Goal: Task Accomplishment & Management: Manage account settings

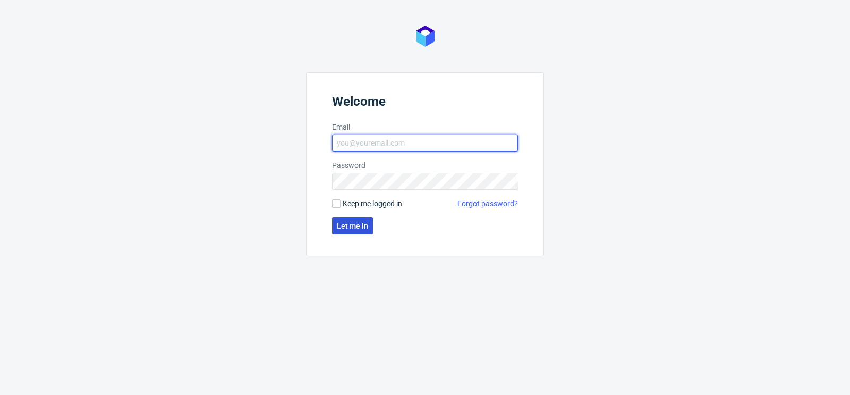
type input "[PERSON_NAME][EMAIL_ADDRESS][PERSON_NAME][DOMAIN_NAME]"
click at [357, 226] on span "Let me in" at bounding box center [352, 225] width 31 height 7
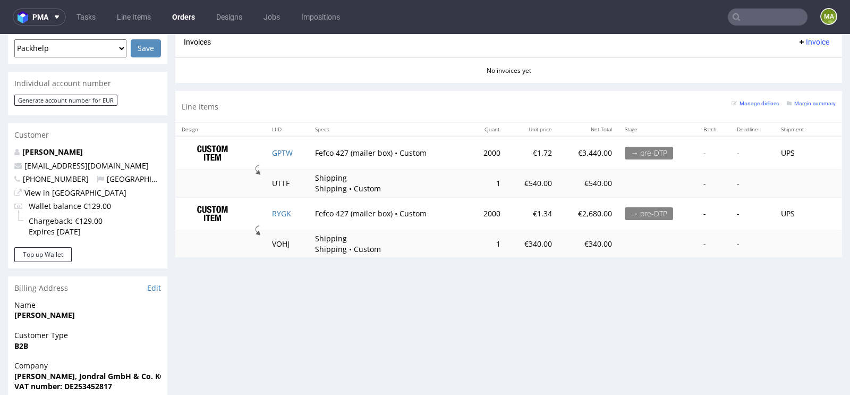
scroll to position [461, 0]
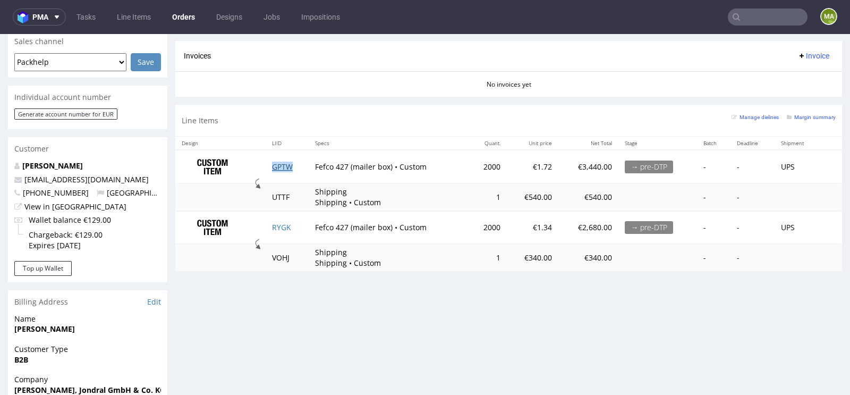
click at [277, 166] on link "GPTW" at bounding box center [282, 167] width 21 height 10
click at [278, 222] on link "RYGK" at bounding box center [281, 227] width 19 height 10
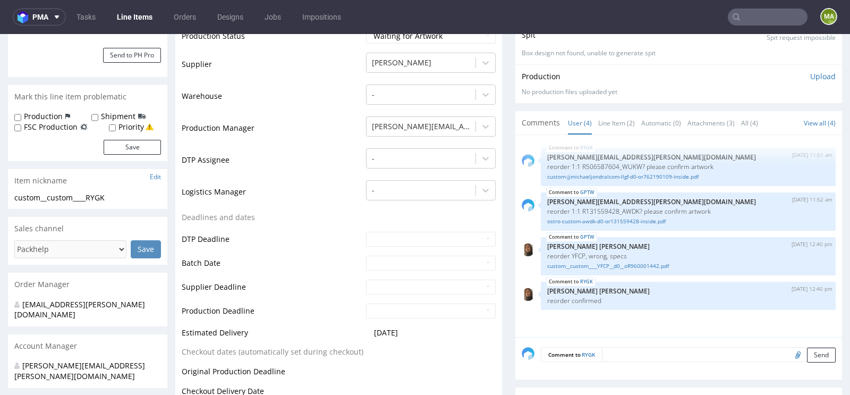
scroll to position [292, 0]
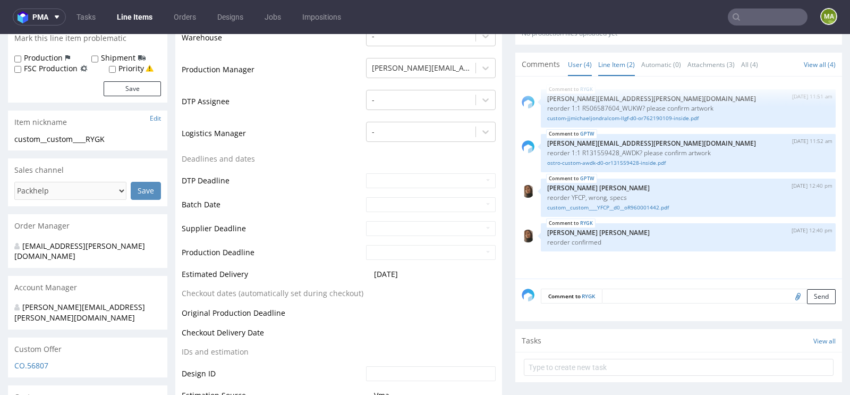
click at [617, 66] on link "Line Item (2)" at bounding box center [617, 64] width 37 height 23
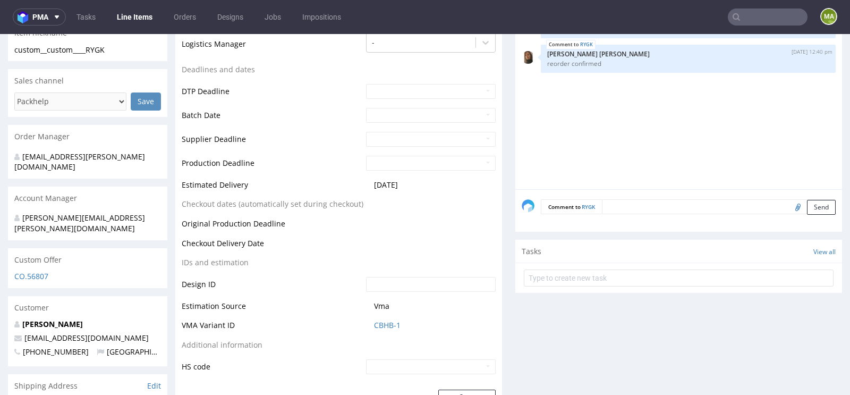
scroll to position [383, 0]
click at [388, 321] on link "CBHB-1" at bounding box center [387, 324] width 27 height 11
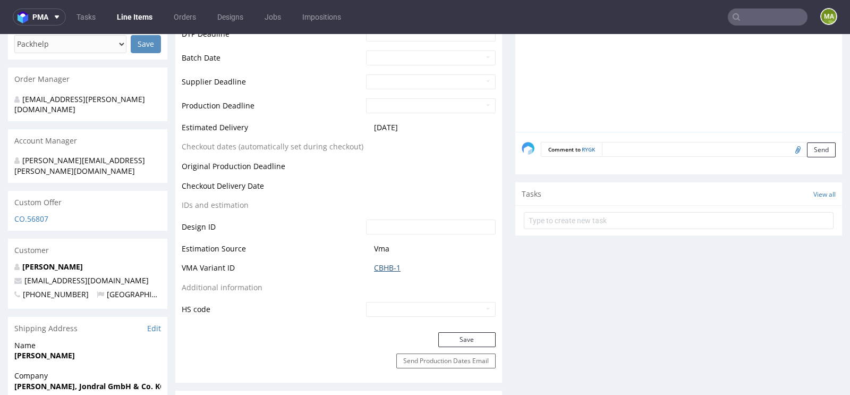
scroll to position [457, 0]
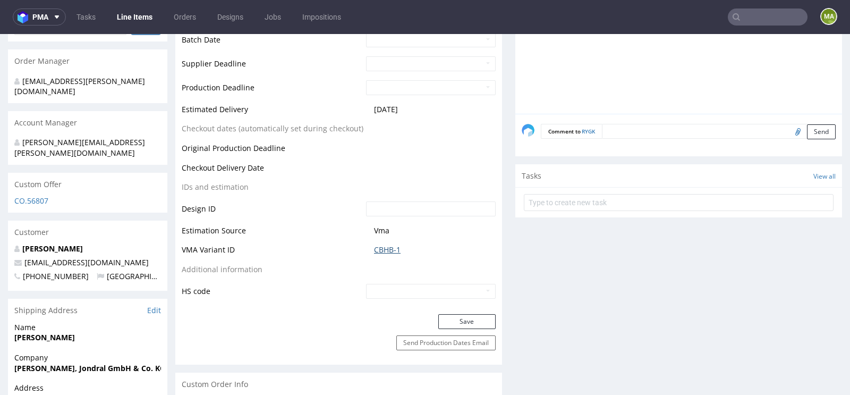
click at [383, 246] on link "CBHB-1" at bounding box center [387, 250] width 27 height 11
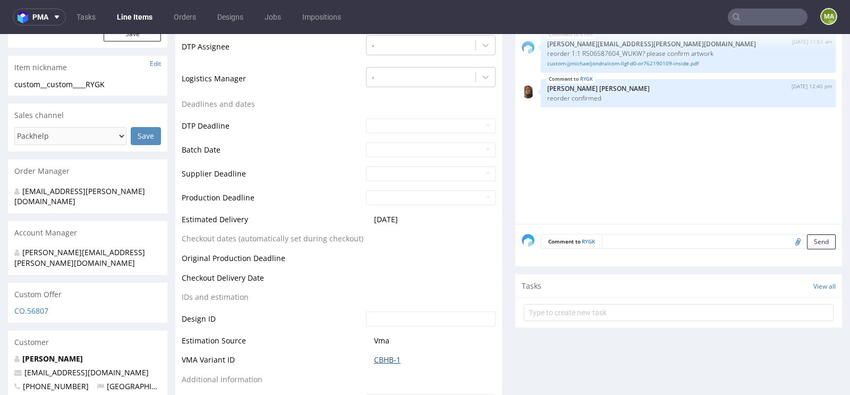
scroll to position [406, 0]
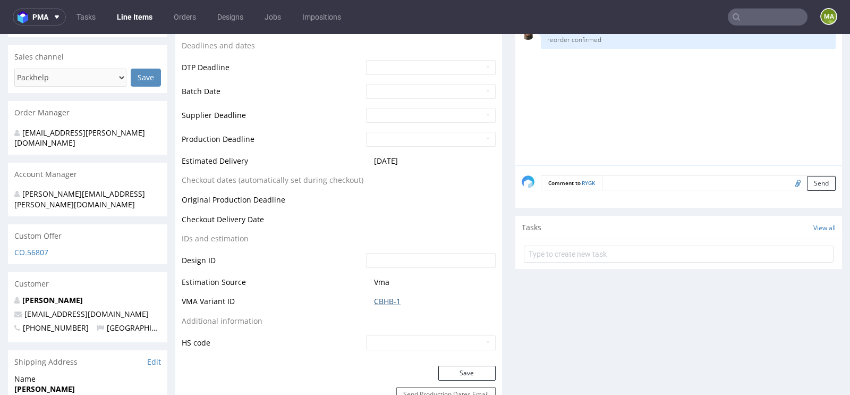
click at [374, 304] on link "CBHB-1" at bounding box center [387, 301] width 27 height 11
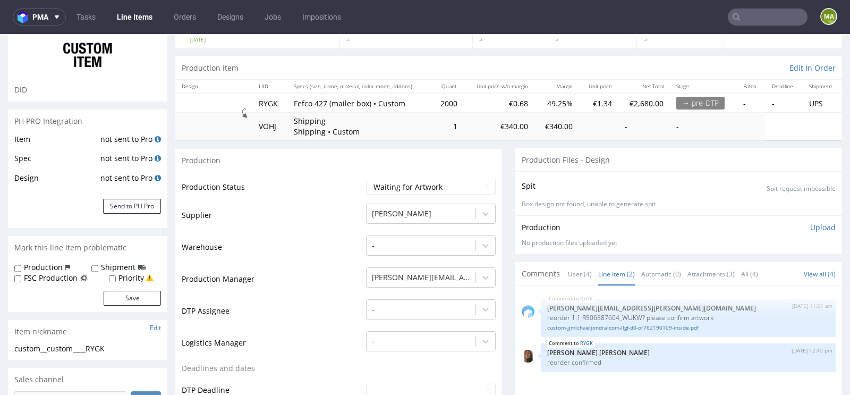
scroll to position [116, 0]
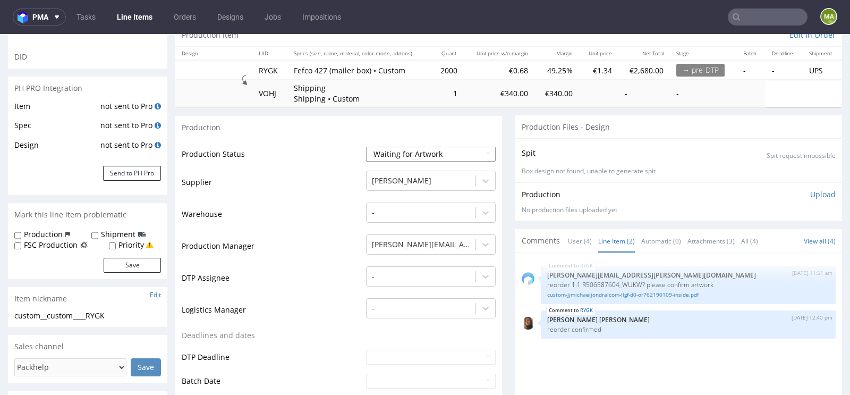
click at [399, 157] on select "Waiting for Artwork Waiting for Diecut Waiting for Mockup Waiting for DTP Waiti…" at bounding box center [431, 154] width 130 height 15
select select "production_in_process"
click at [366, 147] on select "Waiting for Artwork Waiting for Diecut Waiting for Mockup Waiting for DTP Waiti…" at bounding box center [431, 154] width 130 height 15
click at [329, 276] on td "DTP Assignee" at bounding box center [273, 281] width 182 height 32
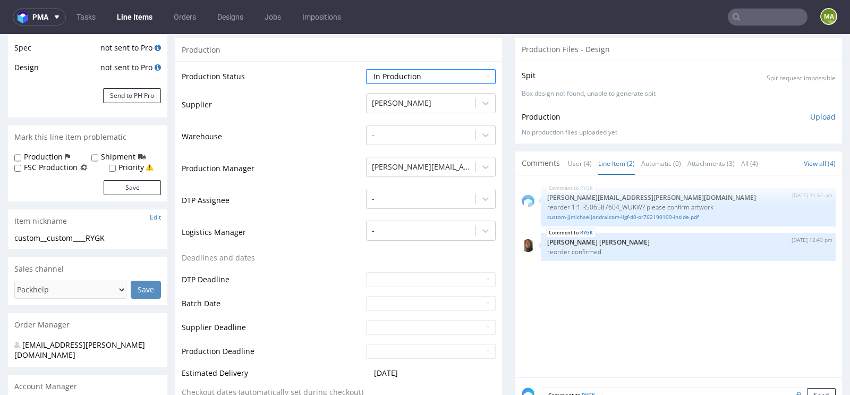
scroll to position [216, 0]
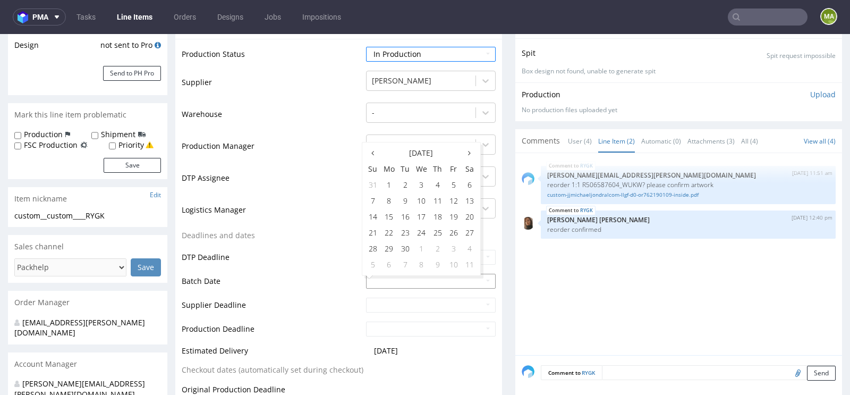
click at [380, 280] on input "text" at bounding box center [431, 281] width 130 height 15
click at [403, 230] on td "23" at bounding box center [406, 233] width 16 height 16
click at [457, 229] on td "26" at bounding box center [454, 233] width 16 height 16
type input "[DATE]"
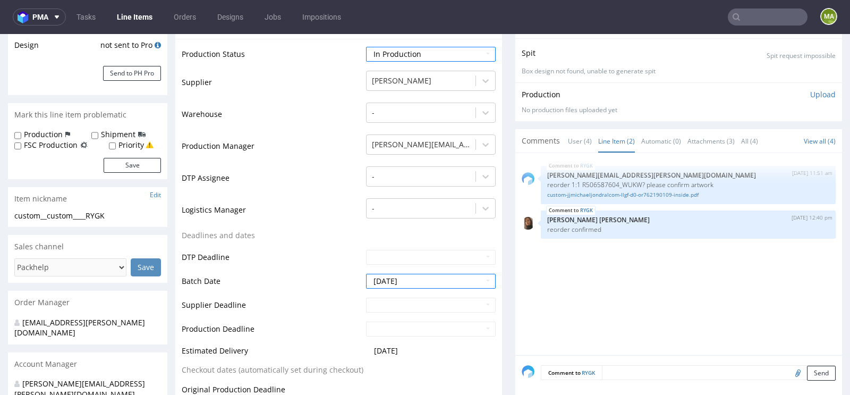
click at [265, 262] on td "DTP Deadline" at bounding box center [273, 261] width 182 height 24
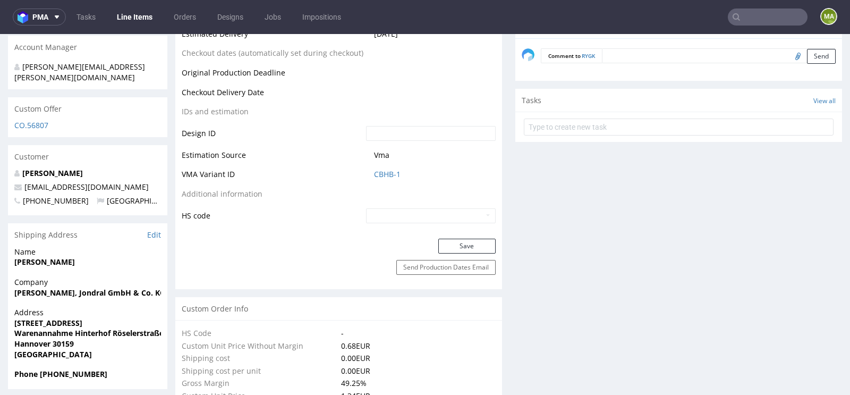
scroll to position [535, 0]
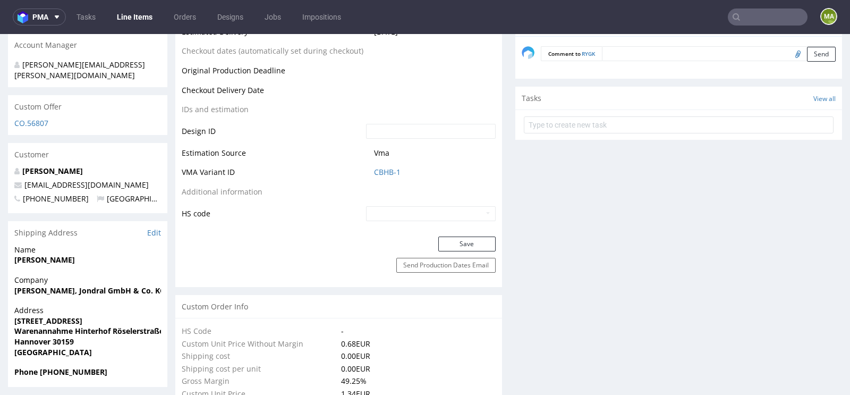
click at [453, 243] on button "Save" at bounding box center [467, 244] width 57 height 15
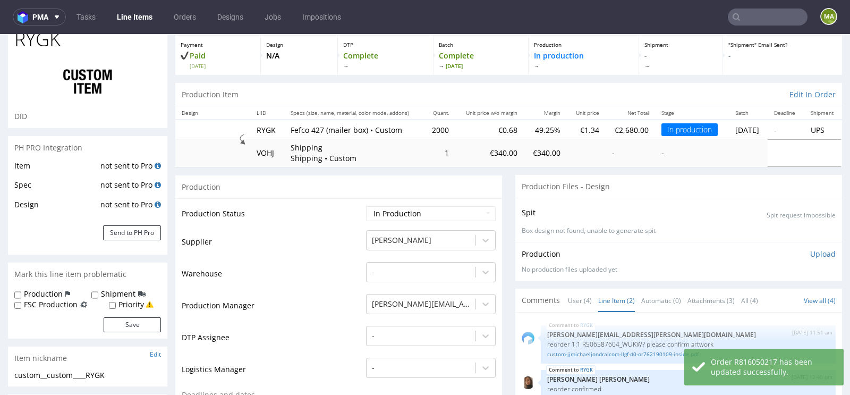
scroll to position [0, 0]
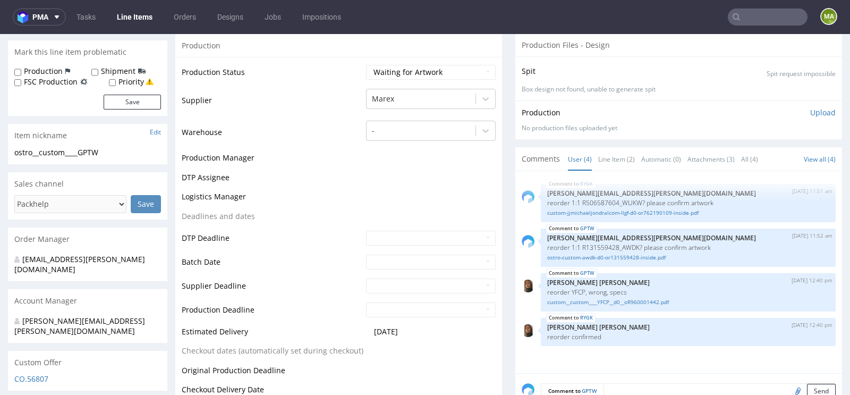
scroll to position [279, 0]
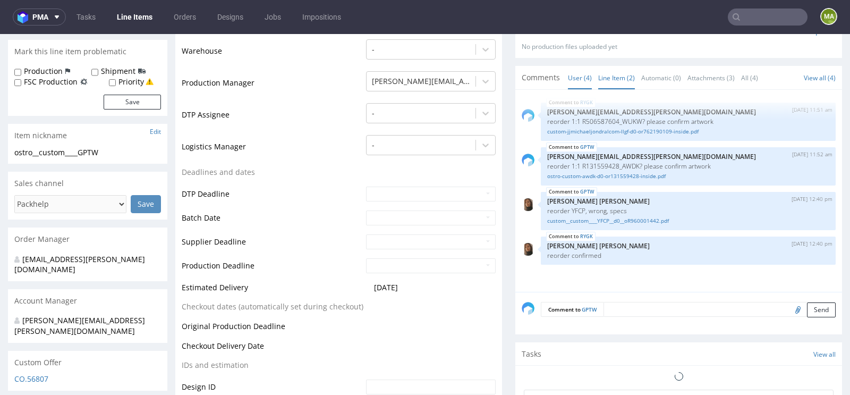
click at [625, 77] on link "Line Item (2)" at bounding box center [617, 77] width 37 height 23
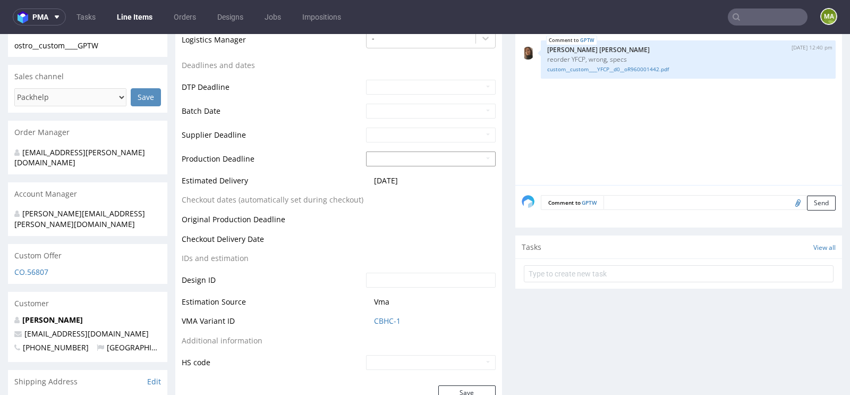
scroll to position [420, 0]
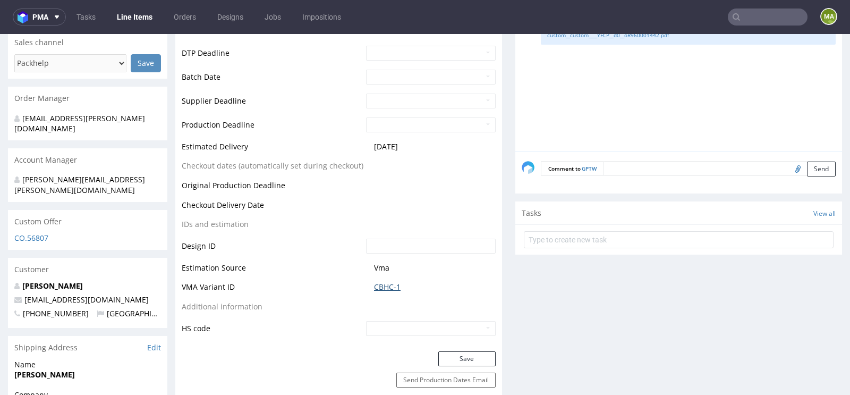
click at [379, 285] on link "CBHC-1" at bounding box center [387, 287] width 27 height 11
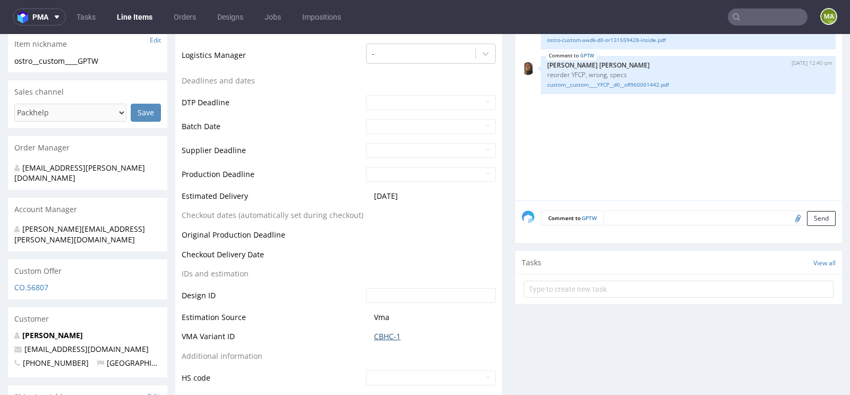
scroll to position [386, 0]
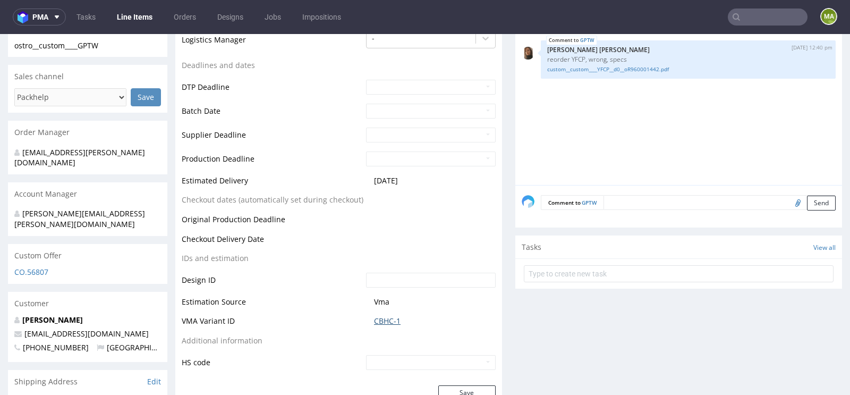
click at [385, 317] on link "CBHC-1" at bounding box center [387, 321] width 27 height 11
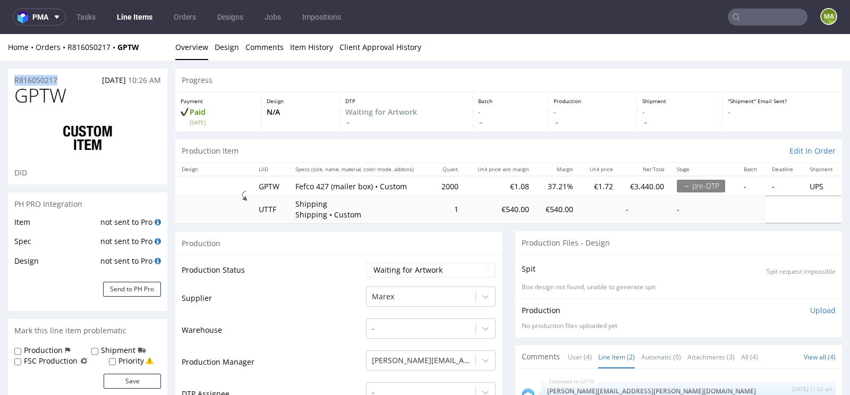
drag, startPoint x: 65, startPoint y: 79, endPoint x: 0, endPoint y: 79, distance: 64.8
copy p "R816050217"
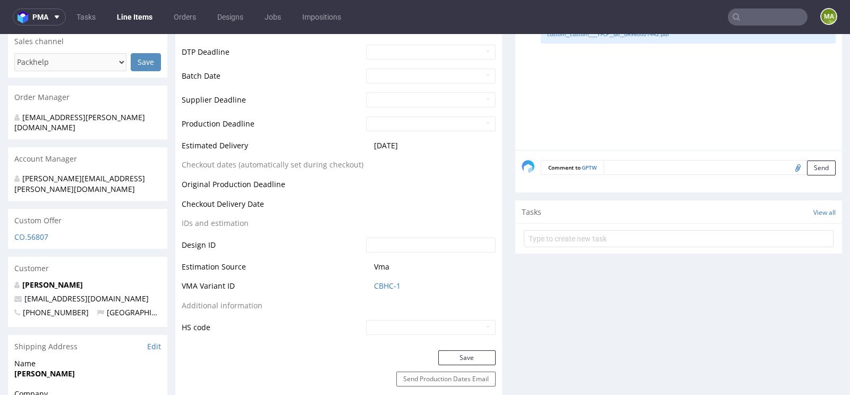
scroll to position [432, 0]
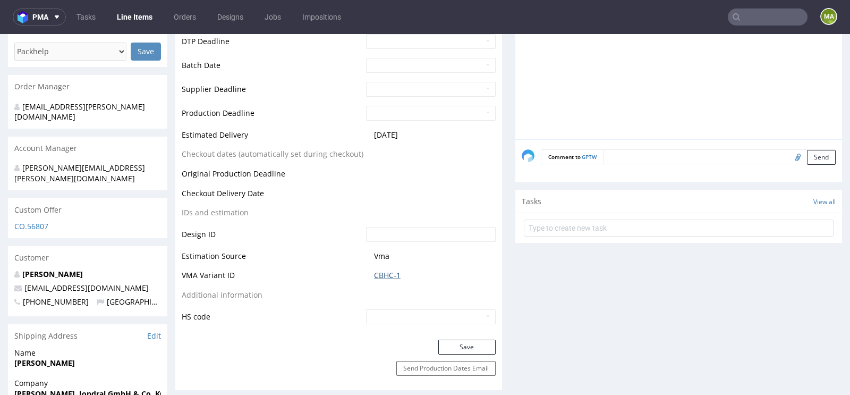
click at [390, 277] on link "CBHC-1" at bounding box center [387, 275] width 27 height 11
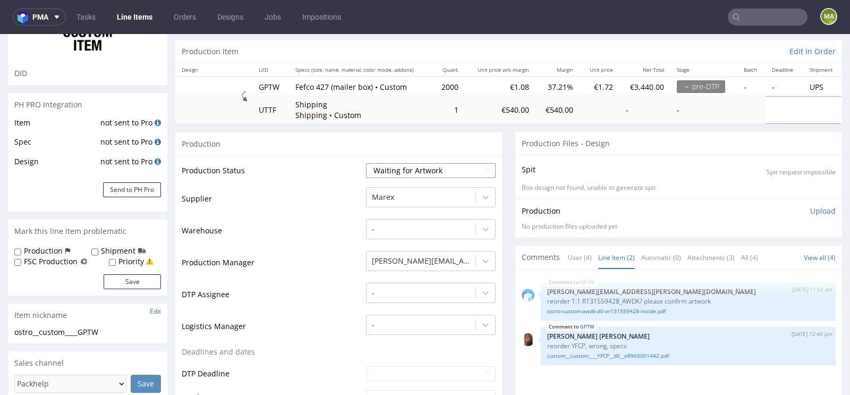
scroll to position [107, 0]
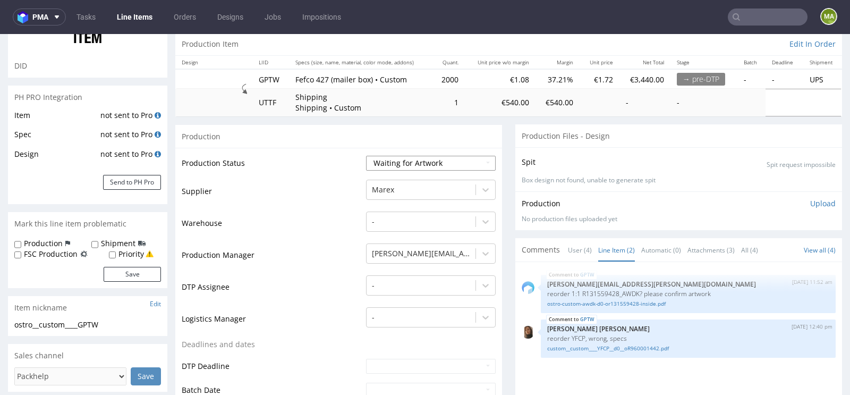
click at [399, 166] on select "Waiting for Artwork Waiting for Diecut Waiting for Mockup Waiting for DTP Waiti…" at bounding box center [431, 163] width 130 height 15
select select "production_in_process"
click at [366, 156] on select "Waiting for Artwork Waiting for Diecut Waiting for Mockup Waiting for DTP Waiti…" at bounding box center [431, 163] width 130 height 15
click at [401, 185] on div at bounding box center [421, 189] width 98 height 13
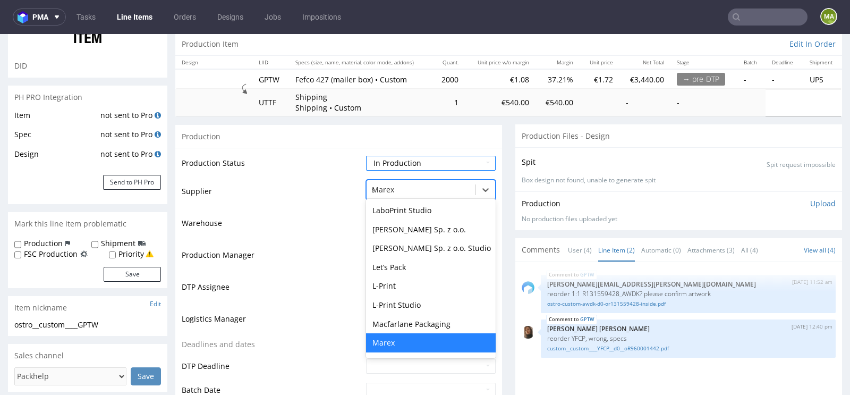
scroll to position [0, 0]
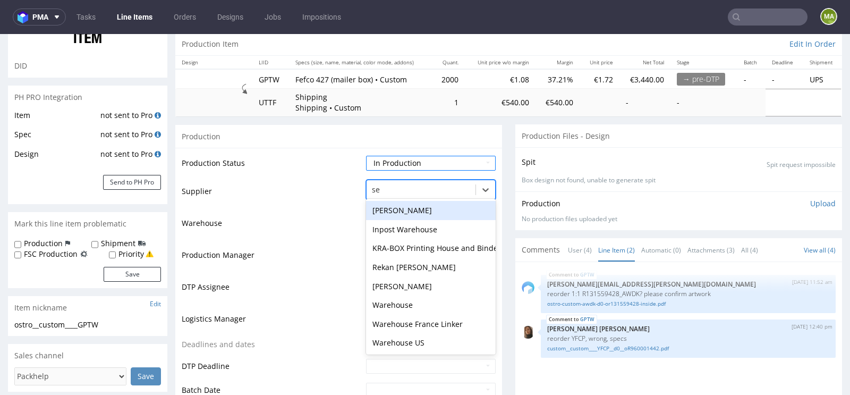
type input "ser"
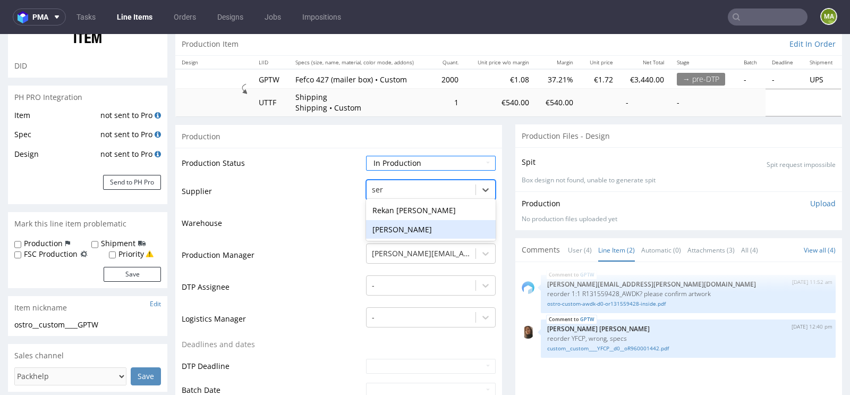
click at [384, 220] on div "Serwach" at bounding box center [431, 229] width 130 height 19
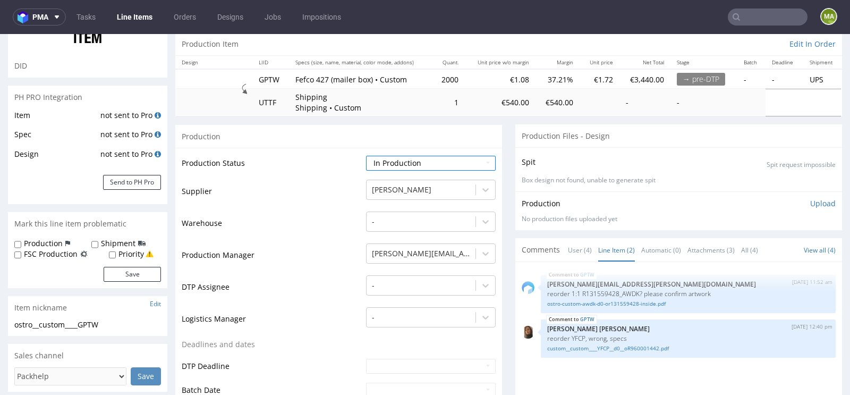
click at [319, 238] on td "Warehouse" at bounding box center [273, 226] width 182 height 32
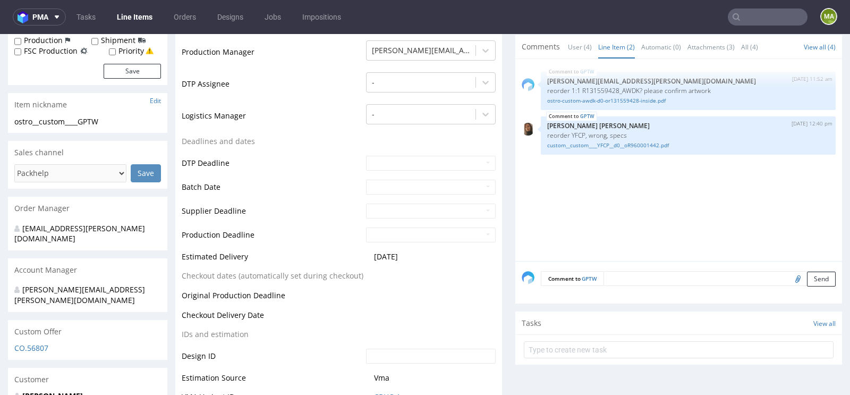
scroll to position [314, 0]
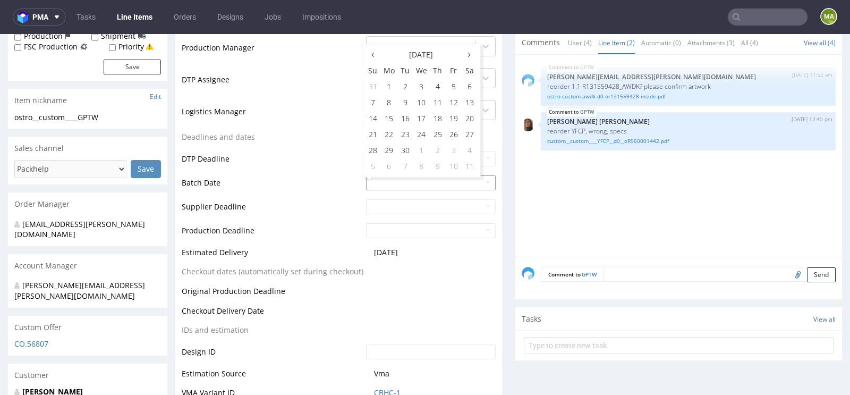
click at [387, 180] on input "text" at bounding box center [431, 182] width 130 height 15
click at [457, 128] on td "26" at bounding box center [454, 135] width 16 height 16
type input "[DATE]"
click at [296, 184] on td "Batch Date" at bounding box center [273, 186] width 182 height 24
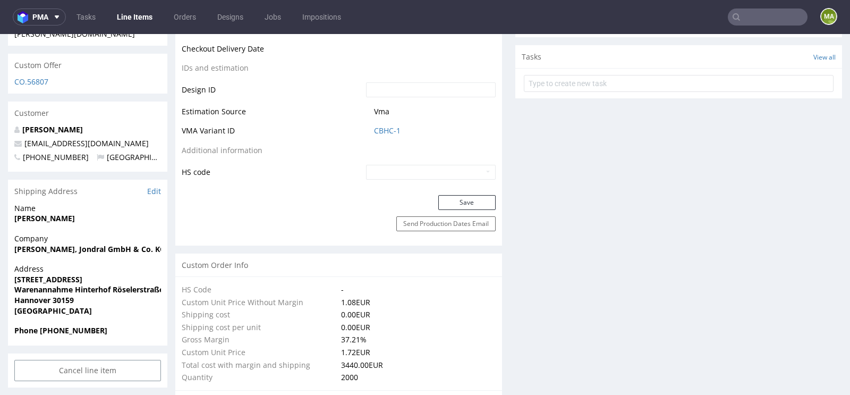
scroll to position [587, 0]
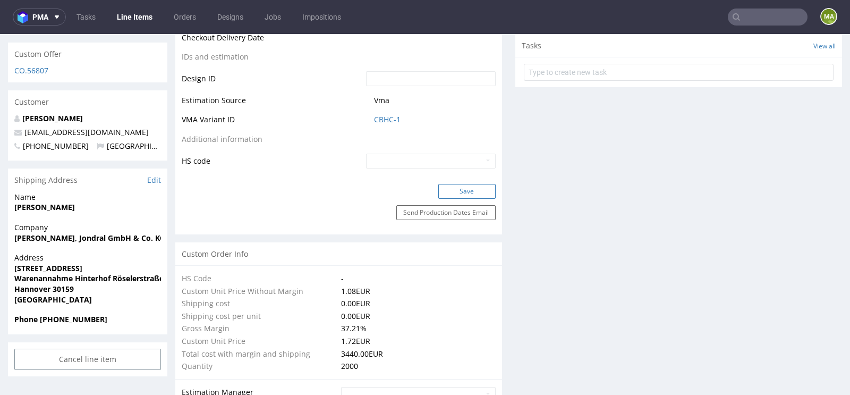
click at [479, 189] on button "Save" at bounding box center [467, 191] width 57 height 15
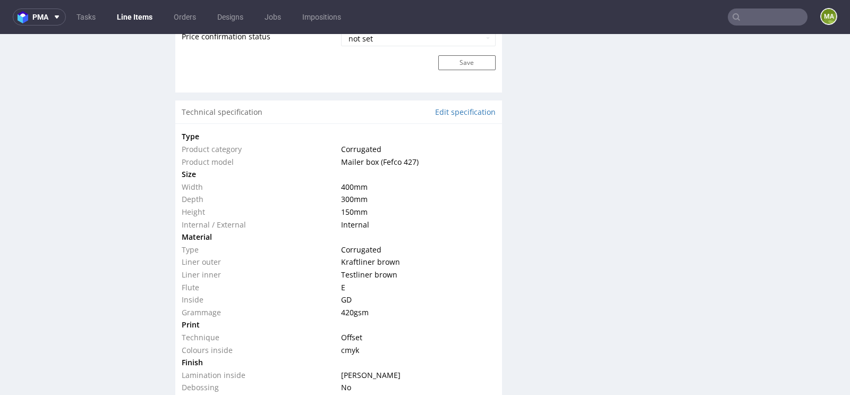
scroll to position [946, 0]
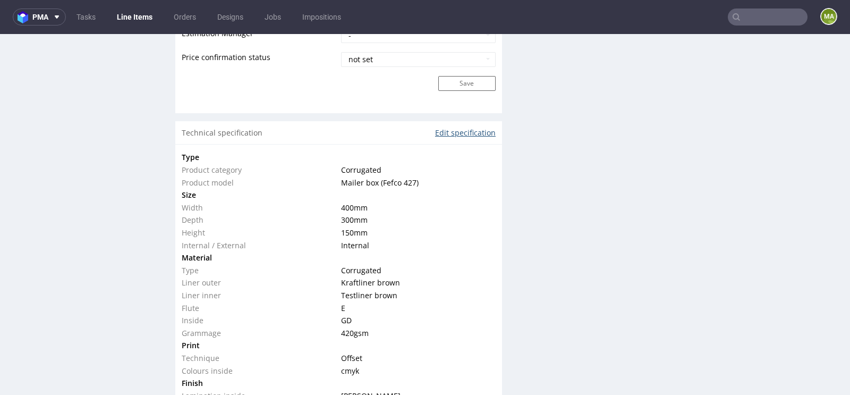
click at [460, 132] on link "Edit specification" at bounding box center [465, 133] width 61 height 11
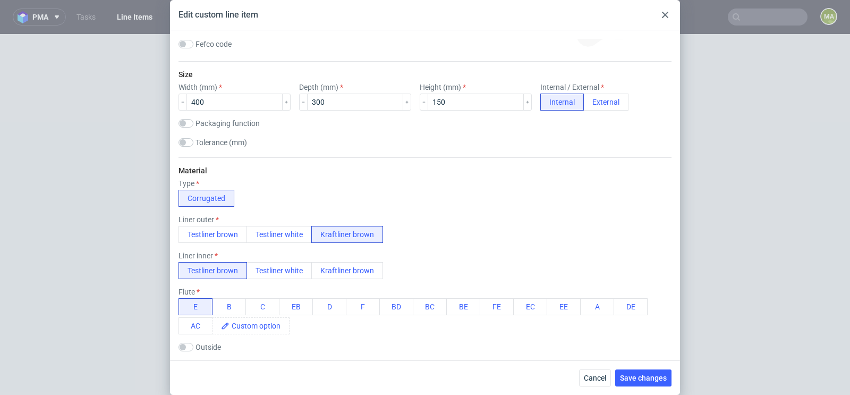
scroll to position [145, 0]
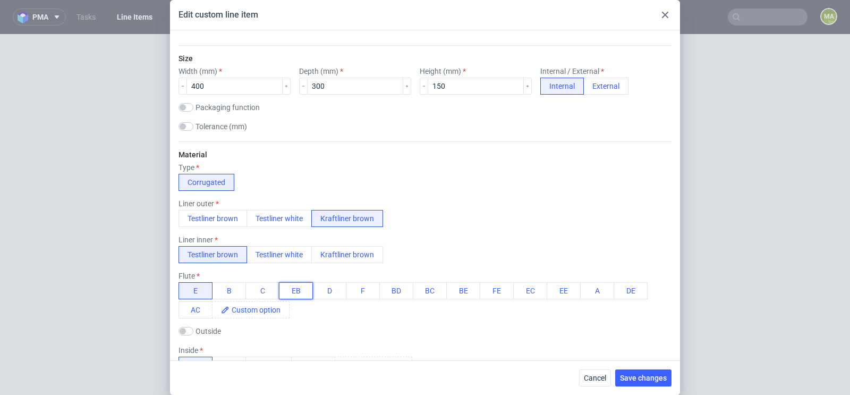
click at [288, 289] on button "EB" at bounding box center [296, 290] width 34 height 17
click at [339, 249] on button "Kraftliner brown" at bounding box center [347, 254] width 72 height 17
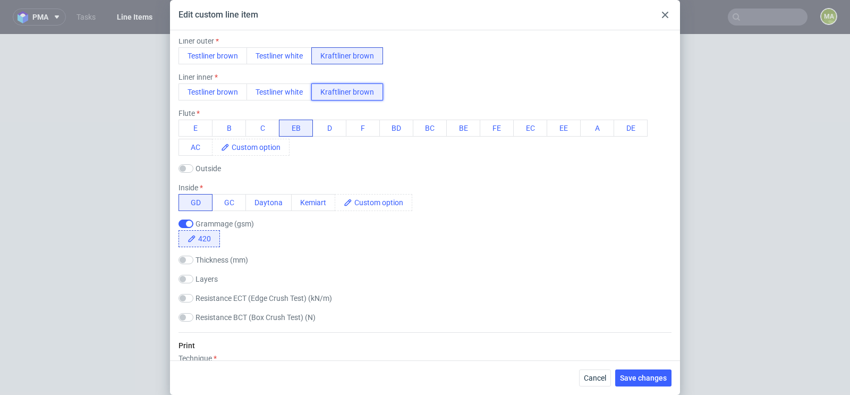
scroll to position [320, 0]
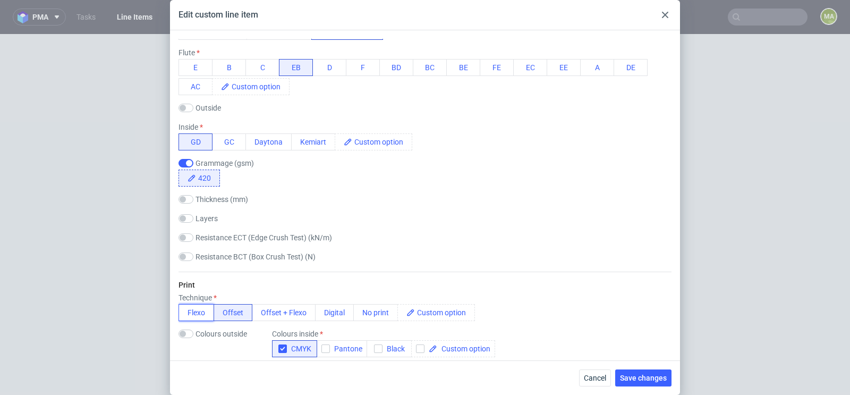
click at [200, 309] on button "Flexo" at bounding box center [197, 312] width 36 height 17
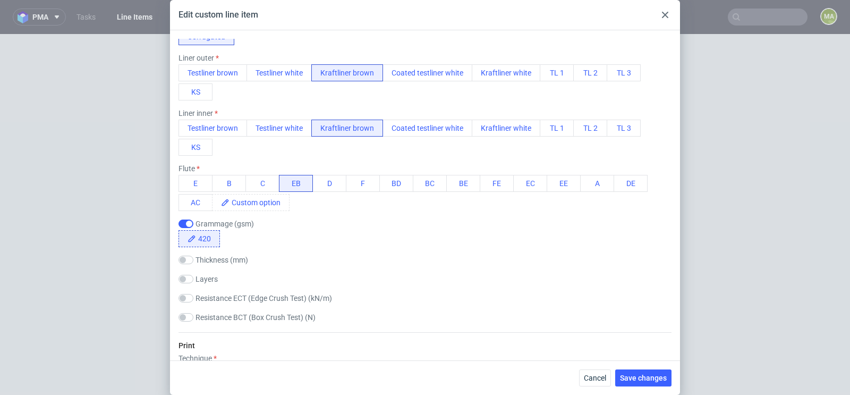
scroll to position [285, 0]
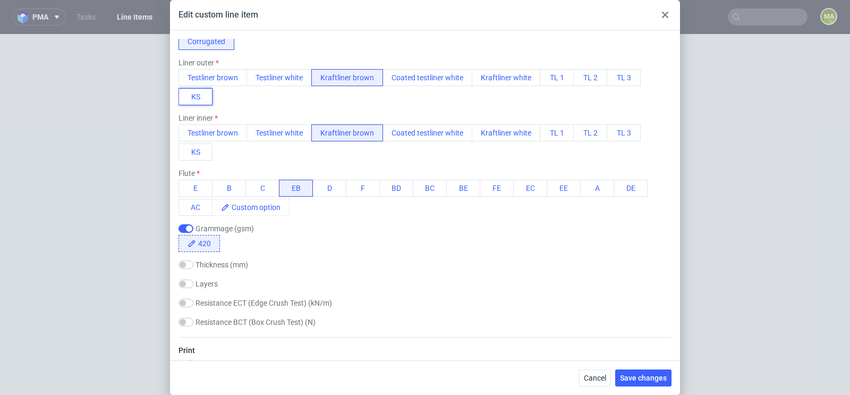
click at [203, 90] on button "KS" at bounding box center [196, 96] width 34 height 17
click at [206, 154] on button "KS" at bounding box center [196, 152] width 34 height 17
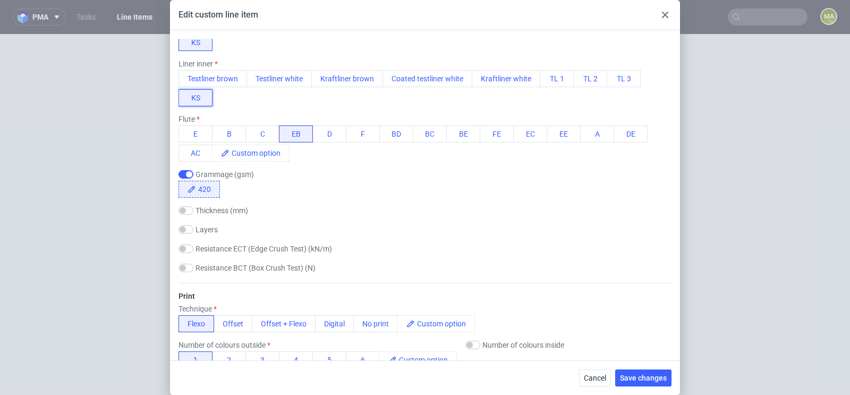
scroll to position [344, 0]
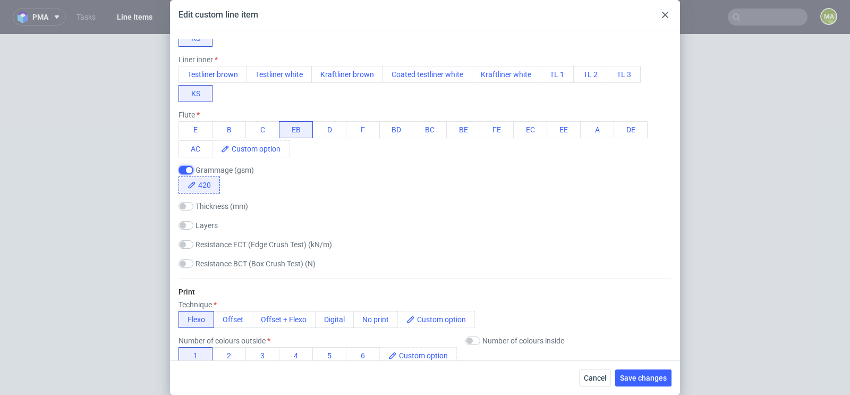
click at [189, 166] on input "checkbox" at bounding box center [186, 170] width 15 height 9
checkbox input "false"
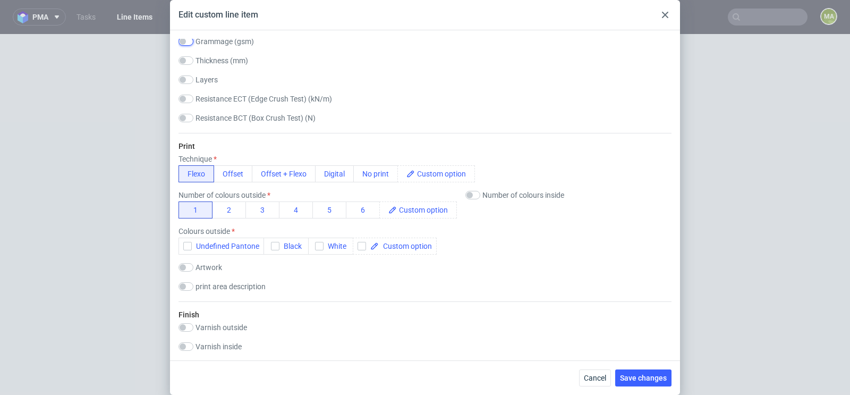
scroll to position [482, 0]
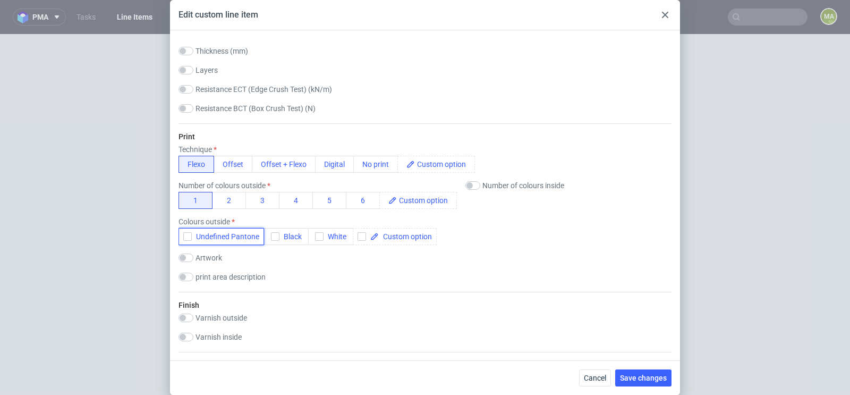
click at [238, 228] on button "Undefined Pantone" at bounding box center [222, 236] width 86 height 17
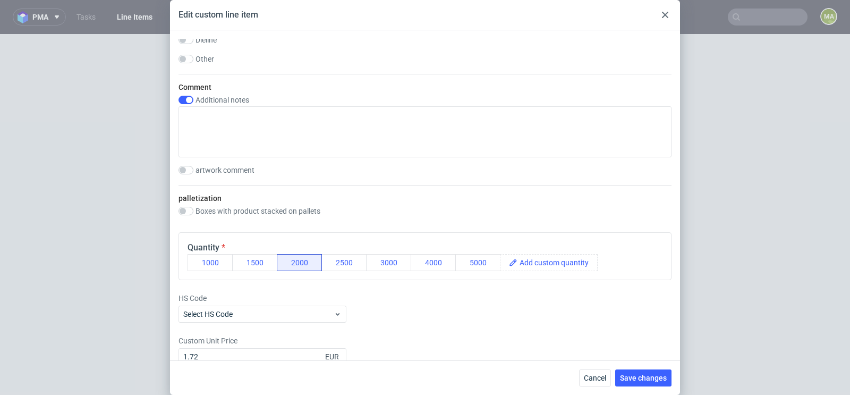
scroll to position [1069, 0]
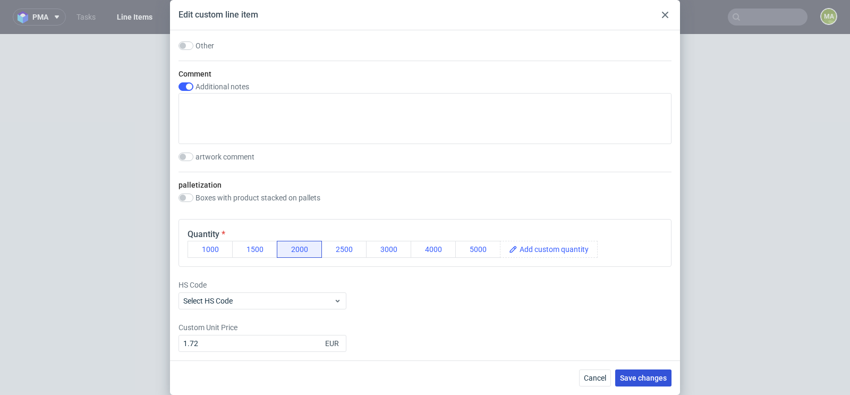
click at [638, 376] on span "Save changes" at bounding box center [643, 377] width 47 height 7
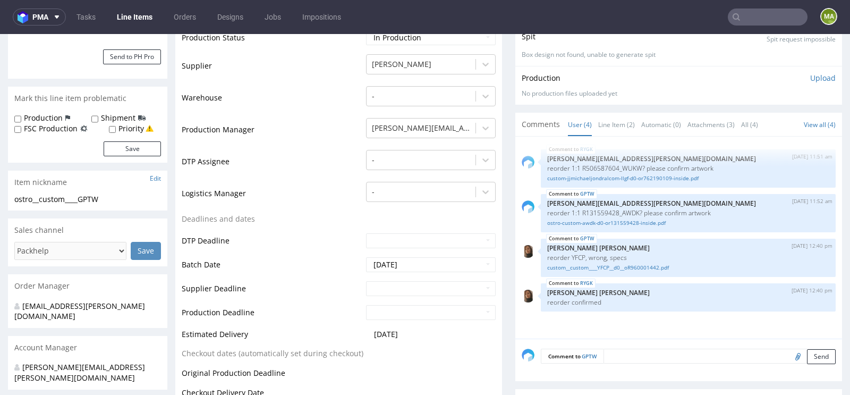
scroll to position [228, 0]
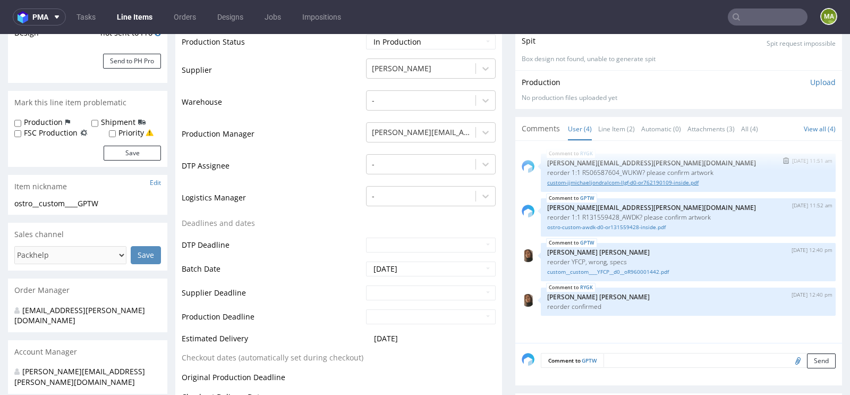
click at [599, 181] on link "custom-jjmichaeljondralcom-llgf-d0-or762190109-inside.pdf" at bounding box center [688, 183] width 282 height 8
click at [612, 271] on link "custom__custom____YFCP__d0__oR960001442.pdf" at bounding box center [688, 272] width 282 height 8
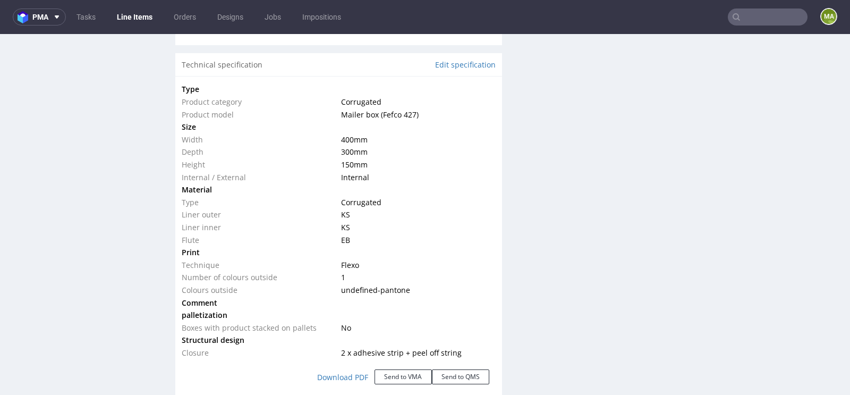
scroll to position [1025, 0]
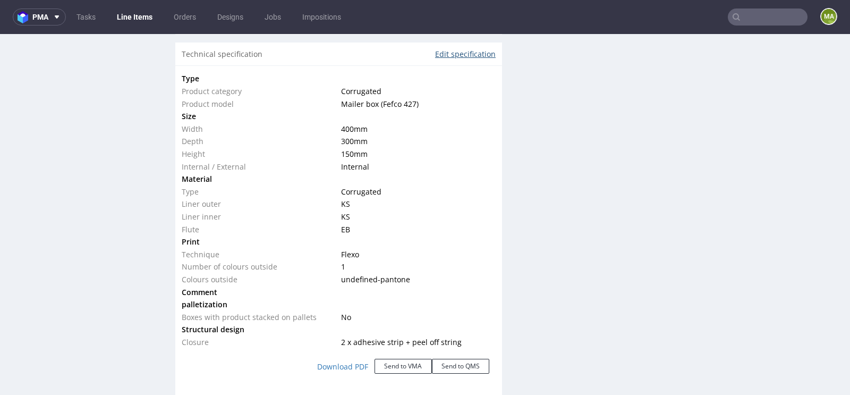
click at [459, 52] on link "Edit specification" at bounding box center [465, 54] width 61 height 11
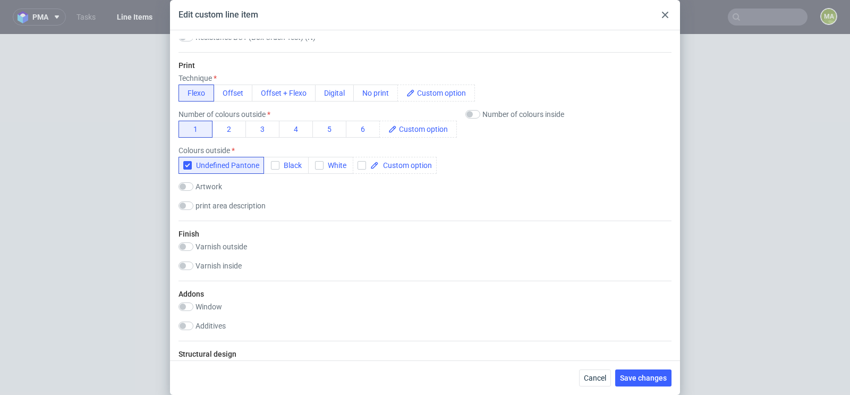
scroll to position [553, 0]
click at [473, 114] on input "checkbox" at bounding box center [473, 115] width 15 height 9
checkbox input "true"
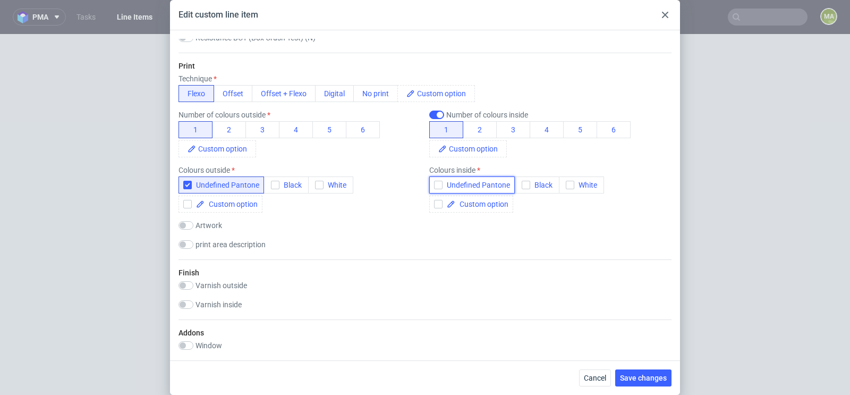
click at [444, 182] on span "Undefined Pantone" at bounding box center [477, 185] width 68 height 9
click at [209, 181] on span "Undefined Pantone" at bounding box center [226, 185] width 68 height 9
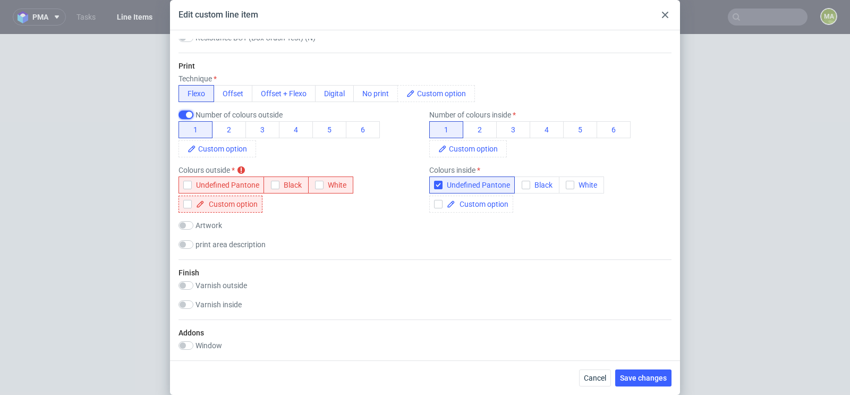
click at [190, 112] on input "checkbox" at bounding box center [186, 115] width 15 height 9
checkbox input "false"
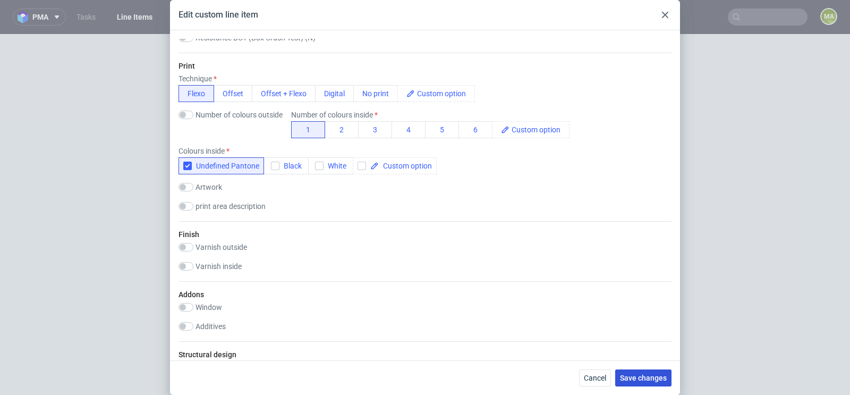
click at [635, 373] on button "Save changes" at bounding box center [644, 377] width 56 height 17
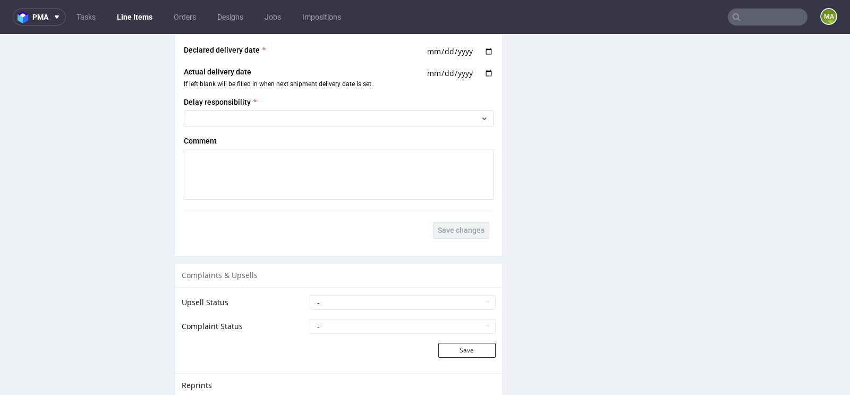
scroll to position [1920, 0]
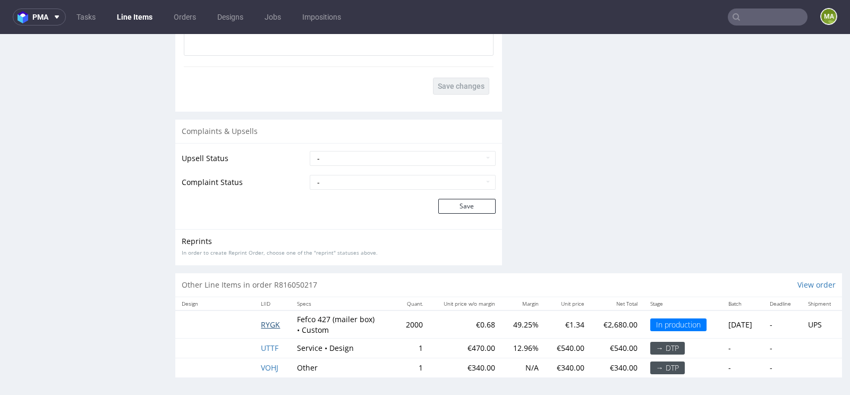
click at [273, 323] on span "RYGK" at bounding box center [270, 324] width 19 height 10
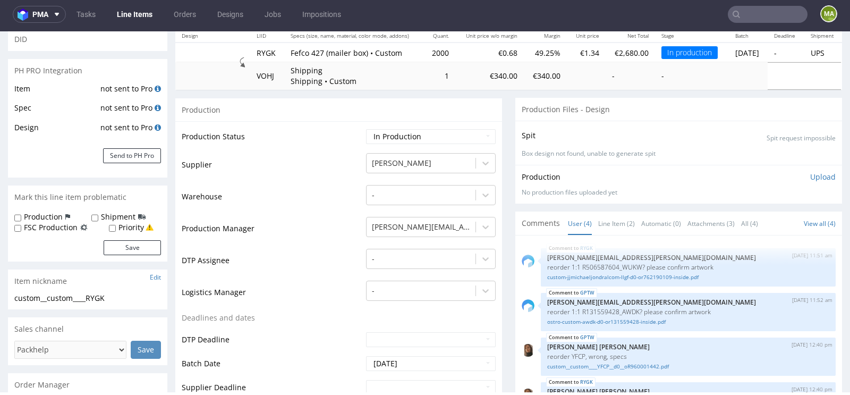
scroll to position [131, 0]
click at [145, 161] on button "Send to PH Pro" at bounding box center [132, 155] width 58 height 15
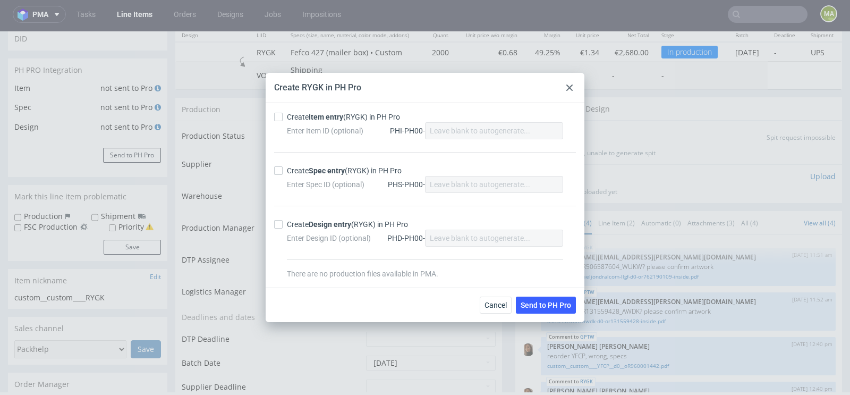
click at [313, 122] on div "Create Item entry (RYGK) in PH Pro" at bounding box center [343, 117] width 113 height 11
click at [283, 121] on input "Create Item entry (RYGK) in PH Pro" at bounding box center [278, 117] width 9 height 9
checkbox input "true"
click at [315, 172] on strong "Spec entry" at bounding box center [327, 170] width 36 height 9
click at [283, 172] on input "Create Spec entry (RYGK) in PH Pro" at bounding box center [278, 170] width 9 height 9
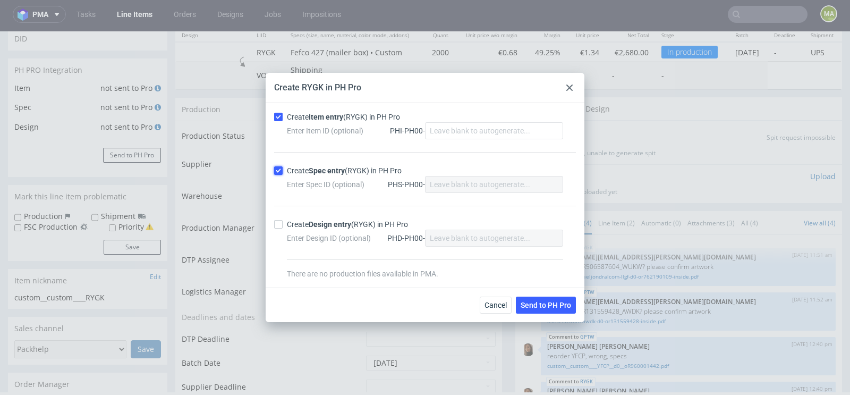
checkbox input "true"
click at [546, 301] on span "Send to PH Pro" at bounding box center [546, 304] width 50 height 7
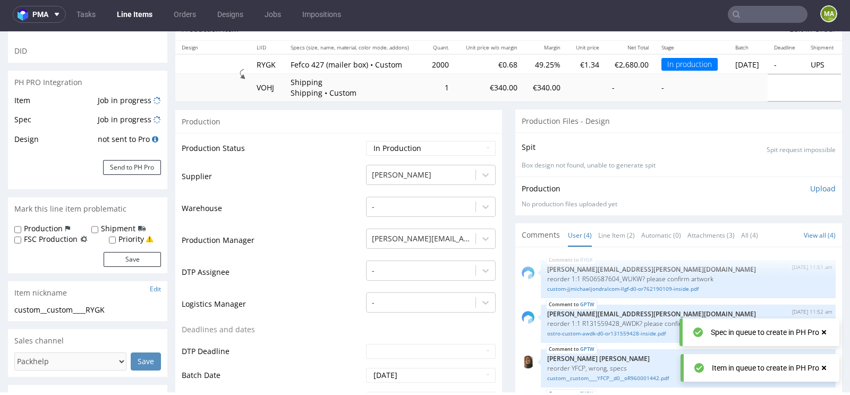
scroll to position [123, 0]
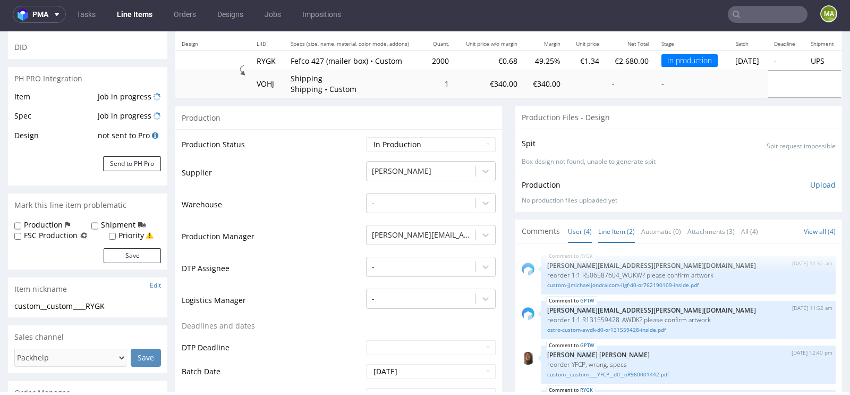
click at [607, 227] on link "Line Item (2)" at bounding box center [617, 231] width 37 height 23
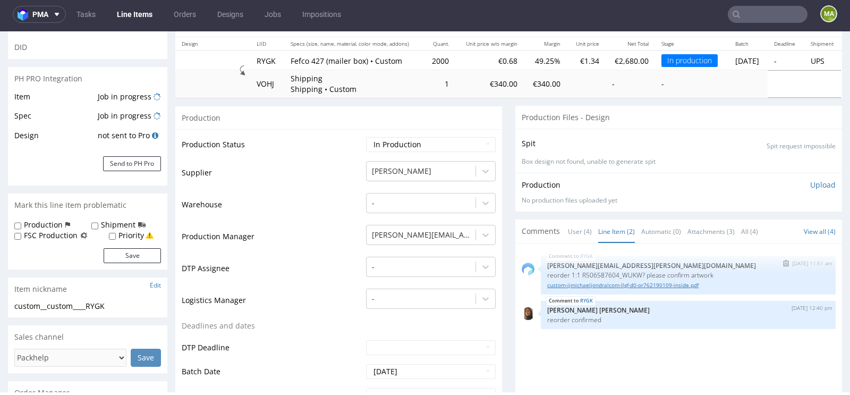
click at [609, 284] on link "custom-jjmichaeljondralcom-llgf-d0-or762190109-inside.pdf" at bounding box center [688, 285] width 282 height 8
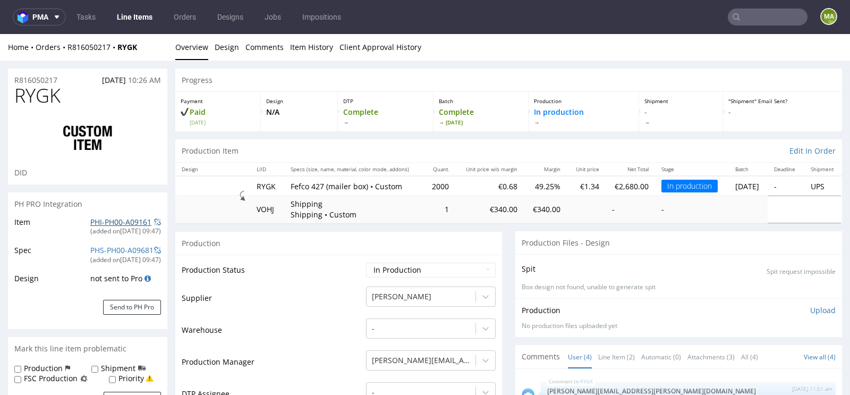
click at [104, 222] on link "PHI-PH00-A09161" at bounding box center [120, 222] width 61 height 10
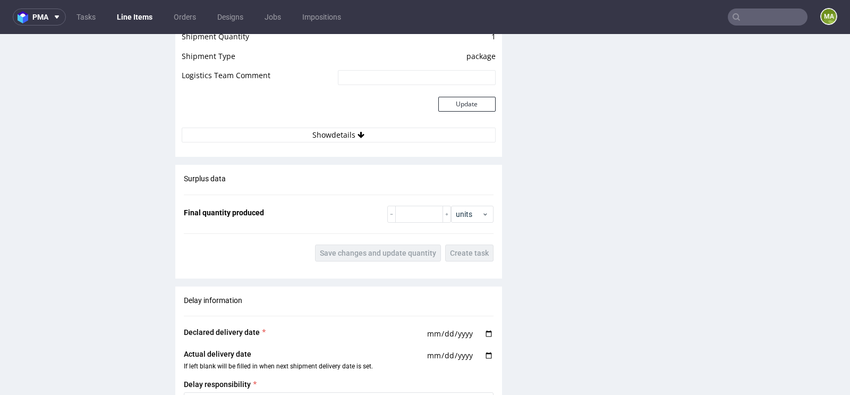
scroll to position [1945, 0]
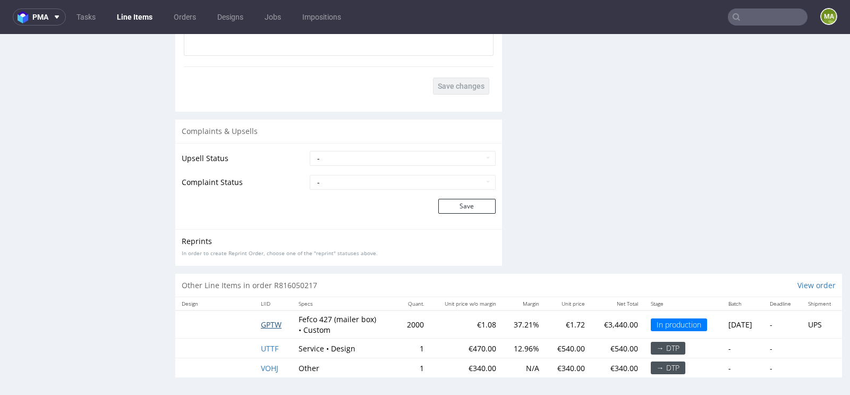
click at [272, 325] on span "GPTW" at bounding box center [271, 324] width 21 height 10
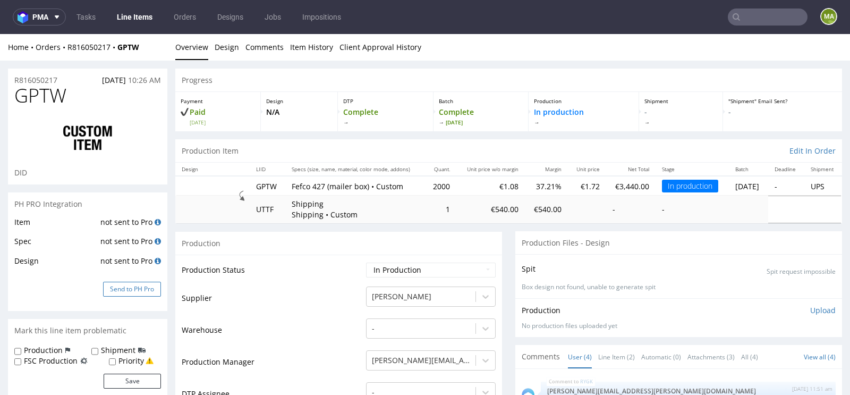
click at [117, 284] on button "Send to PH Pro" at bounding box center [132, 289] width 58 height 15
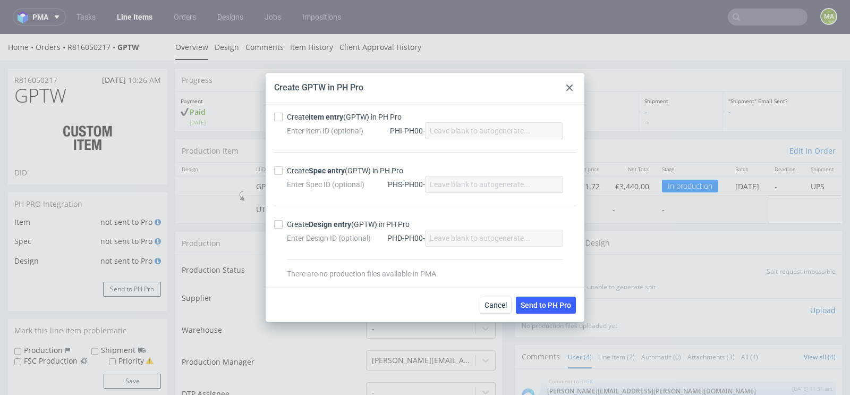
click at [335, 122] on div "Create Item entry (GPTW) in PH Pro" at bounding box center [344, 117] width 115 height 11
click at [283, 121] on input "Create Item entry (GPTW) in PH Pro" at bounding box center [278, 117] width 9 height 9
checkbox input "true"
click at [317, 171] on strong "Spec entry" at bounding box center [327, 170] width 36 height 9
click at [283, 171] on input "Create Spec entry (GPTW) in PH Pro" at bounding box center [278, 170] width 9 height 9
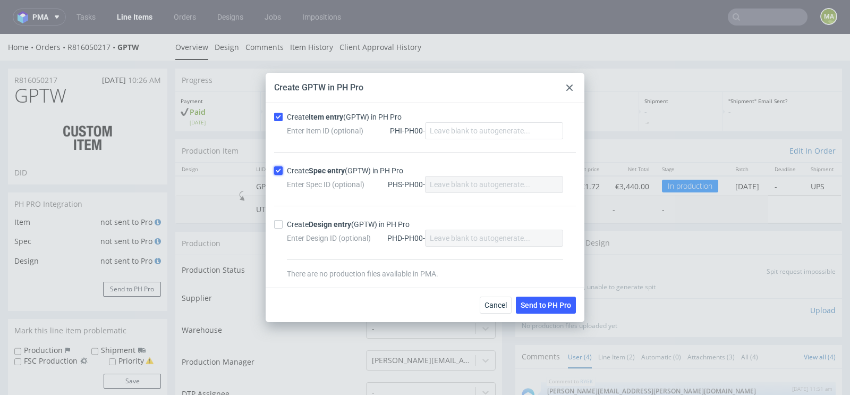
checkbox input "true"
click at [569, 310] on button "Send to PH Pro" at bounding box center [546, 305] width 60 height 17
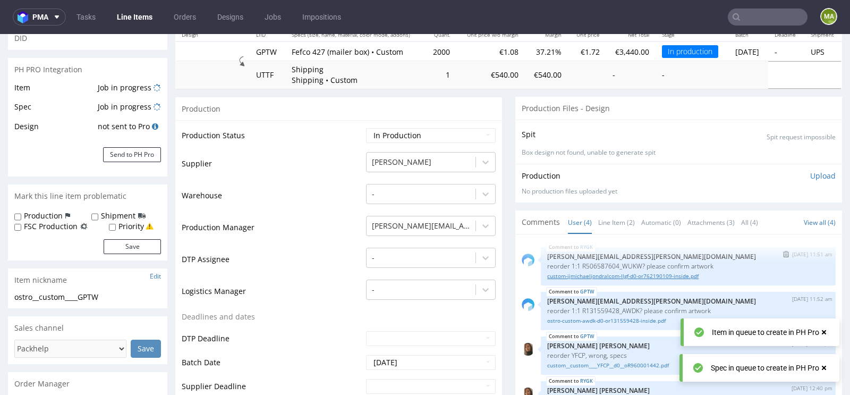
scroll to position [184, 0]
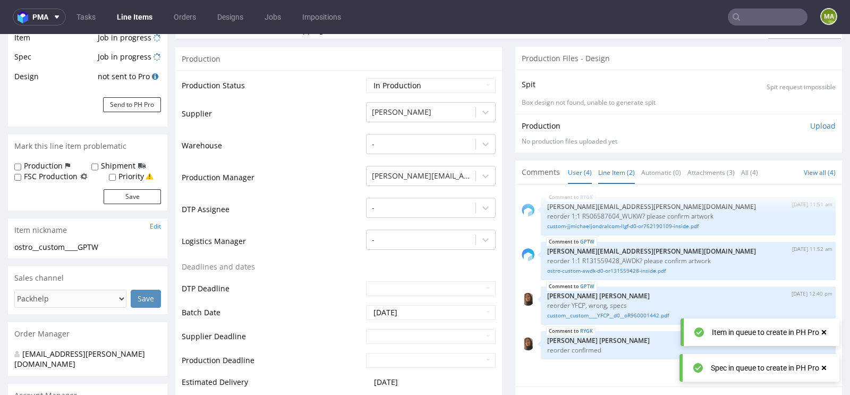
click at [622, 175] on link "Line Item (2)" at bounding box center [617, 172] width 37 height 23
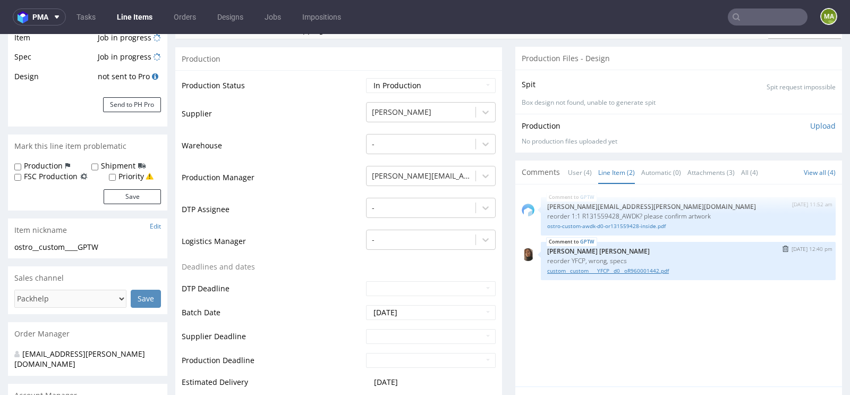
click at [577, 267] on link "custom__custom____YFCP__d0__oR960001442.pdf" at bounding box center [688, 271] width 282 height 8
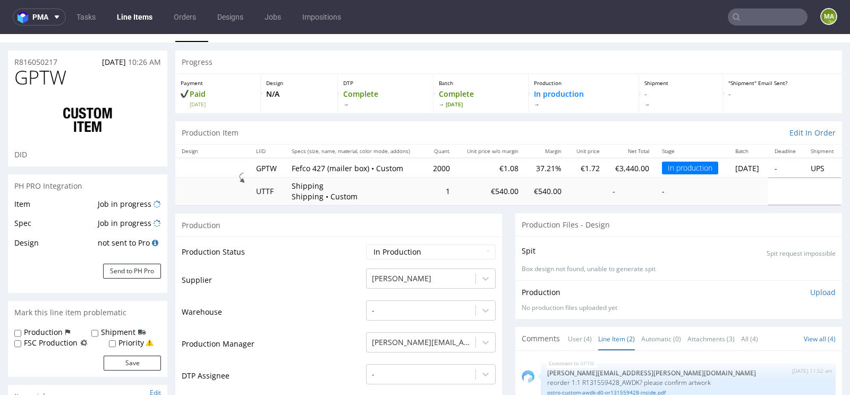
scroll to position [0, 0]
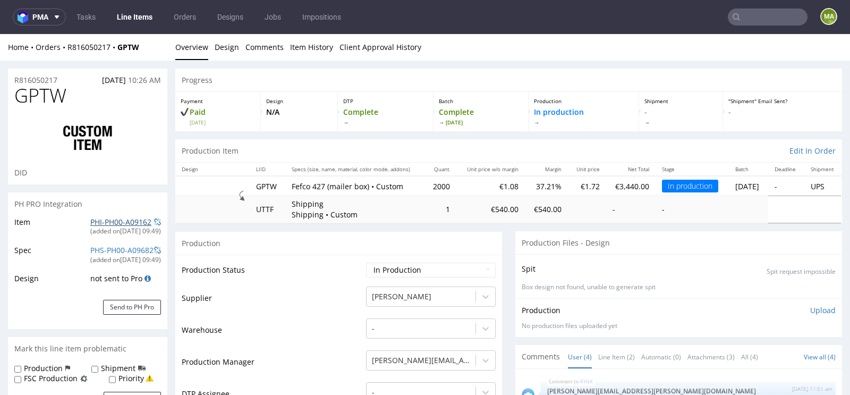
click at [101, 221] on link "PHI-PH00-A09162" at bounding box center [120, 222] width 61 height 10
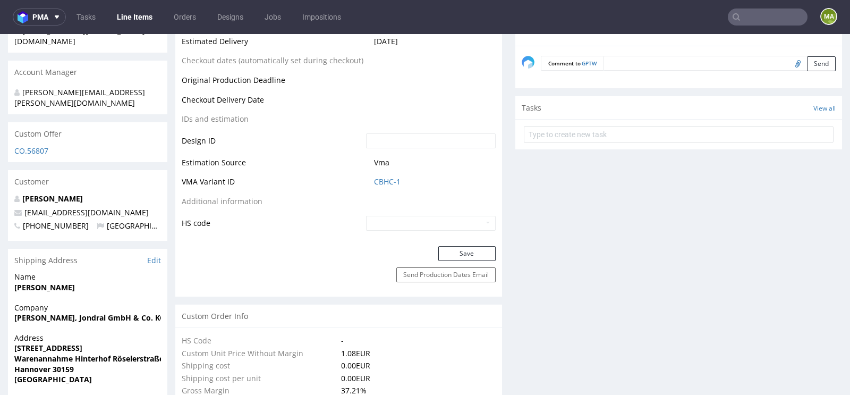
scroll to position [508, 0]
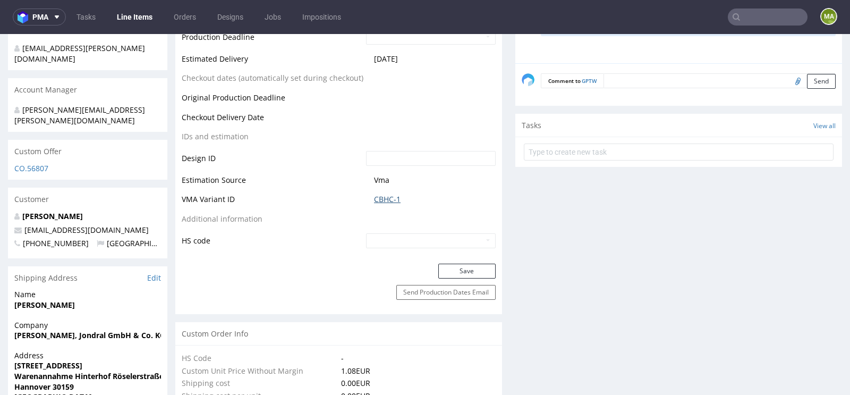
click at [389, 202] on link "CBHC-1" at bounding box center [387, 199] width 27 height 11
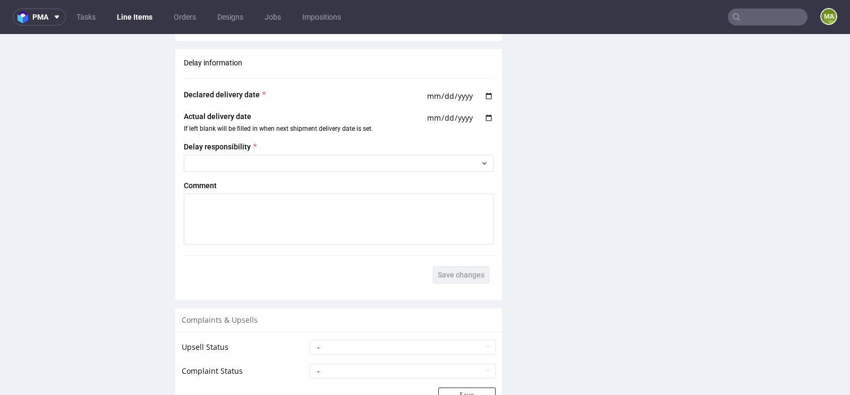
scroll to position [1920, 0]
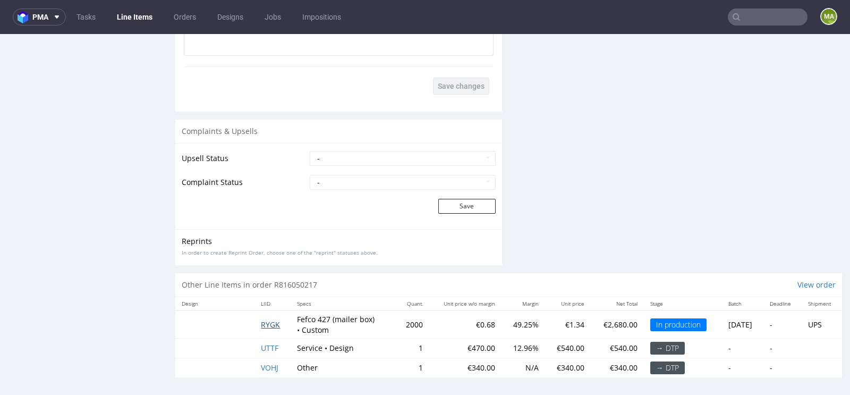
click at [261, 324] on span "RYGK" at bounding box center [270, 324] width 19 height 10
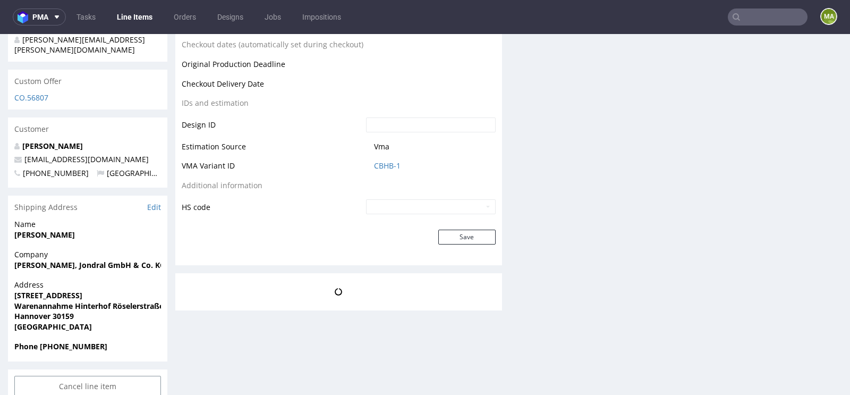
scroll to position [3, 0]
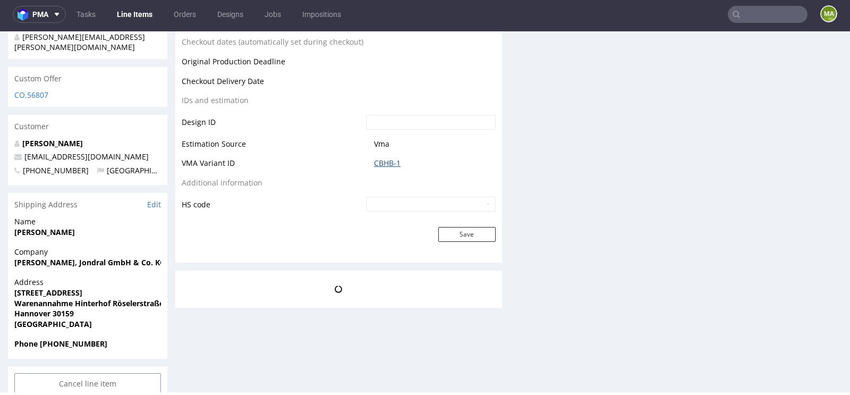
click at [389, 164] on link "CBHB-1" at bounding box center [387, 163] width 27 height 11
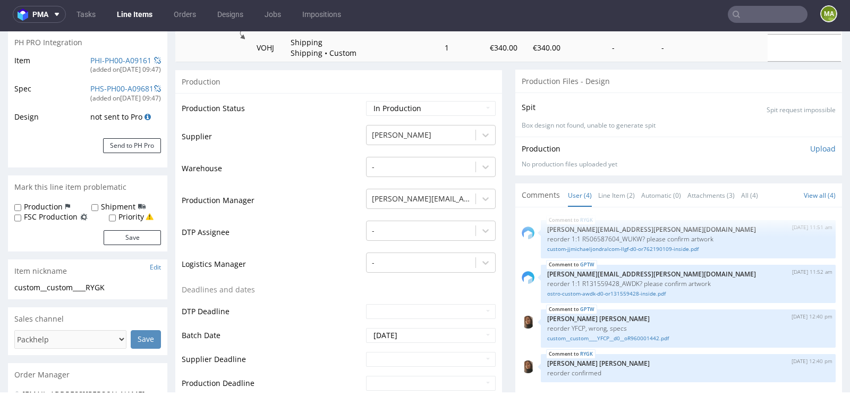
scroll to position [0, 0]
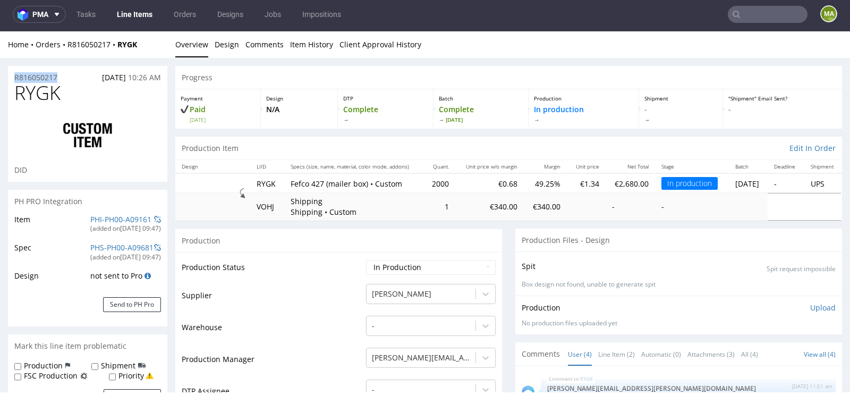
drag, startPoint x: 73, startPoint y: 80, endPoint x: 0, endPoint y: 80, distance: 72.8
copy p "R816050217"
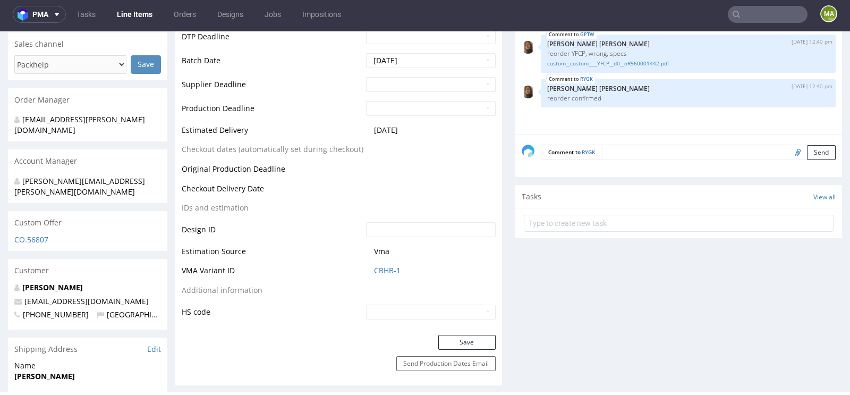
scroll to position [559, 0]
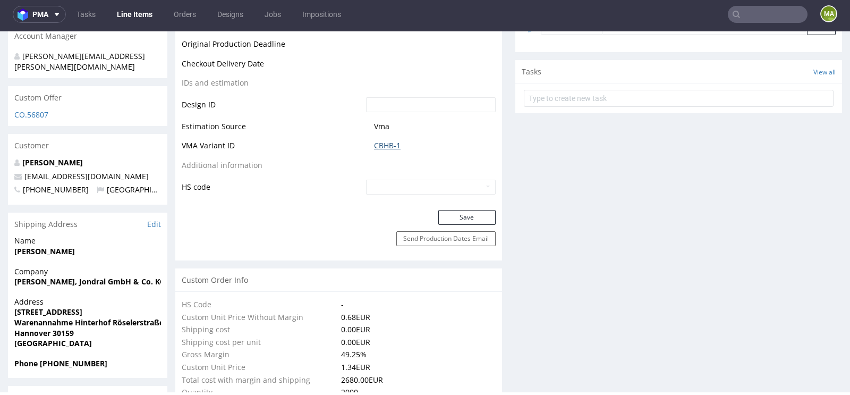
click at [377, 141] on link "CBHB-1" at bounding box center [387, 145] width 27 height 11
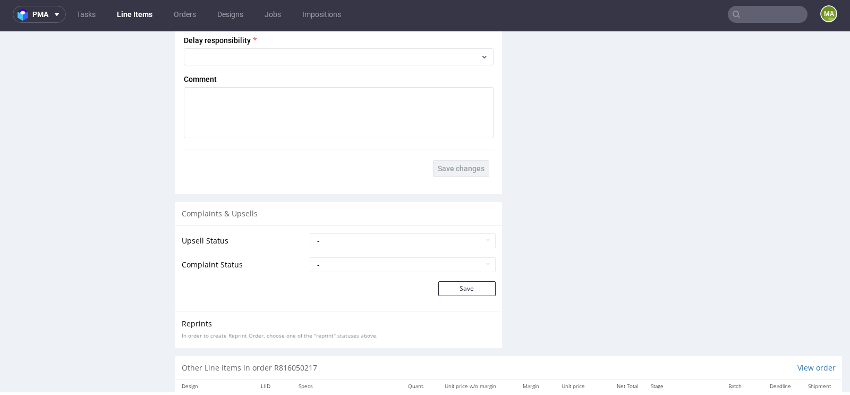
scroll to position [1945, 0]
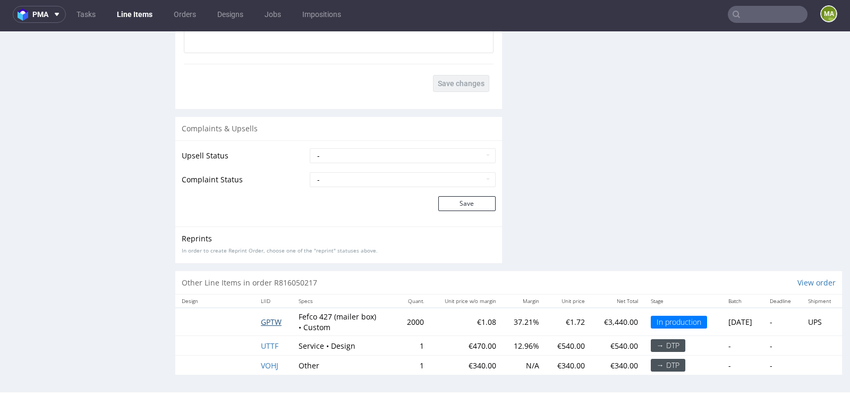
click at [268, 320] on span "GPTW" at bounding box center [271, 322] width 21 height 10
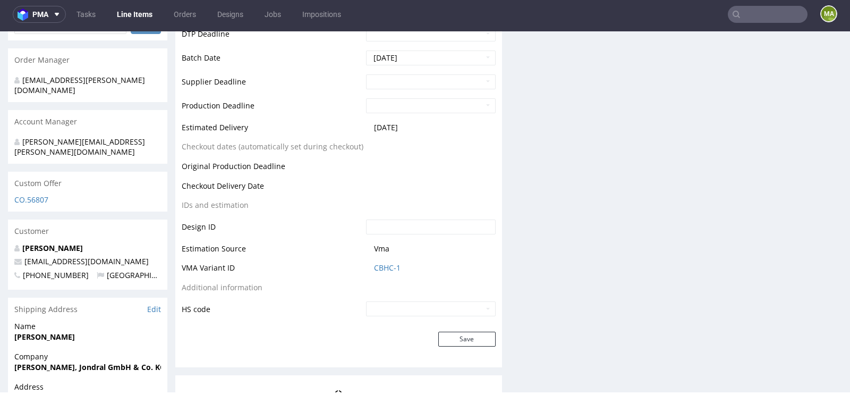
scroll to position [386, 0]
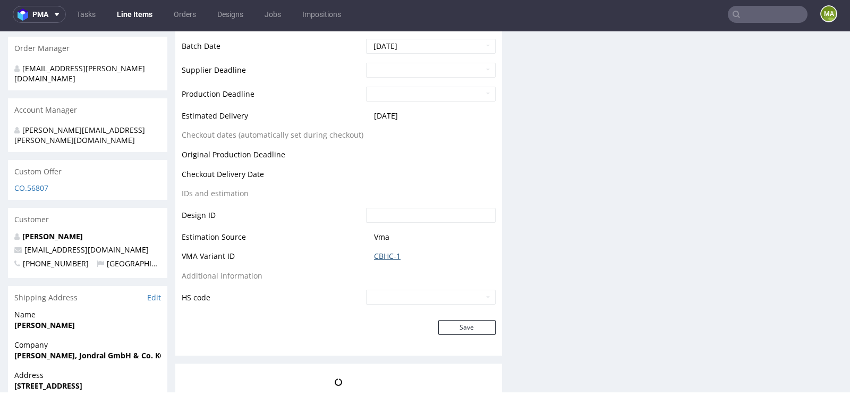
click at [388, 257] on link "CBHC-1" at bounding box center [387, 256] width 27 height 11
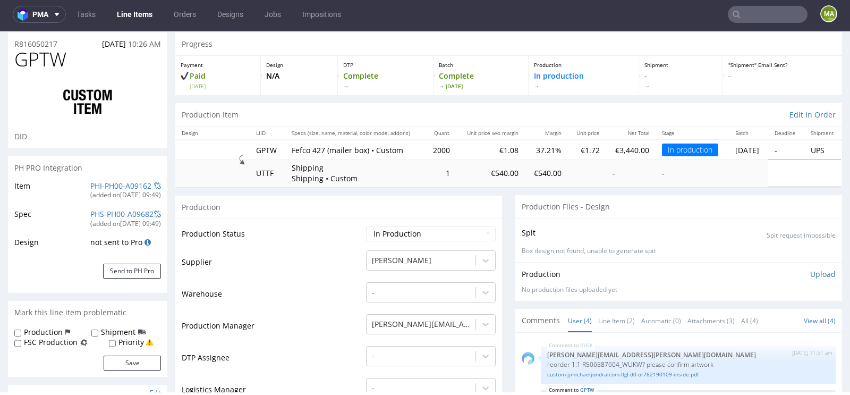
scroll to position [118, 0]
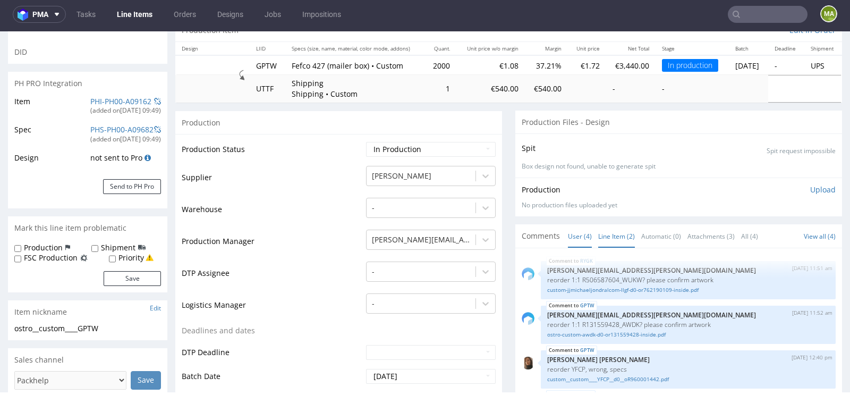
click at [625, 231] on link "Line Item (2)" at bounding box center [617, 236] width 37 height 23
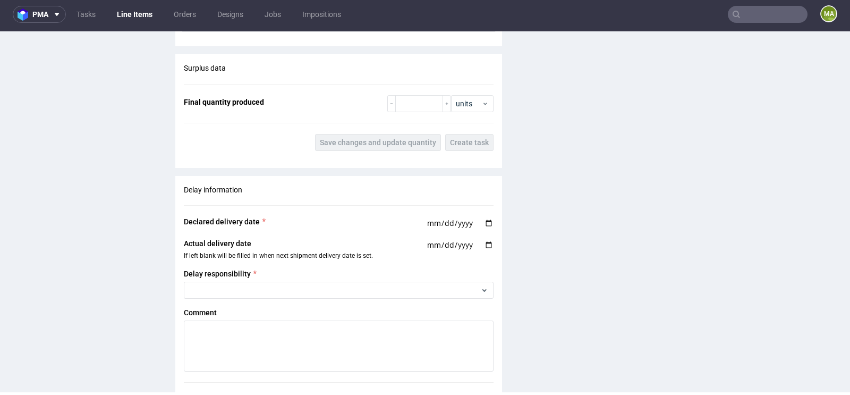
scroll to position [1920, 0]
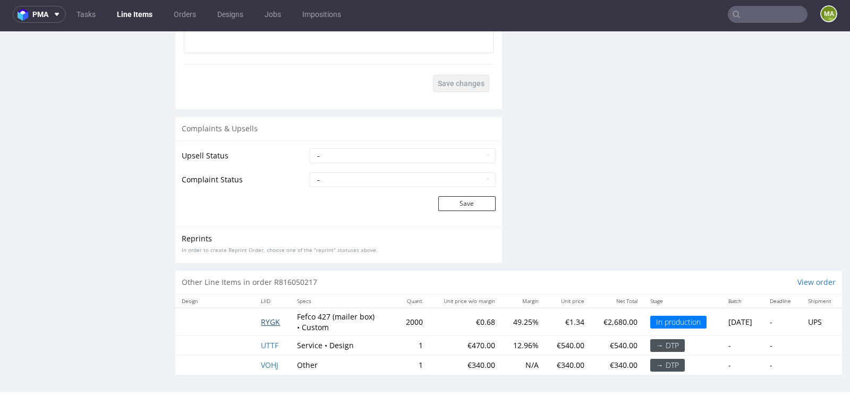
click at [264, 319] on span "RYGK" at bounding box center [270, 322] width 19 height 10
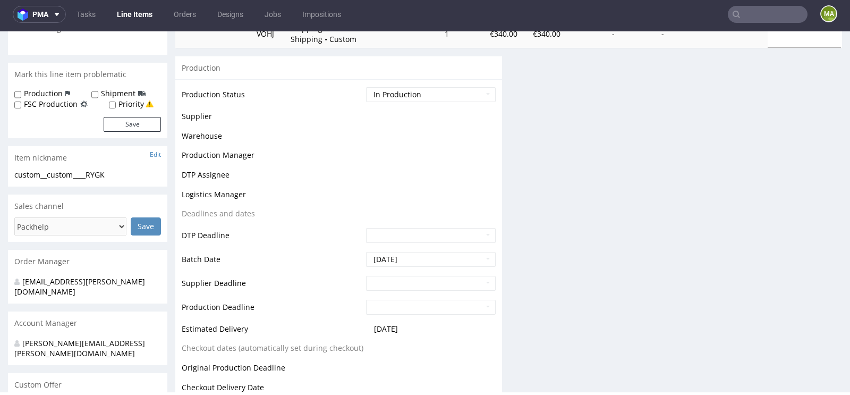
scroll to position [174, 0]
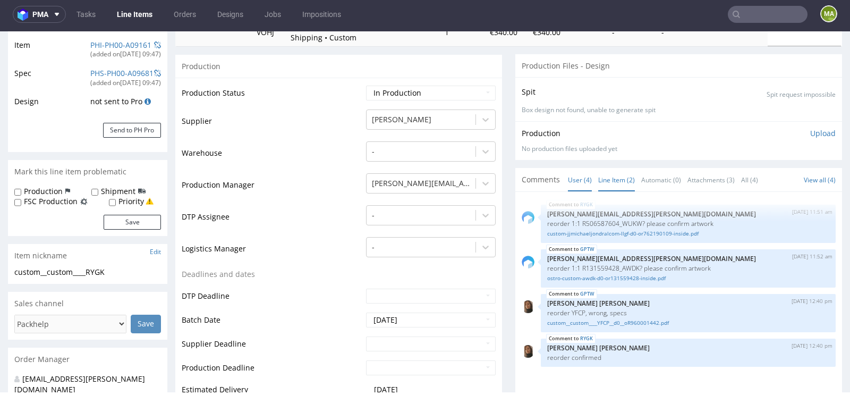
click at [618, 176] on link "Line Item (2)" at bounding box center [617, 179] width 37 height 23
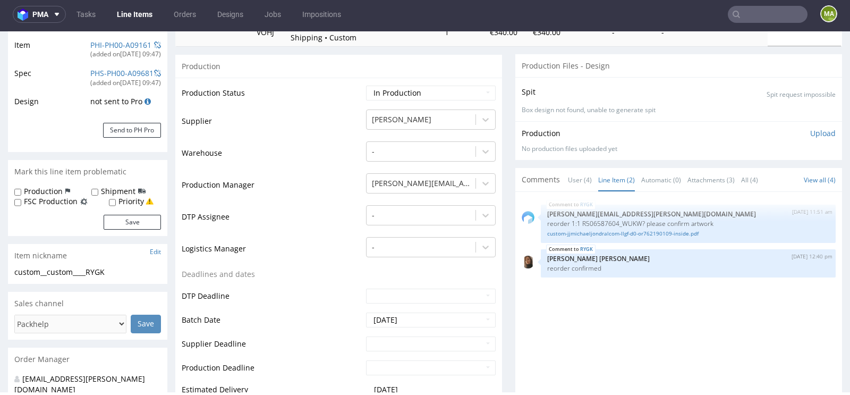
scroll to position [0, 0]
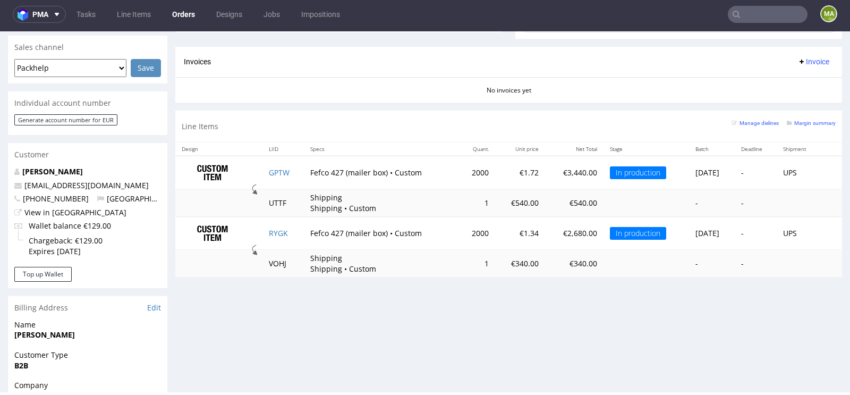
scroll to position [440, 0]
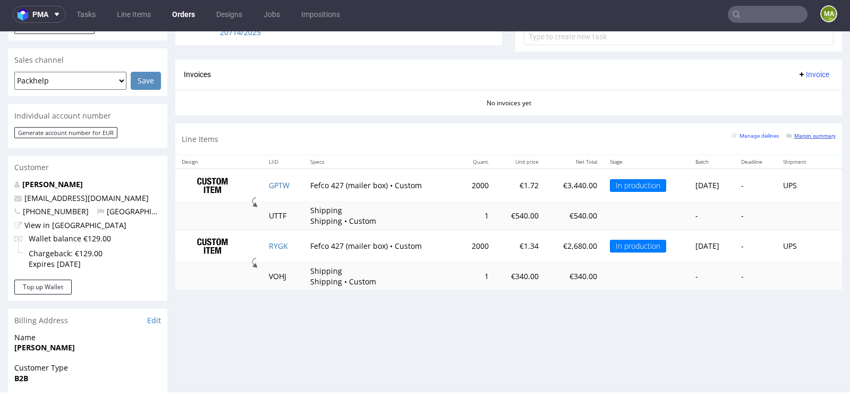
click at [807, 133] on small "Margin summary" at bounding box center [811, 136] width 49 height 6
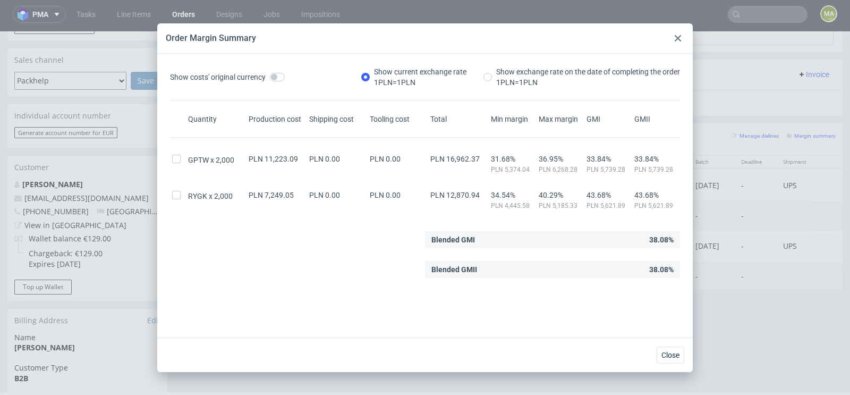
click at [678, 35] on div at bounding box center [678, 38] width 13 height 13
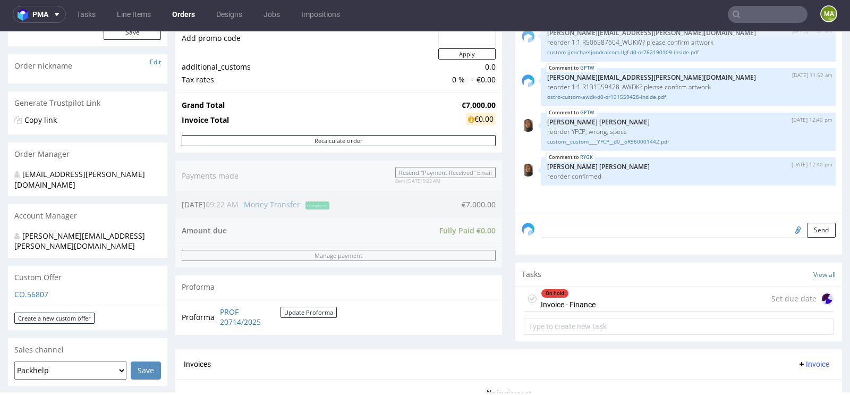
scroll to position [0, 0]
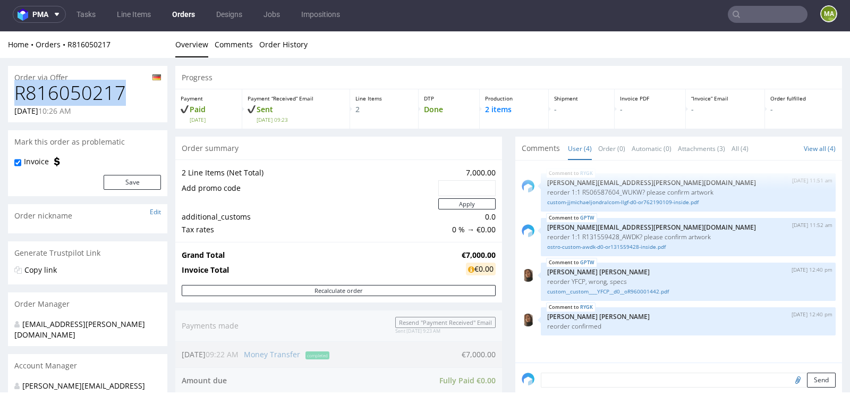
drag, startPoint x: 124, startPoint y: 92, endPoint x: 0, endPoint y: 92, distance: 123.8
copy h1 "R816050217"
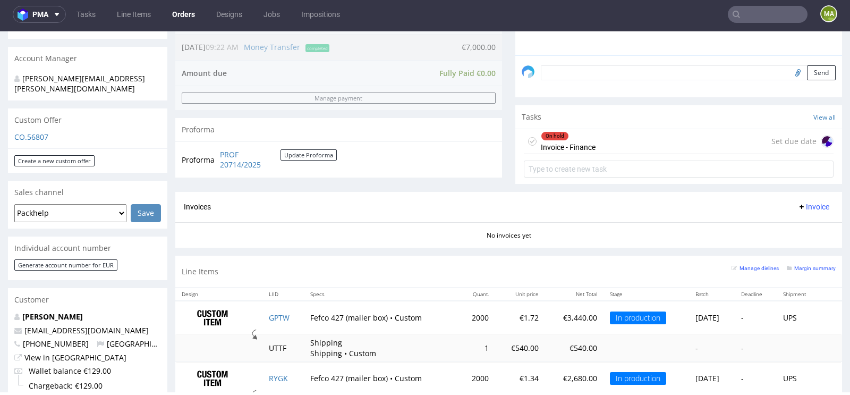
scroll to position [348, 0]
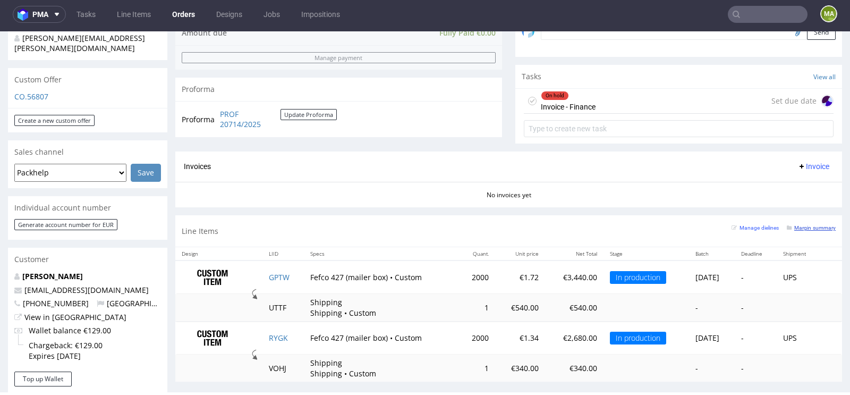
click at [791, 225] on small "Margin summary" at bounding box center [811, 228] width 49 height 6
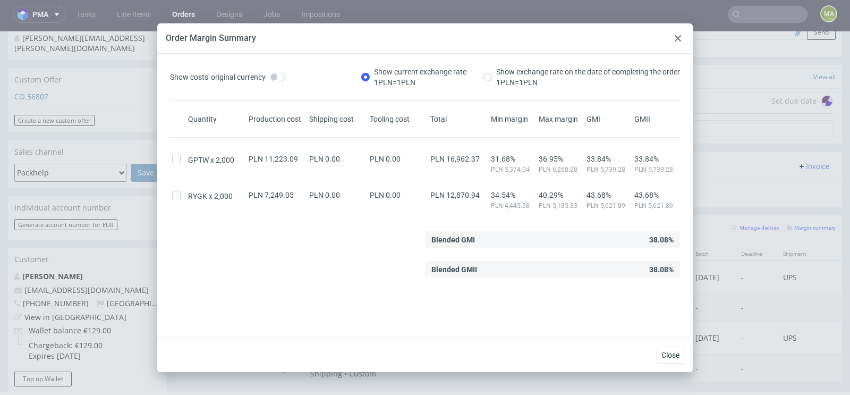
click at [680, 35] on use at bounding box center [678, 38] width 6 height 6
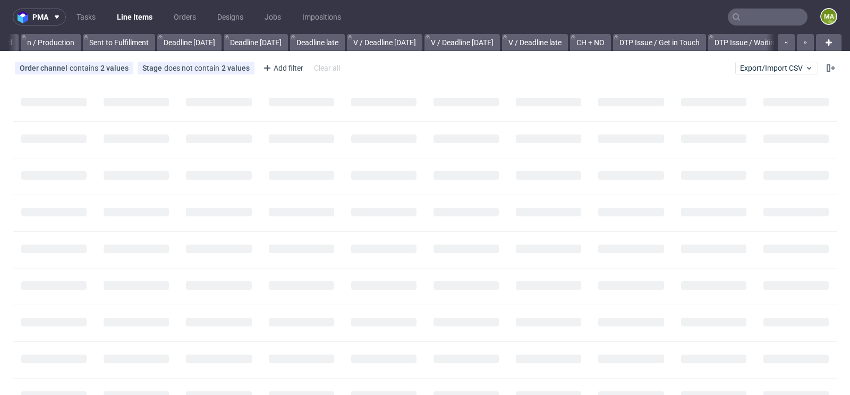
click at [769, 9] on input "text" at bounding box center [768, 17] width 80 height 17
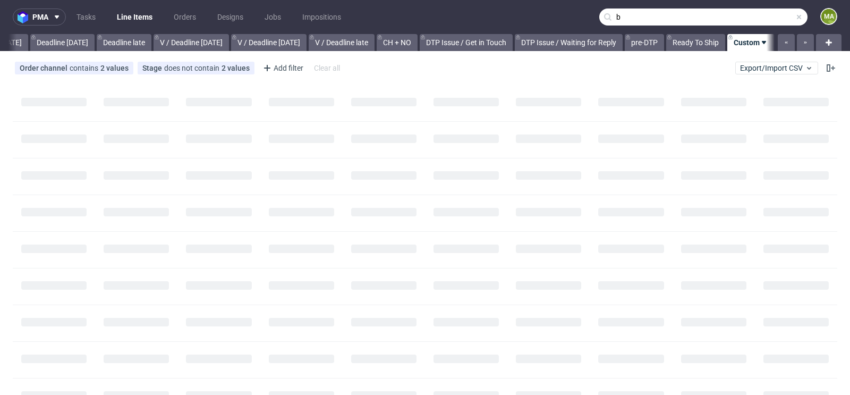
scroll to position [0, 1202]
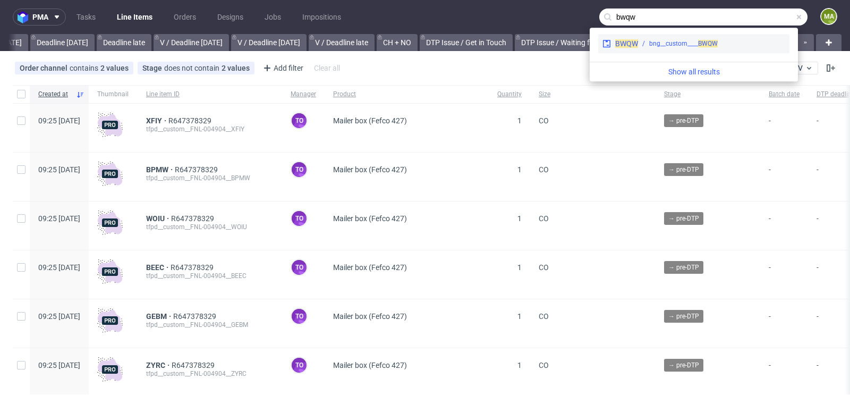
type input "bwqw"
click at [659, 48] on div "bng__custom____ BWQW" at bounding box center [684, 44] width 69 height 10
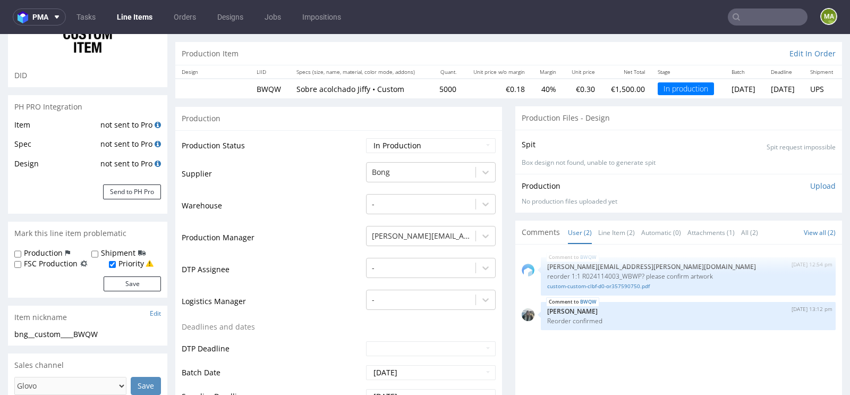
scroll to position [139, 0]
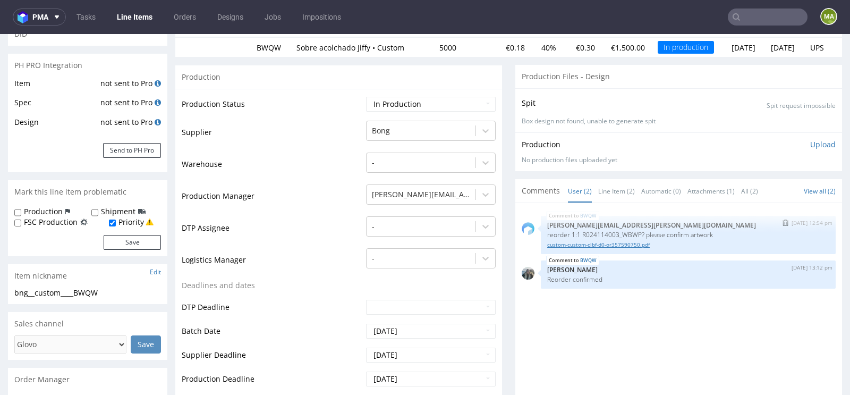
click at [587, 241] on link "custom-custom-clbf-d0-or357590750.pdf" at bounding box center [688, 245] width 282 height 8
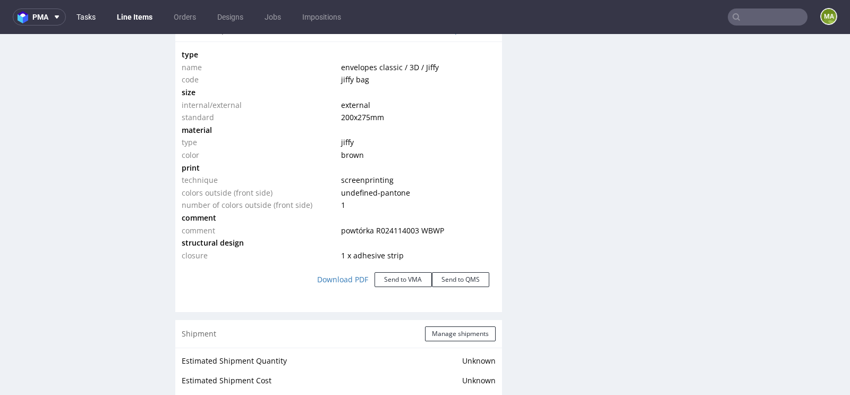
scroll to position [1027, 0]
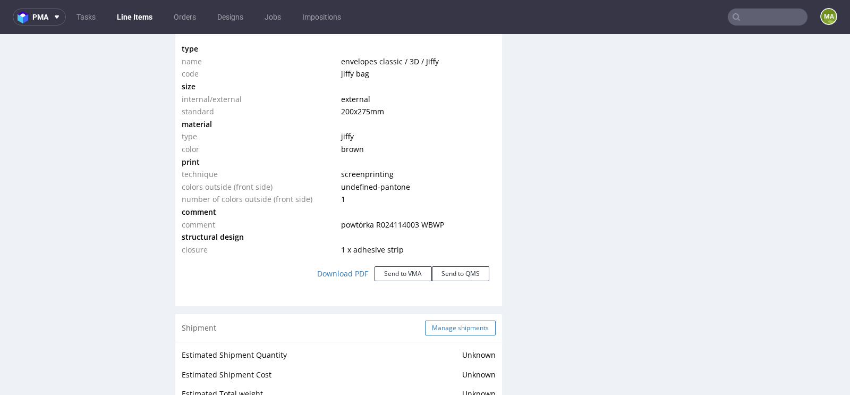
click at [459, 326] on button "Manage shipments" at bounding box center [460, 328] width 71 height 15
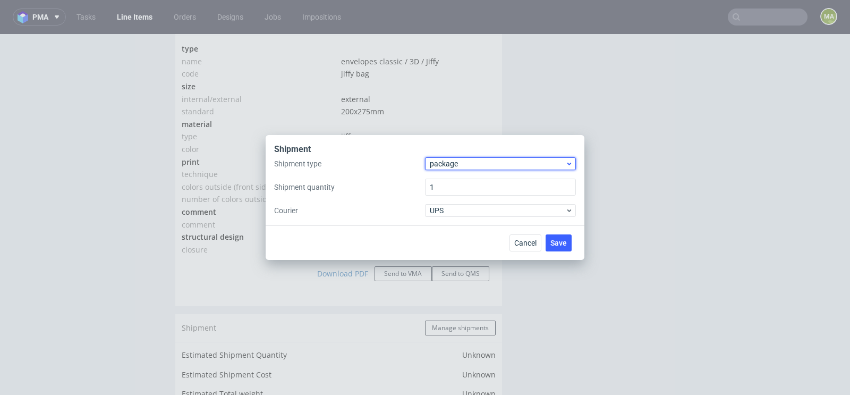
click at [487, 165] on span "package" at bounding box center [498, 163] width 136 height 11
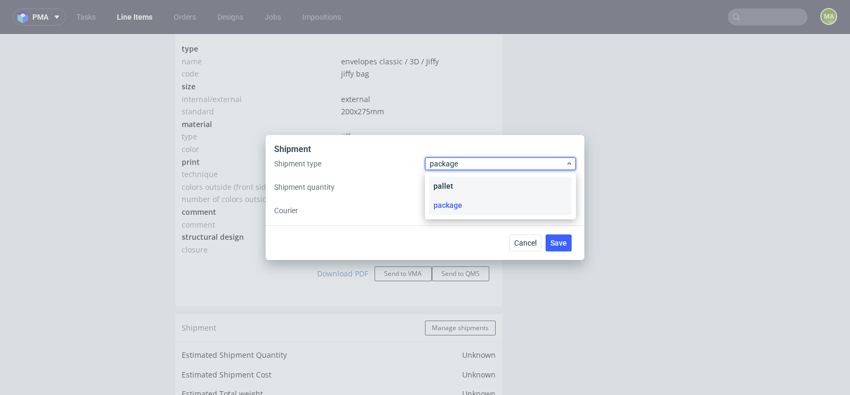
click at [463, 190] on div "pallet" at bounding box center [500, 185] width 142 height 19
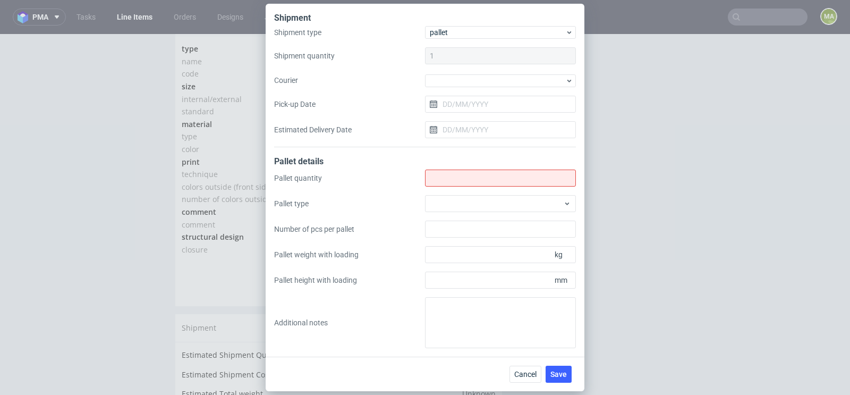
click at [480, 188] on div "Pallet quantity Pallet type Number of pcs per pallet Pallet weight with loading…" at bounding box center [425, 259] width 302 height 179
click at [480, 182] on input "Shipment type" at bounding box center [500, 178] width 151 height 17
type input "1"
click at [462, 213] on div "Pallet quantity 1 Pallet type Number of pcs per pallet Pallet weight with loadi…" at bounding box center [425, 259] width 302 height 179
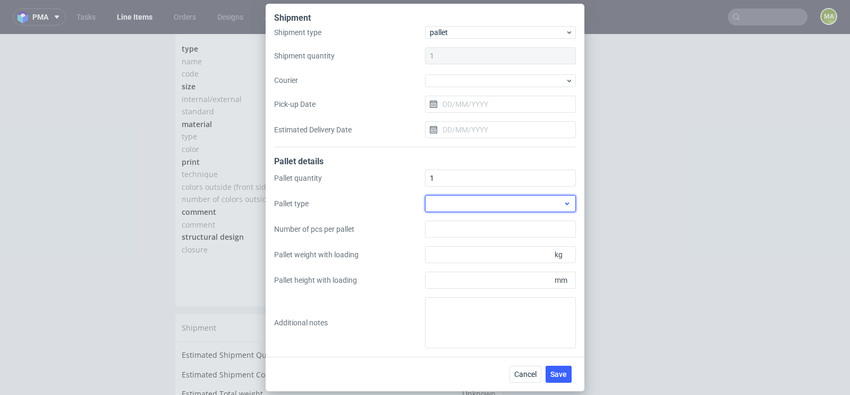
click at [462, 203] on div at bounding box center [500, 203] width 151 height 17
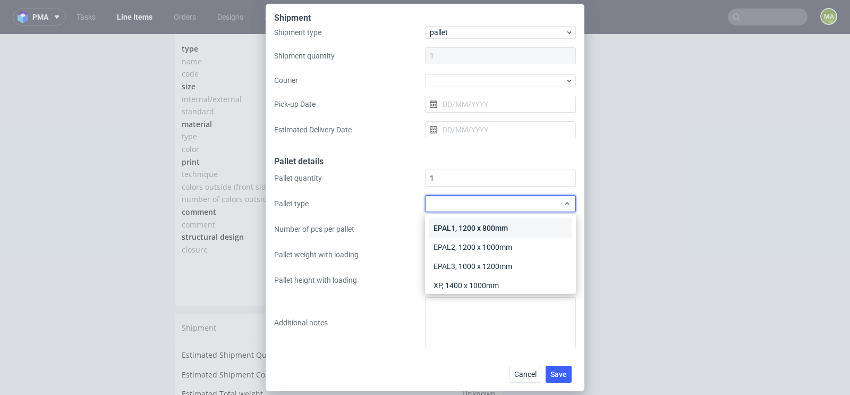
click at [457, 220] on div "EPAL1, 1200 x 800mm" at bounding box center [500, 227] width 142 height 19
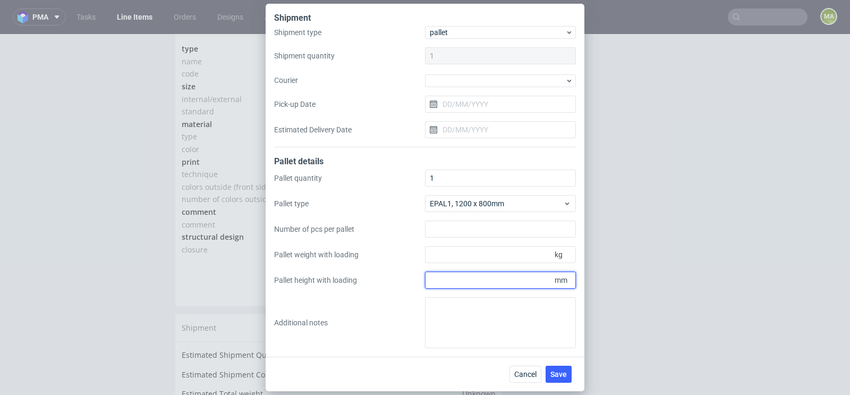
click at [450, 277] on input "Pallet height with loading" at bounding box center [500, 280] width 151 height 17
type input "2000"
click at [488, 259] on input "Pallet weight with loading" at bounding box center [500, 254] width 151 height 17
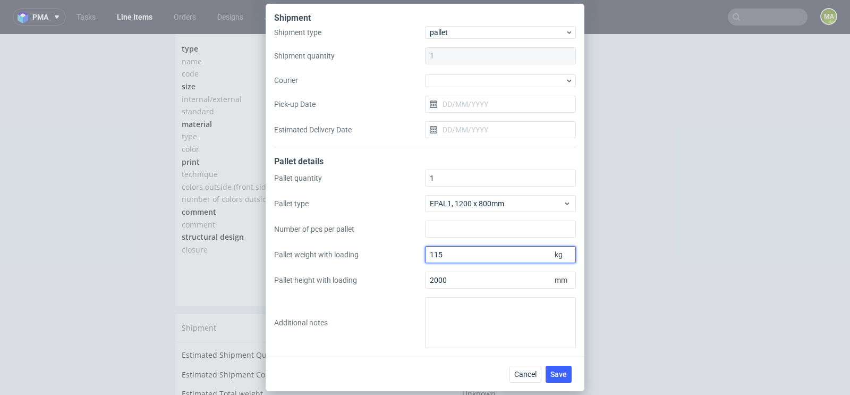
type input "115"
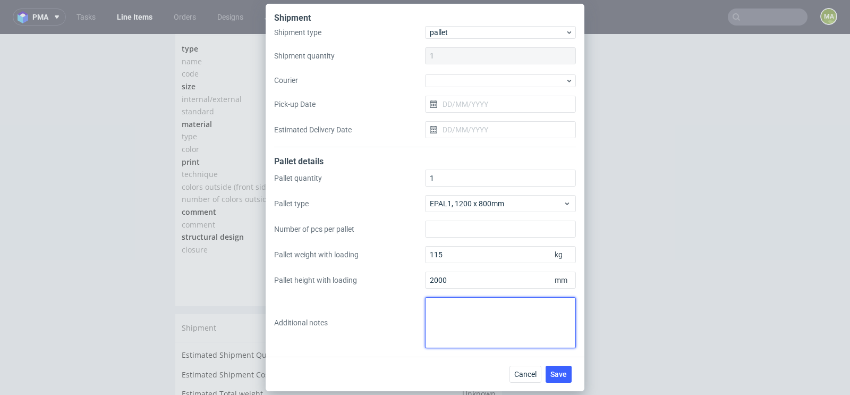
click at [499, 341] on textarea at bounding box center [500, 322] width 151 height 51
paste textarea "Pick-up location: POZNAŃ USTRONNA 14 ;60-012 POZNAŃ"
type textarea "Pick-up location: POZNAŃ USTRONNA 14 ;60-012 POZNAŃ"
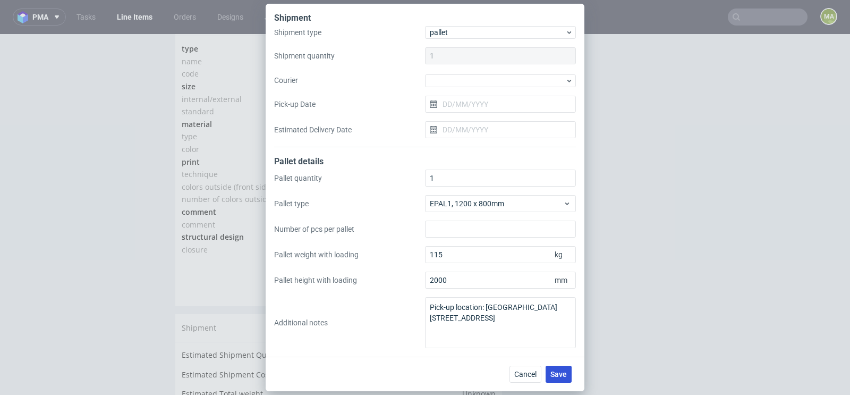
click at [564, 380] on button "Save" at bounding box center [559, 374] width 26 height 17
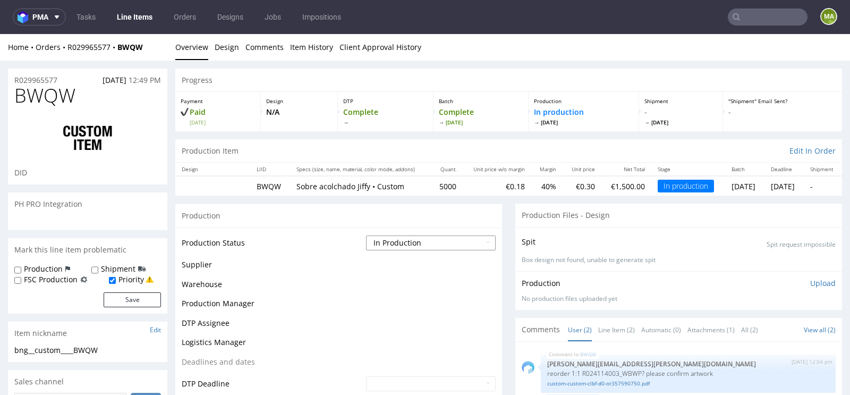
click at [422, 242] on select "Waiting for Artwork Waiting for Diecut Waiting for Mockup Waiting for DTP Waiti…" at bounding box center [431, 242] width 130 height 15
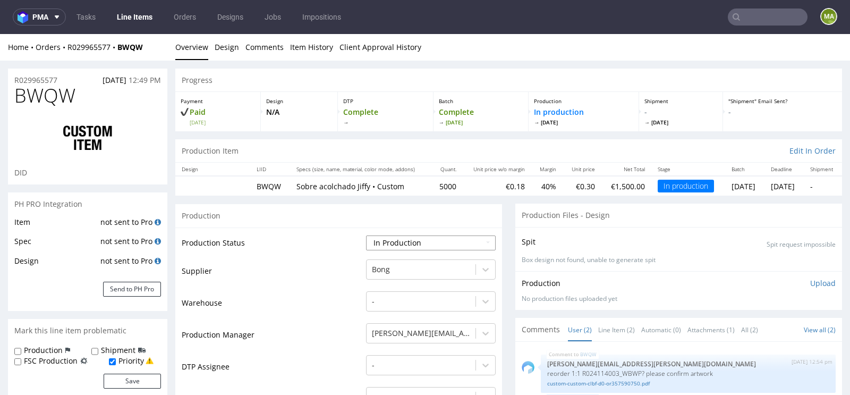
select select "production_complete"
click at [366, 235] on select "Waiting for Artwork Waiting for Diecut Waiting for Mockup Waiting for DTP Waiti…" at bounding box center [431, 242] width 130 height 15
click at [330, 305] on td "Warehouse" at bounding box center [273, 306] width 182 height 32
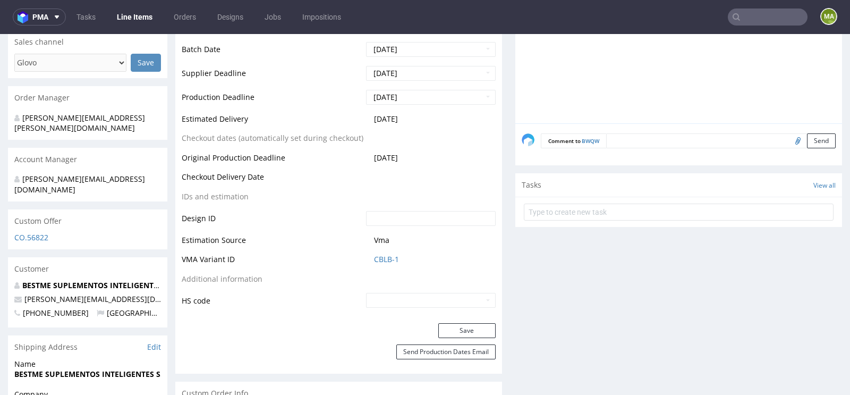
scroll to position [425, 0]
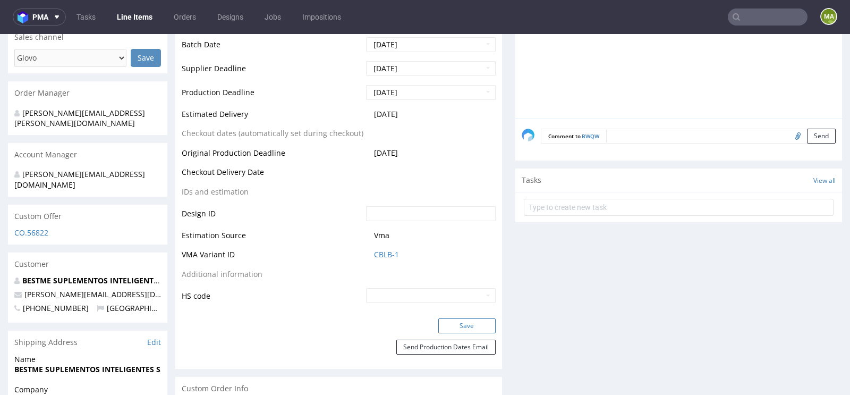
click at [444, 321] on button "Save" at bounding box center [467, 325] width 57 height 15
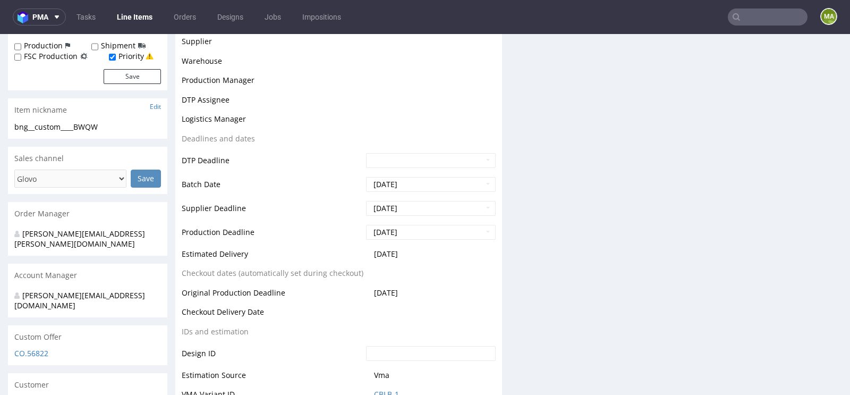
scroll to position [0, 0]
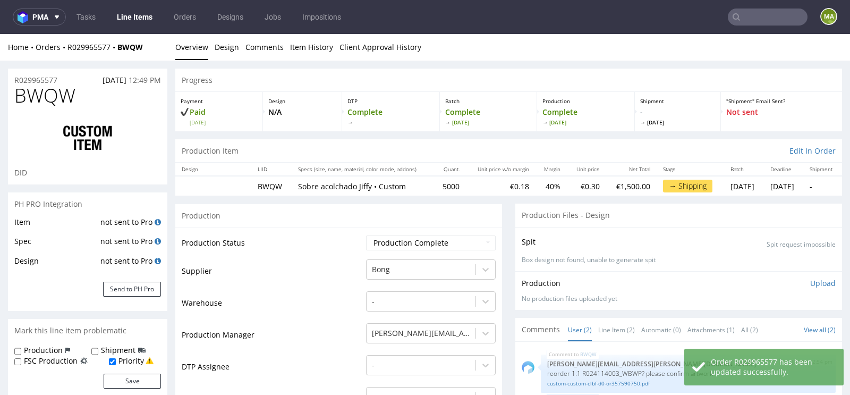
click at [762, 24] on input "text" at bounding box center [768, 17] width 80 height 17
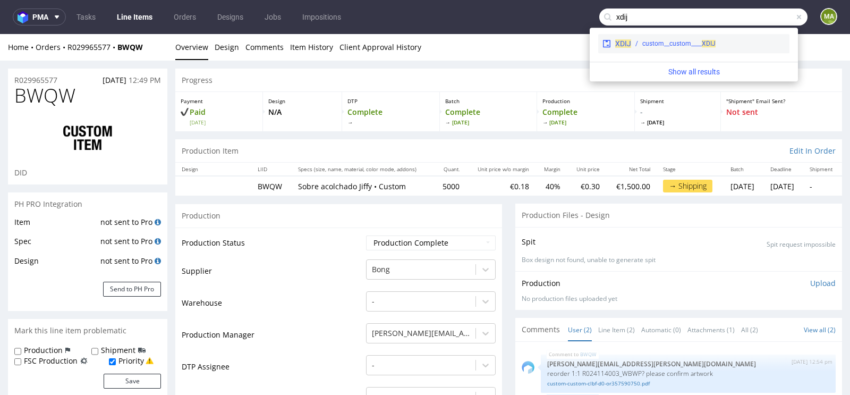
type input "xdij"
click at [682, 42] on div "custom__custom____ XDIJ" at bounding box center [679, 44] width 73 height 10
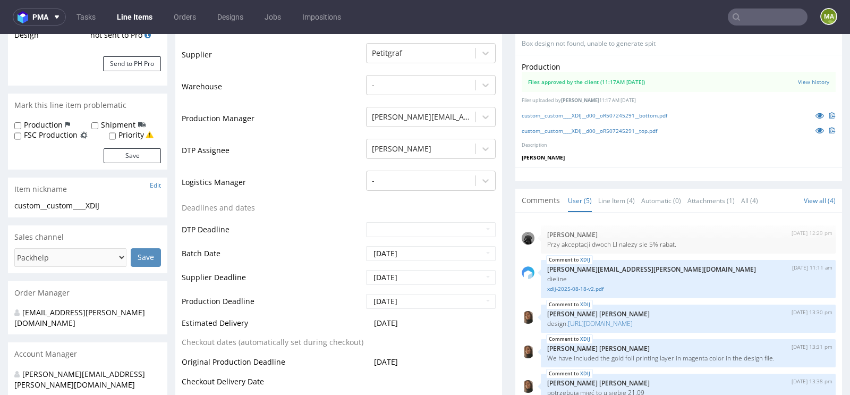
scroll to position [249, 0]
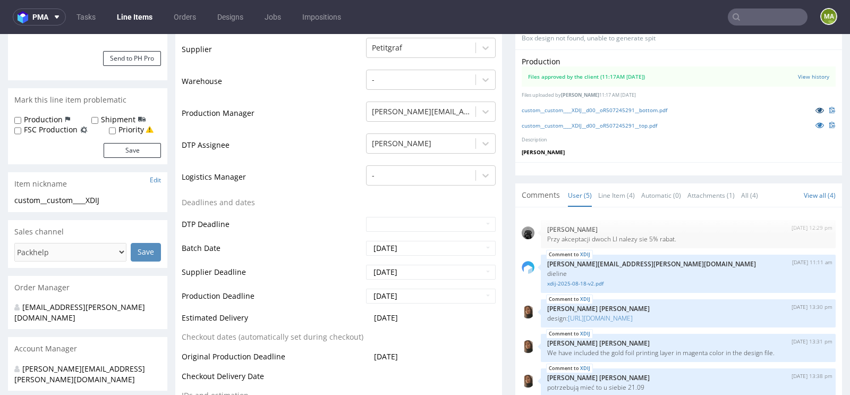
click at [816, 114] on icon at bounding box center [820, 109] width 9 height 7
click at [816, 129] on icon at bounding box center [820, 124] width 9 height 7
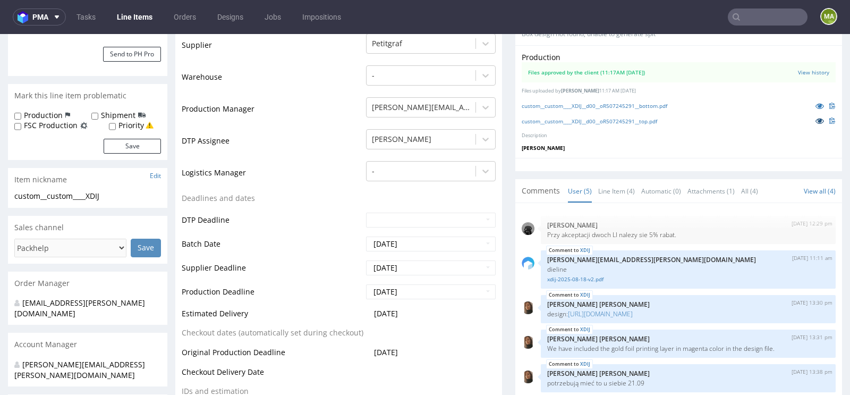
scroll to position [193, 0]
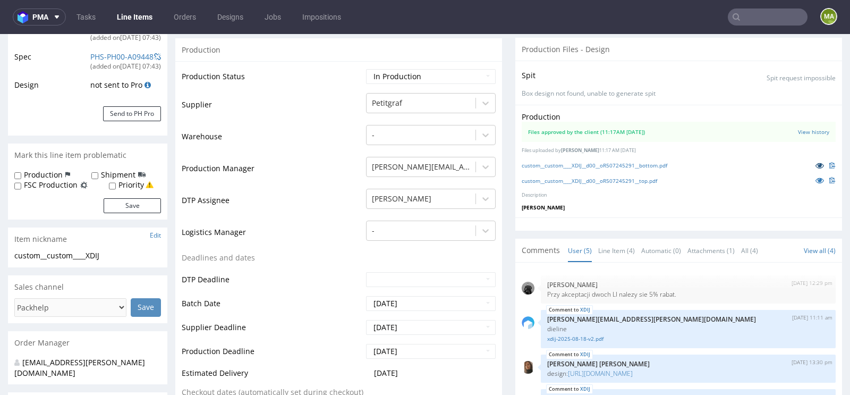
click at [816, 168] on icon at bounding box center [820, 165] width 9 height 7
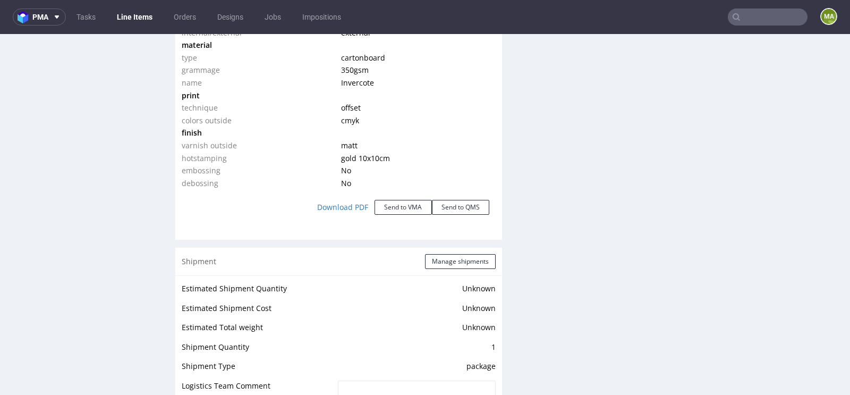
scroll to position [1160, 0]
click at [439, 262] on button "Manage shipments" at bounding box center [460, 259] width 71 height 15
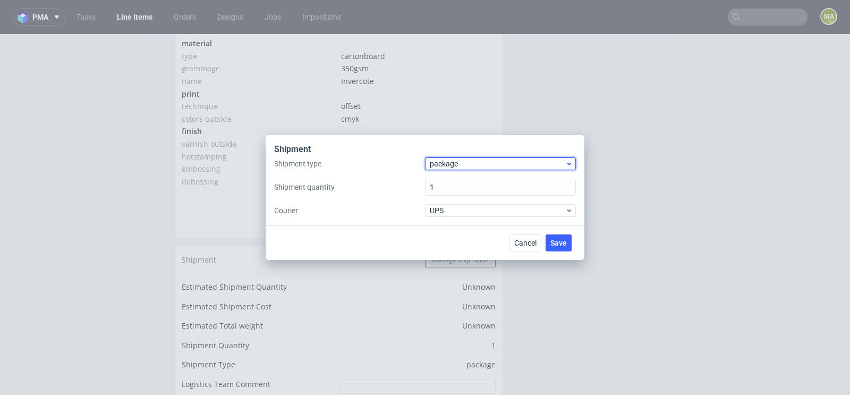
click at [462, 168] on span "package" at bounding box center [498, 163] width 136 height 11
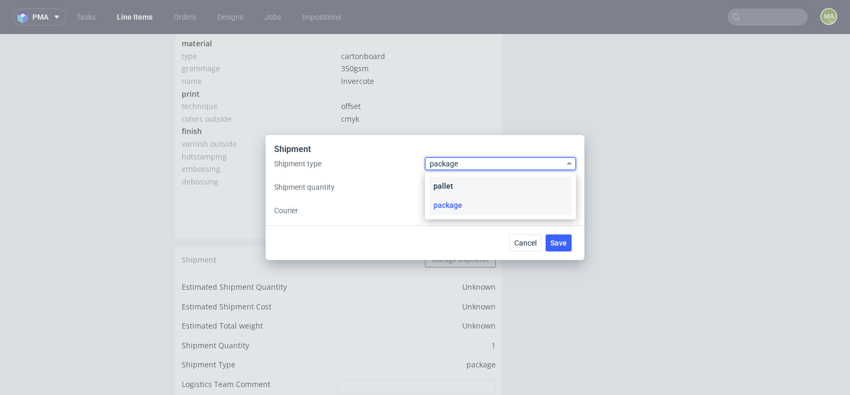
click at [454, 188] on div "pallet" at bounding box center [500, 185] width 142 height 19
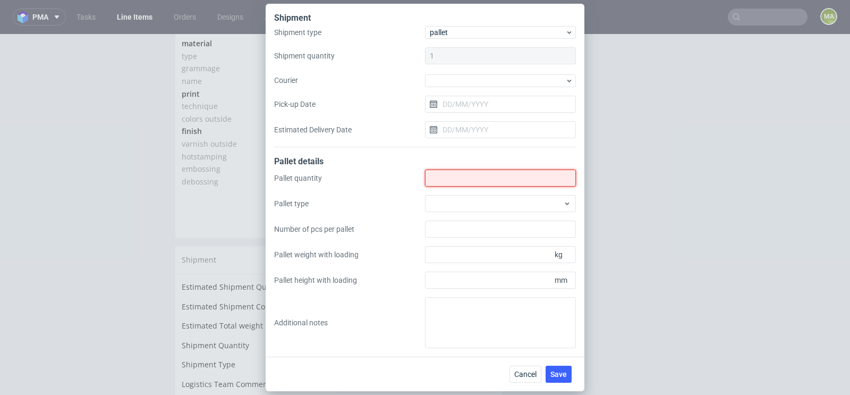
click at [455, 186] on div "Pallet quantity Pallet type Number of pcs per pallet Pallet weight with loading…" at bounding box center [425, 259] width 302 height 179
type input "1"
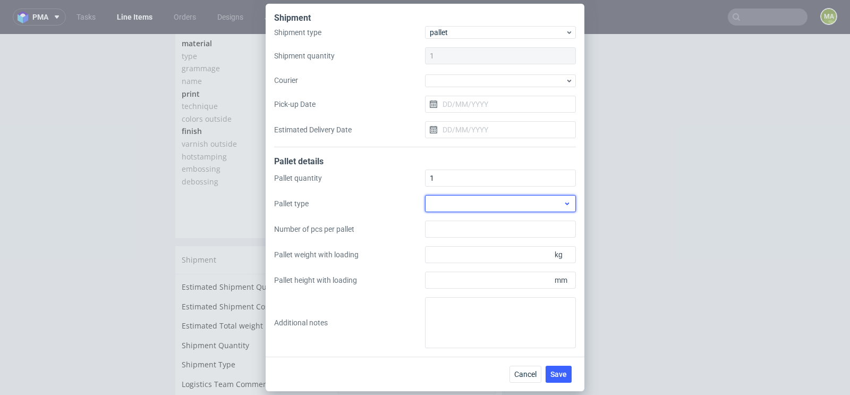
click at [428, 205] on div at bounding box center [500, 203] width 151 height 17
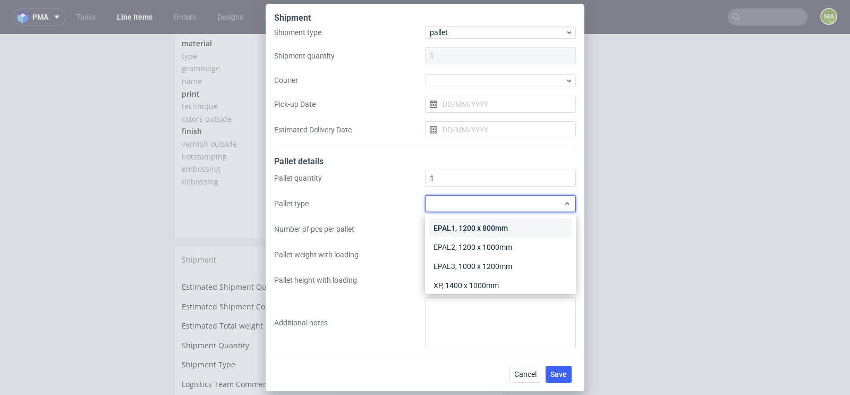
click at [478, 232] on div "EPAL1, 1200 x 800mm" at bounding box center [500, 227] width 142 height 19
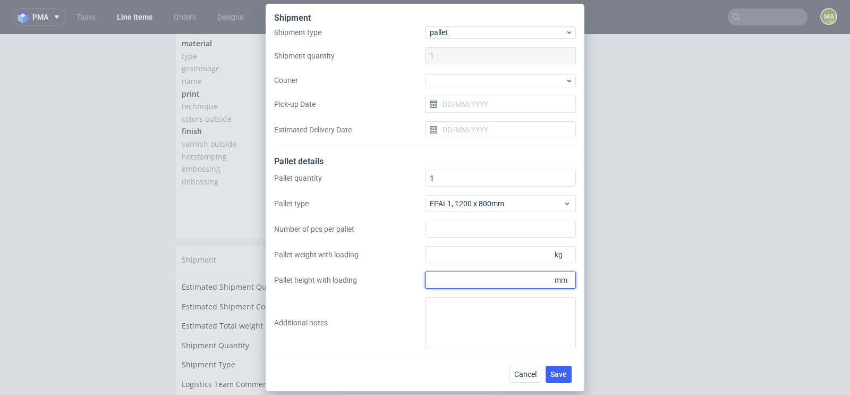
click at [497, 282] on input "Pallet height with loading" at bounding box center [500, 280] width 151 height 17
type input "1600"
click at [506, 249] on input "Pallet weight with loading" at bounding box center [500, 254] width 151 height 17
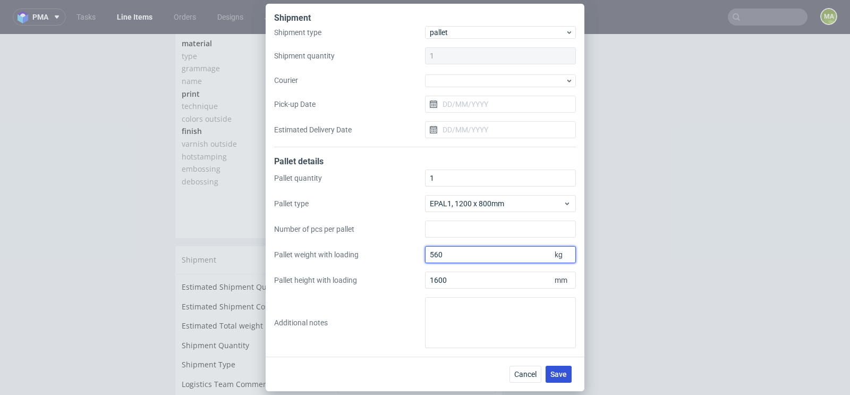
type input "560"
click at [562, 378] on button "Save" at bounding box center [559, 374] width 26 height 17
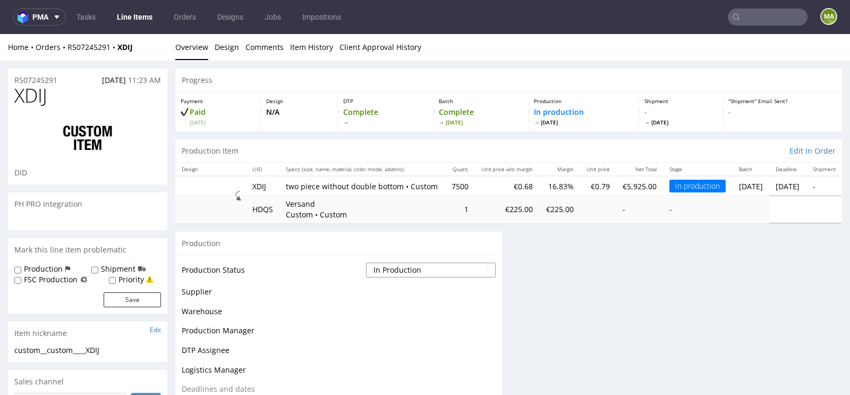
click at [399, 272] on select "Waiting for Artwork Waiting for Diecut Waiting for Mockup Waiting for DTP Waiti…" at bounding box center [431, 270] width 130 height 15
click at [366, 263] on select "Waiting for Artwork Waiting for Diecut Waiting for Mockup Waiting for DTP Waiti…" at bounding box center [431, 270] width 130 height 15
click at [301, 317] on td "Warehouse" at bounding box center [273, 315] width 182 height 20
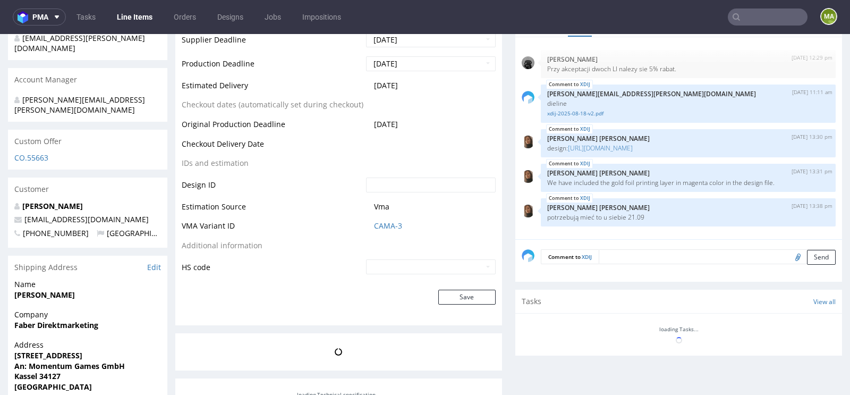
scroll to position [525, 0]
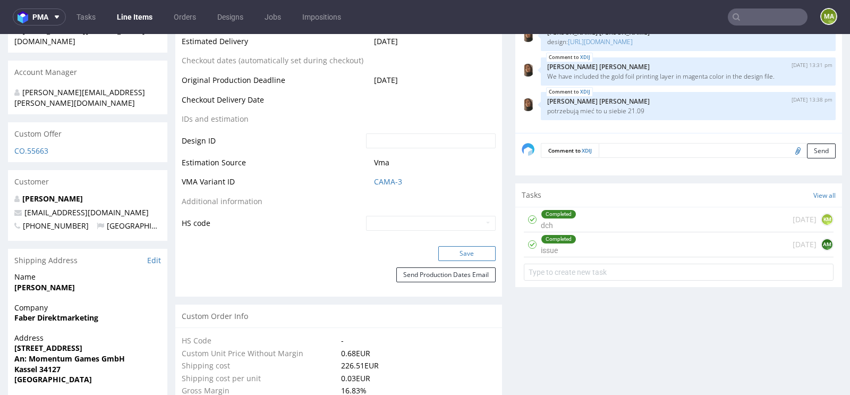
click at [458, 261] on button "Save" at bounding box center [467, 253] width 57 height 15
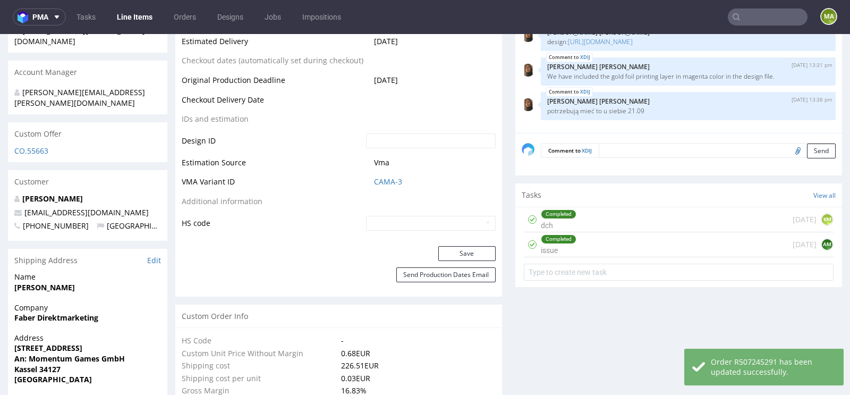
scroll to position [0, 0]
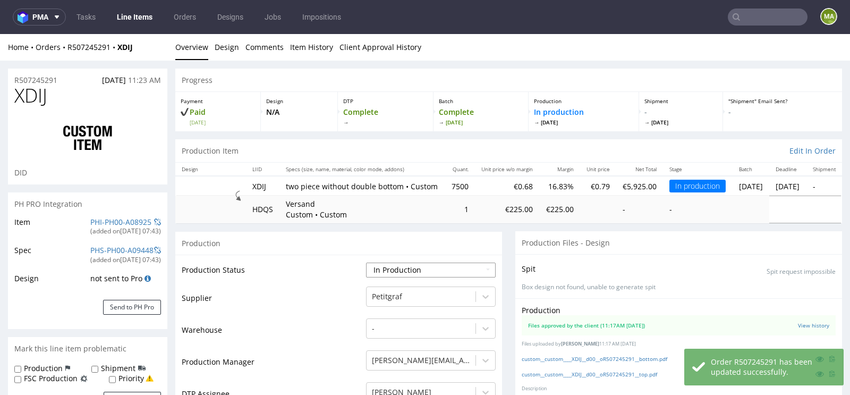
click at [398, 275] on select "Waiting for Artwork Waiting for Diecut Waiting for Mockup Waiting for DTP Waiti…" at bounding box center [431, 270] width 130 height 15
select select "production_complete"
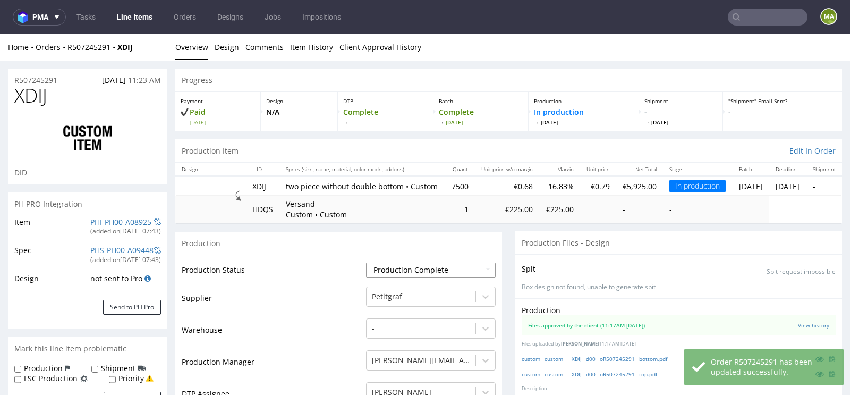
click at [366, 263] on select "Waiting for Artwork Waiting for Diecut Waiting for Mockup Waiting for DTP Waiti…" at bounding box center [431, 270] width 130 height 15
click at [260, 326] on td "Warehouse" at bounding box center [273, 333] width 182 height 32
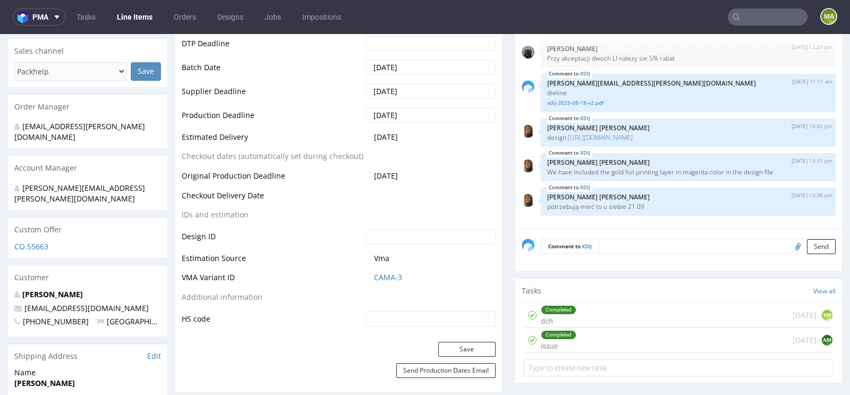
scroll to position [516, 0]
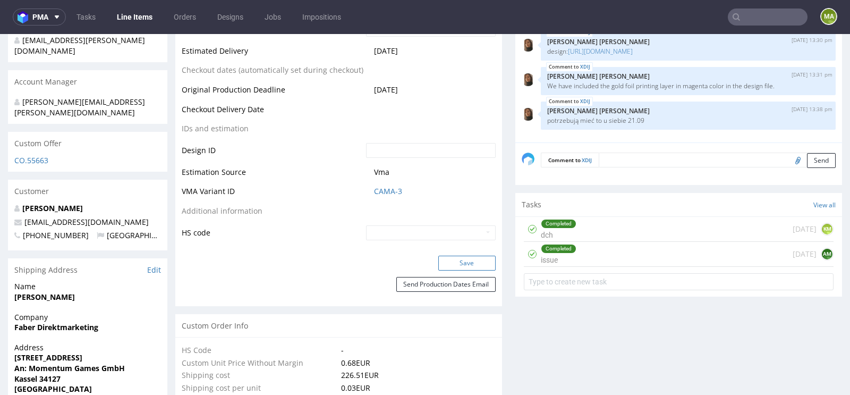
click at [454, 271] on button "Save" at bounding box center [467, 263] width 57 height 15
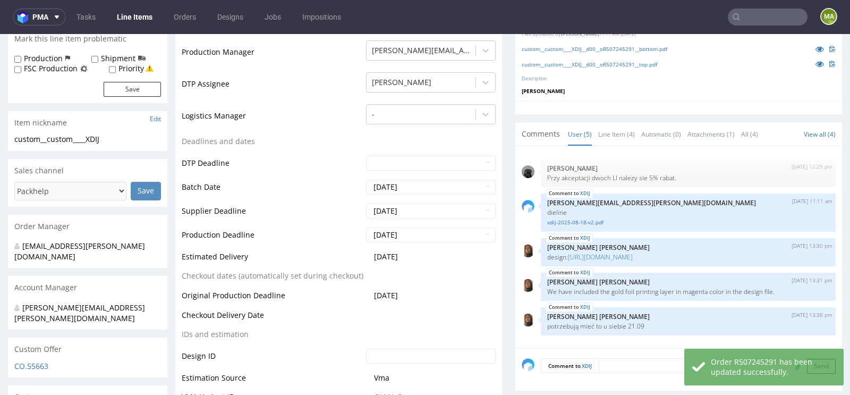
scroll to position [0, 0]
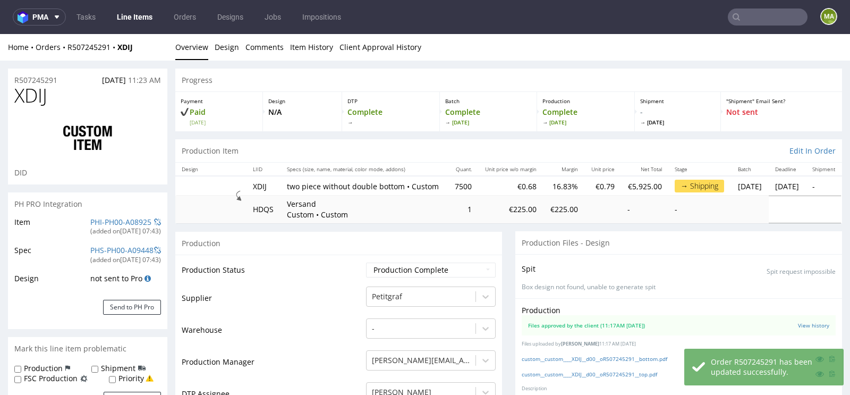
click at [119, 226] on div "PHI-PH00-A08925" at bounding box center [120, 222] width 61 height 11
click at [119, 223] on link "PHI-PH00-A08925" at bounding box center [120, 222] width 61 height 10
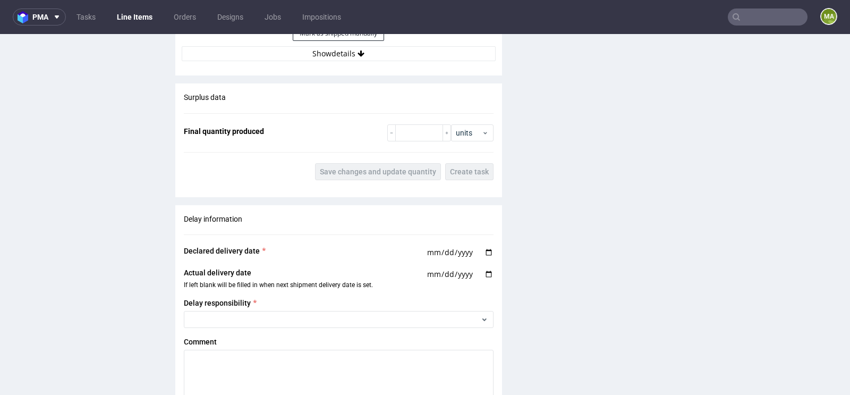
scroll to position [1619, 0]
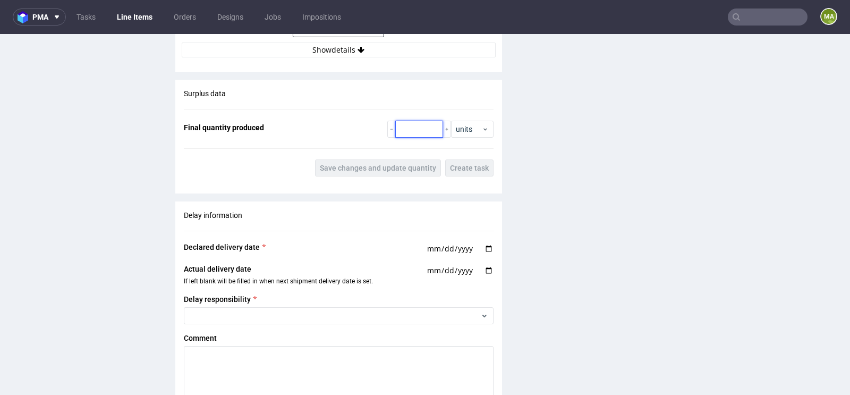
click at [419, 134] on input "number" at bounding box center [419, 129] width 48 height 17
paste input "7185"
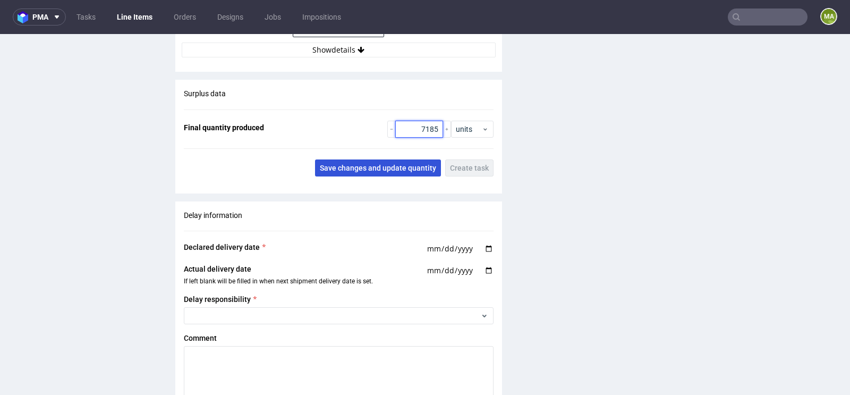
type input "7185"
click at [381, 166] on button "Save changes and update quantity" at bounding box center [378, 167] width 126 height 17
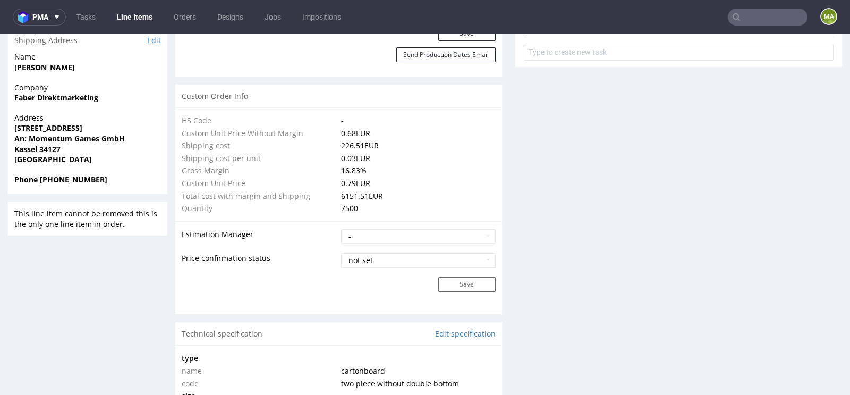
scroll to position [0, 0]
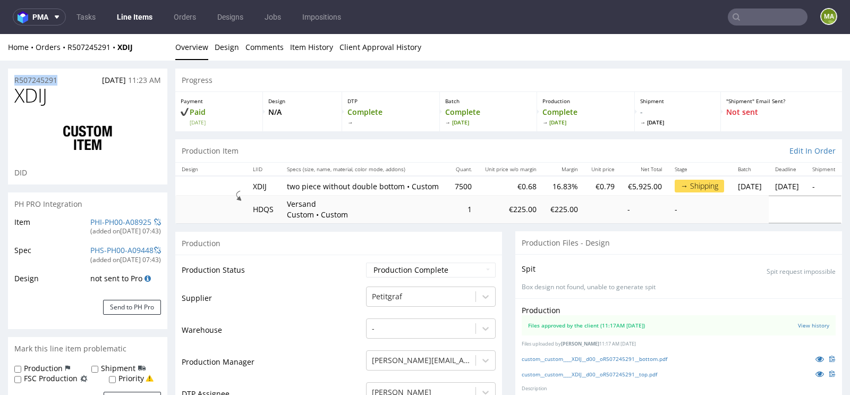
drag, startPoint x: 72, startPoint y: 79, endPoint x: 0, endPoint y: 79, distance: 71.8
copy p "R507245291"
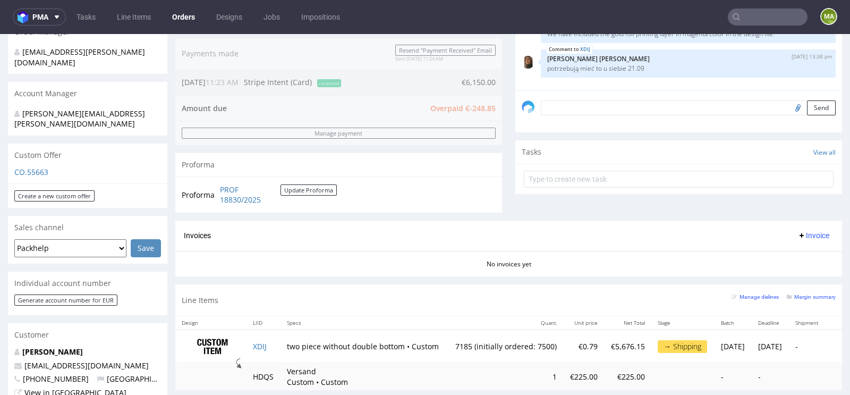
scroll to position [277, 0]
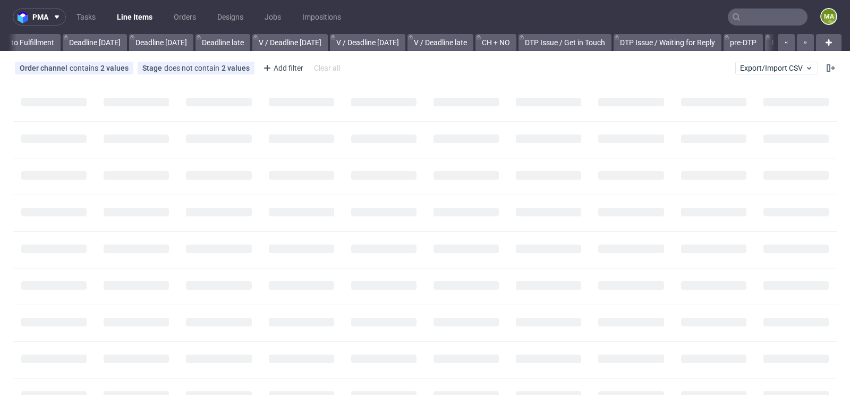
click at [749, 11] on input "text" at bounding box center [768, 17] width 80 height 17
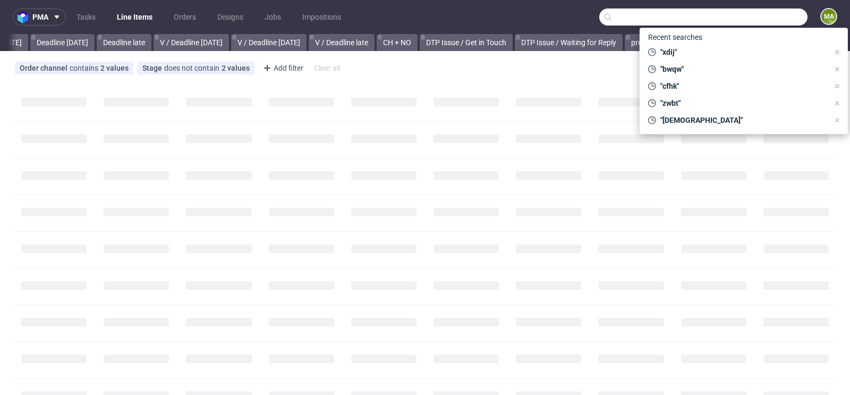
scroll to position [0, 1202]
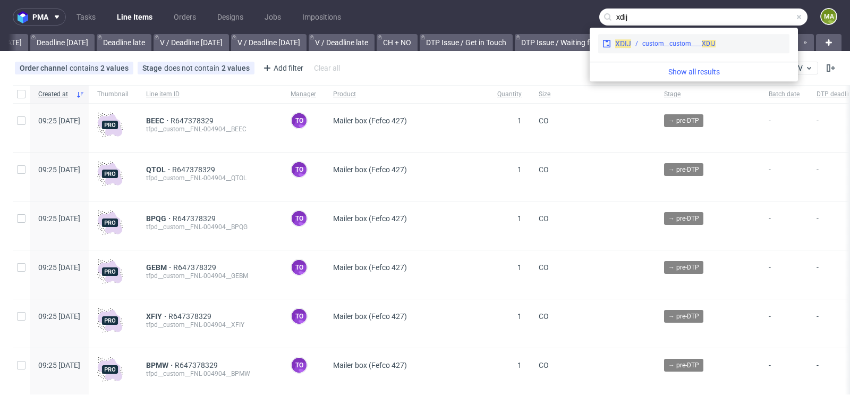
type input "xdij"
click at [655, 44] on div "custom__custom____ XDIJ" at bounding box center [679, 44] width 73 height 10
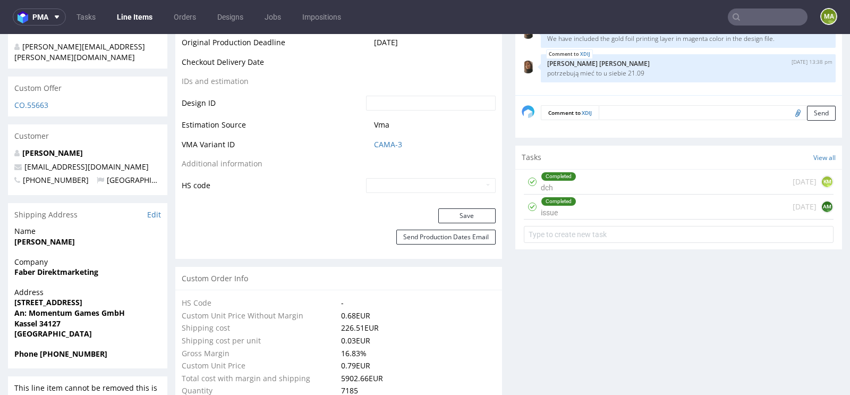
scroll to position [572, 0]
click at [392, 140] on link "CAMA-3" at bounding box center [388, 143] width 28 height 11
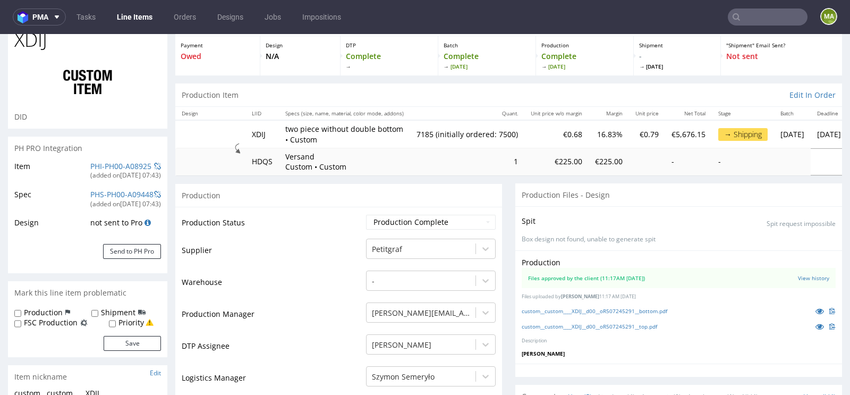
scroll to position [97, 0]
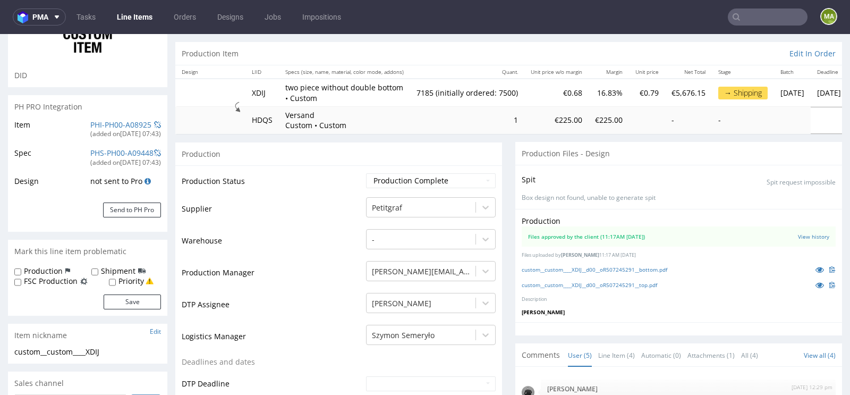
click at [124, 119] on td "PHI-PH00-A08925 (added on 18.08.2025, 07:43 )" at bounding box center [124, 133] width 73 height 28
click at [117, 123] on link "PHI-PH00-A08925" at bounding box center [120, 125] width 61 height 10
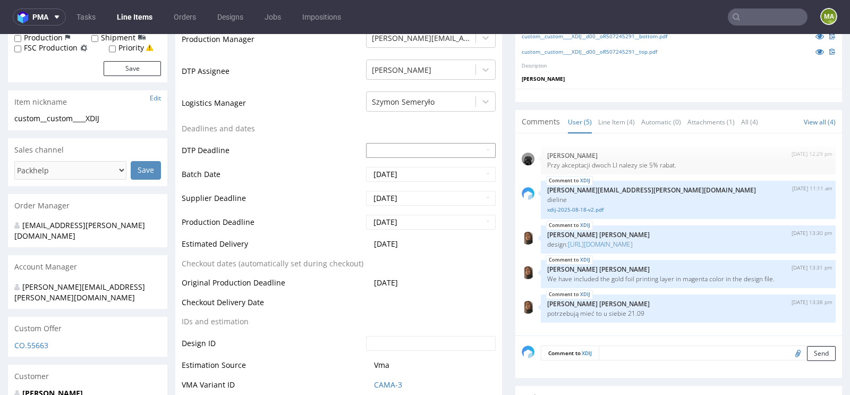
scroll to position [342, 0]
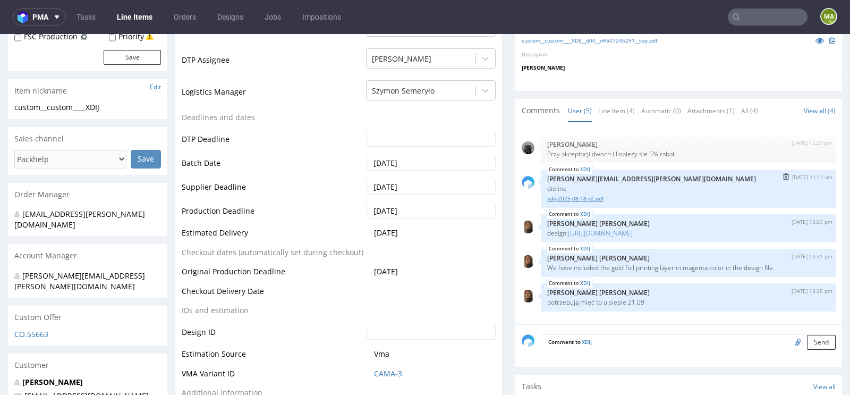
click at [569, 196] on link "xdij-2025-08-18-v2.pdf" at bounding box center [688, 199] width 282 height 8
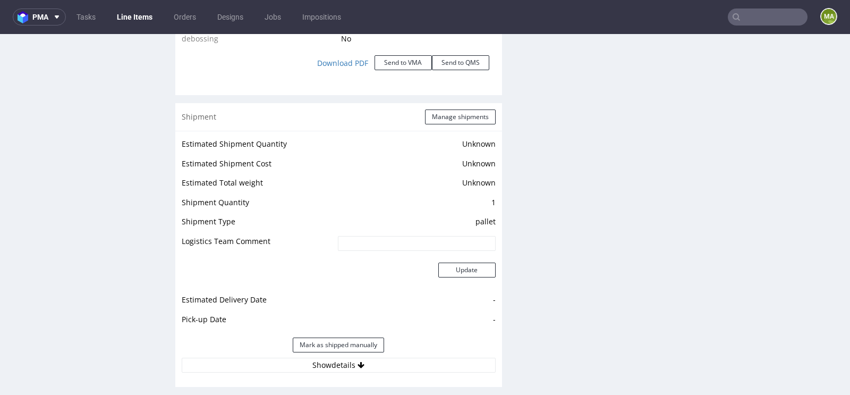
scroll to position [1316, 0]
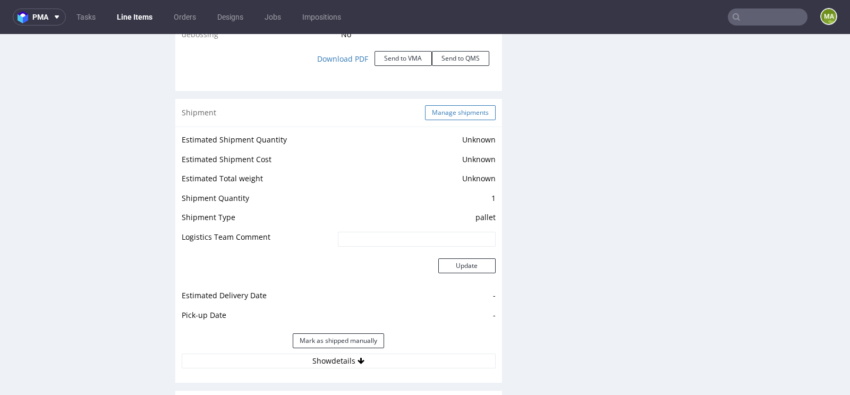
click at [443, 107] on button "Manage shipments" at bounding box center [460, 112] width 71 height 15
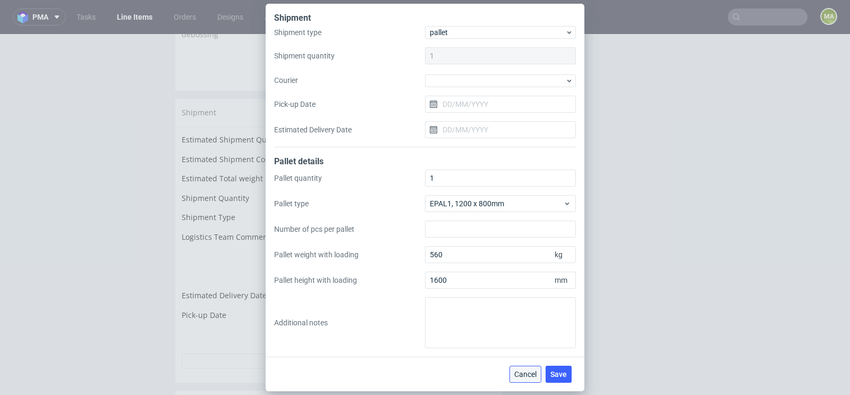
drag, startPoint x: 516, startPoint y: 375, endPoint x: 473, endPoint y: 292, distance: 93.4
click at [516, 375] on span "Cancel" at bounding box center [526, 373] width 22 height 7
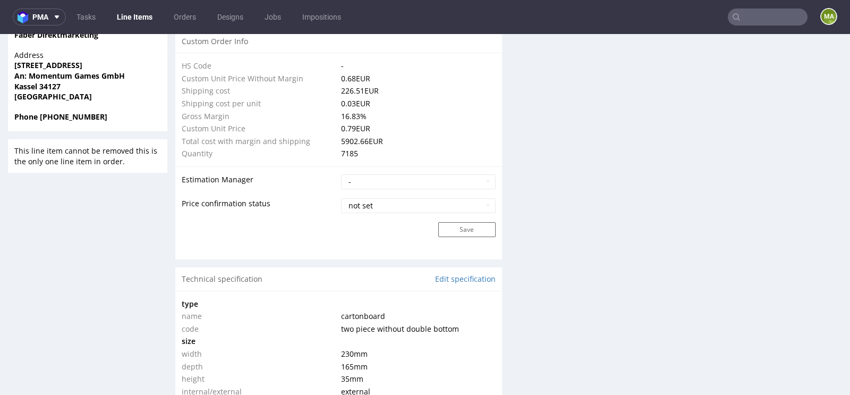
scroll to position [0, 0]
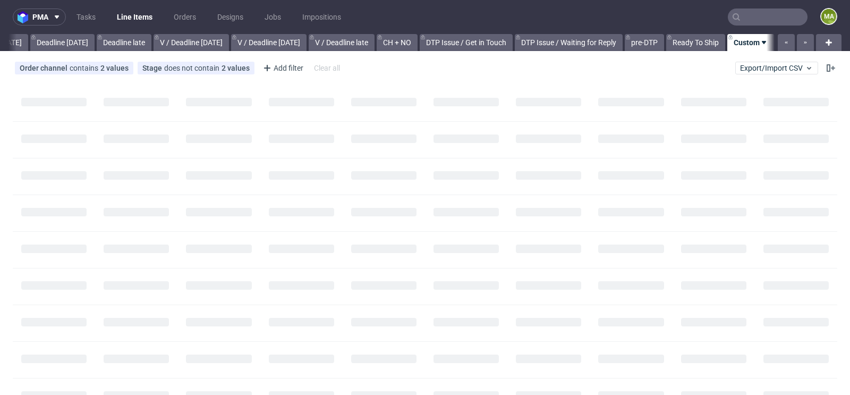
scroll to position [0, 1201]
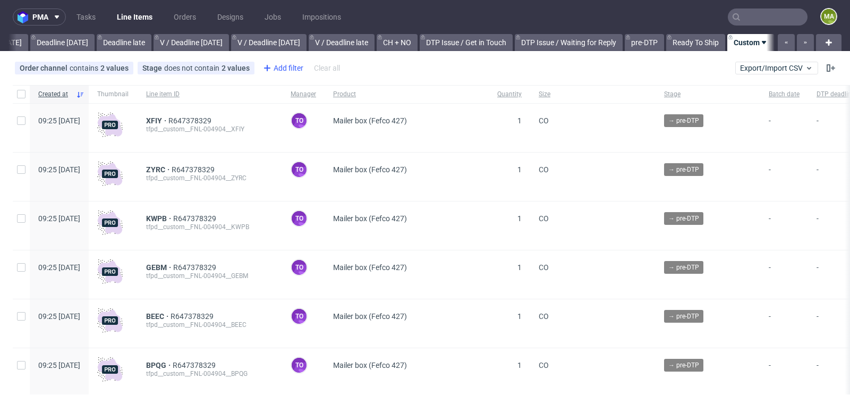
click at [286, 65] on div "Add filter" at bounding box center [282, 68] width 47 height 17
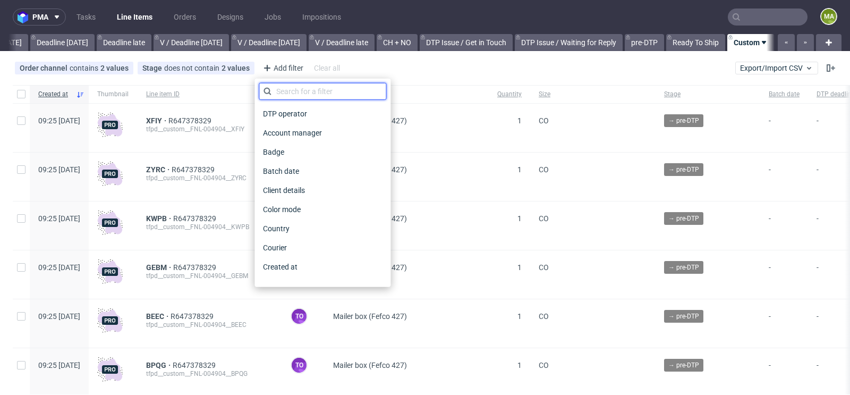
click at [293, 86] on input "text" at bounding box center [323, 91] width 128 height 17
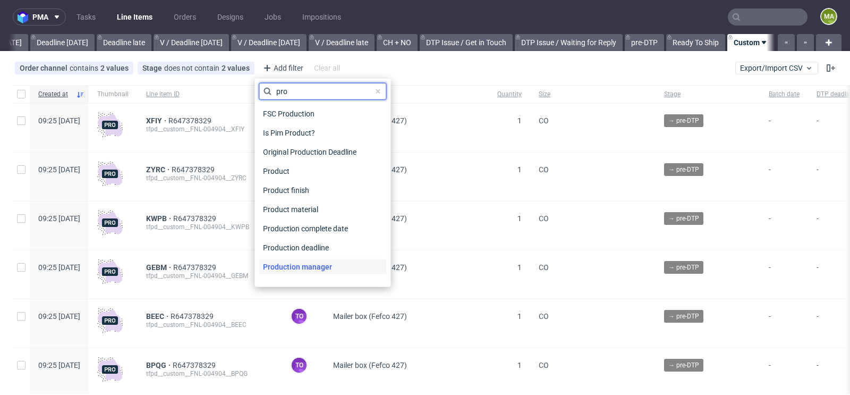
type input "pro"
click at [300, 262] on span "Production manager" at bounding box center [298, 266] width 78 height 15
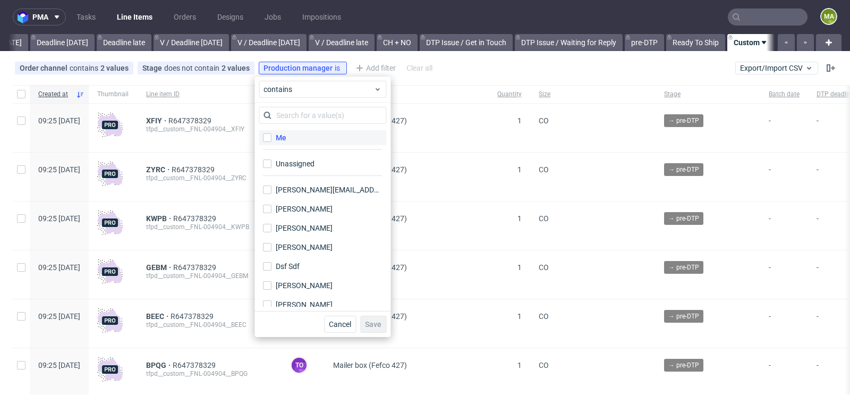
click at [291, 140] on label "Me" at bounding box center [323, 137] width 128 height 15
click at [272, 140] on input "Me" at bounding box center [267, 137] width 9 height 9
checkbox input "true"
click at [372, 316] on button "Save" at bounding box center [373, 324] width 26 height 17
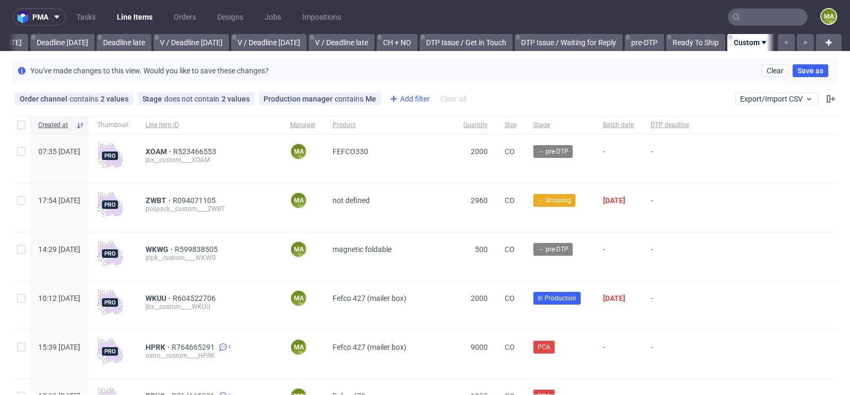
click at [402, 99] on div "Add filter" at bounding box center [408, 98] width 47 height 17
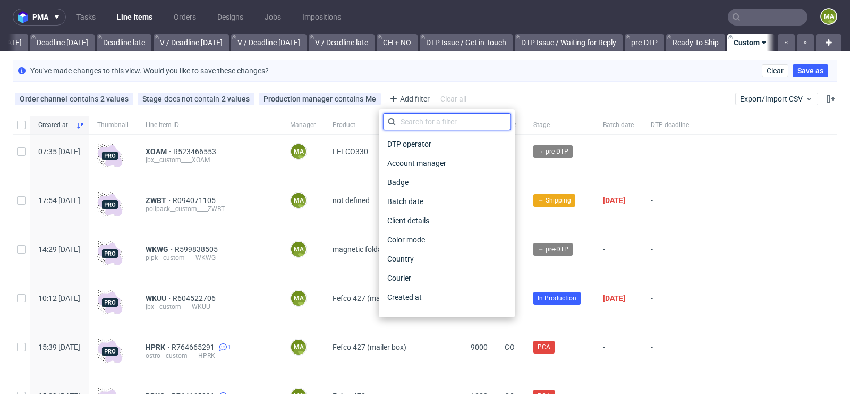
click at [419, 114] on input "text" at bounding box center [447, 121] width 128 height 17
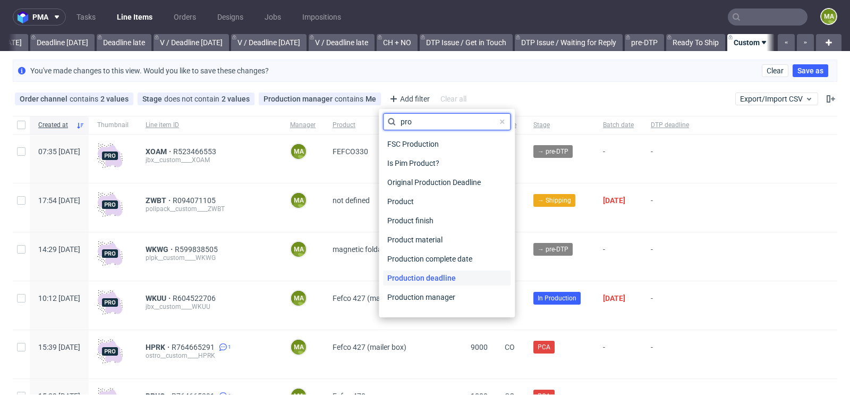
type input "pro"
click at [424, 277] on span "Production deadline" at bounding box center [421, 278] width 77 height 15
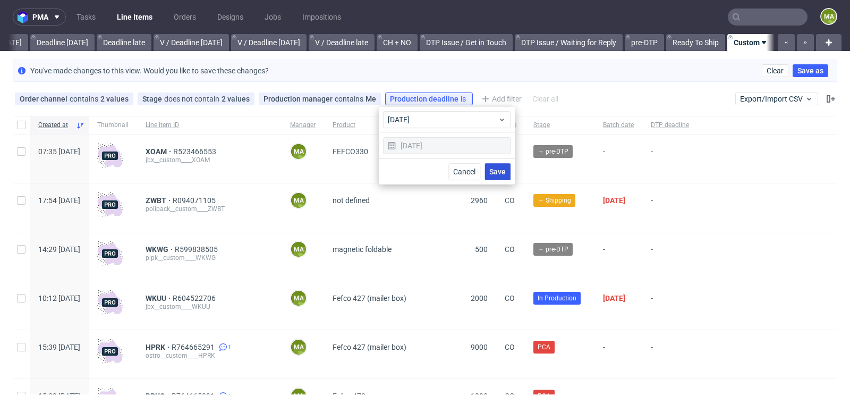
click at [497, 168] on span "Save" at bounding box center [498, 171] width 16 height 7
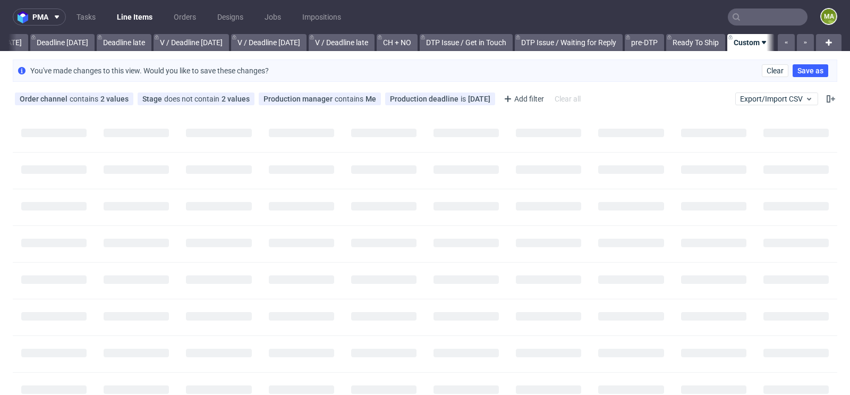
scroll to position [0, 1192]
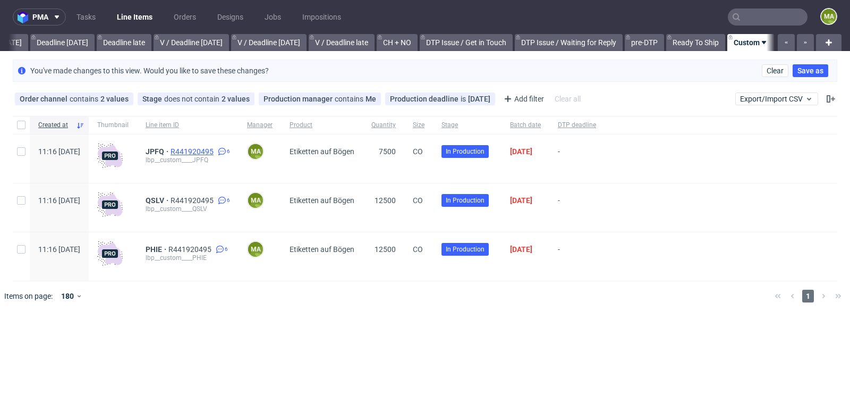
click at [207, 150] on span "R441920495" at bounding box center [193, 151] width 45 height 9
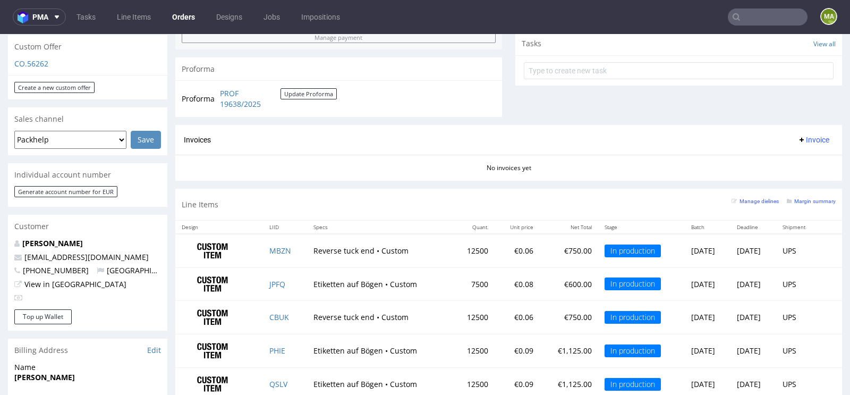
scroll to position [491, 0]
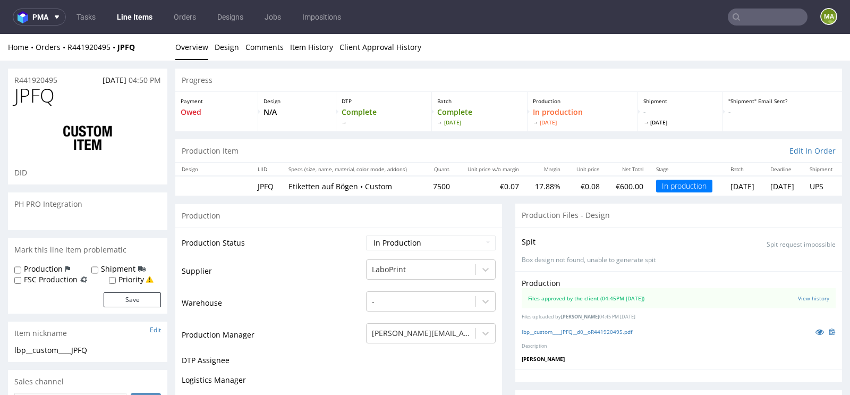
scroll to position [1471, 0]
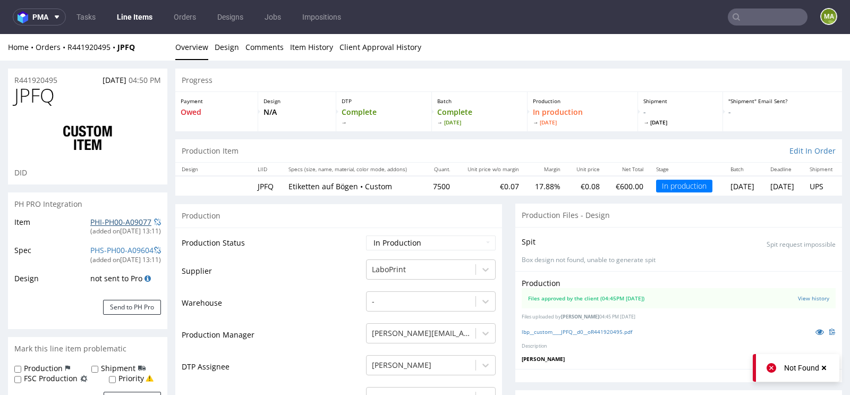
click at [132, 217] on link "PHI-PH00-A09077" at bounding box center [120, 222] width 61 height 10
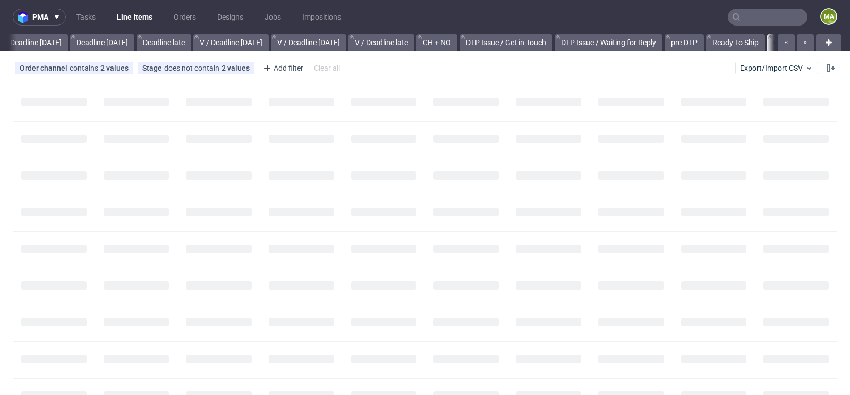
scroll to position [0, 1167]
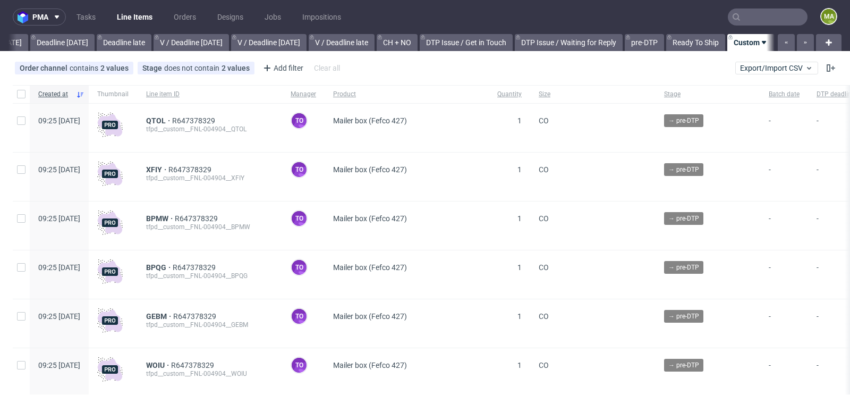
scroll to position [0, 1201]
click at [288, 71] on div "Add filter" at bounding box center [282, 68] width 47 height 17
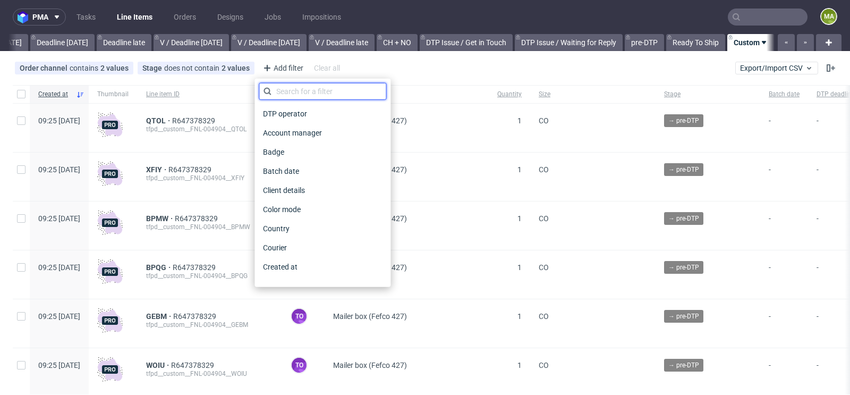
click at [301, 86] on input "text" at bounding box center [323, 91] width 128 height 17
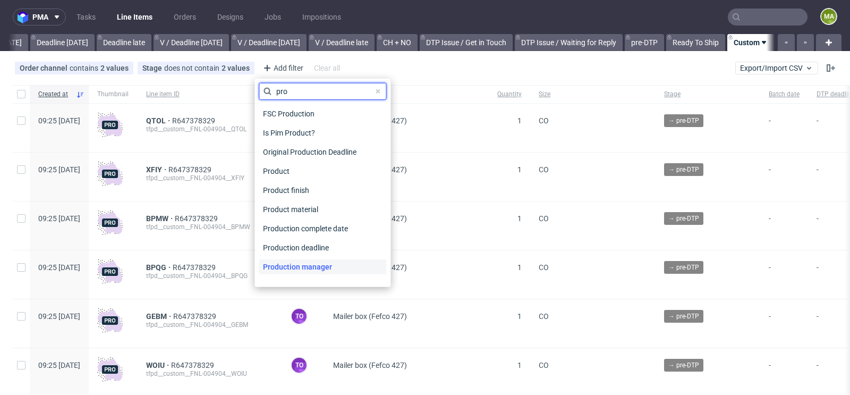
type input "pro"
click at [309, 266] on span "Production manager" at bounding box center [298, 266] width 78 height 15
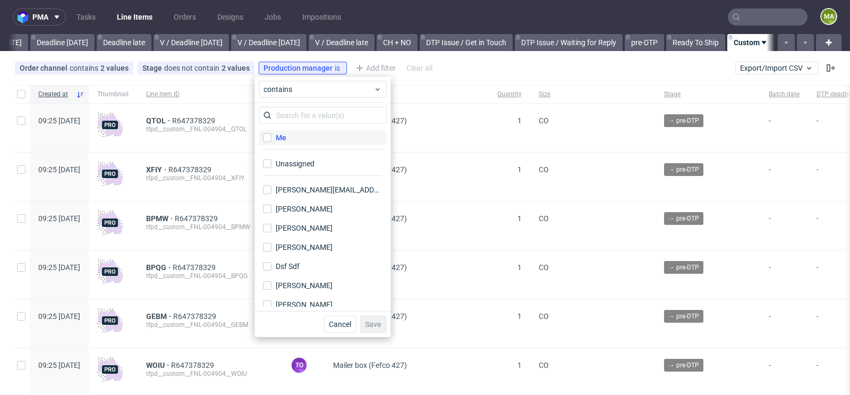
click at [295, 141] on label "Me" at bounding box center [323, 137] width 128 height 15
click at [272, 141] on input "Me" at bounding box center [267, 137] width 9 height 9
checkbox input "true"
click at [373, 318] on button "Save" at bounding box center [373, 324] width 26 height 17
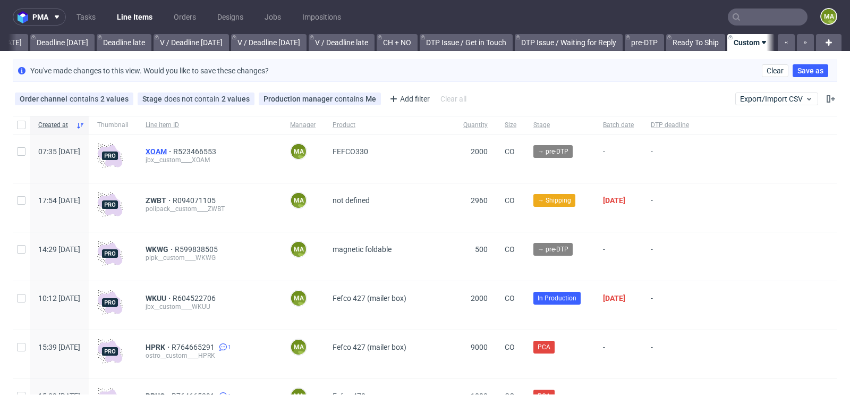
click at [173, 147] on span "XOAM" at bounding box center [160, 151] width 28 height 9
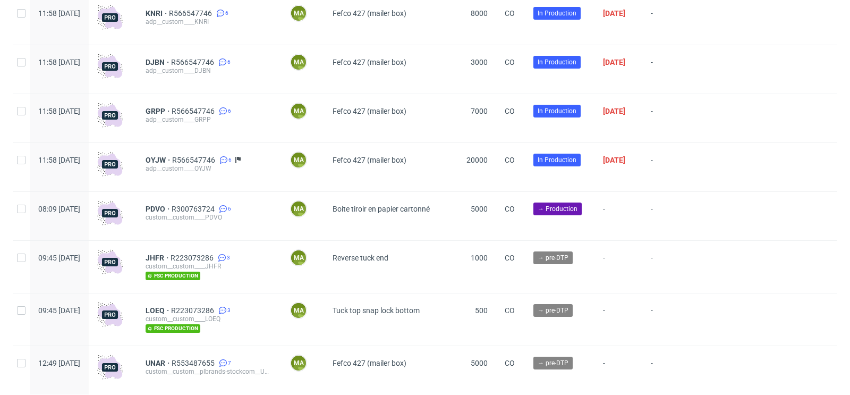
scroll to position [3025, 0]
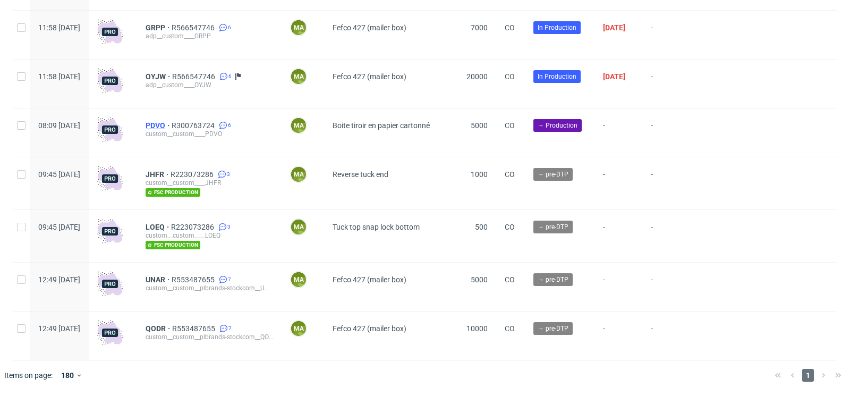
click at [172, 126] on span "PDVO" at bounding box center [159, 125] width 26 height 9
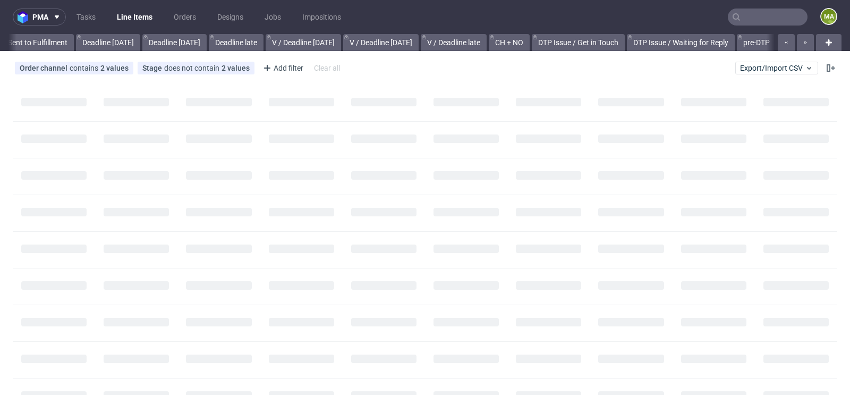
click at [763, 14] on input "text" at bounding box center [768, 17] width 80 height 17
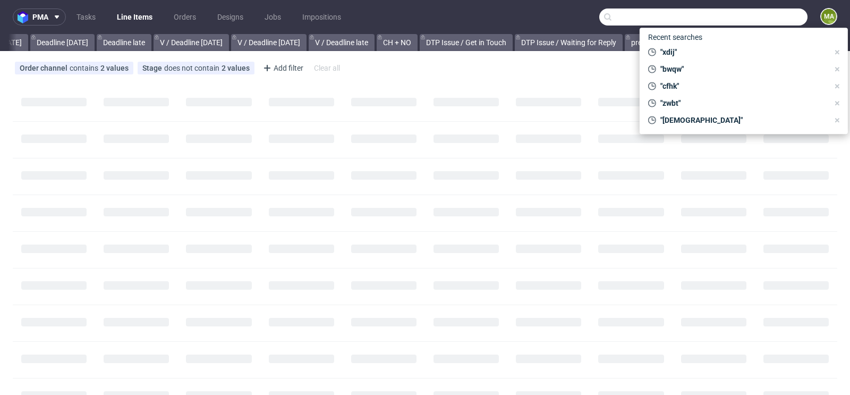
scroll to position [0, 1201]
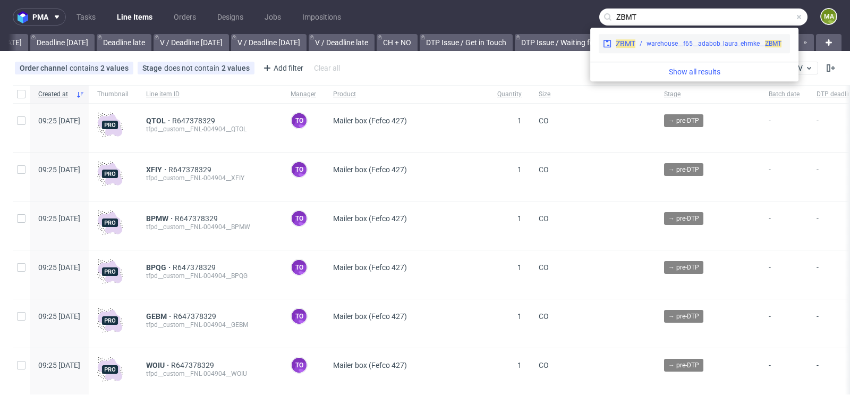
type input "ZBMT"
click at [684, 37] on div "ZBMT warehouse__f65__adabob_laura_ehmke__ ZBMT" at bounding box center [694, 43] width 191 height 19
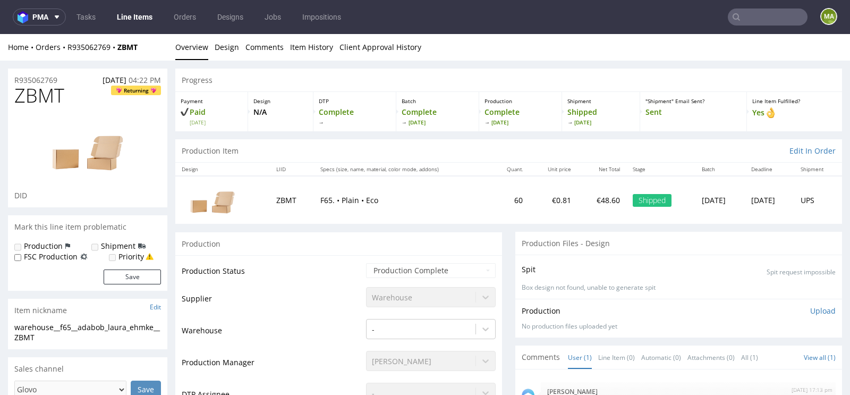
click at [749, 4] on nav "pma Tasks Line Items Orders Designs Jobs Impositions ma" at bounding box center [425, 17] width 850 height 34
click at [749, 10] on input "text" at bounding box center [768, 17] width 80 height 17
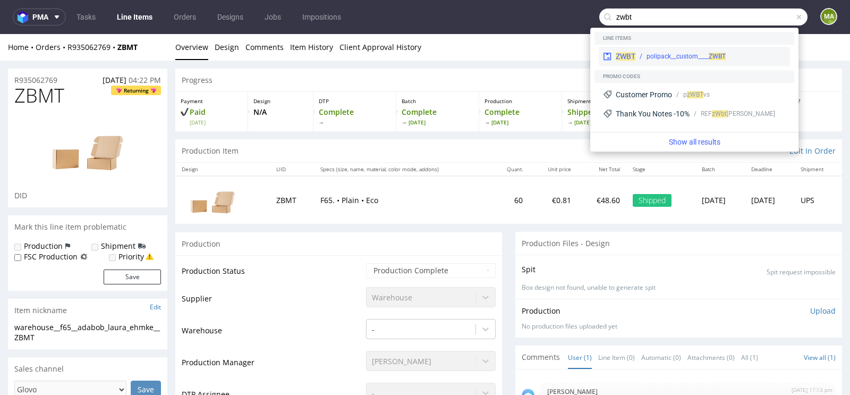
type input "zwbt"
click at [653, 49] on div "ZWBT polipack__custom____ ZWBT" at bounding box center [694, 56] width 191 height 19
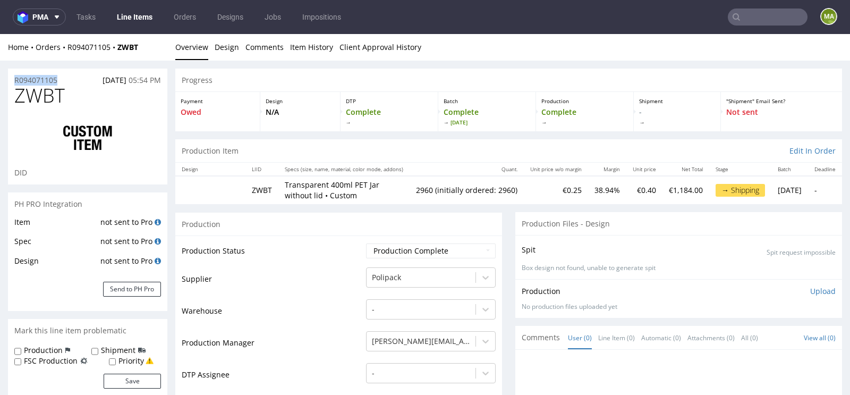
drag, startPoint x: 37, startPoint y: 78, endPoint x: 0, endPoint y: 76, distance: 37.3
copy p "R094071105"
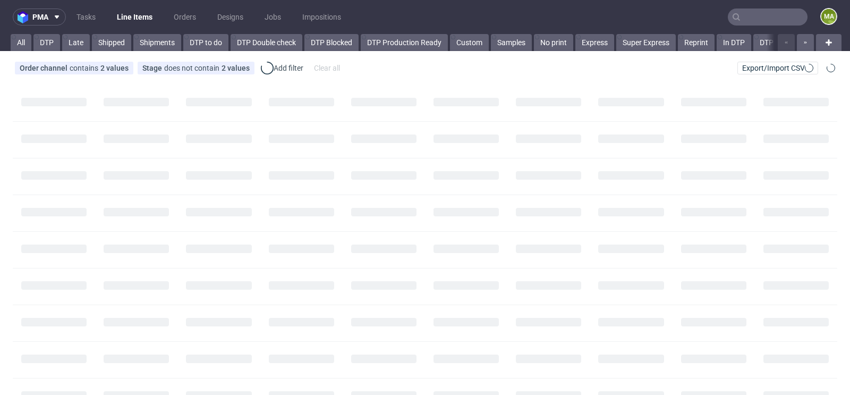
click at [757, 20] on input "text" at bounding box center [768, 17] width 80 height 17
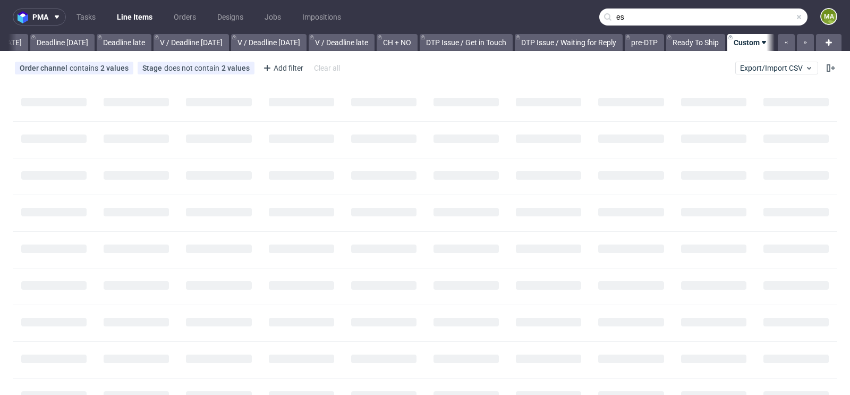
scroll to position [0, 1201]
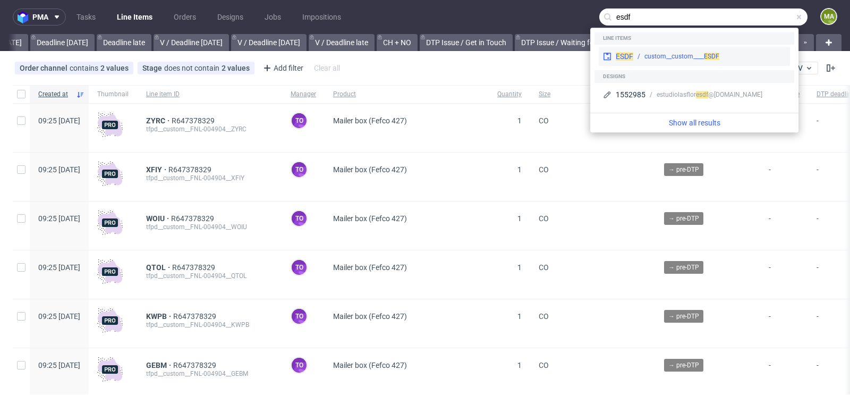
type input "esdf"
click at [650, 54] on div "custom__custom____ ESDF" at bounding box center [682, 57] width 75 height 10
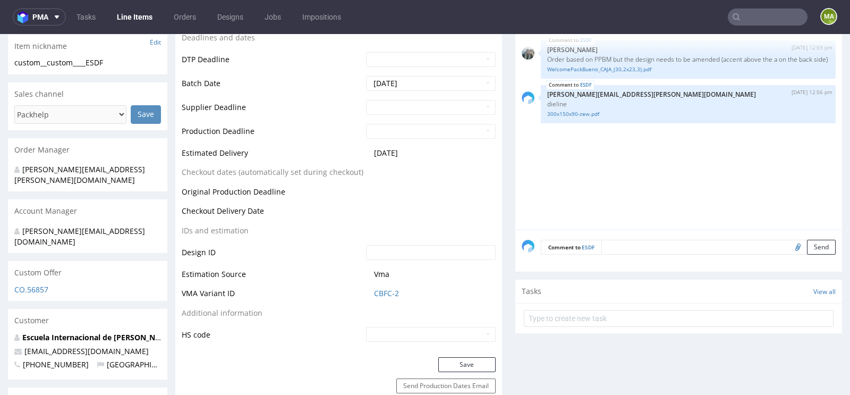
scroll to position [379, 0]
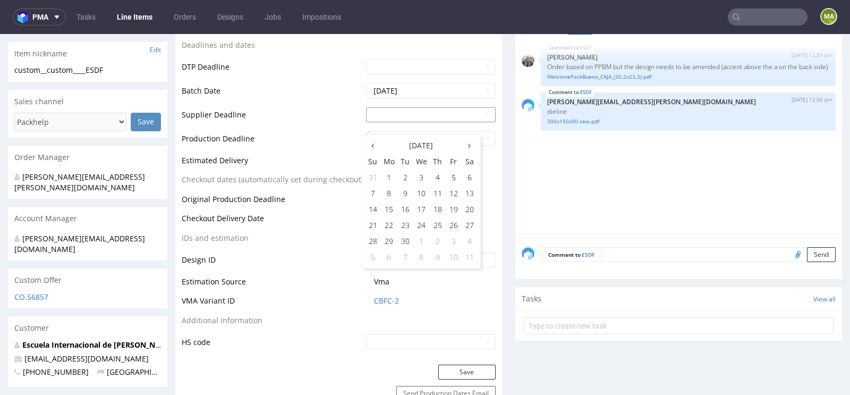
click at [409, 122] on input "text" at bounding box center [431, 114] width 130 height 15
click at [402, 254] on td "7" at bounding box center [406, 257] width 16 height 16
click at [404, 122] on input "2025-10-07" at bounding box center [431, 114] width 130 height 15
click at [450, 209] on td "17" at bounding box center [454, 209] width 16 height 16
type input "2025-10-17"
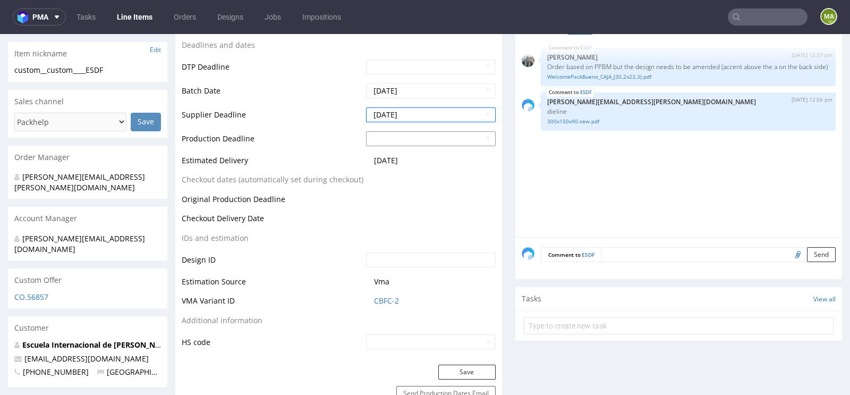
click at [414, 145] on input "text" at bounding box center [431, 138] width 130 height 15
click at [397, 277] on tr "5 6 7 8 9 10 11" at bounding box center [421, 281] width 113 height 16
click at [407, 279] on td "7" at bounding box center [406, 281] width 16 height 16
click at [408, 144] on input "2025-10-07" at bounding box center [431, 138] width 130 height 15
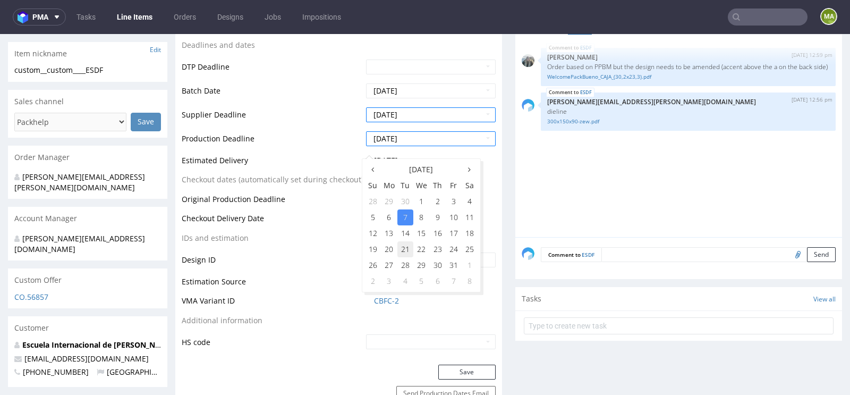
click at [399, 250] on td "21" at bounding box center [406, 249] width 16 height 16
type input "2025-10-21"
click at [292, 162] on td "Estimated Delivery" at bounding box center [273, 164] width 182 height 20
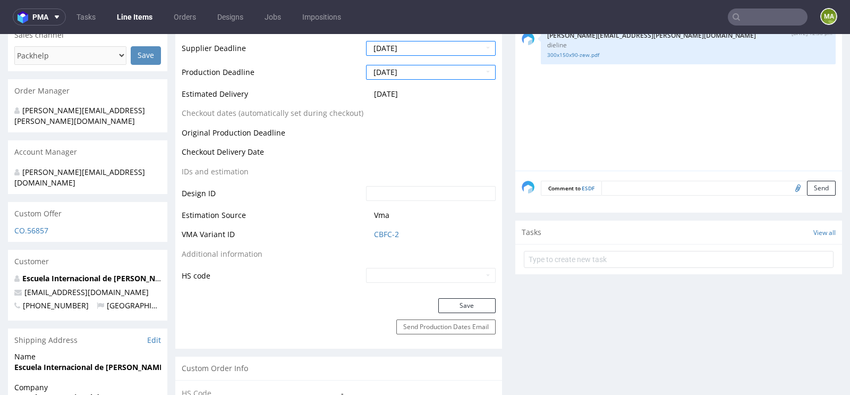
scroll to position [476, 0]
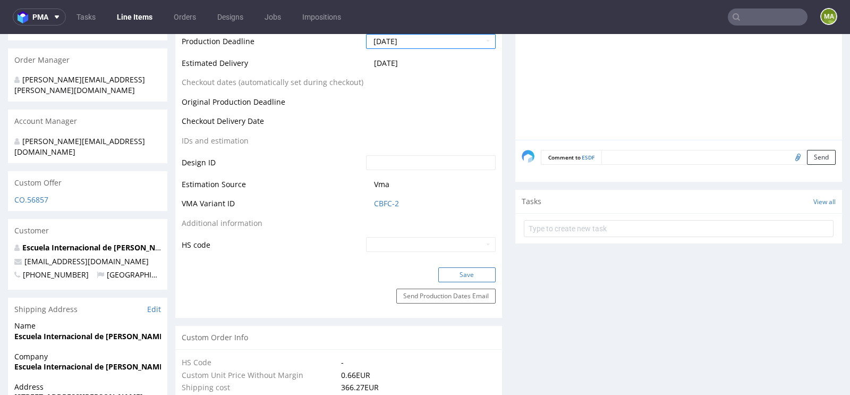
click at [455, 282] on button "Save" at bounding box center [467, 274] width 57 height 15
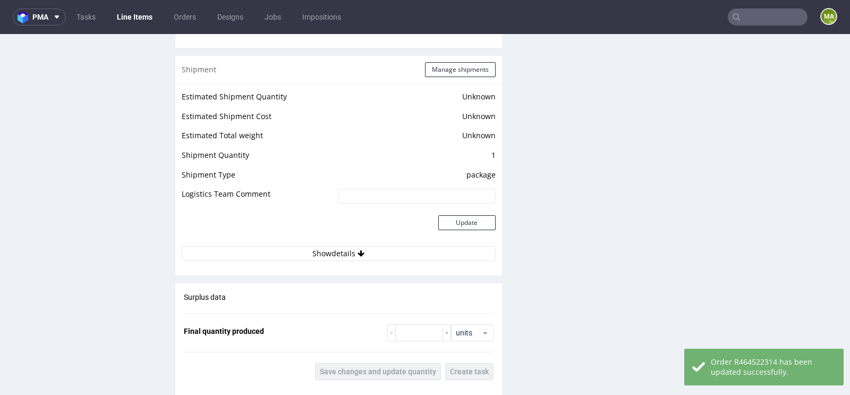
scroll to position [1850, 0]
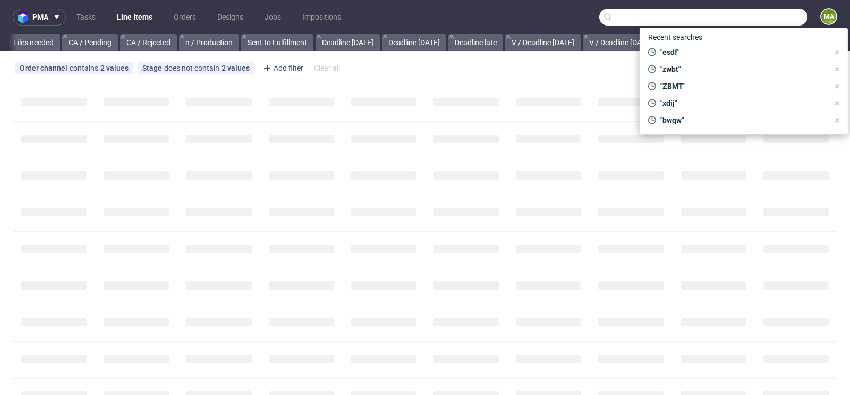
click at [777, 13] on input "text" at bounding box center [704, 17] width 208 height 17
paste input "R752040841"
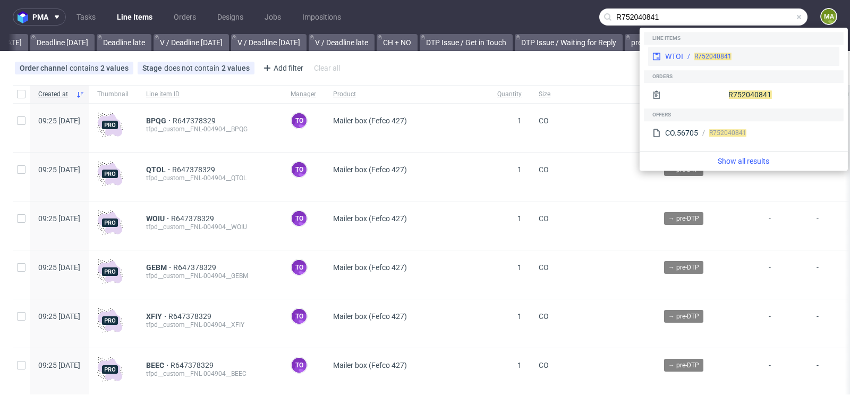
type input "R752040841"
click at [711, 53] on span "R752040841" at bounding box center [713, 56] width 37 height 7
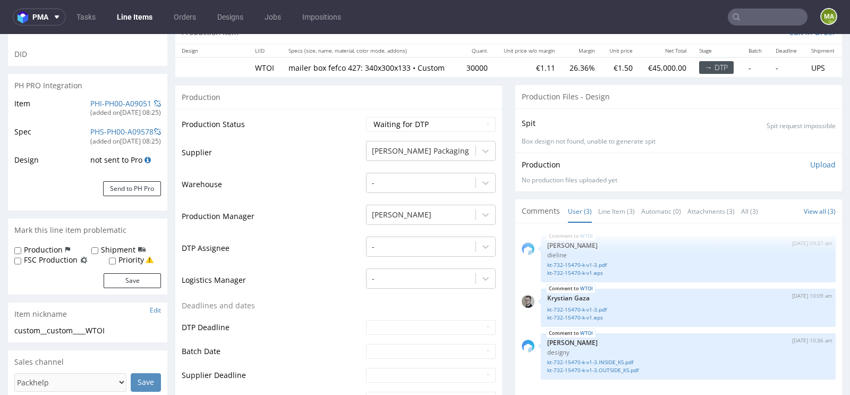
scroll to position [221, 0]
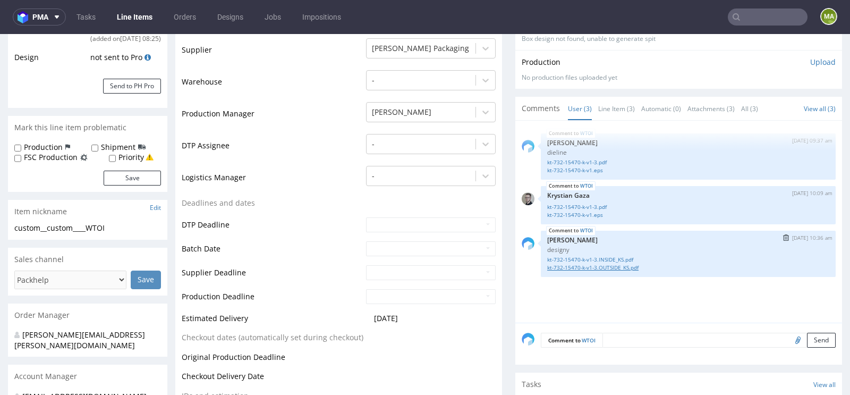
click at [591, 268] on link "kt-732-15470-k-v1-3.OUTSIDE_KS.pdf" at bounding box center [688, 268] width 282 height 8
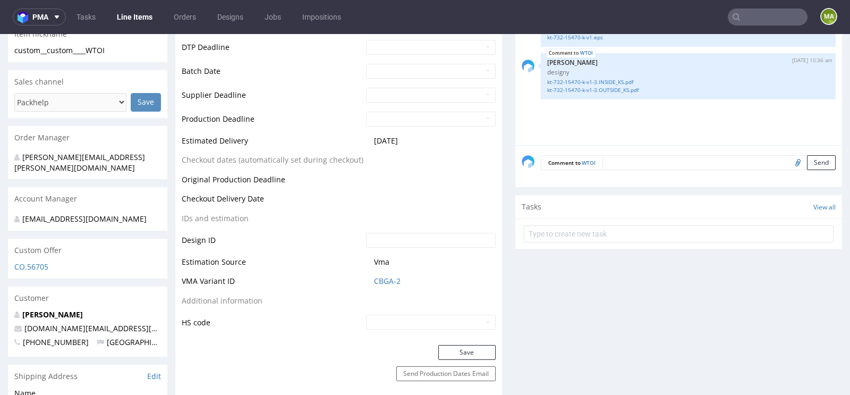
scroll to position [304, 0]
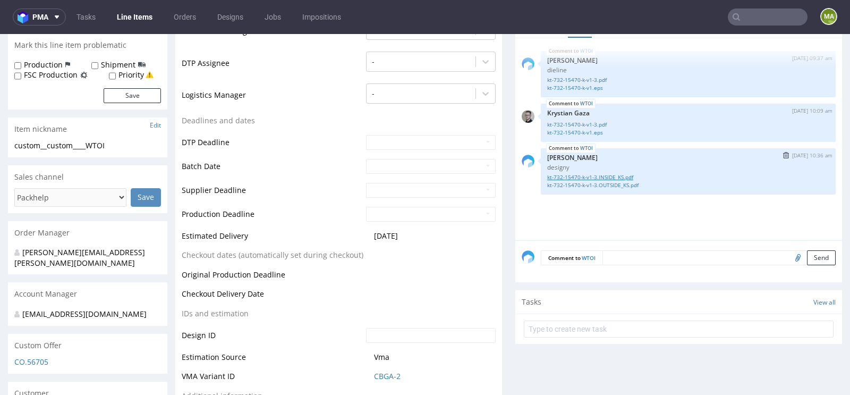
click at [619, 177] on link "kt-732-15470-k-v1-3.INSIDE_KS.pdf" at bounding box center [688, 177] width 282 height 8
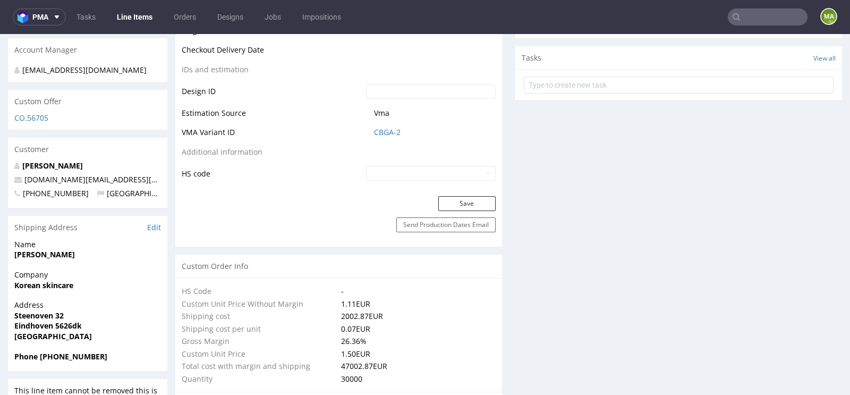
scroll to position [0, 0]
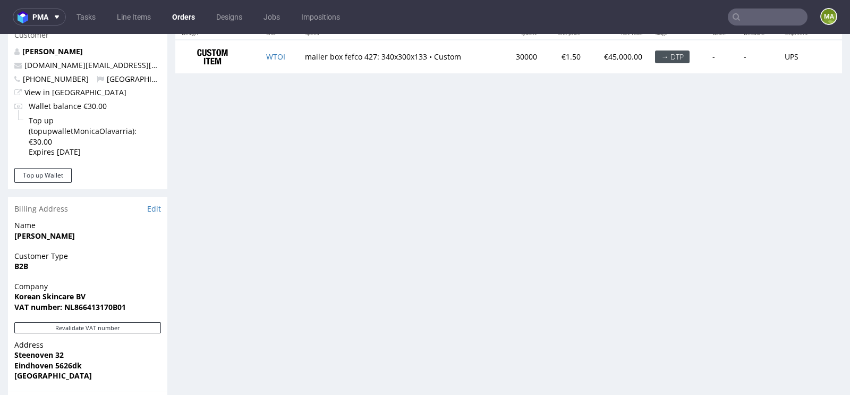
scroll to position [447, 0]
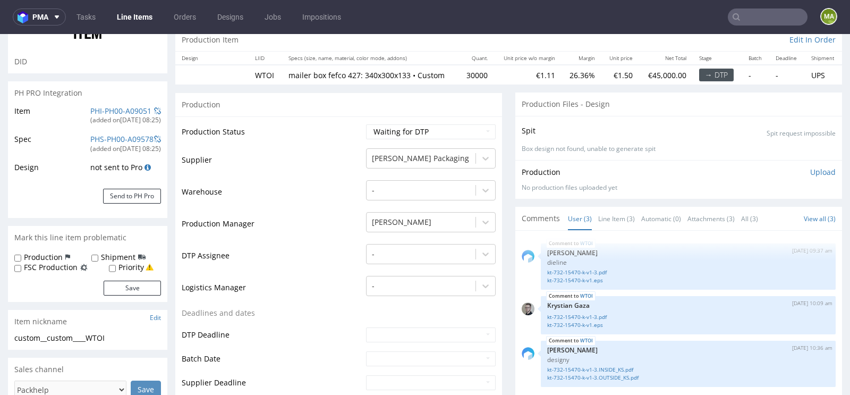
scroll to position [234, 0]
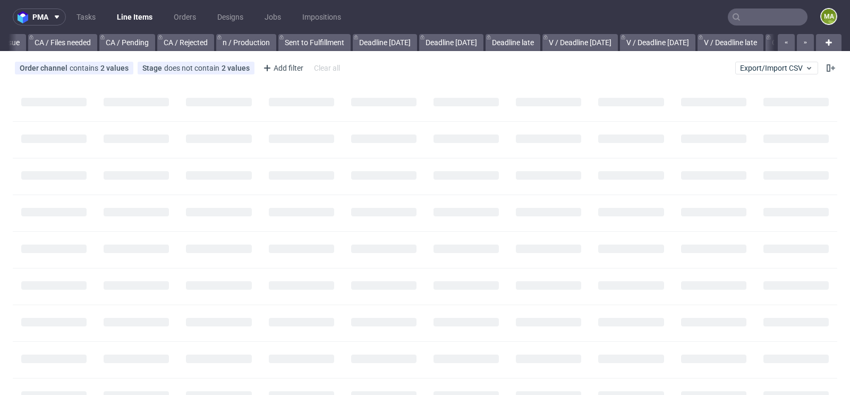
click at [773, 22] on input "text" at bounding box center [768, 17] width 80 height 17
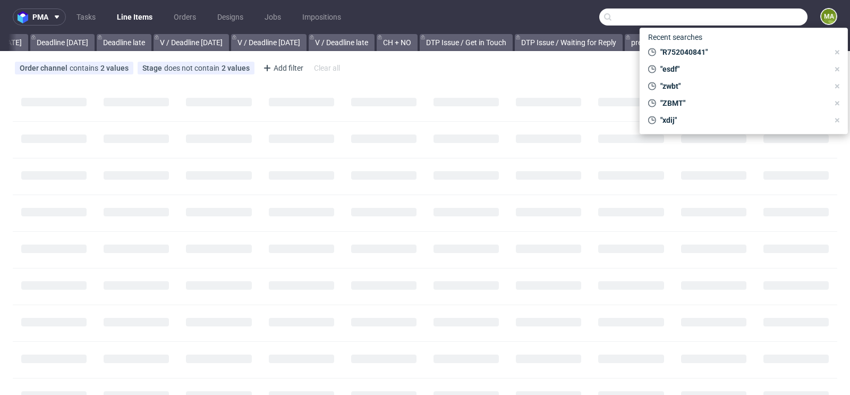
scroll to position [0, 1201]
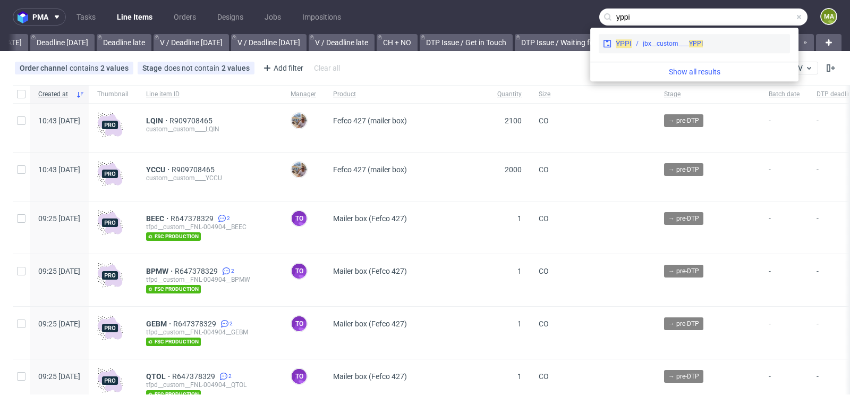
type input "yppi"
click at [672, 41] on div "jbx__custom____ YPPI" at bounding box center [673, 44] width 60 height 10
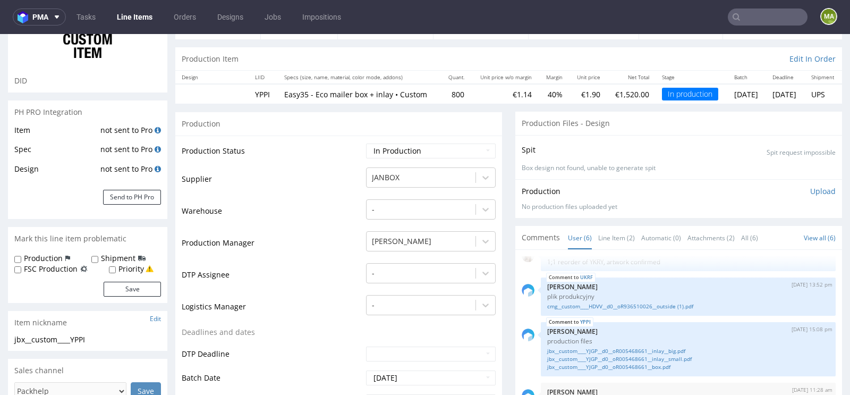
scroll to position [206, 0]
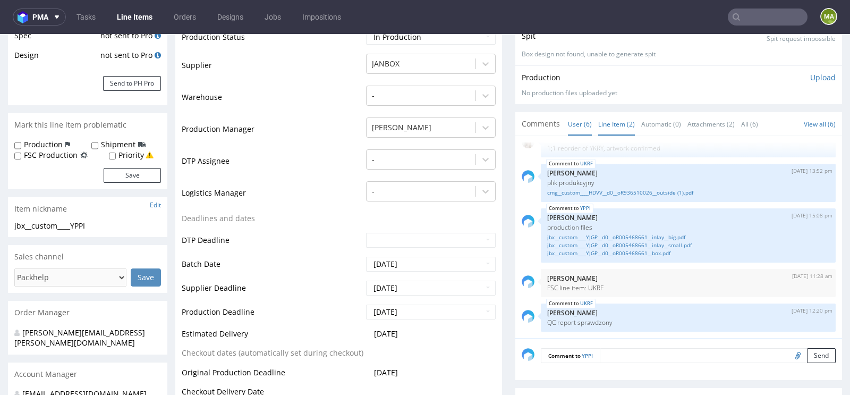
click at [626, 136] on link "Line Item (2)" at bounding box center [617, 124] width 37 height 23
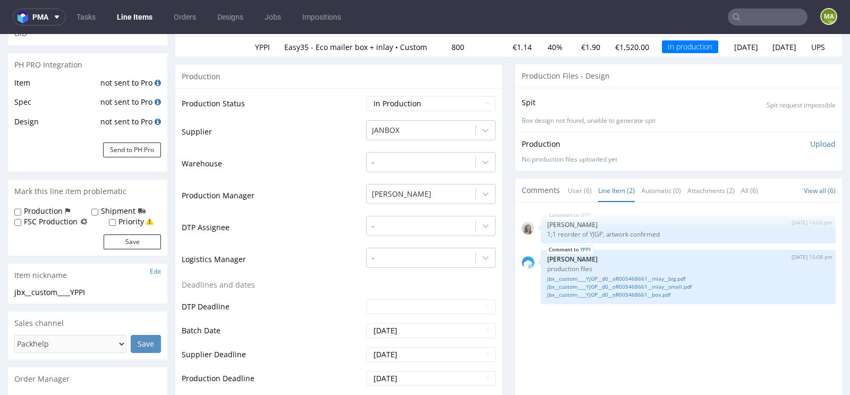
scroll to position [224, 0]
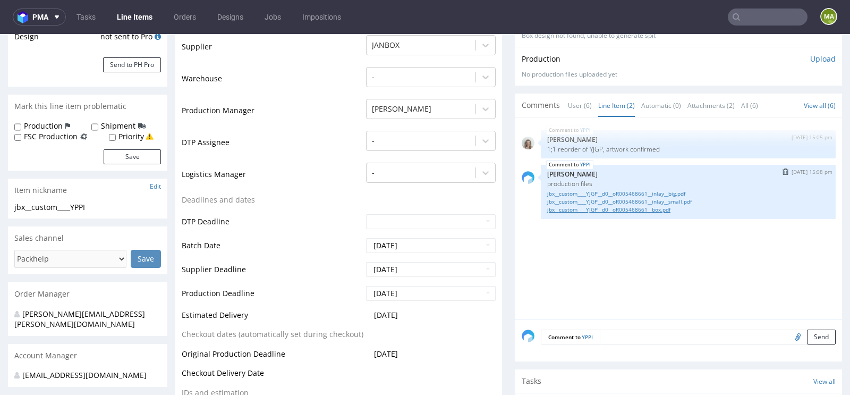
click at [660, 214] on link "jbx__custom____YJGP__d0__oR005468661__box.pdf" at bounding box center [688, 210] width 282 height 8
click at [664, 196] on link "jbx__custom____YJGP__d0__oR005468661__inlay__big.pdf" at bounding box center [688, 194] width 282 height 8
click at [648, 206] on link "jbx__custom____YJGP__d0__oR005468661__inlay__small.pdf" at bounding box center [688, 202] width 282 height 8
click at [617, 214] on link "jbx__custom____YJGP__d0__oR005468661__box.pdf" at bounding box center [688, 210] width 282 height 8
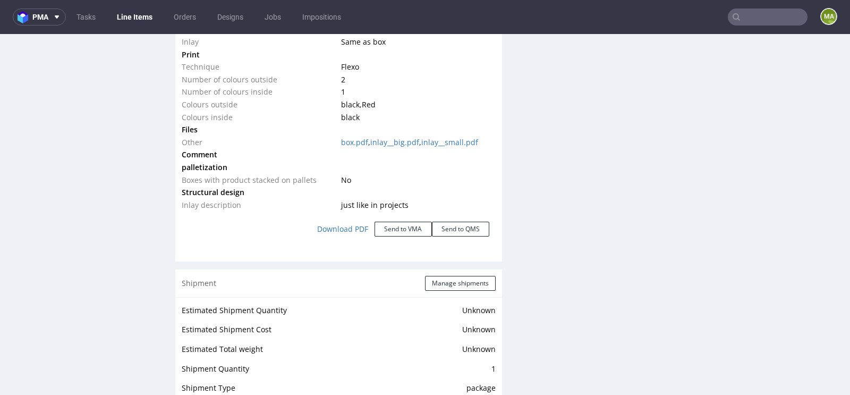
scroll to position [1333, 0]
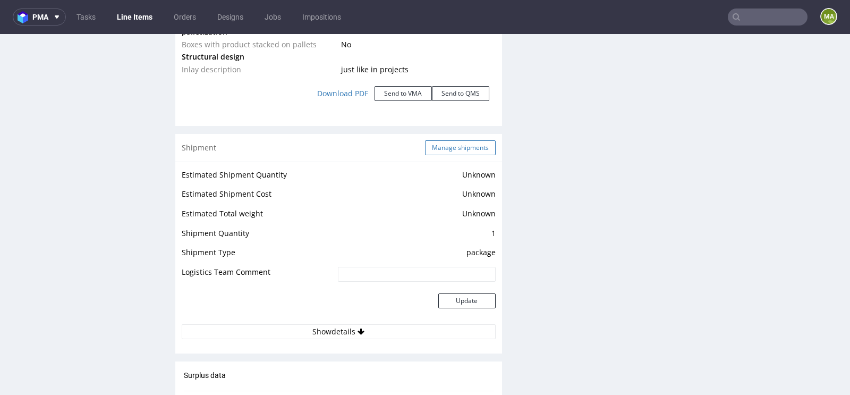
click at [458, 155] on button "Manage shipments" at bounding box center [460, 147] width 71 height 15
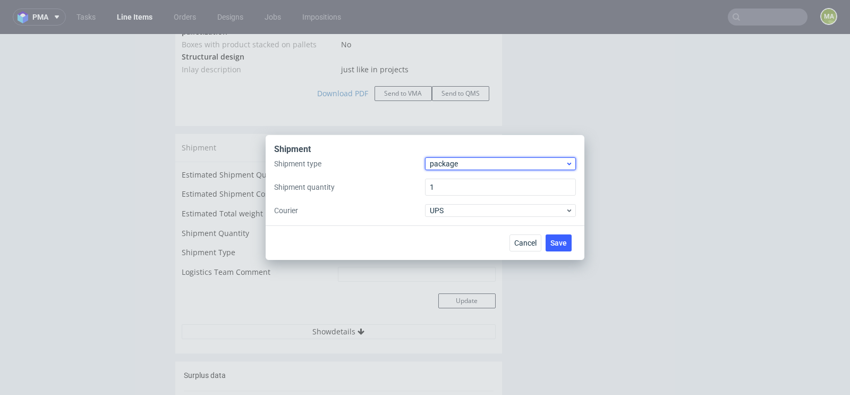
click at [458, 163] on span "package" at bounding box center [498, 163] width 136 height 11
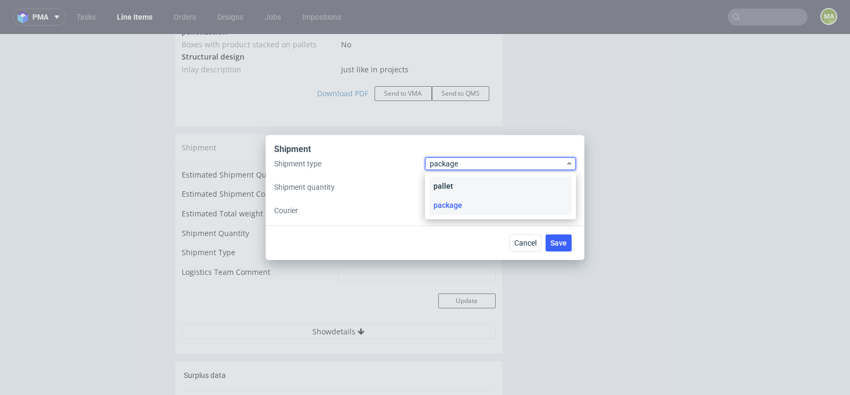
click at [456, 179] on div "pallet" at bounding box center [500, 185] width 142 height 19
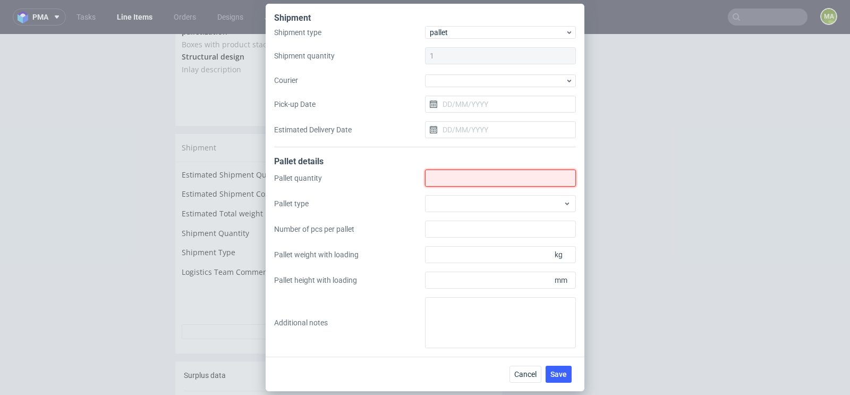
click at [456, 179] on input "Shipment type" at bounding box center [500, 178] width 151 height 17
type input "2"
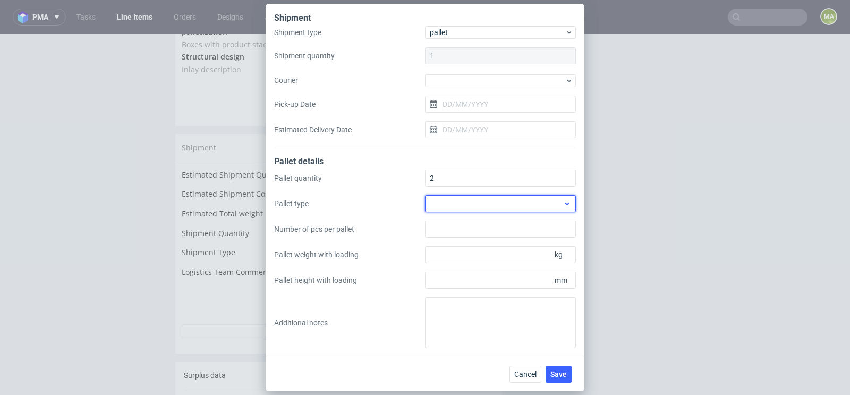
click at [522, 200] on div at bounding box center [500, 203] width 151 height 17
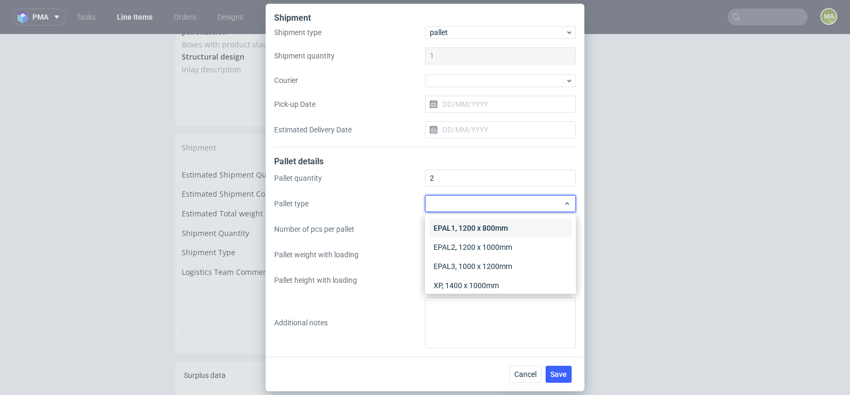
click at [503, 222] on div "EPAL1, 1200 x 800mm" at bounding box center [500, 227] width 142 height 19
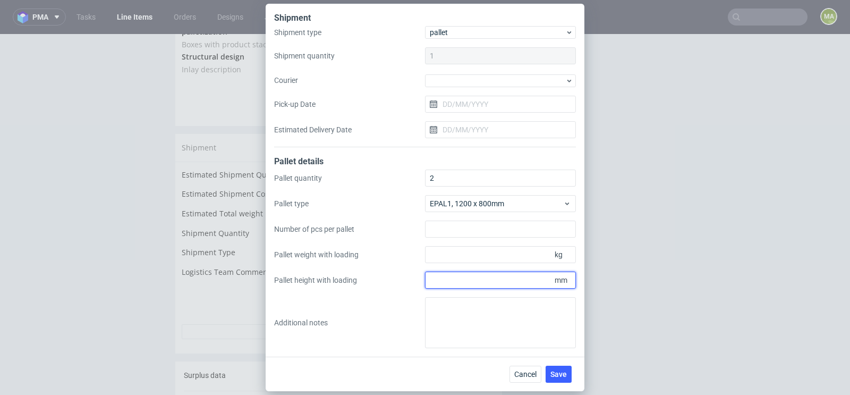
click at [506, 285] on input "Pallet height with loading" at bounding box center [500, 280] width 151 height 17
click at [503, 264] on div "Pallet quantity 2 Pallet type EPAL1, 1200 x 800mm Number of pcs per pallet Pall…" at bounding box center [425, 259] width 302 height 179
click at [503, 260] on input "Pallet weight with loading" at bounding box center [500, 254] width 151 height 17
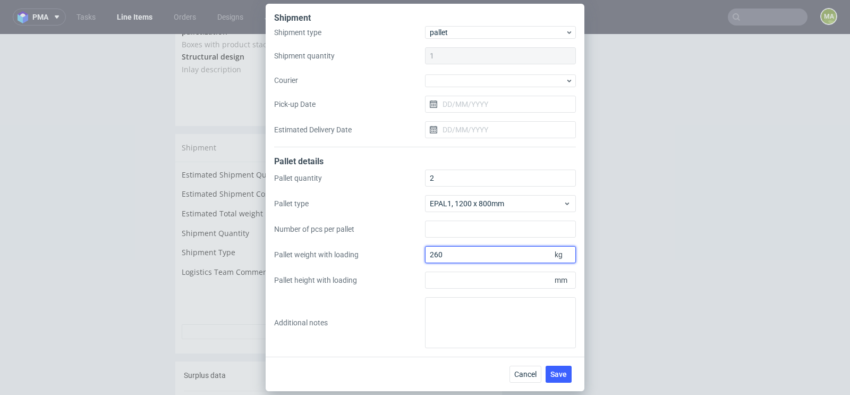
type input "260"
click at [502, 280] on input "Pallet height with loading" at bounding box center [500, 280] width 151 height 17
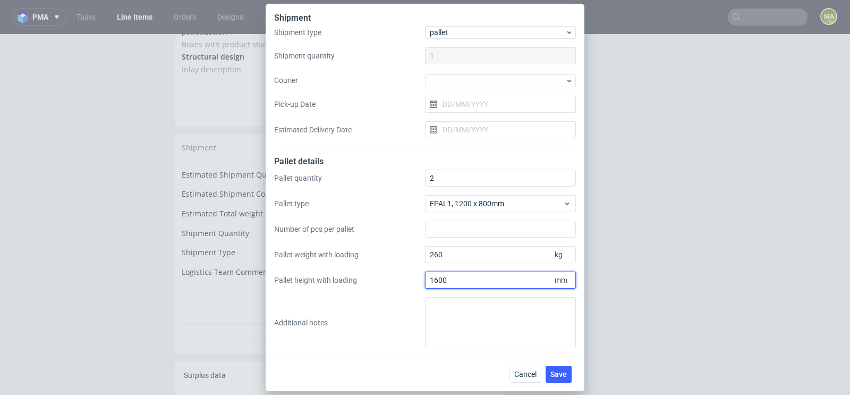
type input "1600"
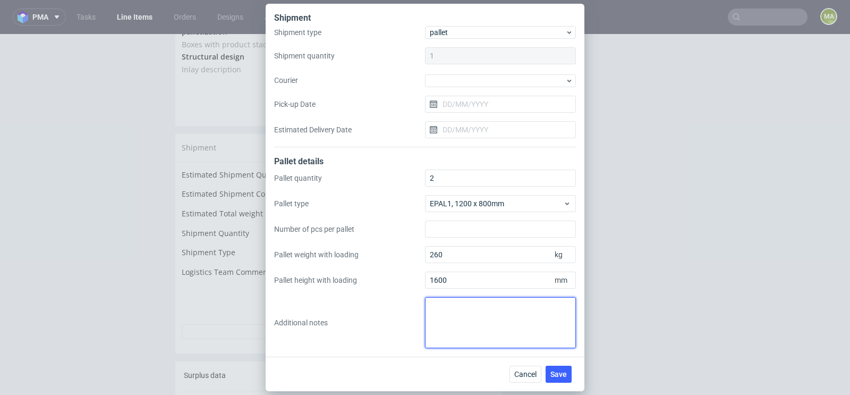
click at [521, 314] on textarea at bounding box center [500, 322] width 151 height 51
paste textarea "2 palety 1200x800 Wysokość 160cm i 130cm Waga total 260kg"
type textarea "2 palety 1200x800 Wysokość 160cm i 130cm Waga total 260kg"
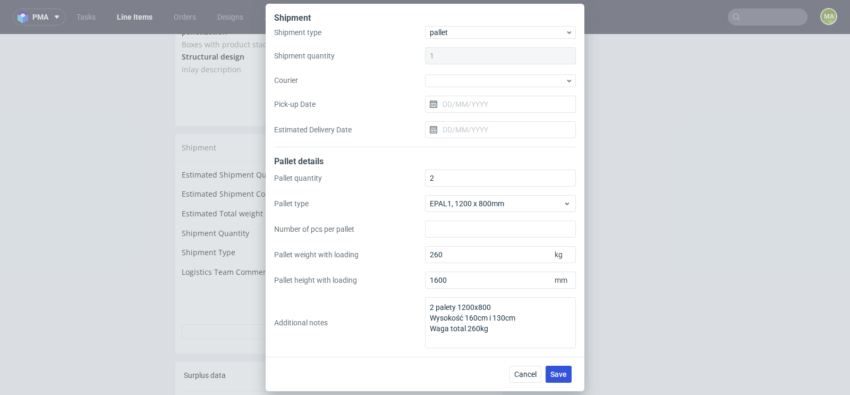
click at [564, 371] on span "Save" at bounding box center [559, 373] width 16 height 7
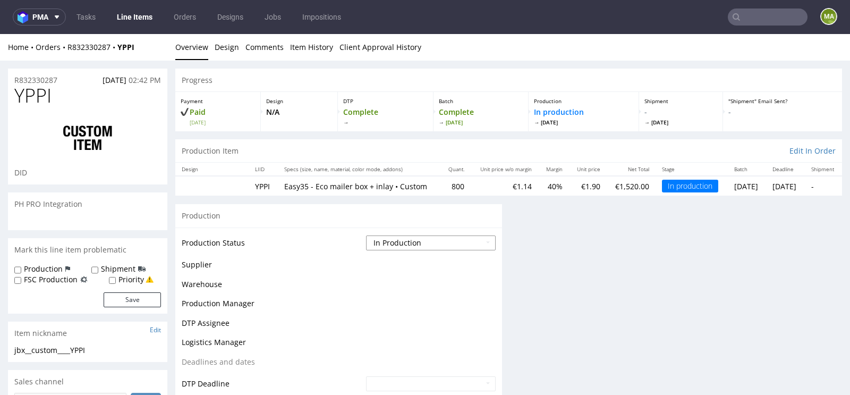
click at [391, 245] on select "Waiting for Artwork Waiting for Diecut Waiting for Mockup Waiting for DTP Waiti…" at bounding box center [431, 242] width 130 height 15
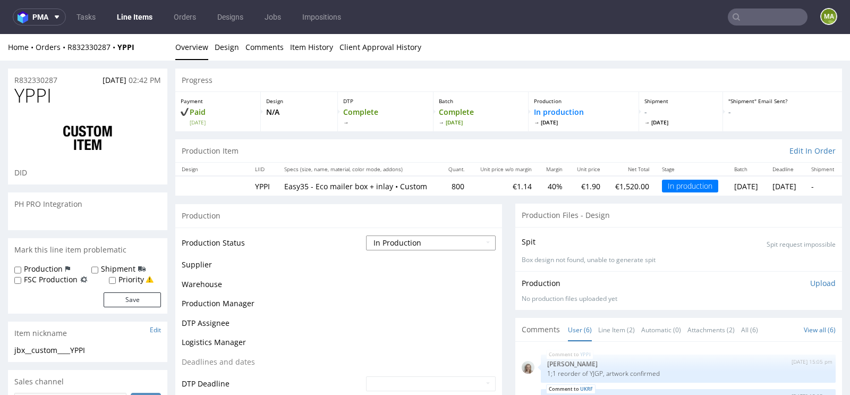
scroll to position [54, 0]
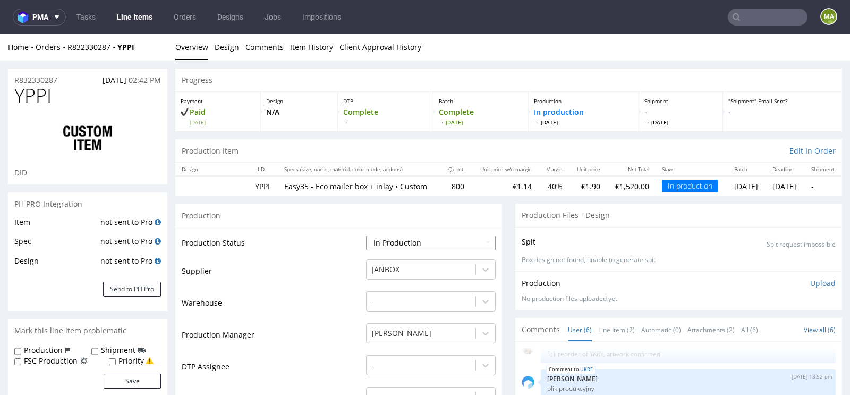
select select "production_complete"
click at [366, 235] on select "Waiting for Artwork Waiting for Diecut Waiting for Mockup Waiting for DTP Waiti…" at bounding box center [431, 242] width 130 height 15
click at [298, 290] on td "Supplier" at bounding box center [273, 274] width 182 height 32
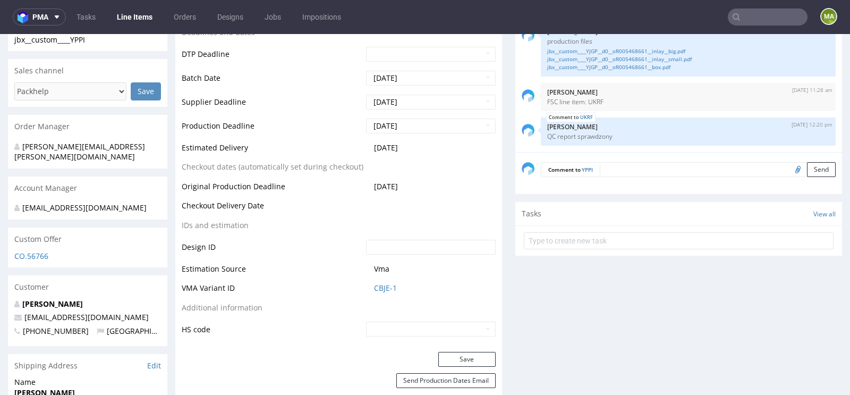
click at [458, 352] on div "Production Status Waiting for Artwork Waiting for Diecut Waiting for Mockup Wai…" at bounding box center [338, 94] width 327 height 516
click at [458, 359] on button "Save" at bounding box center [467, 359] width 57 height 15
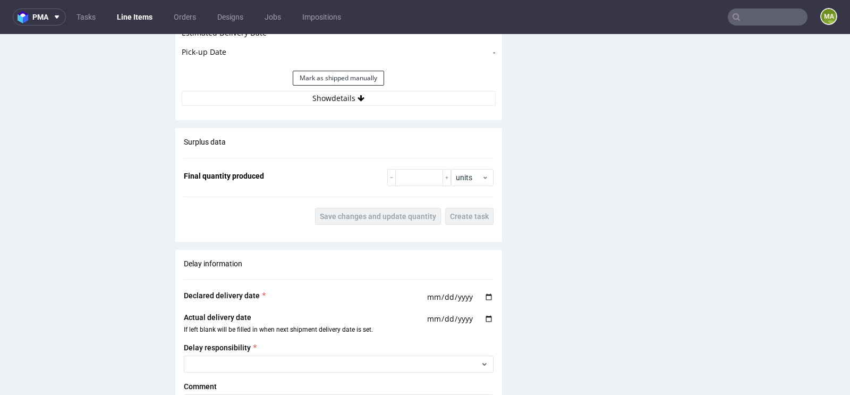
scroll to position [1716, 0]
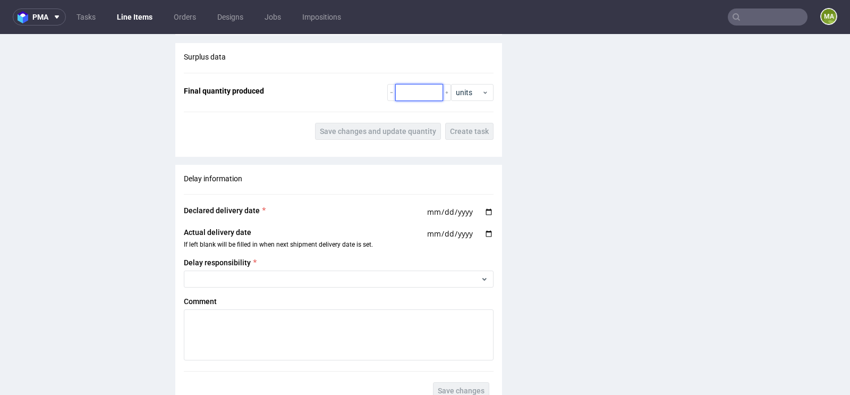
click at [423, 95] on input "number" at bounding box center [419, 92] width 48 height 17
paste input "837"
type input "837"
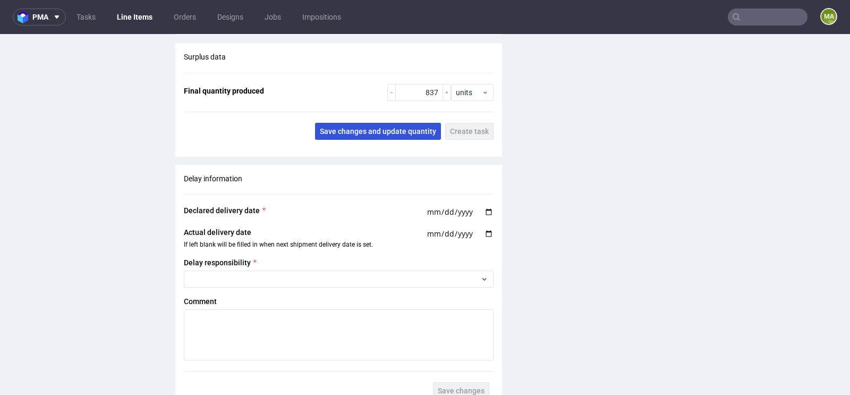
click at [380, 133] on span "Save changes and update quantity" at bounding box center [378, 131] width 116 height 7
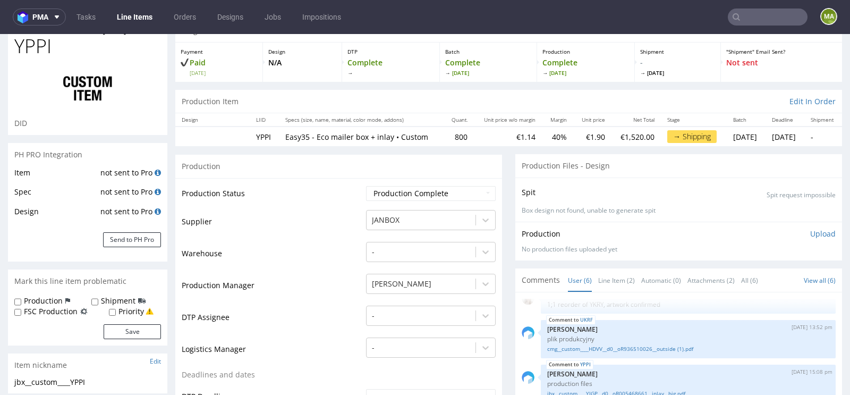
scroll to position [0, 0]
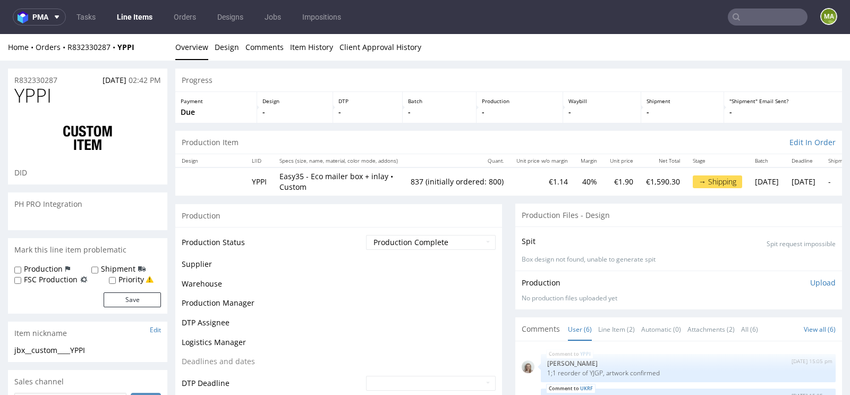
scroll to position [54, 0]
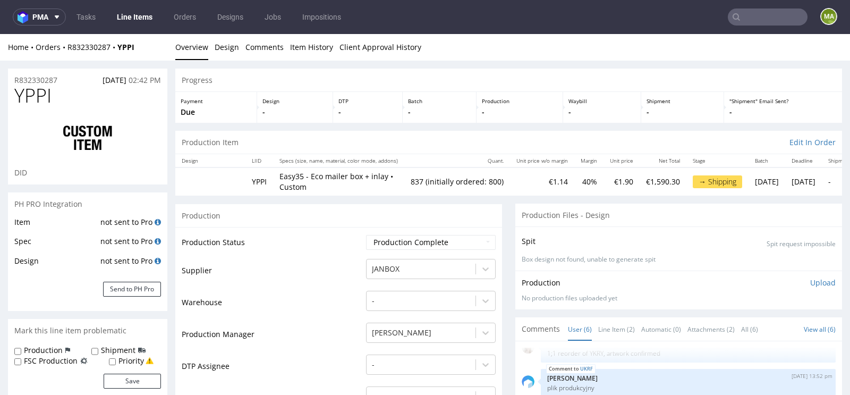
type input "837"
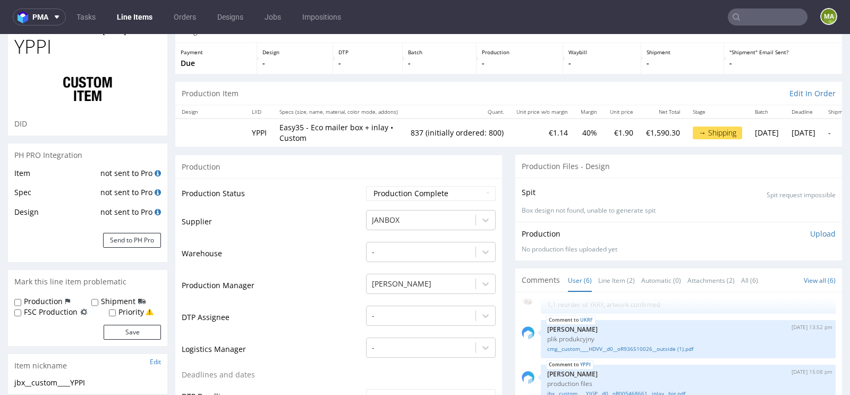
scroll to position [0, 0]
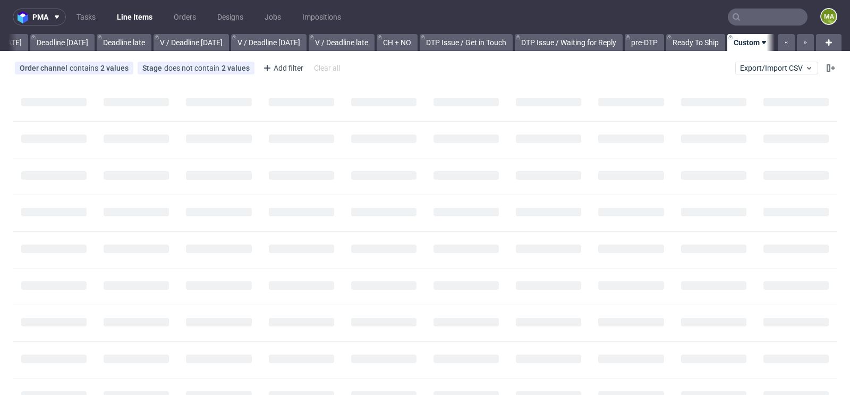
scroll to position [0, 1201]
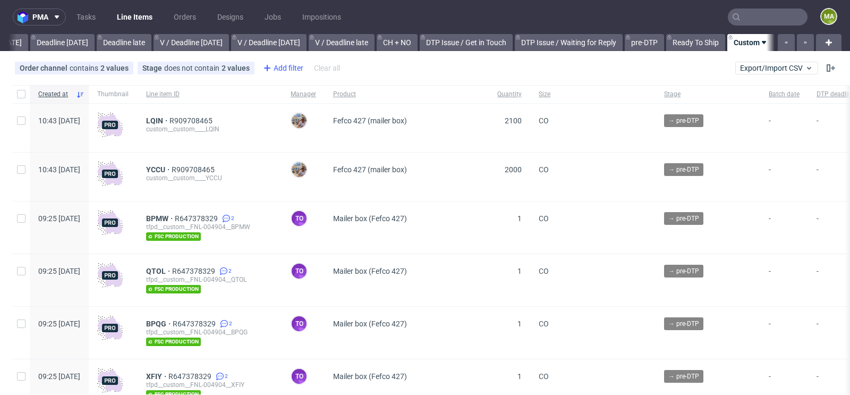
click at [299, 60] on div "Add filter" at bounding box center [282, 68] width 47 height 17
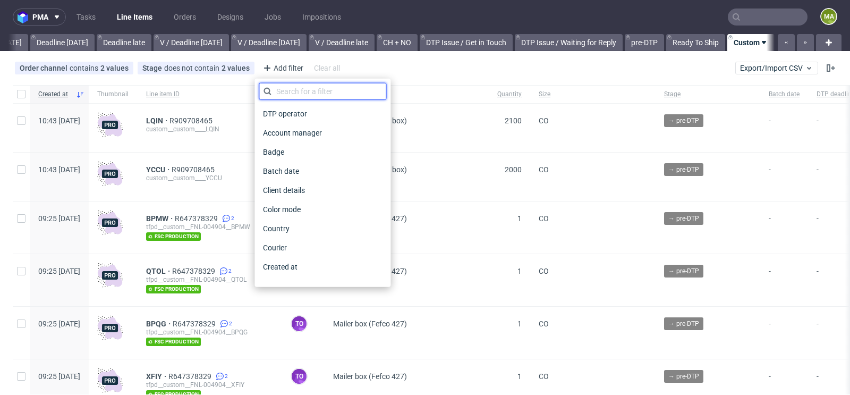
click at [292, 93] on input "text" at bounding box center [323, 91] width 128 height 17
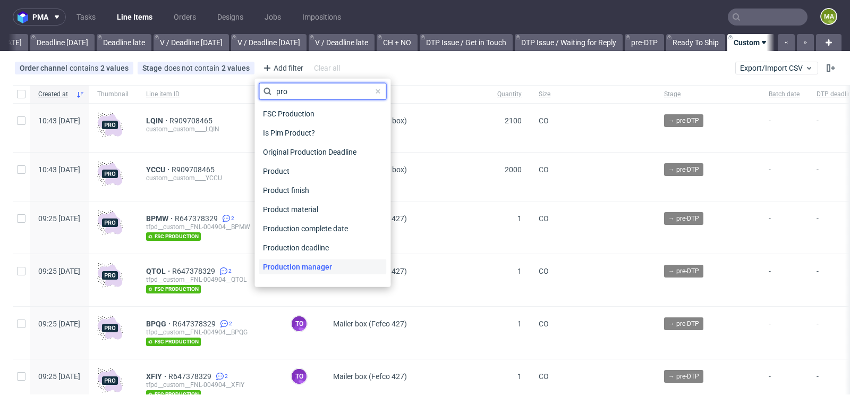
type input "pro"
click at [306, 272] on span "Production manager" at bounding box center [298, 266] width 78 height 15
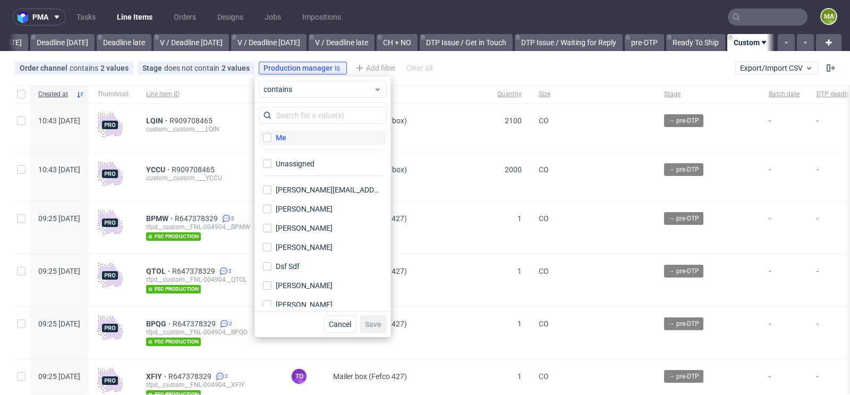
click at [289, 141] on label "Me" at bounding box center [323, 137] width 128 height 15
click at [272, 141] on input "Me" at bounding box center [267, 137] width 9 height 9
checkbox input "true"
click at [368, 318] on button "Save" at bounding box center [373, 324] width 26 height 17
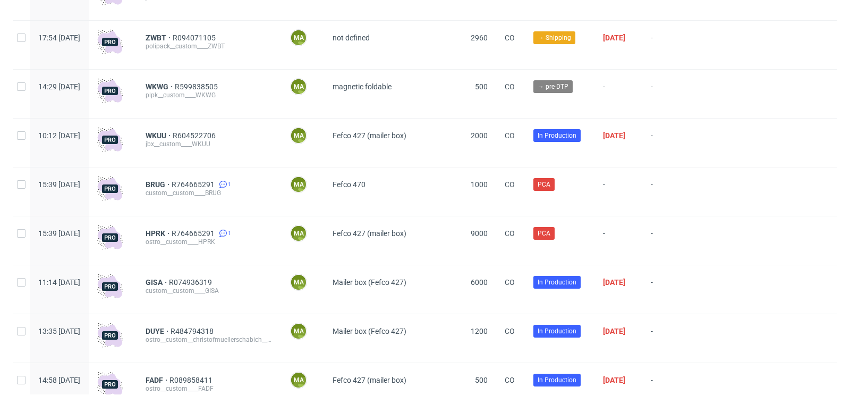
scroll to position [165, 0]
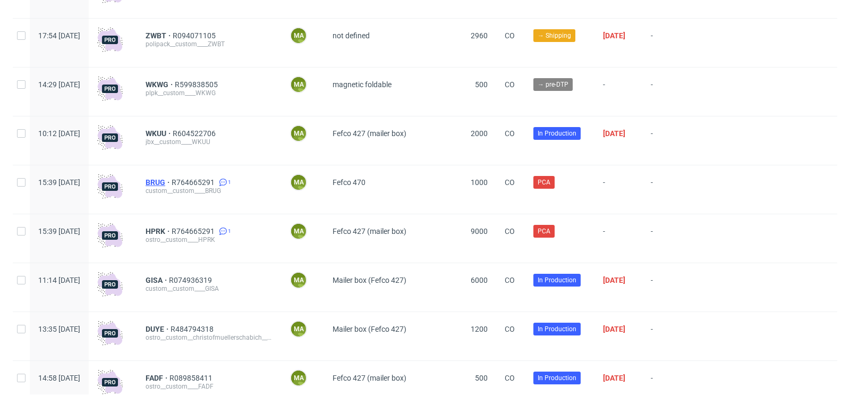
click at [172, 181] on span "BRUG" at bounding box center [159, 182] width 26 height 9
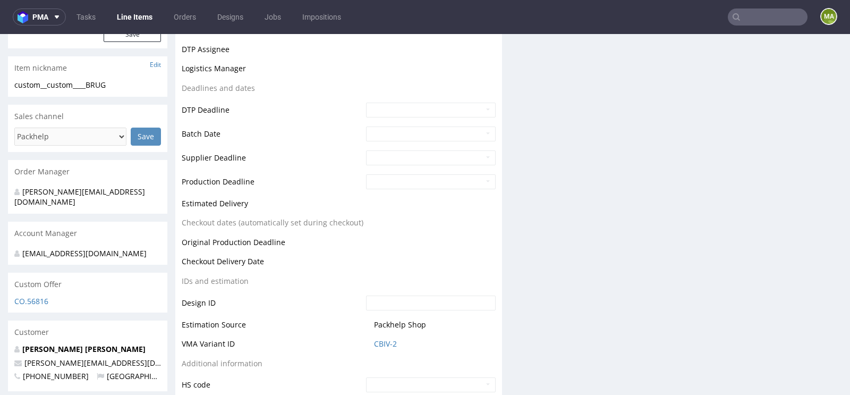
scroll to position [403, 0]
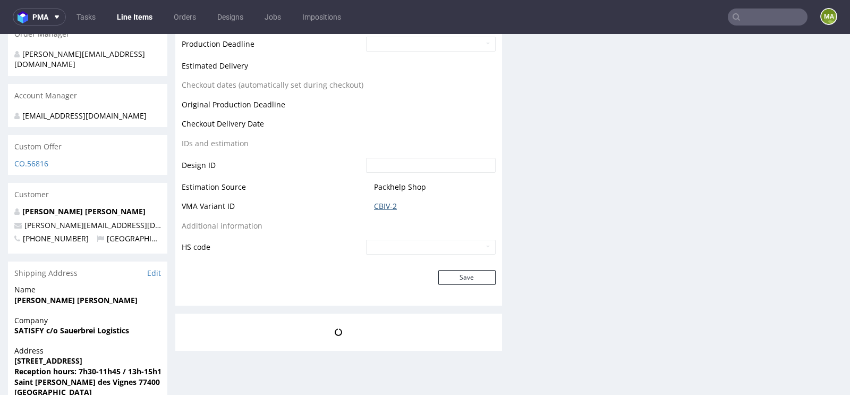
click at [377, 207] on link "CBIV-2" at bounding box center [385, 206] width 23 height 11
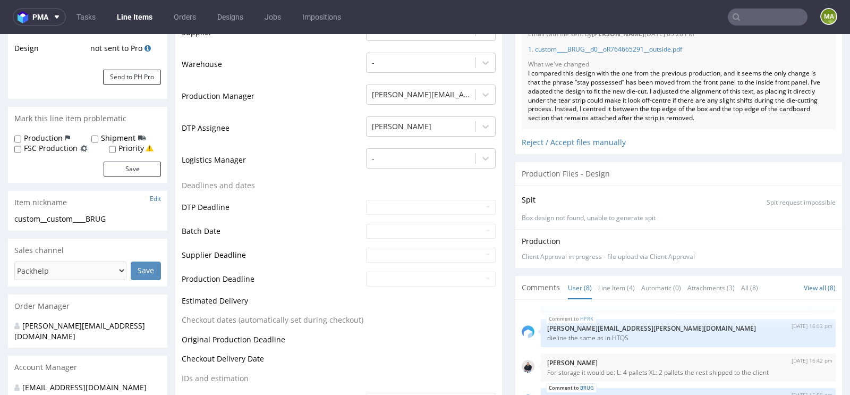
scroll to position [0, 0]
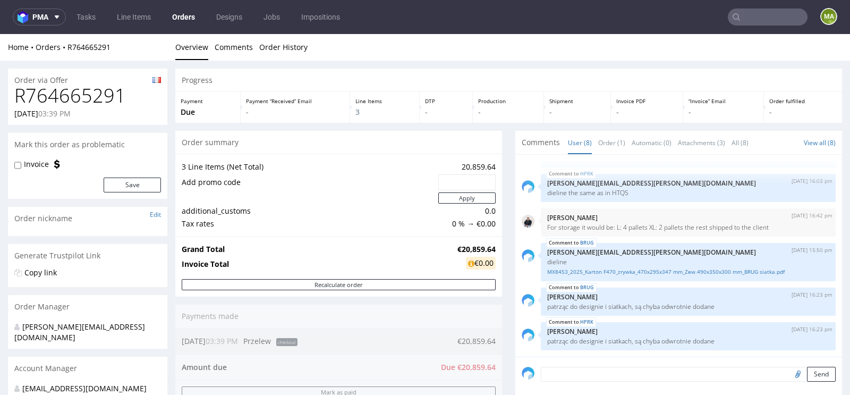
scroll to position [245, 0]
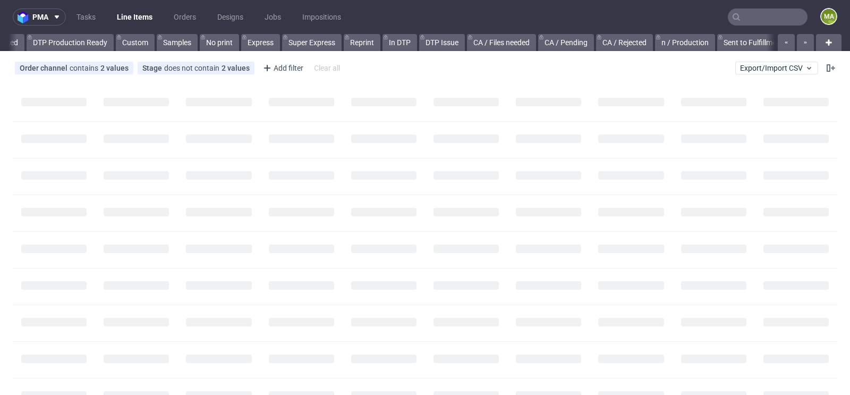
click at [777, 18] on input "text" at bounding box center [768, 17] width 80 height 17
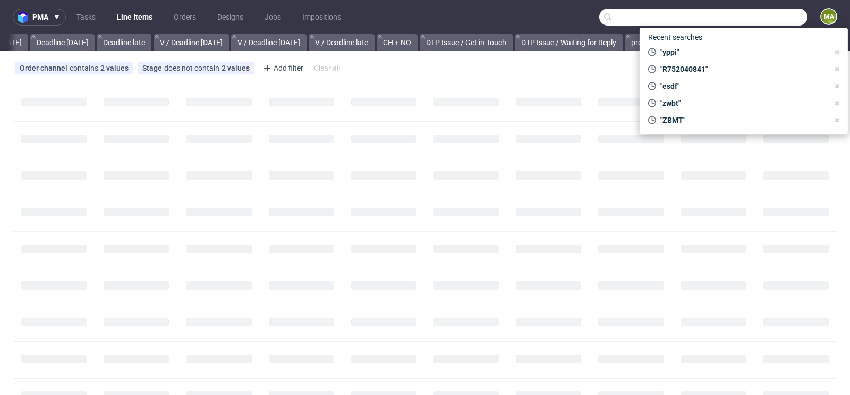
type input "j"
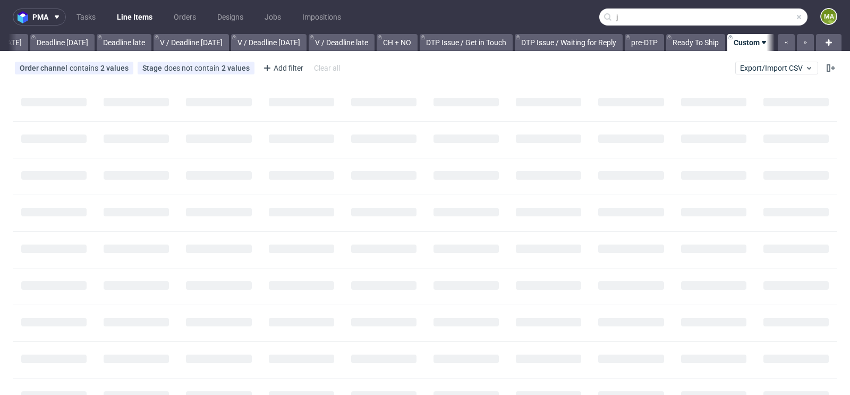
scroll to position [0, 1201]
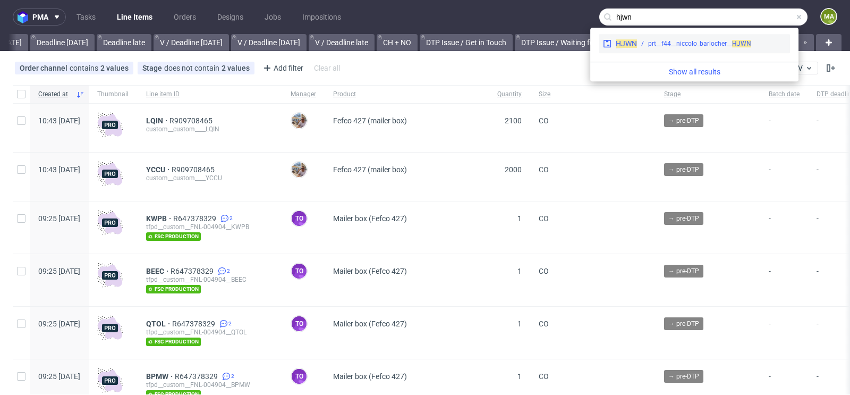
type input "hjwn"
click at [709, 47] on div "prt__f44__niccolo_barlocher__ HJWN" at bounding box center [699, 44] width 103 height 10
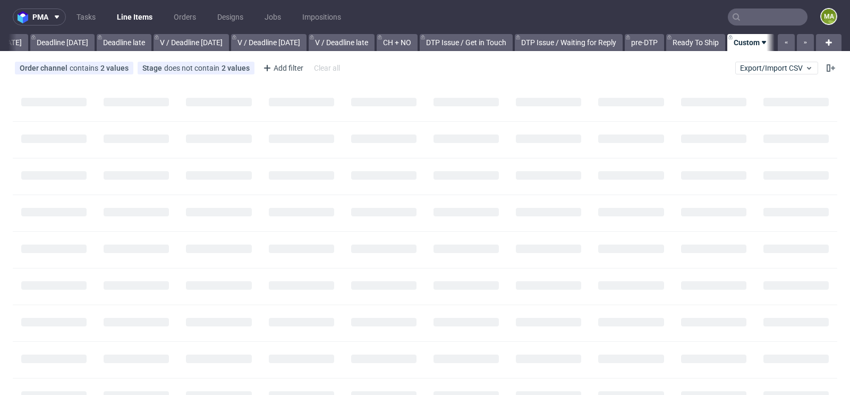
scroll to position [0, 1201]
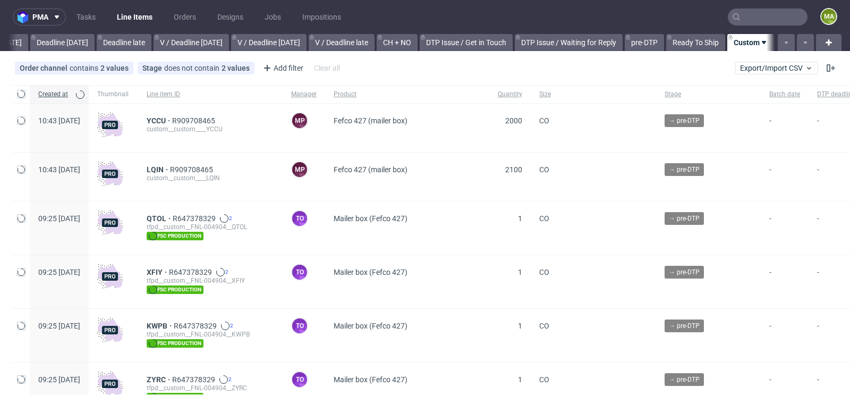
click at [736, 18] on input "text" at bounding box center [768, 17] width 80 height 17
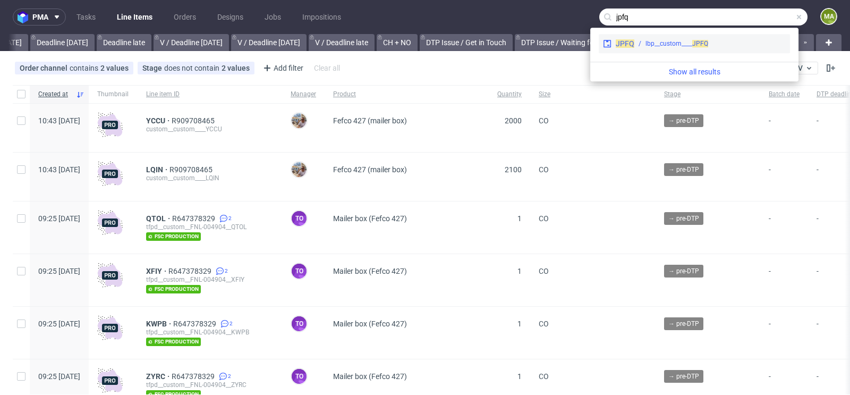
type input "jpfq"
click at [666, 39] on div "lbp__custom____ JPFQ" at bounding box center [677, 44] width 63 height 10
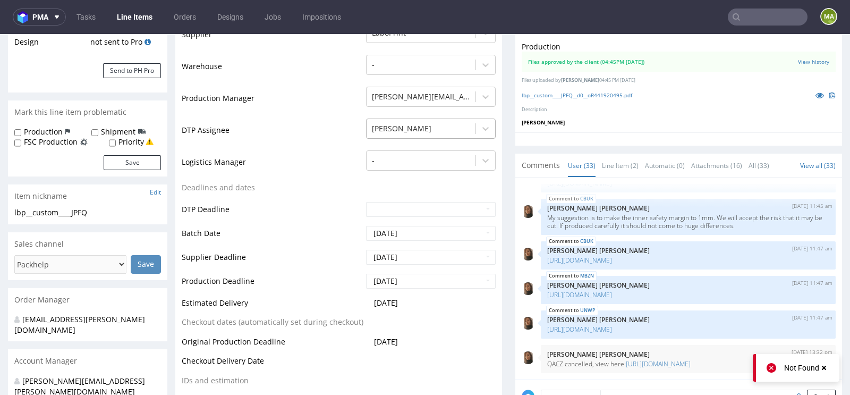
scroll to position [237, 0]
click at [811, 92] on link at bounding box center [820, 95] width 19 height 12
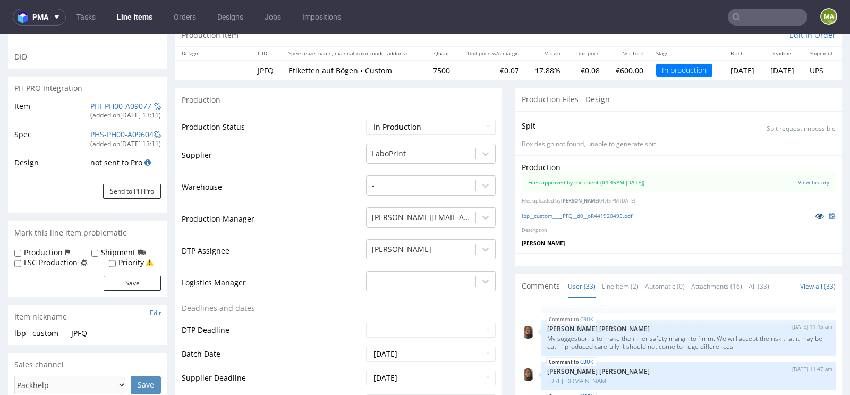
scroll to position [0, 0]
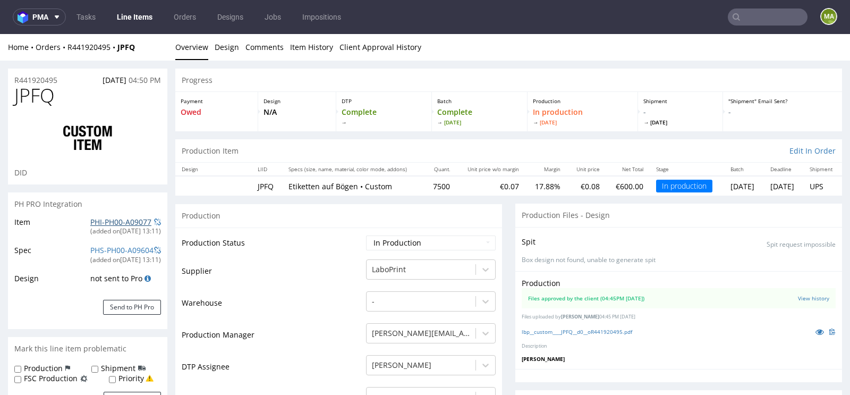
click at [115, 218] on link "PHI-PH00-A09077" at bounding box center [120, 222] width 61 height 10
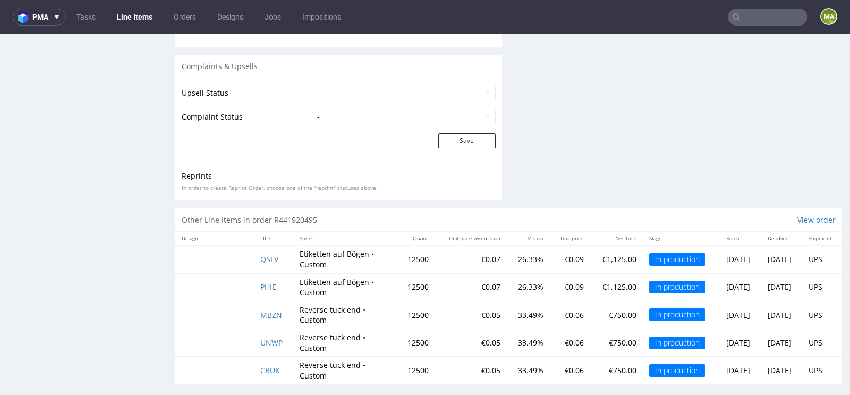
scroll to position [1830, 0]
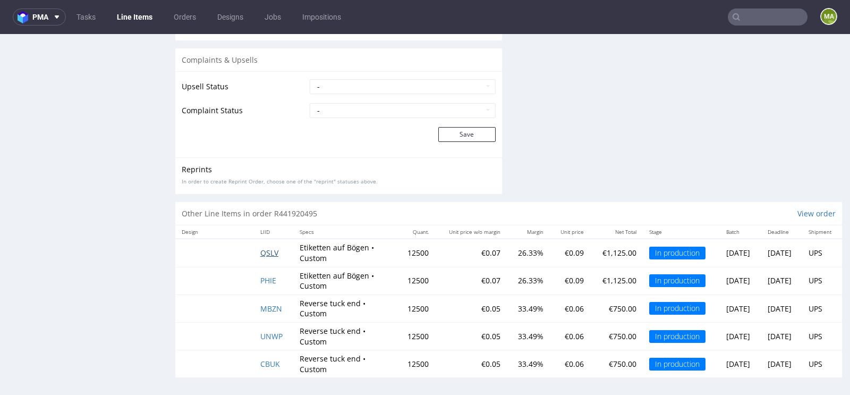
click at [275, 252] on td "QSLV" at bounding box center [273, 253] width 39 height 28
click at [268, 253] on span "QSLV" at bounding box center [269, 253] width 18 height 10
click at [267, 275] on span "PHIE" at bounding box center [268, 280] width 16 height 10
click at [263, 275] on span "PHIE" at bounding box center [268, 280] width 16 height 10
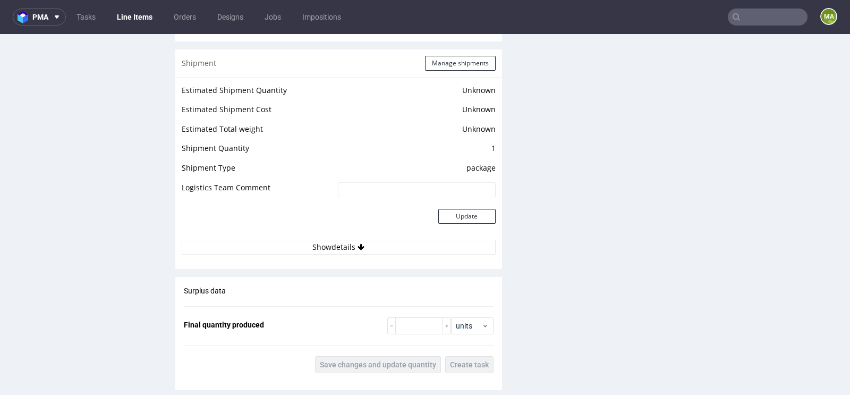
scroll to position [1210, 0]
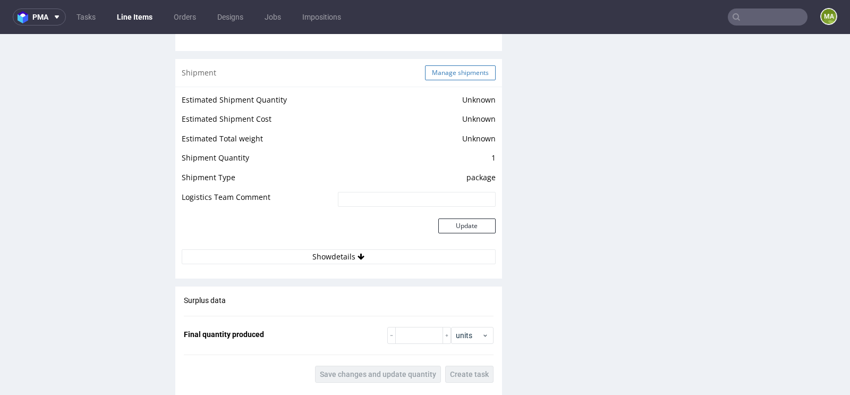
click at [449, 71] on button "Manage shipments" at bounding box center [460, 72] width 71 height 15
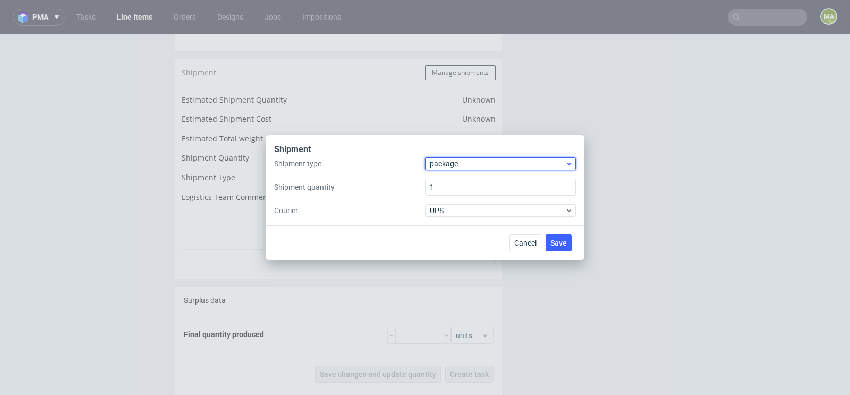
click at [458, 165] on span "package" at bounding box center [498, 163] width 136 height 11
click at [457, 170] on div "Shipment type package Shipment quantity 1 Courier UPS" at bounding box center [425, 187] width 302 height 60
click at [459, 164] on span "package" at bounding box center [498, 163] width 136 height 11
click at [456, 186] on div "pallet" at bounding box center [500, 185] width 142 height 19
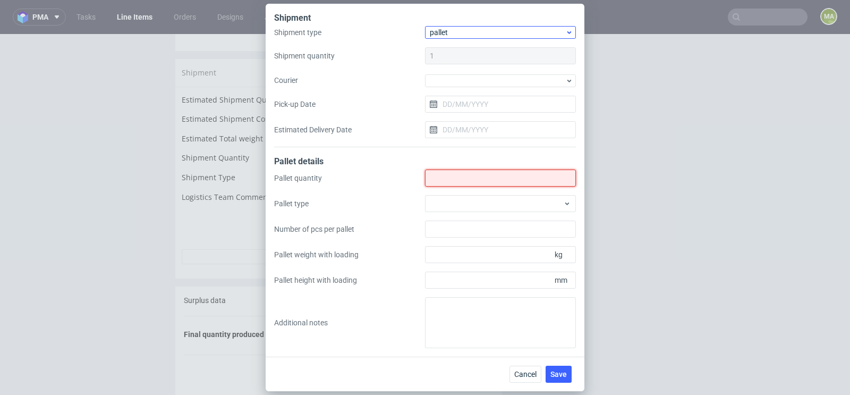
click at [457, 180] on input "Shipment type" at bounding box center [500, 178] width 151 height 17
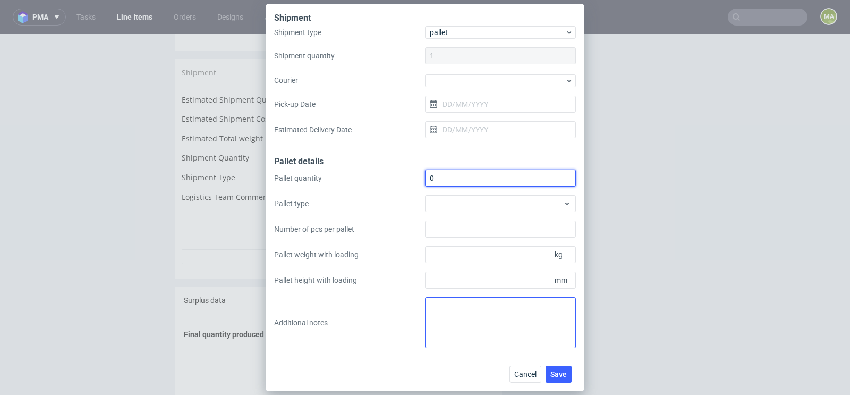
type input "0"
click at [457, 319] on textarea at bounding box center [500, 322] width 151 height 51
paste textarea "Karton 50x30x40 900g"
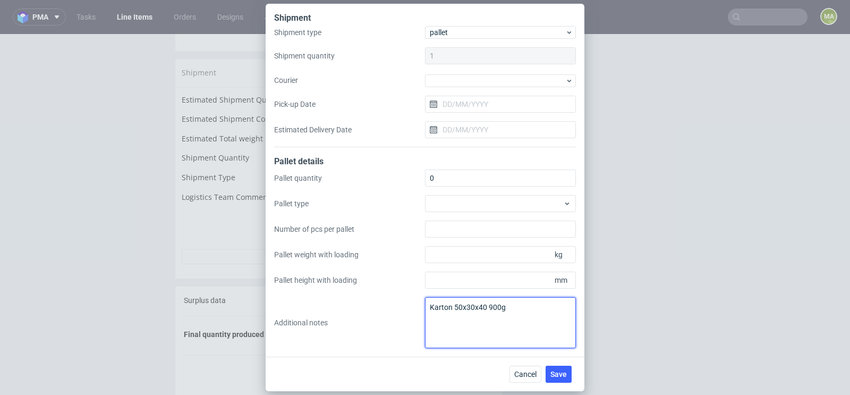
click at [475, 307] on textarea "Karton 50x30x40 900g" at bounding box center [500, 322] width 151 height 51
paste textarea "40x30x30 65"
paste textarea "Karton 50x30x40 900g"
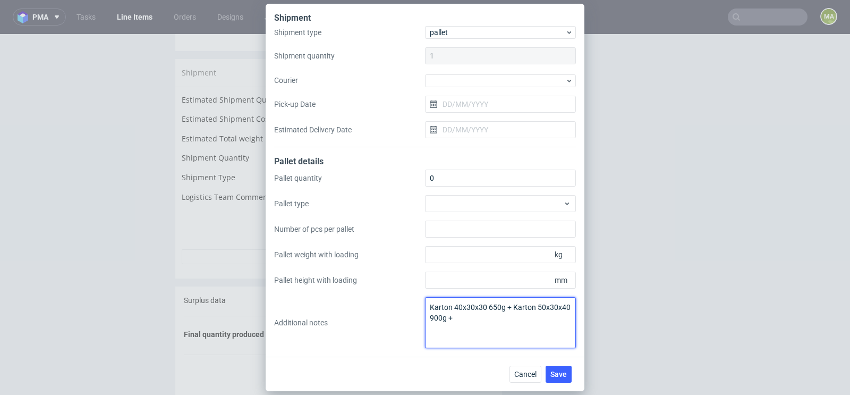
paste textarea "Karton 50x30x40 990g"
paste textarea "Pick-up location: Poznań"
type textarea "Karton 40x30x30 650g + Karton 50x30x40 900g + Karton 50x30x40 990g Pick-up loca…"
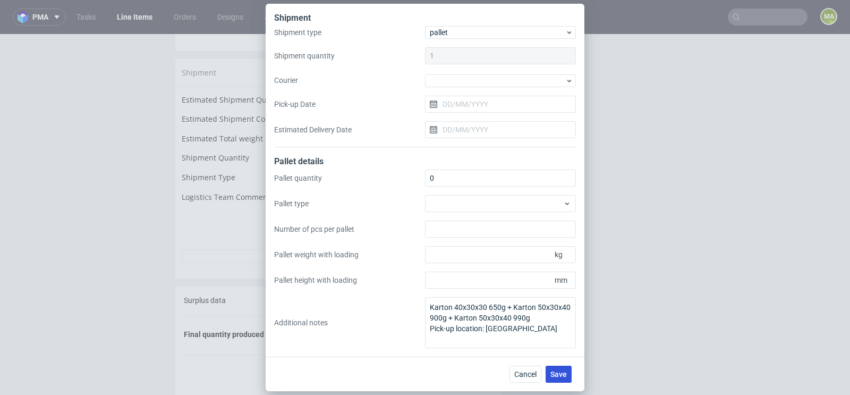
click at [561, 376] on span "Save" at bounding box center [559, 373] width 16 height 7
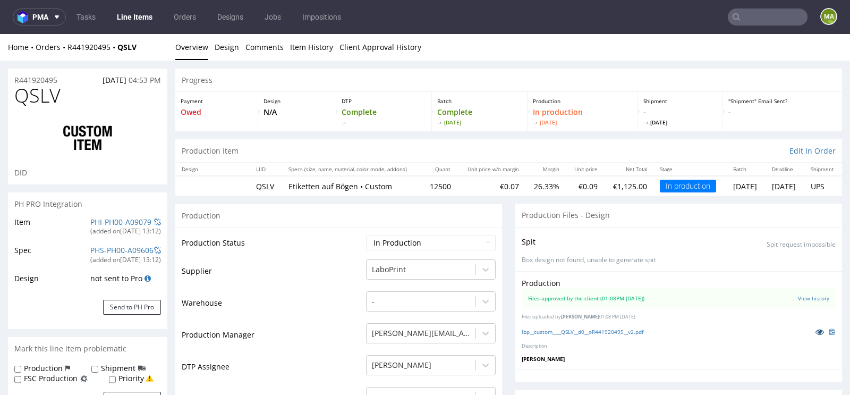
click at [816, 330] on icon at bounding box center [820, 331] width 9 height 7
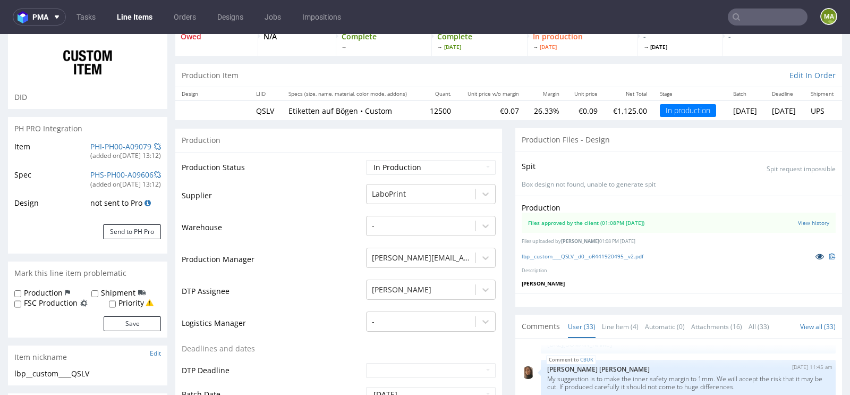
scroll to position [81, 0]
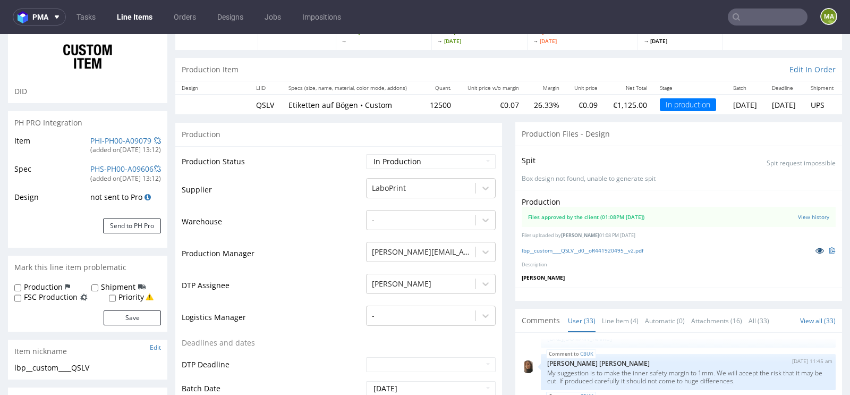
click at [811, 248] on link at bounding box center [820, 251] width 19 height 12
click at [816, 248] on icon at bounding box center [820, 250] width 9 height 7
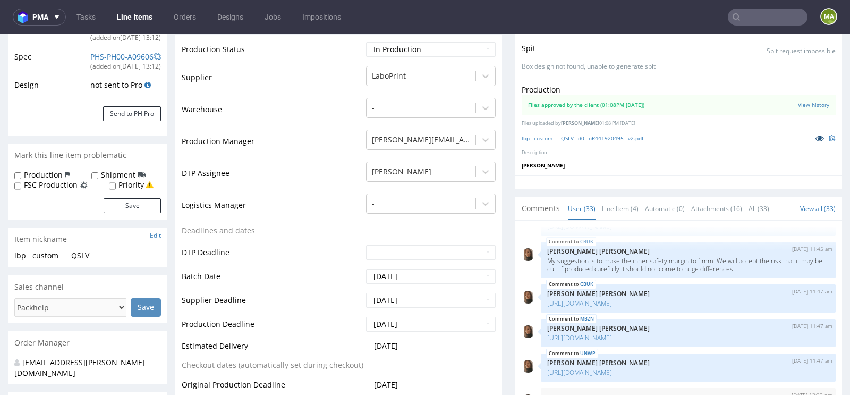
scroll to position [0, 0]
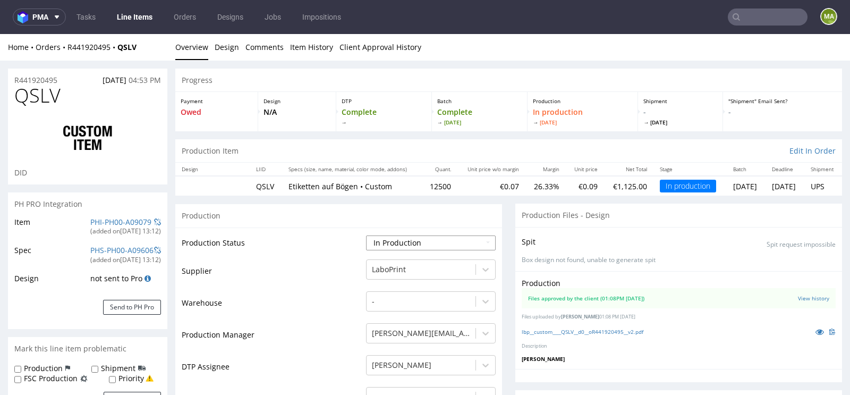
click at [389, 240] on select "Waiting for Artwork Waiting for Diecut Waiting for Mockup Waiting for DTP Waiti…" at bounding box center [431, 242] width 130 height 15
select select "production_complete"
click at [366, 235] on select "Waiting for Artwork Waiting for Diecut Waiting for Mockup Waiting for DTP Waiti…" at bounding box center [431, 242] width 130 height 15
click at [297, 278] on td "Supplier" at bounding box center [273, 274] width 182 height 32
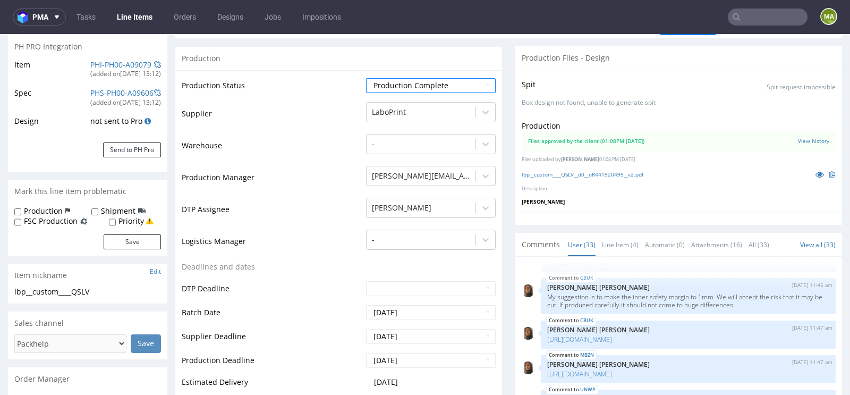
scroll to position [401, 0]
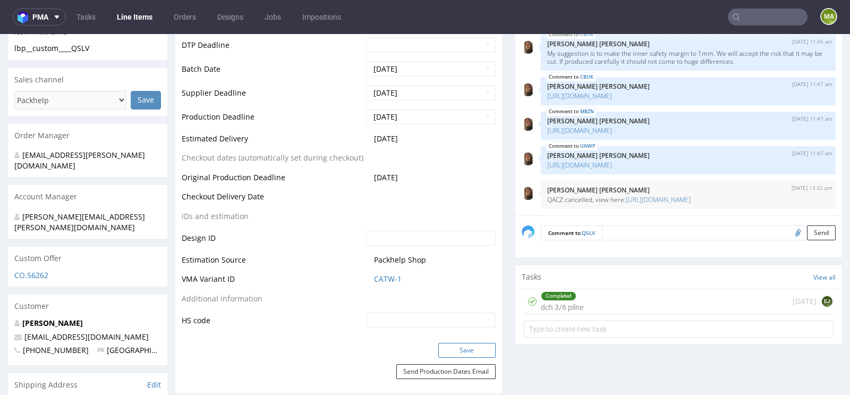
click at [459, 353] on button "Save" at bounding box center [467, 350] width 57 height 15
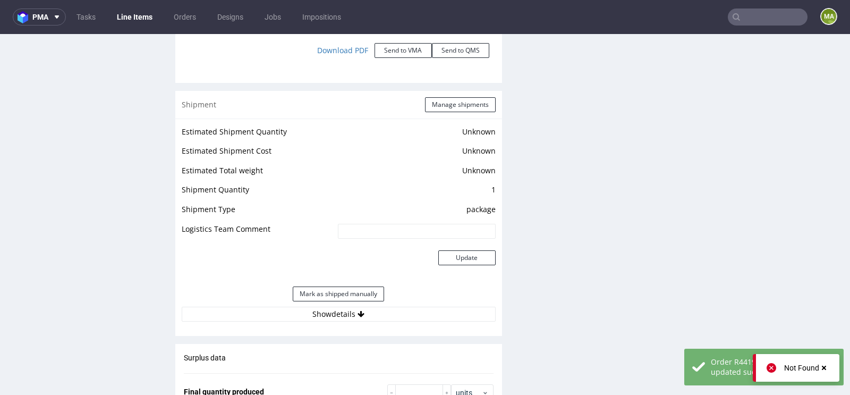
scroll to position [1183, 0]
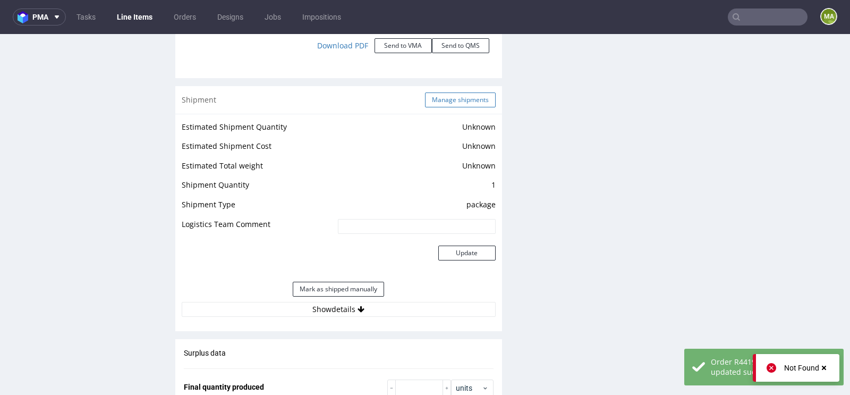
click at [433, 99] on button "Manage shipments" at bounding box center [460, 99] width 71 height 15
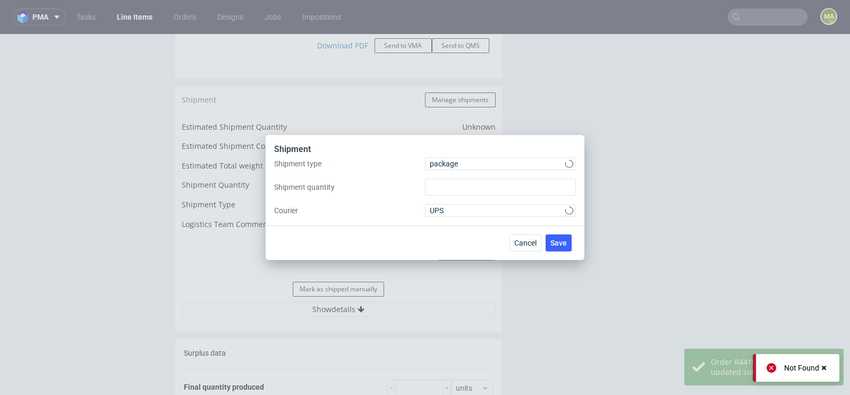
type input "1"
click at [457, 159] on span "package" at bounding box center [498, 163] width 136 height 11
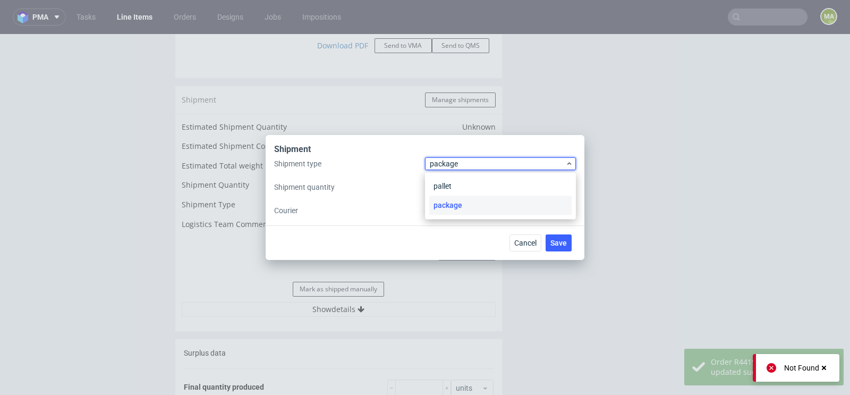
click at [454, 174] on div "pallet package" at bounding box center [500, 195] width 151 height 47
click at [453, 176] on div "pallet" at bounding box center [500, 185] width 142 height 19
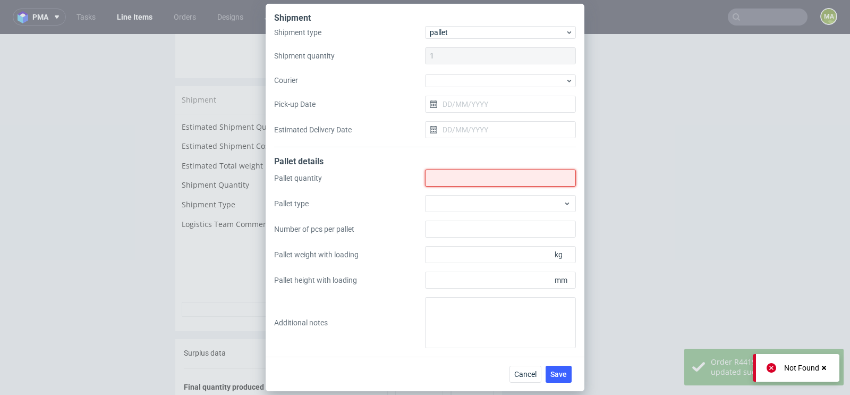
click at [453, 178] on input "Shipment type" at bounding box center [500, 178] width 151 height 17
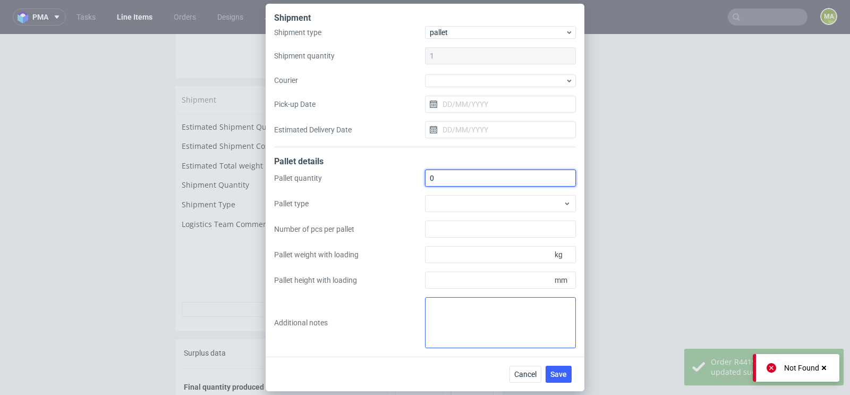
type input "0"
click at [448, 310] on textarea at bounding box center [500, 322] width 151 height 51
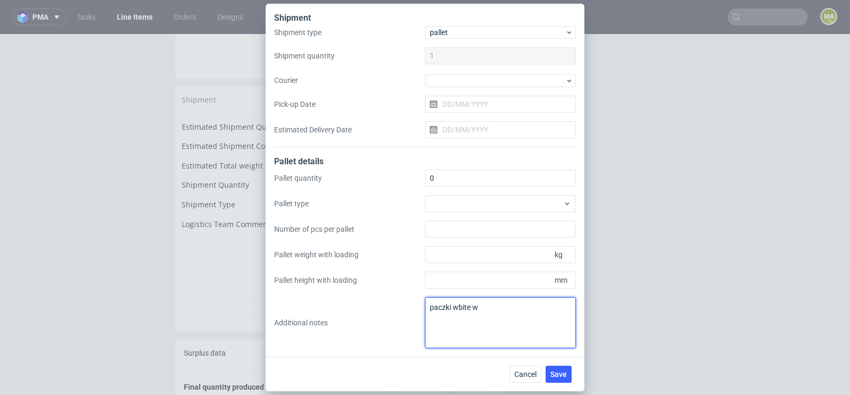
paste textarea "JPFQ"
click at [509, 304] on textarea "paczki wbite w JPFQ" at bounding box center [500, 322] width 151 height 51
type textarea "paczki wbite w JPFQ"
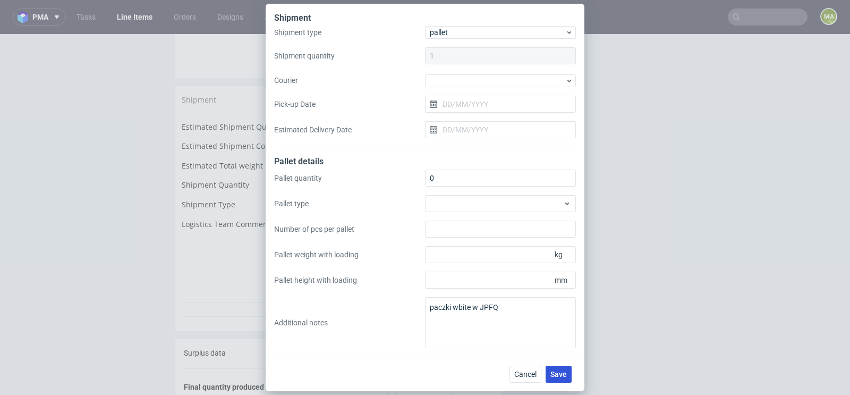
click at [560, 366] on button "Save" at bounding box center [559, 374] width 26 height 17
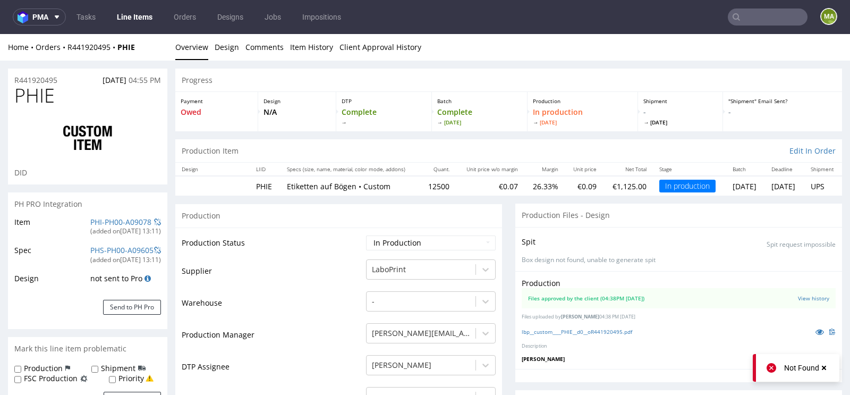
scroll to position [1471, 0]
click at [811, 328] on link at bounding box center [820, 332] width 19 height 12
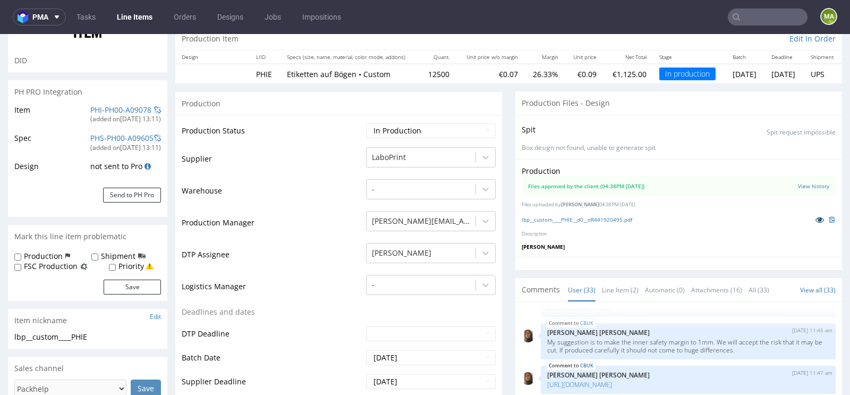
scroll to position [113, 0]
click at [811, 215] on link at bounding box center [820, 219] width 19 height 12
click at [396, 133] on select "Waiting for Artwork Waiting for Diecut Waiting for Mockup Waiting for DTP Waiti…" at bounding box center [431, 129] width 130 height 15
select select "production_complete"
click at [366, 122] on select "Waiting for Artwork Waiting for Diecut Waiting for Mockup Waiting for DTP Waiti…" at bounding box center [431, 129] width 130 height 15
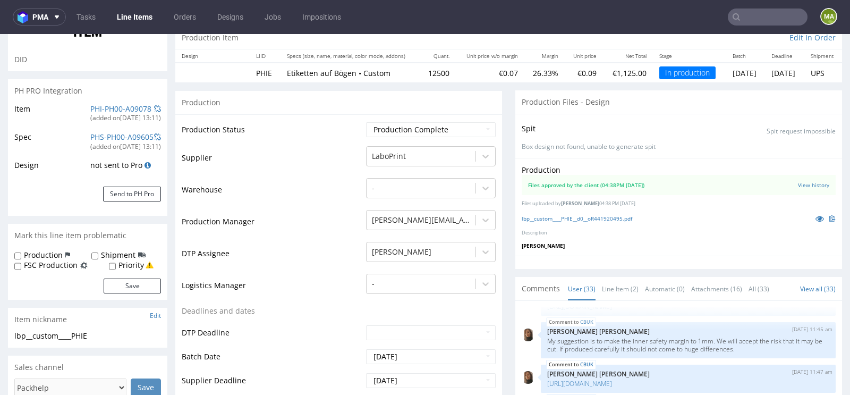
click at [293, 222] on td "Production Manager" at bounding box center [273, 225] width 182 height 32
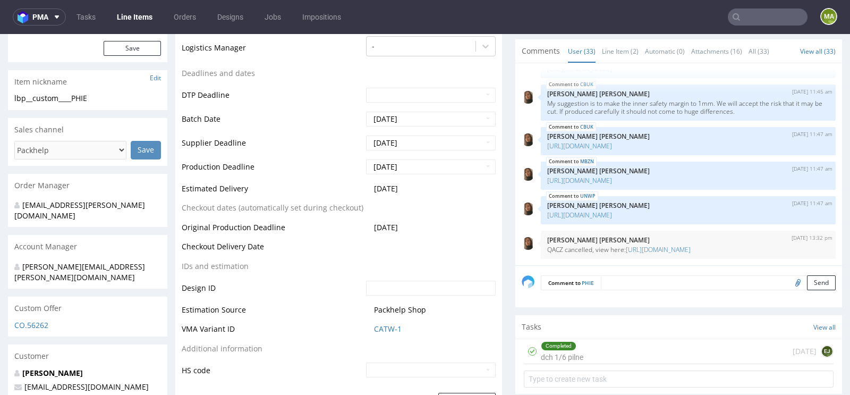
scroll to position [440, 0]
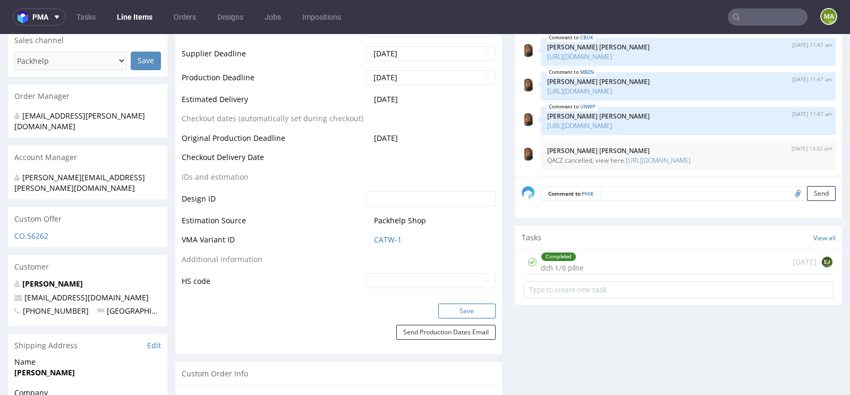
click at [452, 312] on button "Save" at bounding box center [467, 311] width 57 height 15
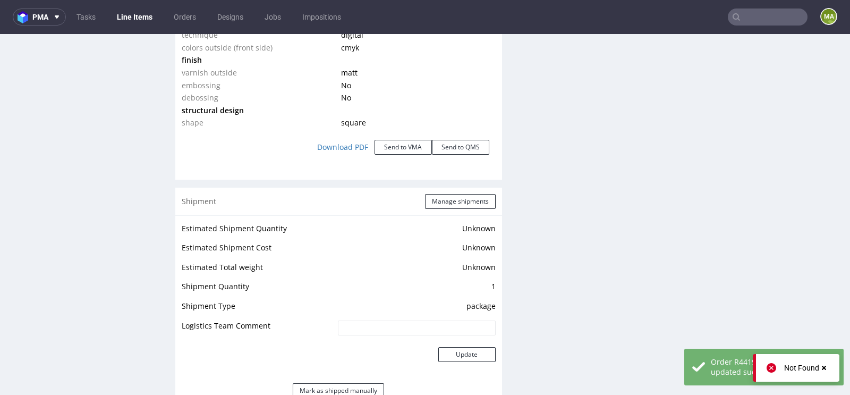
scroll to position [1150, 0]
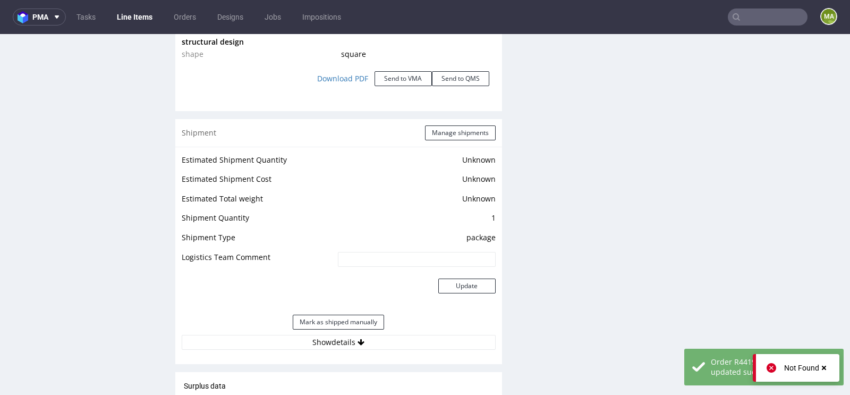
click at [440, 121] on div "Shipment Manage shipments" at bounding box center [338, 133] width 327 height 28
click at [439, 130] on button "Manage shipments" at bounding box center [460, 132] width 71 height 15
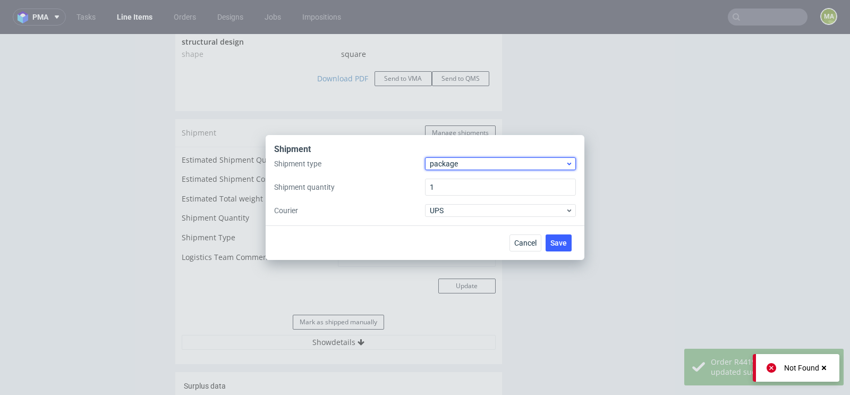
click at [443, 166] on span "package" at bounding box center [498, 163] width 136 height 11
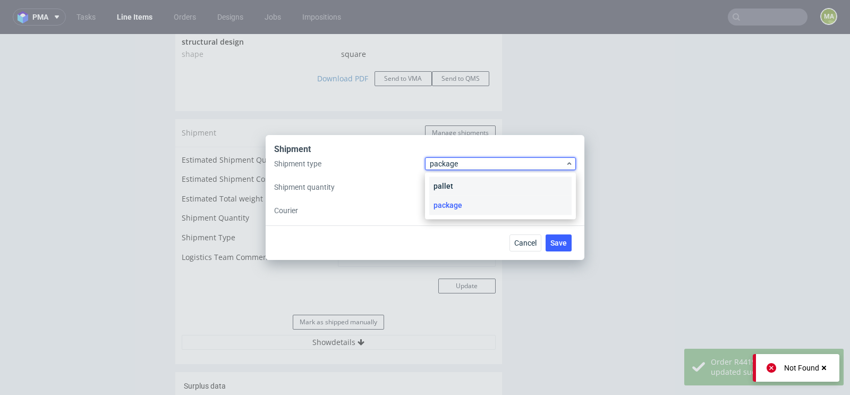
click at [445, 179] on div "pallet" at bounding box center [500, 185] width 142 height 19
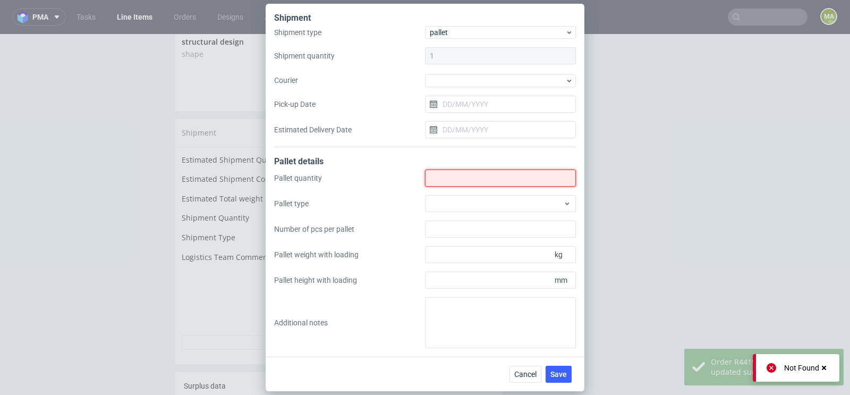
click at [448, 182] on input "Shipment type" at bounding box center [500, 178] width 151 height 17
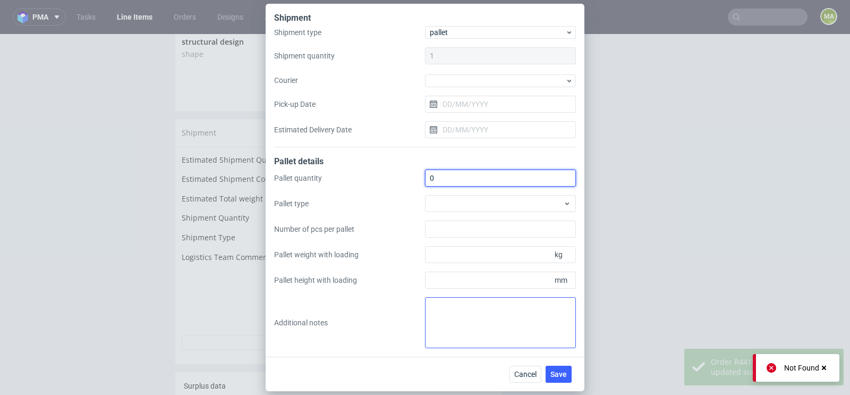
type input "0"
click at [490, 303] on textarea at bounding box center [500, 322] width 151 height 51
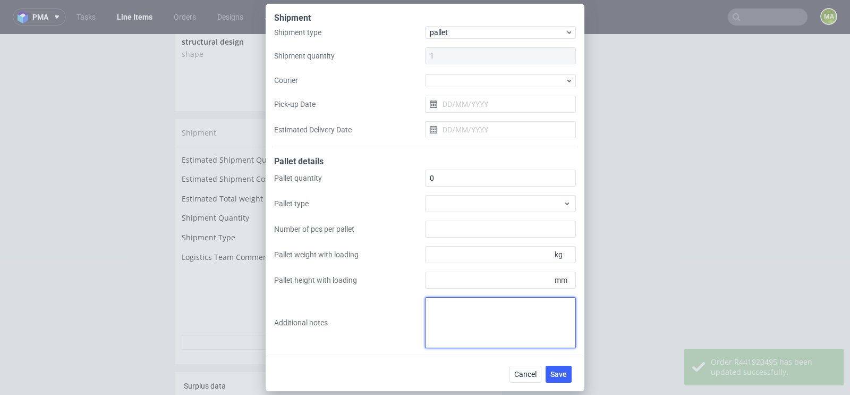
paste textarea "paczki wbite w JPFQ"
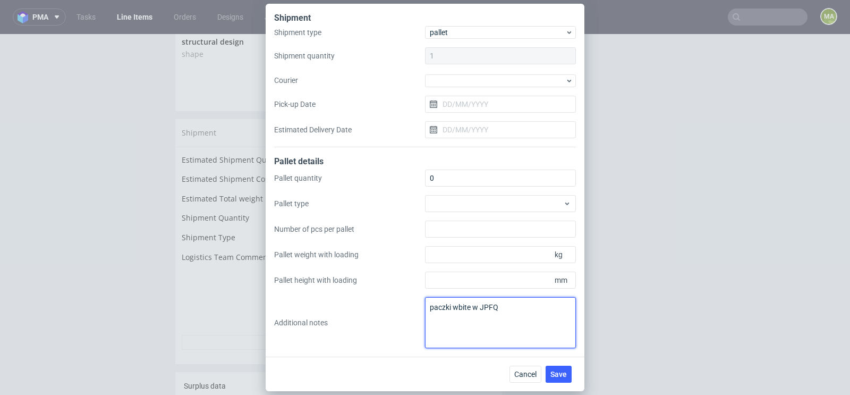
type textarea "paczki wbite w JPFQ"
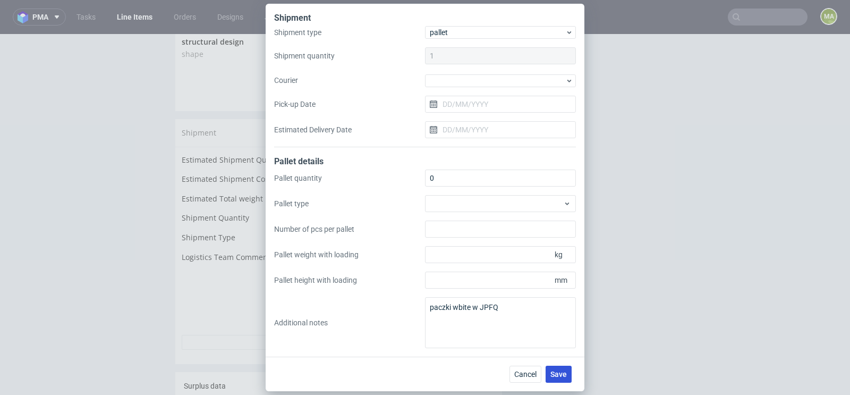
click at [558, 365] on div "Cancel Save" at bounding box center [425, 374] width 319 height 35
click at [559, 370] on span "Save" at bounding box center [559, 373] width 16 height 7
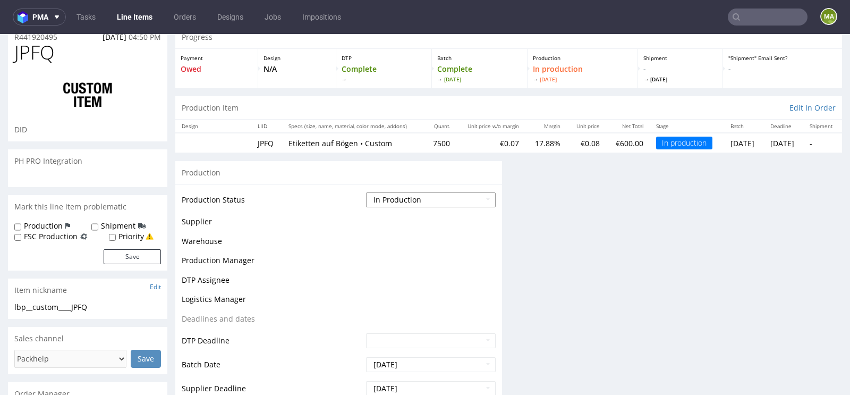
scroll to position [44, 0]
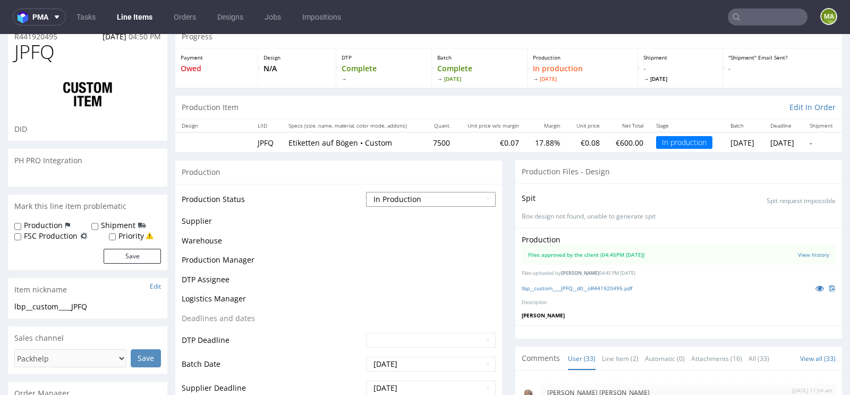
click at [402, 201] on select "Waiting for Artwork Waiting for Diecut Waiting for Mockup Waiting for DTP Waiti…" at bounding box center [431, 199] width 130 height 15
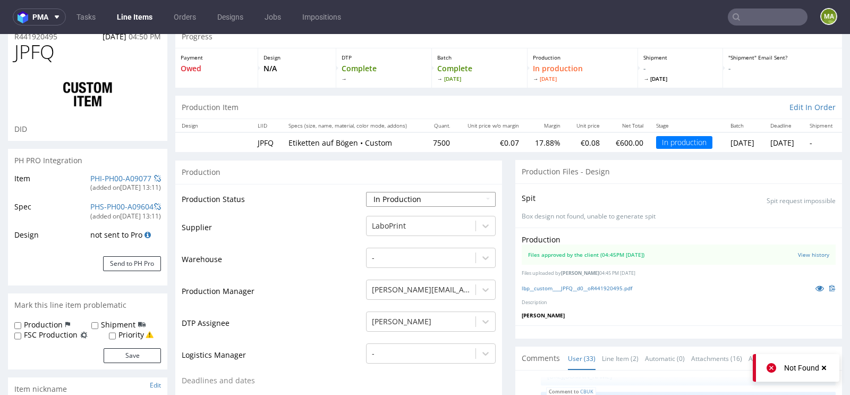
select select "production_complete"
click at [366, 192] on select "Waiting for Artwork Waiting for Diecut Waiting for Mockup Waiting for DTP Waiti…" at bounding box center [431, 199] width 130 height 15
click at [286, 250] on td "Warehouse" at bounding box center [273, 263] width 182 height 32
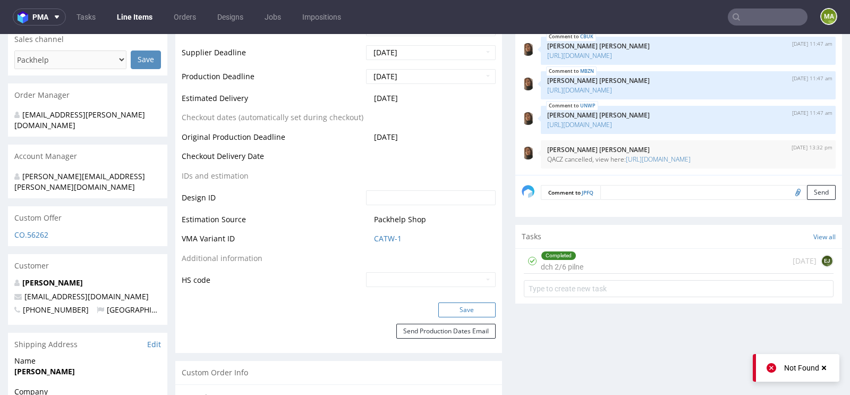
click at [439, 310] on button "Save" at bounding box center [467, 309] width 57 height 15
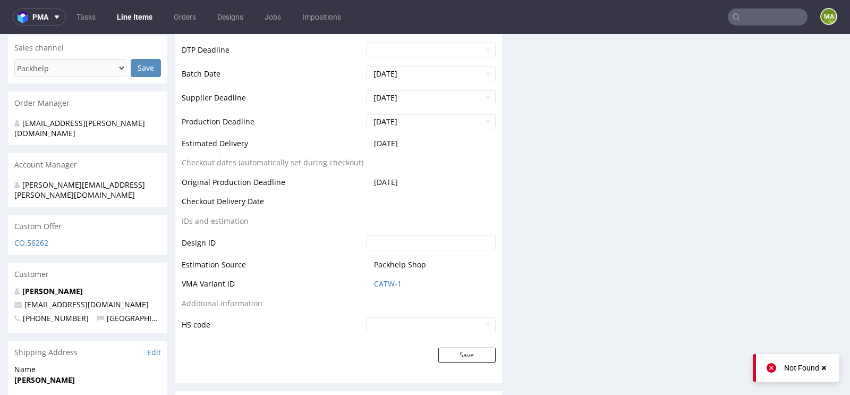
scroll to position [0, 0]
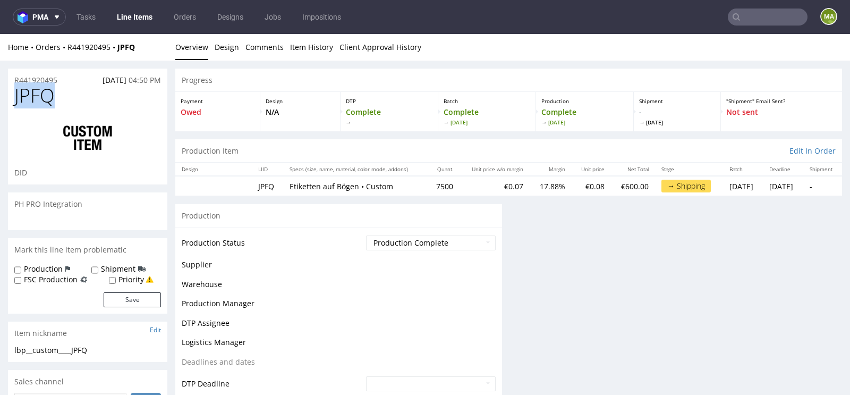
drag, startPoint x: 68, startPoint y: 100, endPoint x: 0, endPoint y: 95, distance: 67.7
copy span "JPFQ"
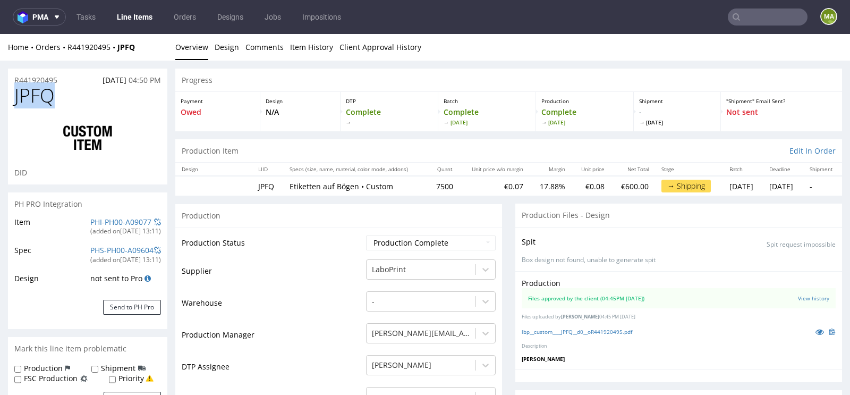
click at [86, 90] on h1 "JPFQ" at bounding box center [87, 95] width 147 height 21
drag, startPoint x: 64, startPoint y: 78, endPoint x: 0, endPoint y: 78, distance: 63.8
copy p "R441920495"
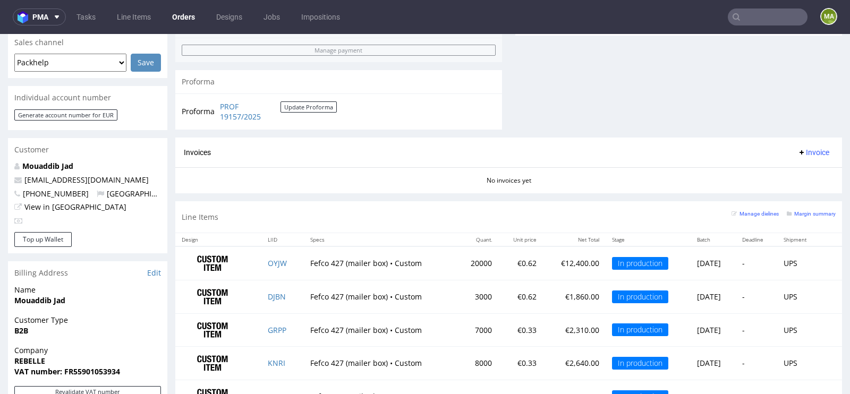
scroll to position [642, 0]
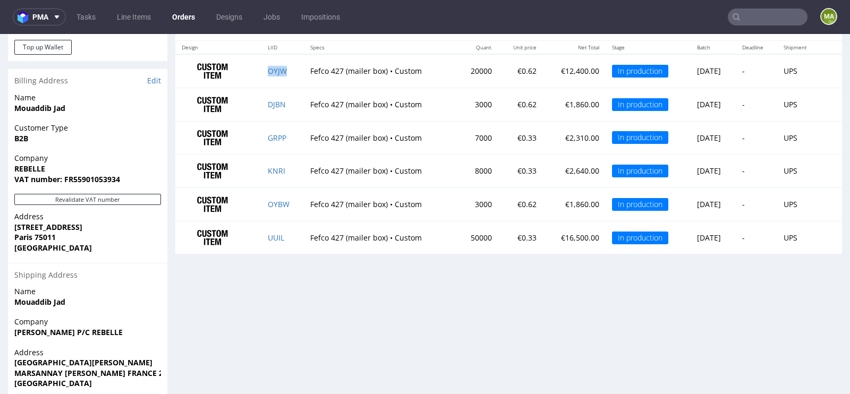
click at [274, 72] on td "OYJW" at bounding box center [283, 70] width 43 height 33
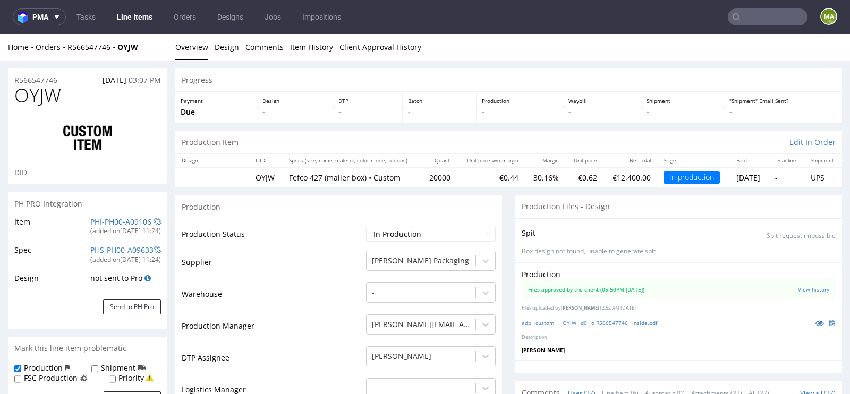
scroll to position [258, 0]
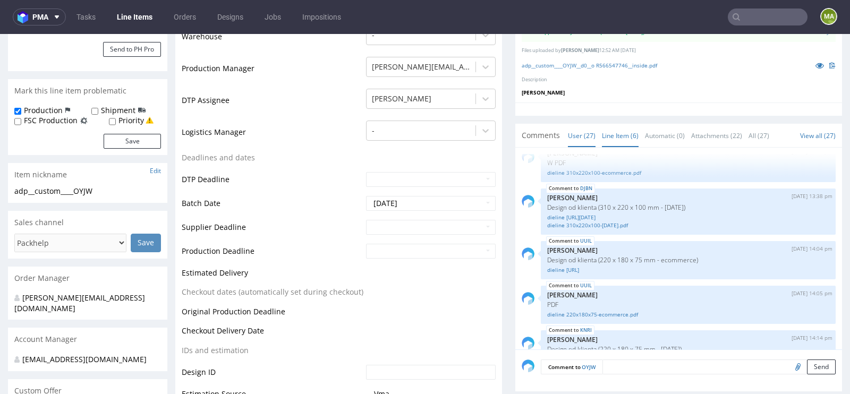
click at [611, 141] on link "Line Item (6)" at bounding box center [620, 135] width 37 height 23
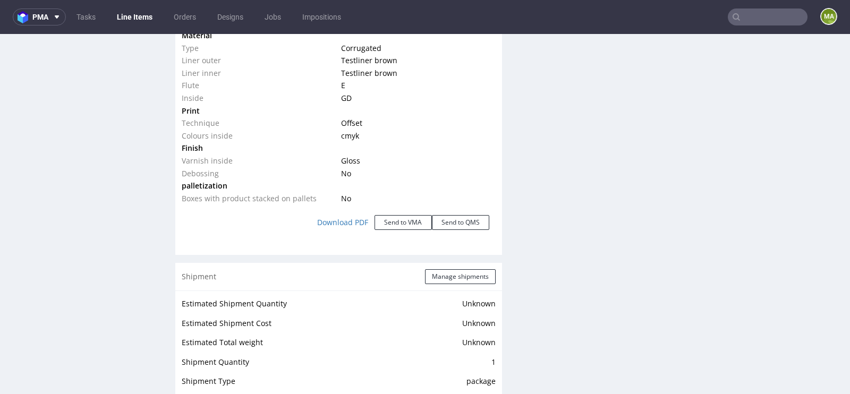
scroll to position [1872, 0]
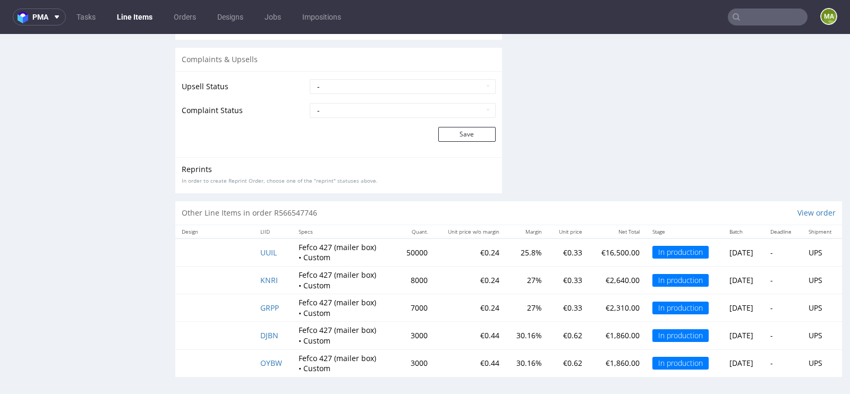
click at [275, 248] on td "UUIL" at bounding box center [273, 253] width 39 height 28
click at [273, 249] on td "UUIL" at bounding box center [273, 253] width 39 height 28
click at [260, 255] on td "UUIL" at bounding box center [273, 253] width 39 height 28
click at [262, 249] on span "UUIL" at bounding box center [268, 253] width 16 height 10
click at [265, 277] on span "KNRI" at bounding box center [269, 280] width 18 height 10
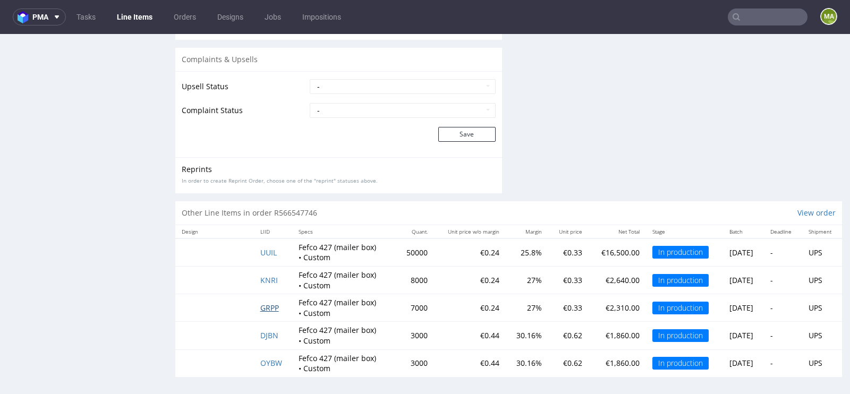
click at [266, 308] on span "GRPP" at bounding box center [269, 308] width 19 height 10
click at [268, 331] on span "DJBN" at bounding box center [269, 336] width 18 height 10
click at [269, 360] on span "OYBW" at bounding box center [271, 363] width 22 height 10
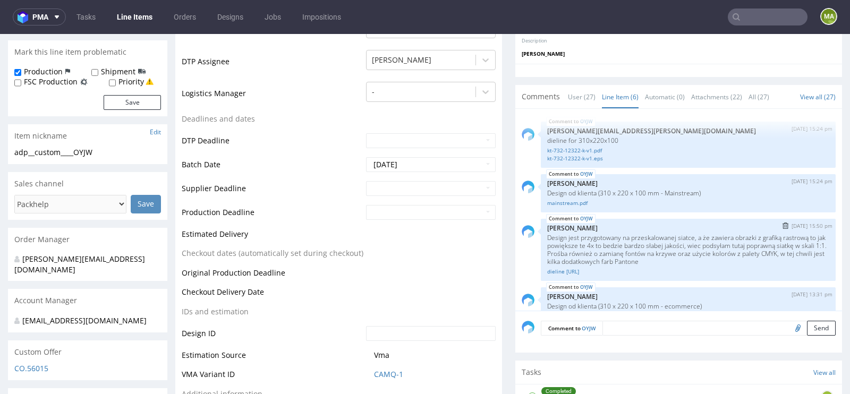
scroll to position [251, 0]
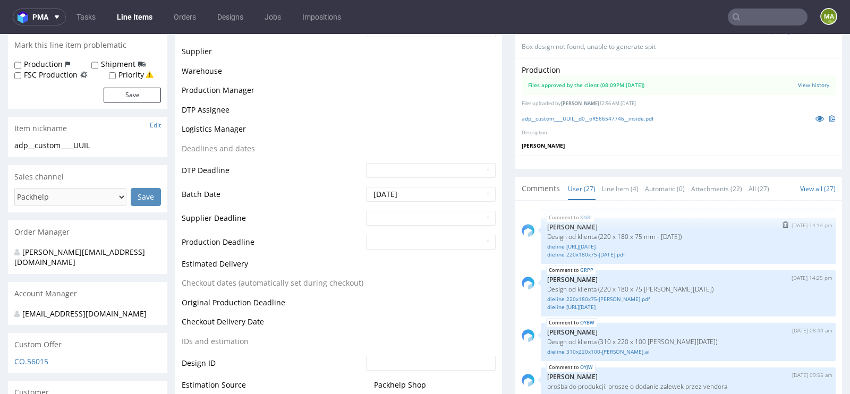
scroll to position [304, 0]
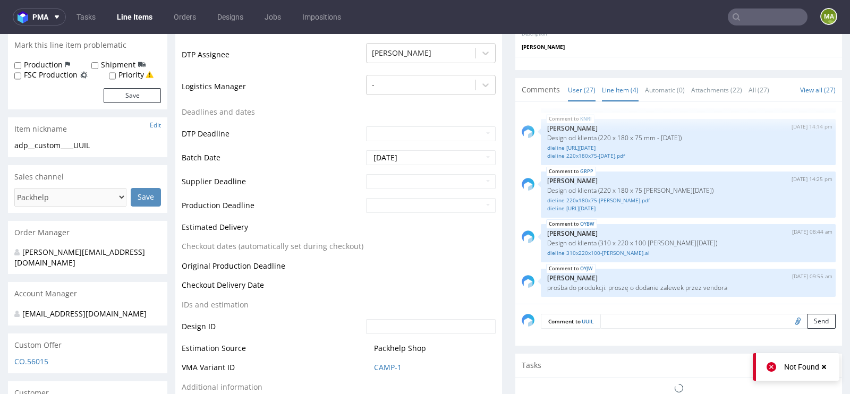
click at [617, 95] on link "Line Item (4)" at bounding box center [620, 90] width 37 height 23
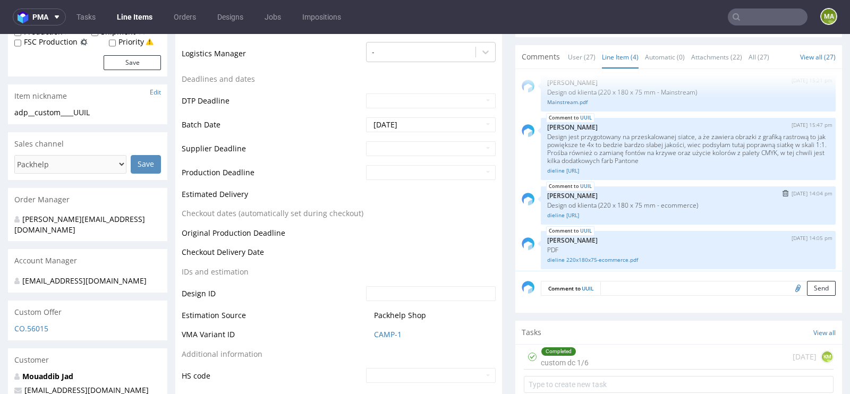
scroll to position [13, 0]
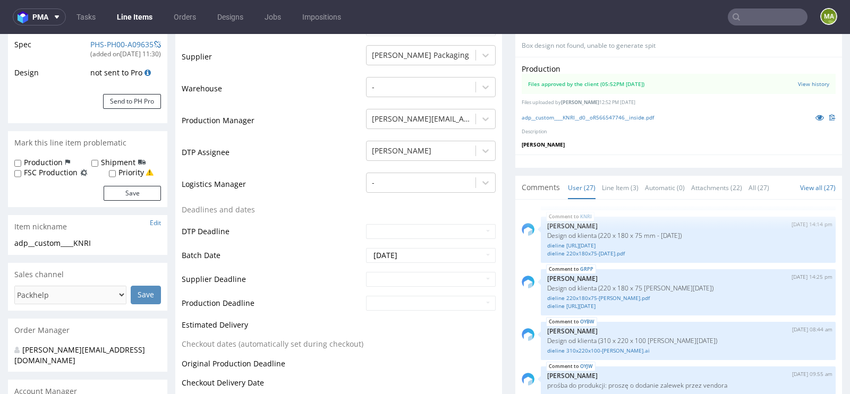
scroll to position [210, 0]
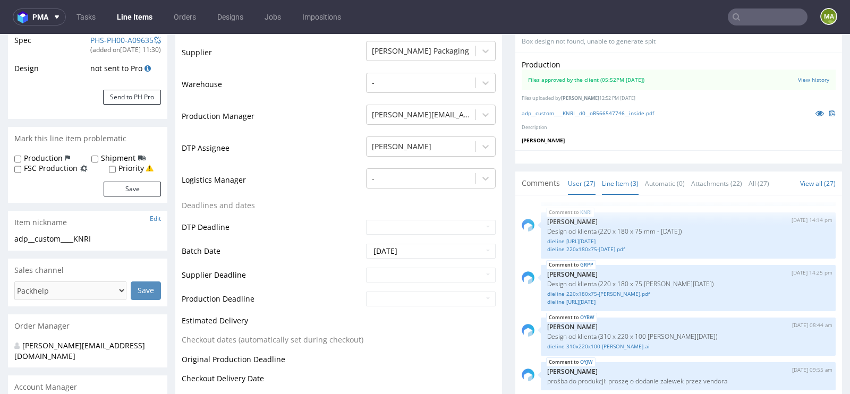
click at [612, 186] on link "Line Item (3)" at bounding box center [620, 183] width 37 height 23
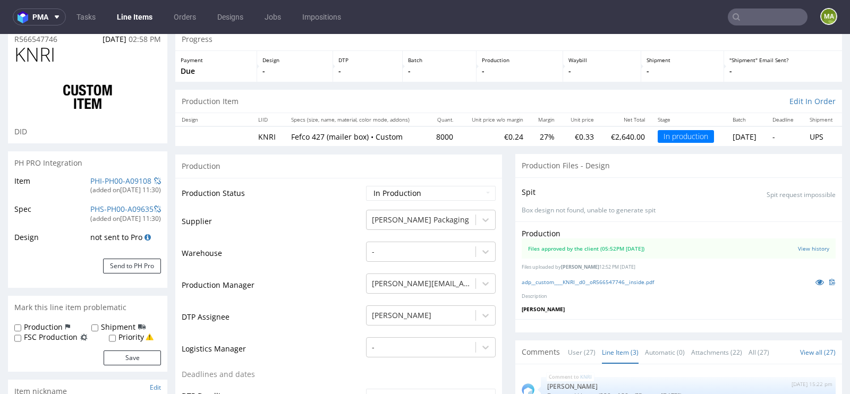
scroll to position [0, 0]
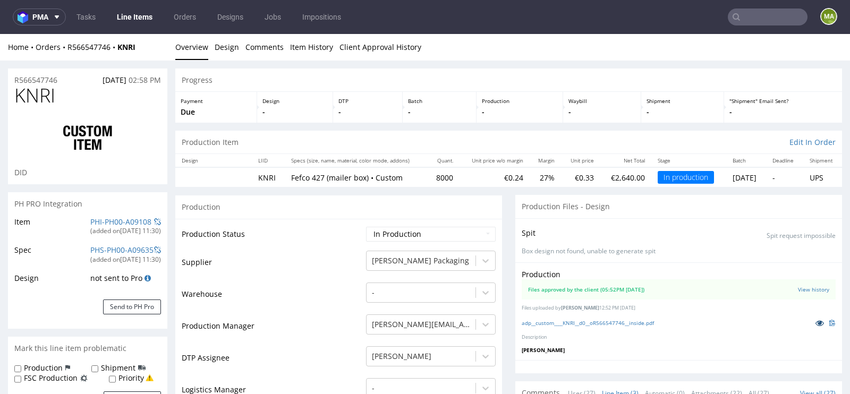
click at [811, 325] on link at bounding box center [820, 323] width 19 height 12
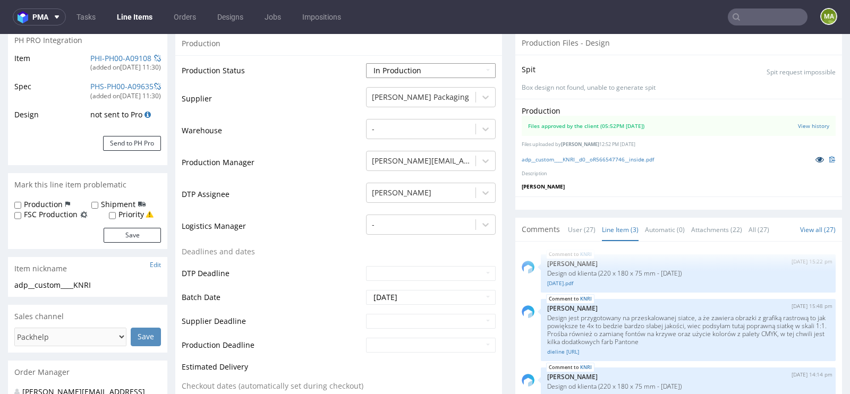
scroll to position [251, 0]
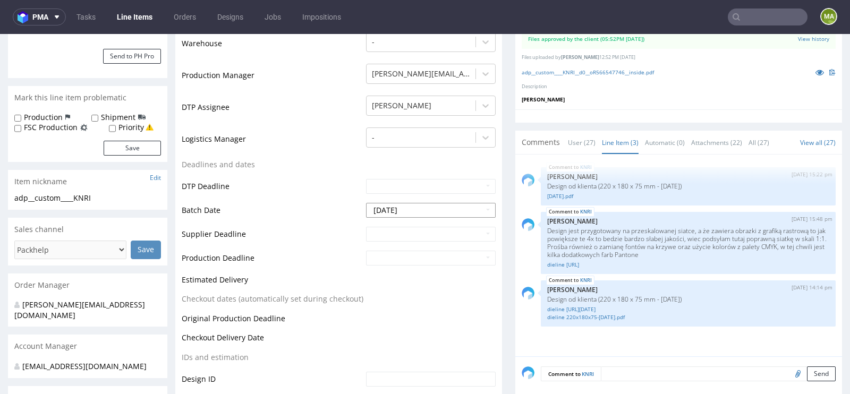
click at [412, 207] on input "[DATE]" at bounding box center [431, 210] width 130 height 15
click at [276, 193] on td "DTP Deadline" at bounding box center [273, 190] width 182 height 24
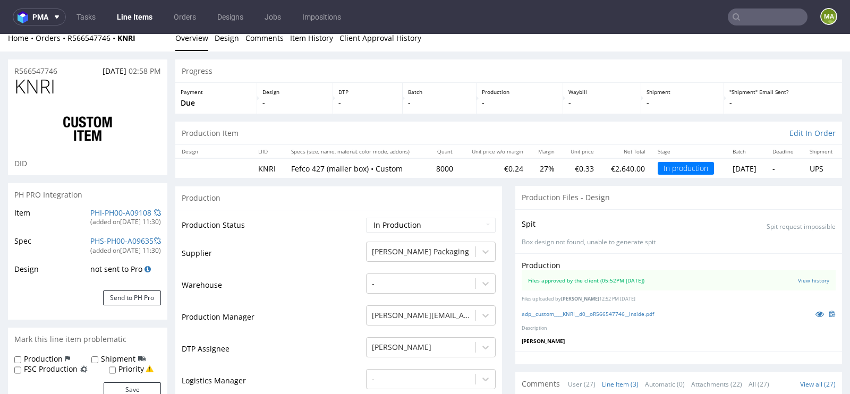
scroll to position [0, 0]
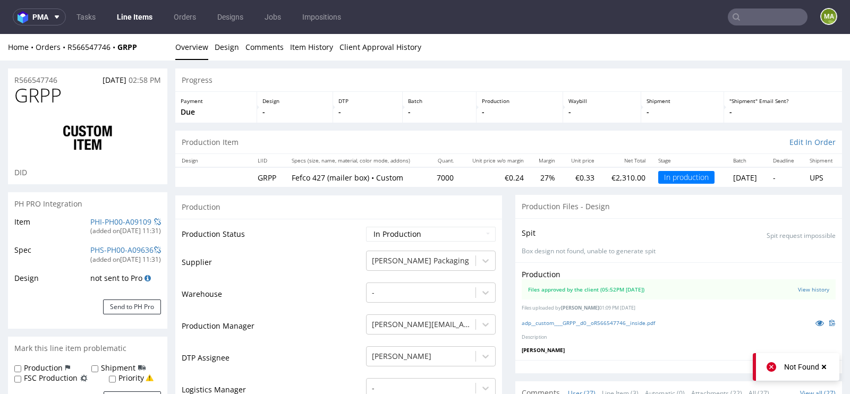
scroll to position [249, 0]
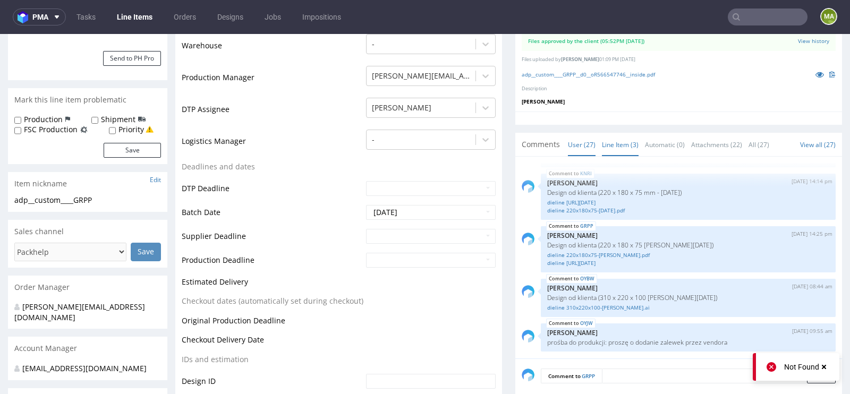
click at [610, 147] on link "Line Item (3)" at bounding box center [620, 144] width 37 height 23
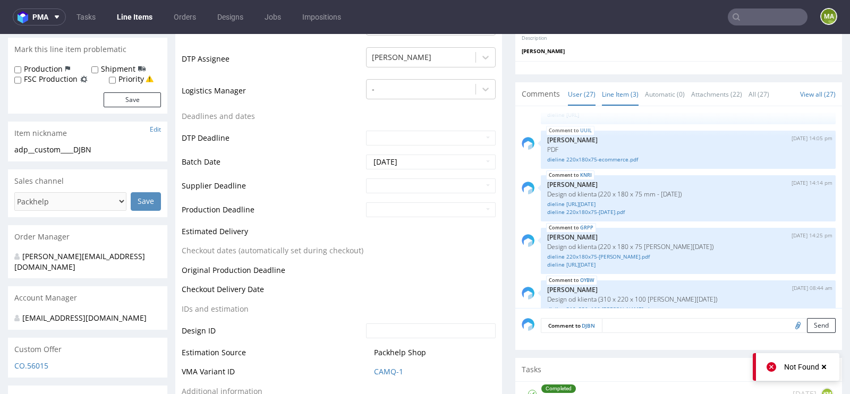
scroll to position [297, 0]
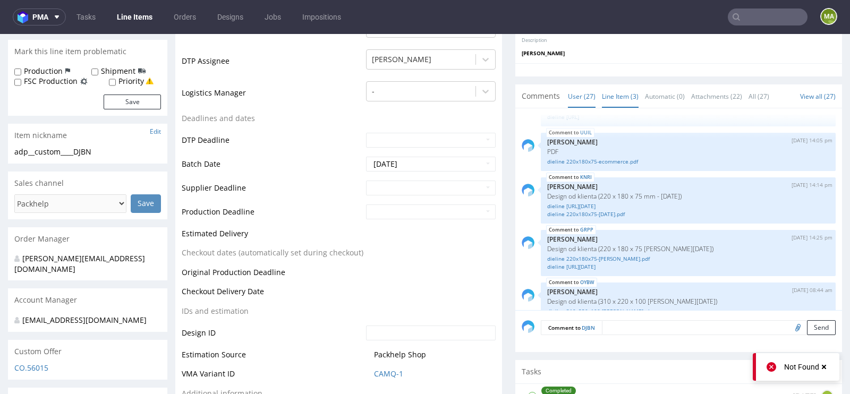
click at [614, 94] on link "Line Item (3)" at bounding box center [620, 96] width 37 height 23
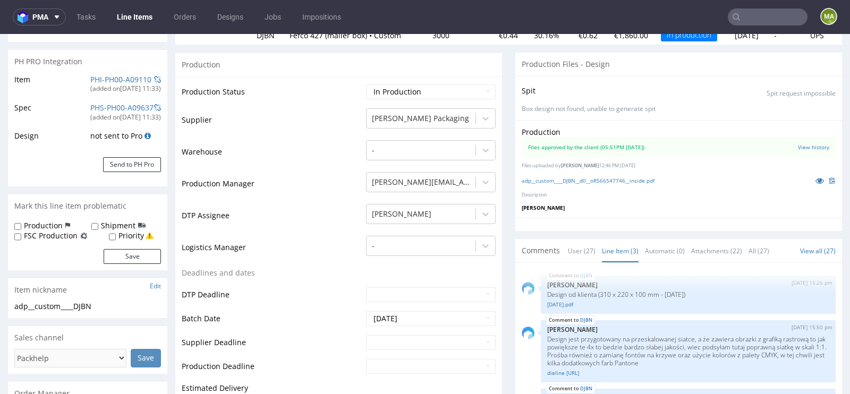
scroll to position [246, 0]
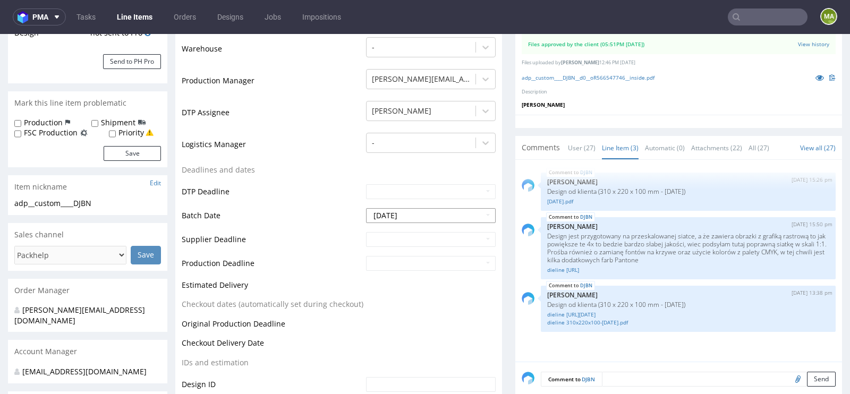
click at [416, 213] on input "2025-09-19" at bounding box center [431, 215] width 130 height 15
click at [248, 148] on td "Logistics Manager" at bounding box center [273, 148] width 182 height 32
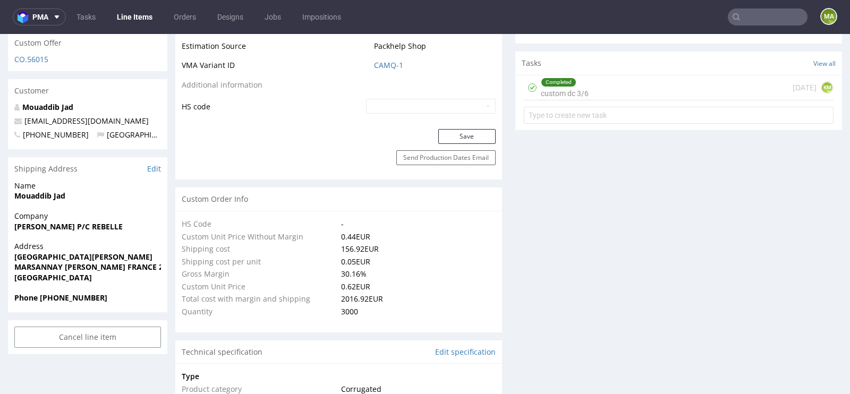
scroll to position [426, 0]
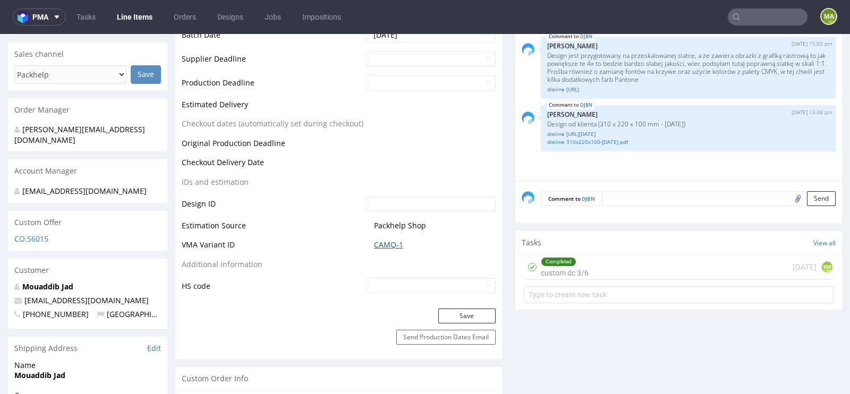
click at [383, 249] on td "CAMQ-1" at bounding box center [430, 249] width 132 height 20
click at [382, 247] on link "CAMQ-1" at bounding box center [388, 245] width 29 height 11
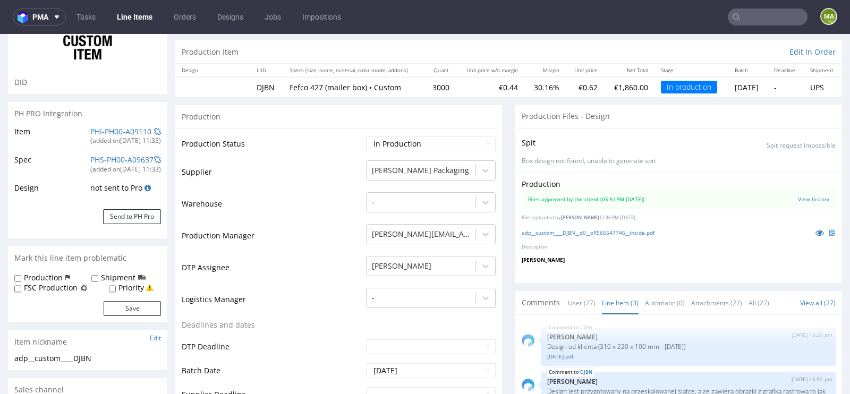
scroll to position [0, 0]
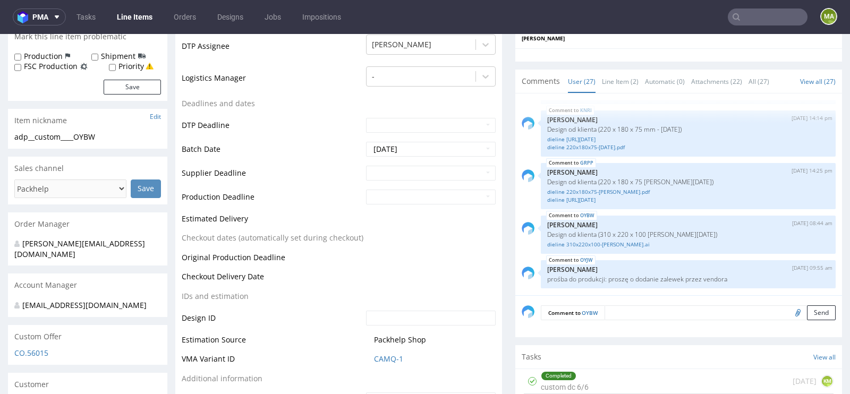
scroll to position [307, 0]
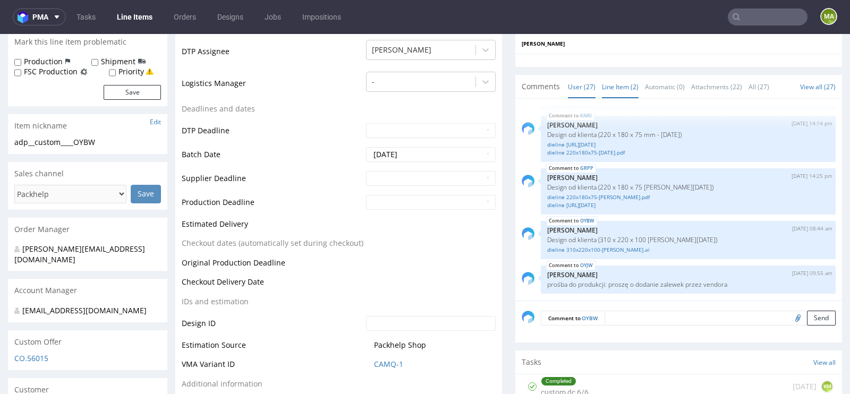
click at [604, 80] on link "Line Item (2)" at bounding box center [620, 86] width 37 height 23
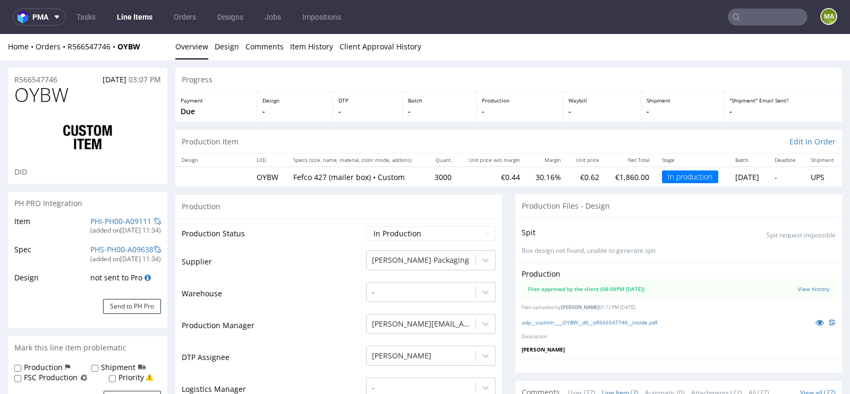
scroll to position [0, 0]
click at [102, 225] on link "PHI-PH00-A09111" at bounding box center [120, 222] width 61 height 10
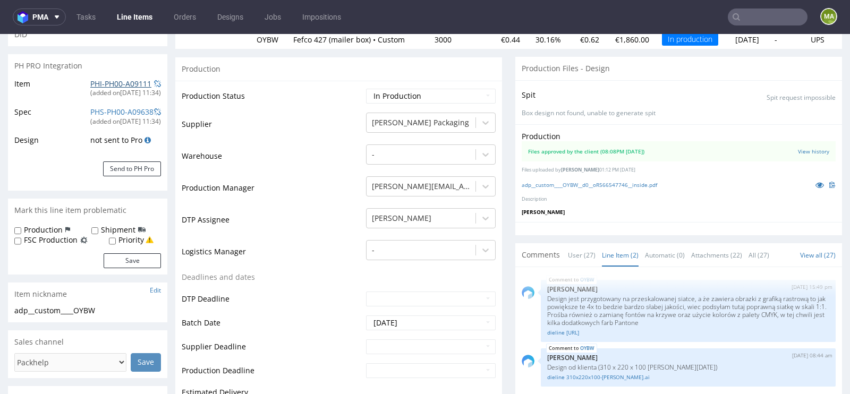
scroll to position [242, 0]
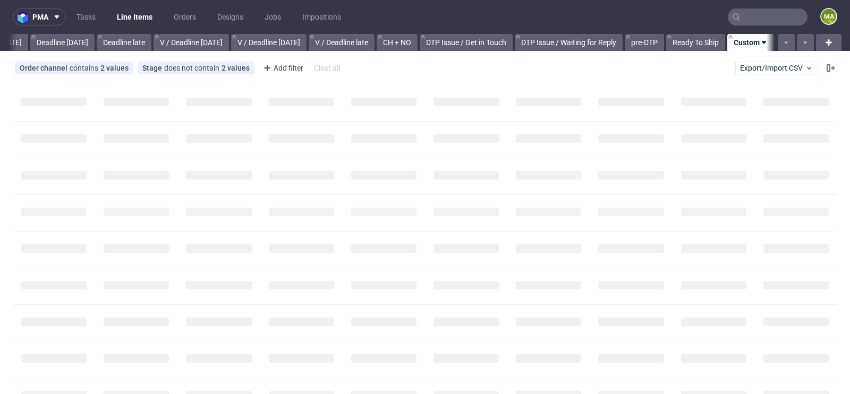
scroll to position [0, 1201]
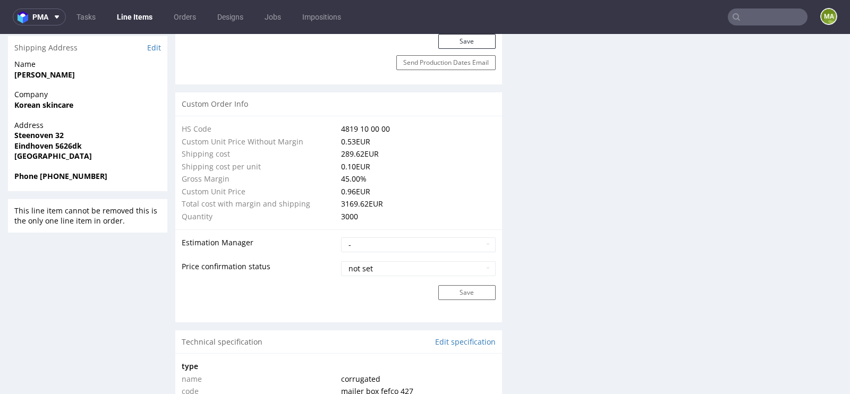
scroll to position [502, 0]
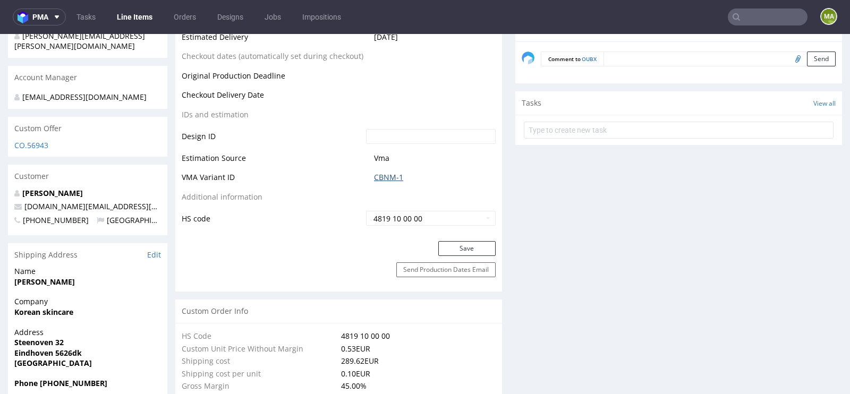
click at [385, 180] on link "CBNM-1" at bounding box center [388, 177] width 29 height 11
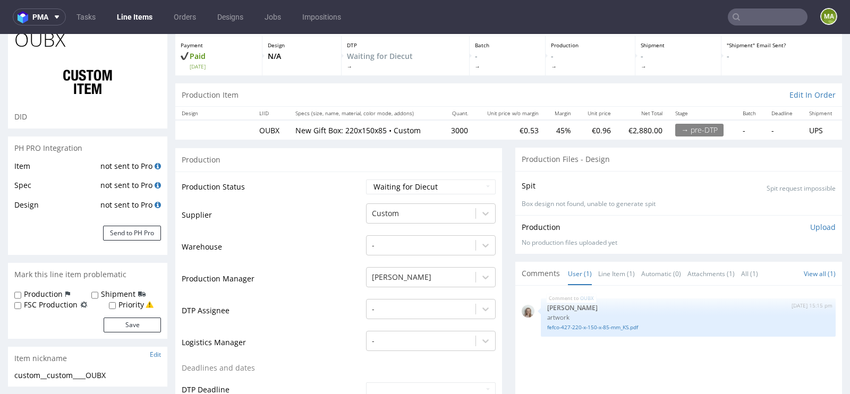
scroll to position [68, 0]
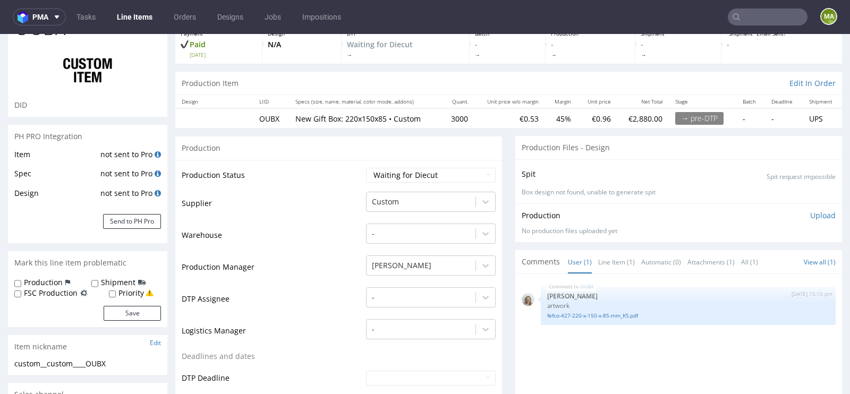
click at [125, 212] on div "Item not sent to Pro Spec not sent to Pro Design not sent to Pro Send to PH Pro" at bounding box center [87, 196] width 159 height 96
click at [125, 216] on button "Send to PH Pro" at bounding box center [132, 221] width 58 height 15
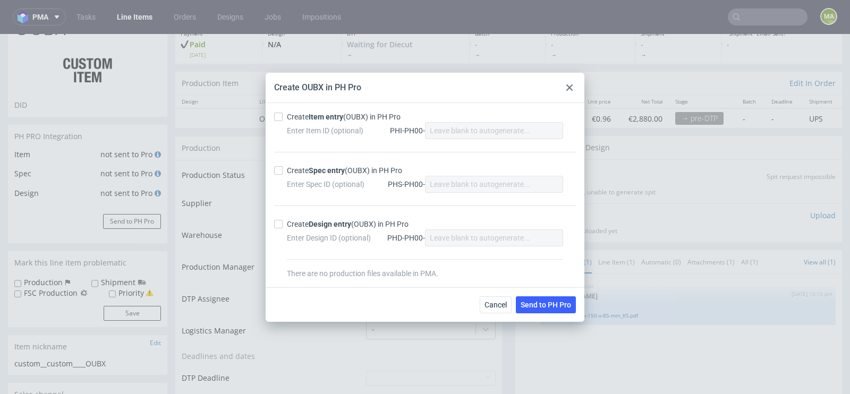
click at [318, 114] on strong "Item entry" at bounding box center [326, 117] width 35 height 9
click at [283, 114] on input "Create Item entry (OUBX) in PH Pro" at bounding box center [278, 117] width 9 height 9
checkbox input "true"
click at [321, 171] on strong "Spec entry" at bounding box center [327, 170] width 36 height 9
click at [283, 171] on input "Create Spec entry (OUBX) in PH Pro" at bounding box center [278, 170] width 9 height 9
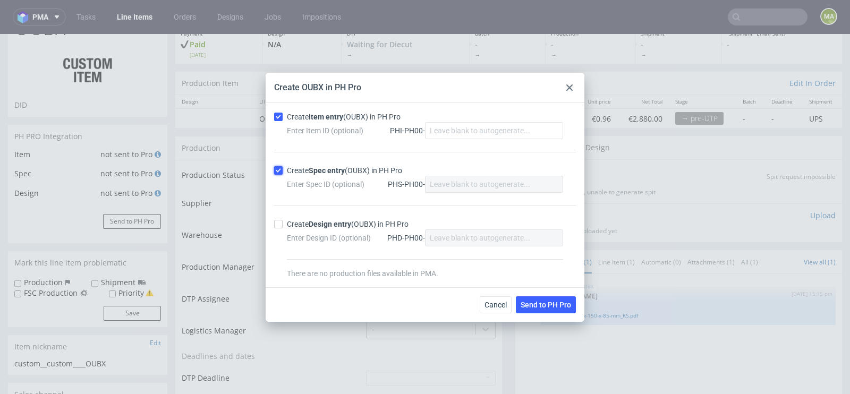
checkbox input "true"
click at [575, 315] on div "Cancel Send to PH Pro" at bounding box center [425, 305] width 319 height 35
click at [565, 306] on span "Send to PH Pro" at bounding box center [546, 304] width 50 height 7
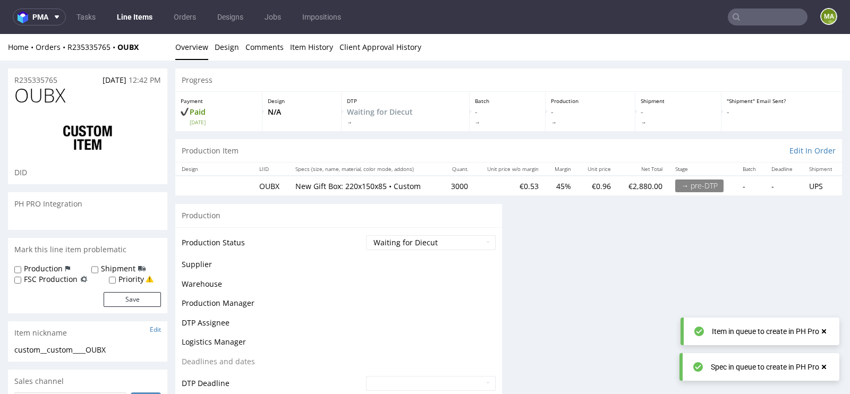
scroll to position [0, 0]
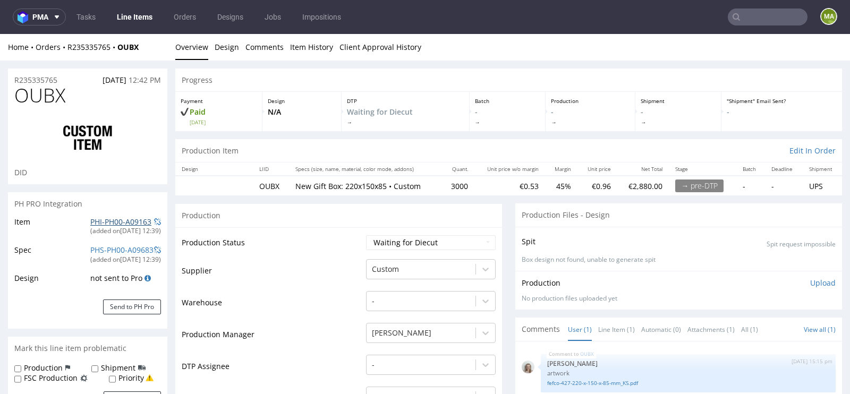
click at [96, 224] on link "PHI-PH00-A09163" at bounding box center [120, 222] width 61 height 10
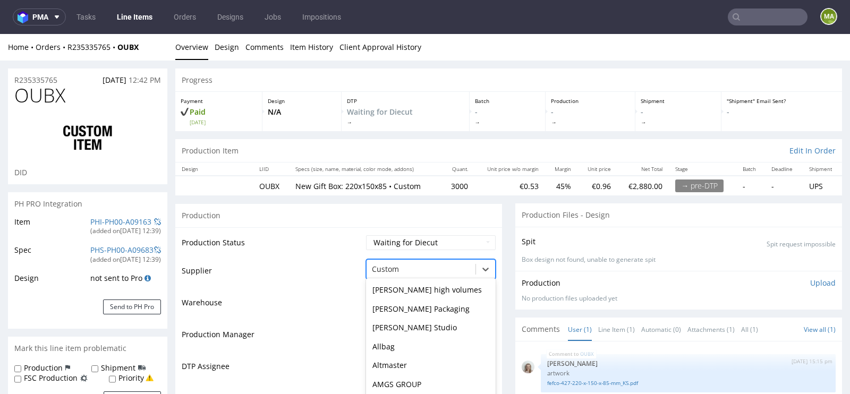
click at [408, 264] on div "Boxmaker, 16 of 172. 172 results available. Use Up and Down to choose options, …" at bounding box center [431, 266] width 130 height 15
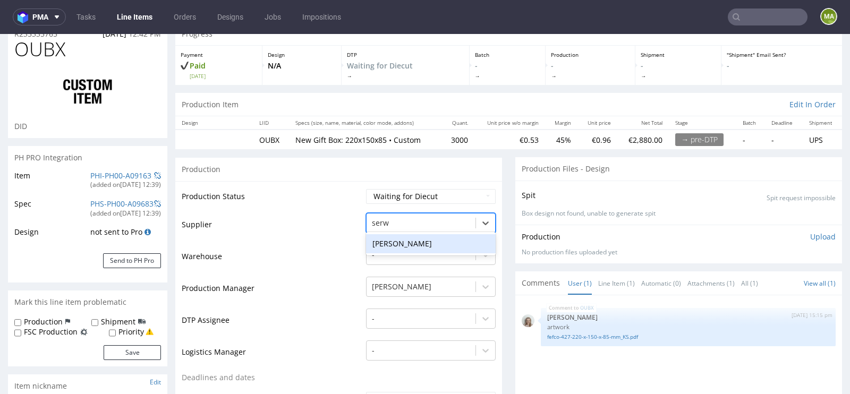
type input "serwa"
click at [389, 243] on div "[PERSON_NAME]" at bounding box center [431, 243] width 130 height 19
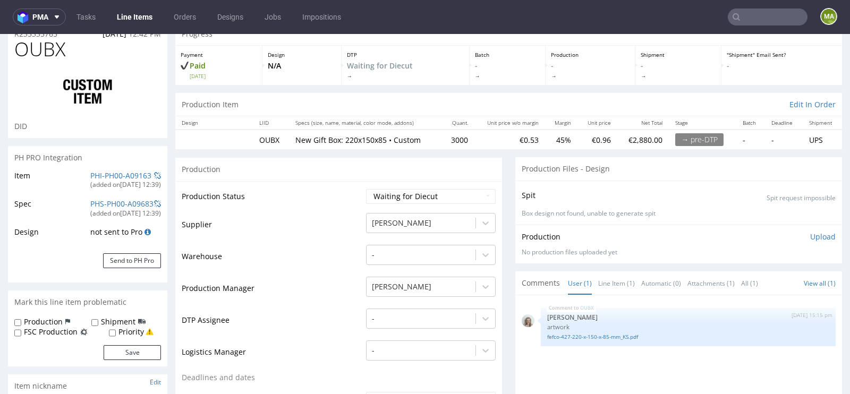
click at [301, 247] on td "Warehouse" at bounding box center [273, 260] width 182 height 32
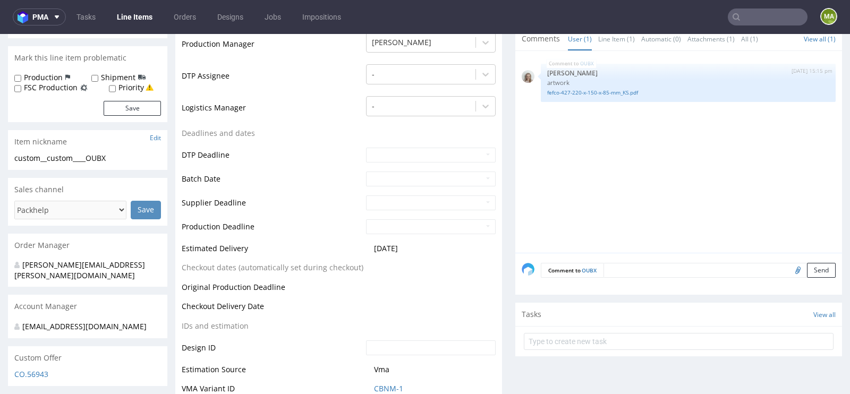
scroll to position [394, 0]
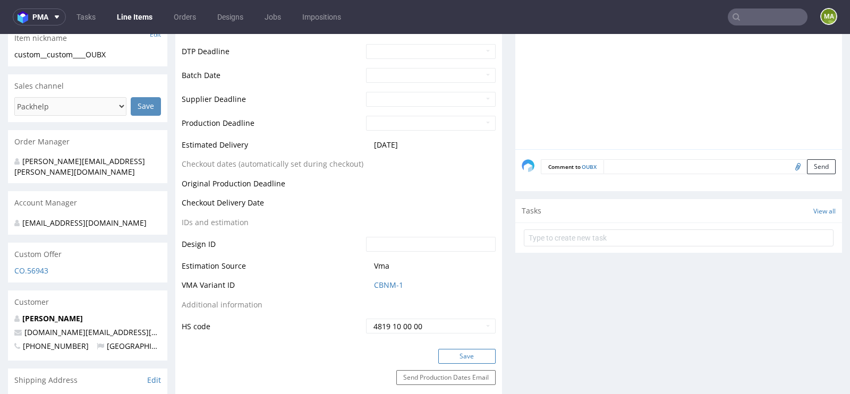
click at [465, 349] on button "Save" at bounding box center [467, 356] width 57 height 15
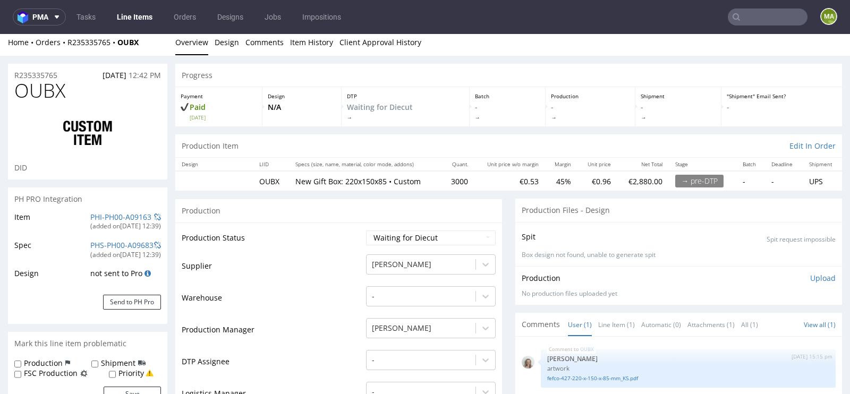
scroll to position [0, 0]
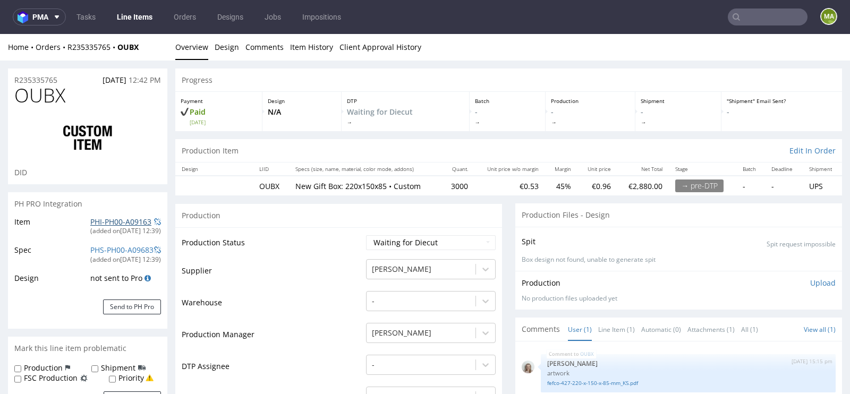
click at [102, 223] on link "PHI-PH00-A09163" at bounding box center [120, 222] width 61 height 10
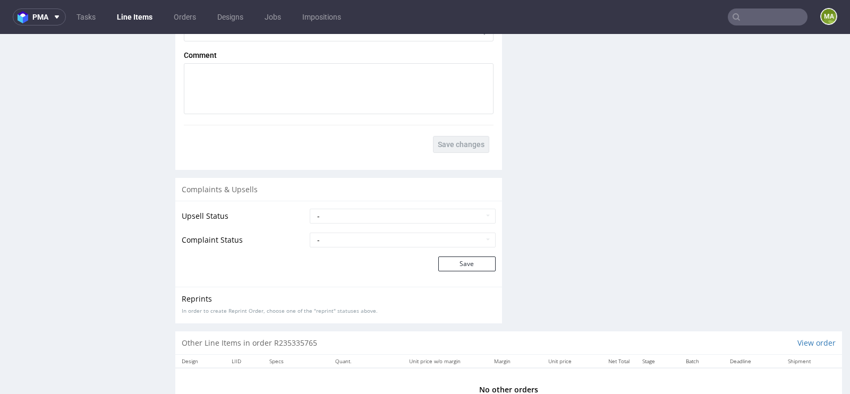
scroll to position [1889, 0]
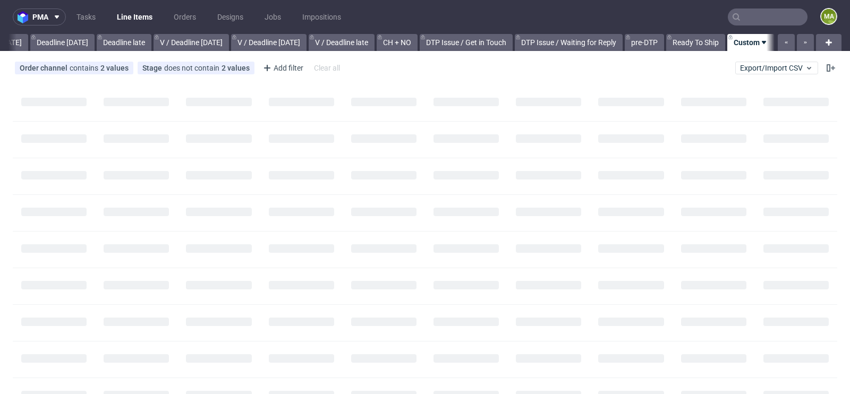
scroll to position [0, 1201]
click at [281, 70] on div "Add filter" at bounding box center [282, 68] width 47 height 17
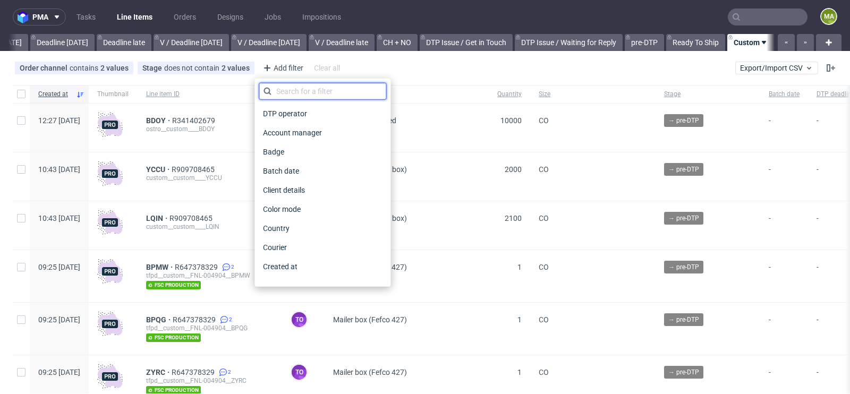
click at [304, 83] on input "text" at bounding box center [323, 91] width 128 height 17
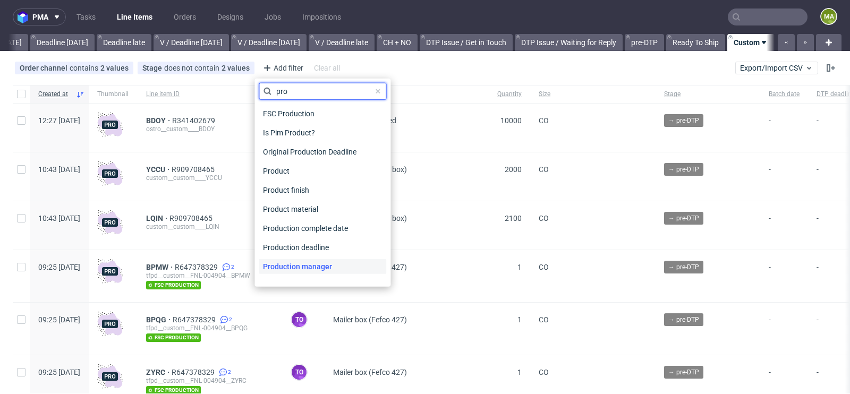
type input "pro"
click at [292, 264] on span "Production manager" at bounding box center [298, 266] width 78 height 15
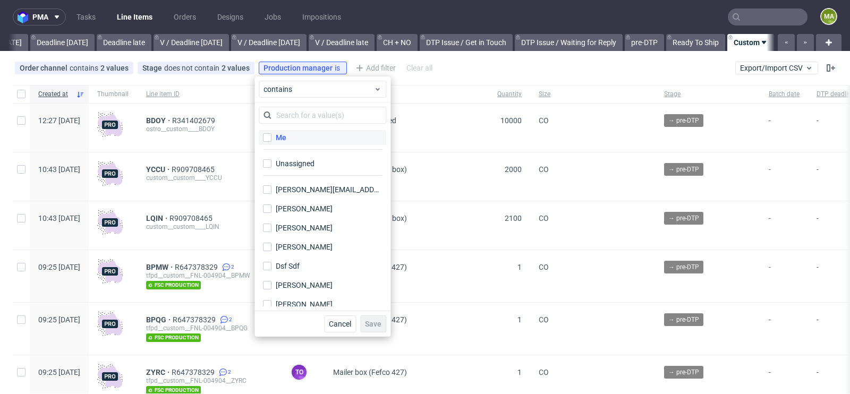
click at [290, 132] on label "Me" at bounding box center [323, 137] width 128 height 15
click at [272, 133] on input "Me" at bounding box center [267, 137] width 9 height 9
checkbox input "true"
click at [375, 319] on button "Save" at bounding box center [373, 324] width 26 height 17
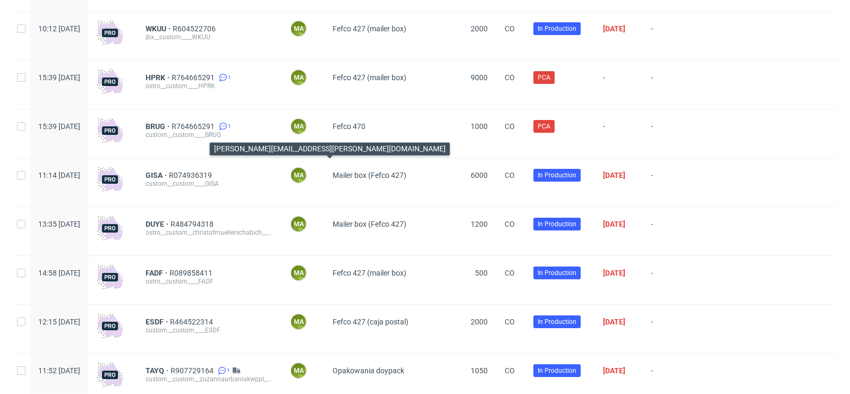
scroll to position [272, 0]
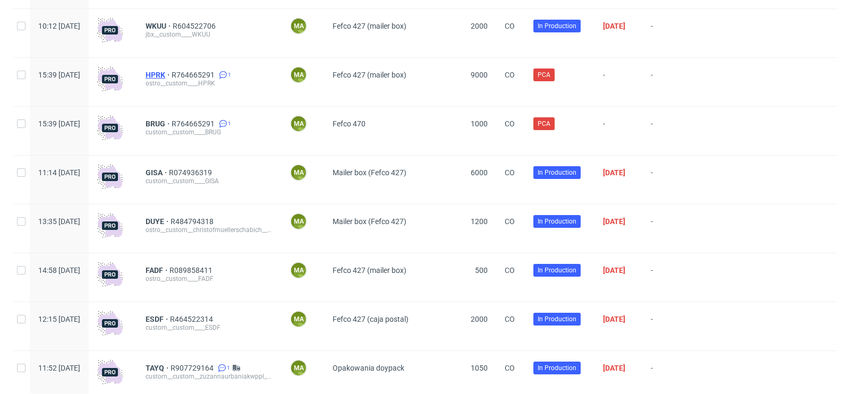
click at [172, 75] on span "HPRK" at bounding box center [159, 75] width 26 height 9
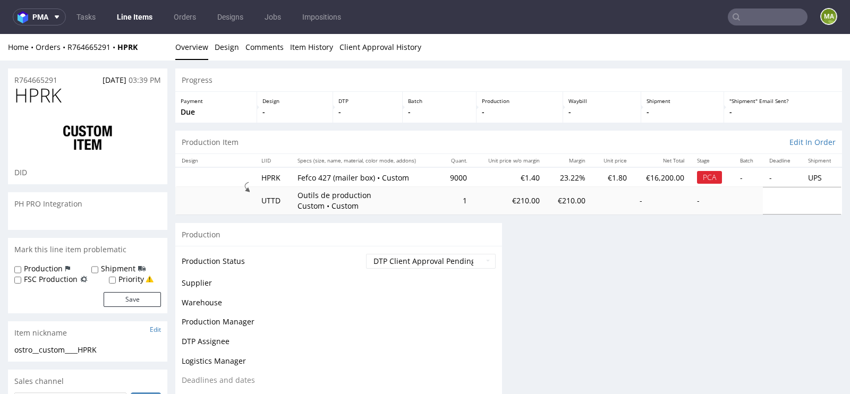
click at [38, 73] on div "R764665291 22.09.2025 03:39 PM" at bounding box center [87, 77] width 159 height 17
click at [37, 79] on p "R764665291" at bounding box center [35, 80] width 43 height 11
click at [36, 80] on p "R764665291" at bounding box center [35, 80] width 43 height 11
click at [43, 78] on p "R764665291" at bounding box center [35, 80] width 43 height 11
click at [45, 81] on p "R764665291" at bounding box center [35, 80] width 43 height 11
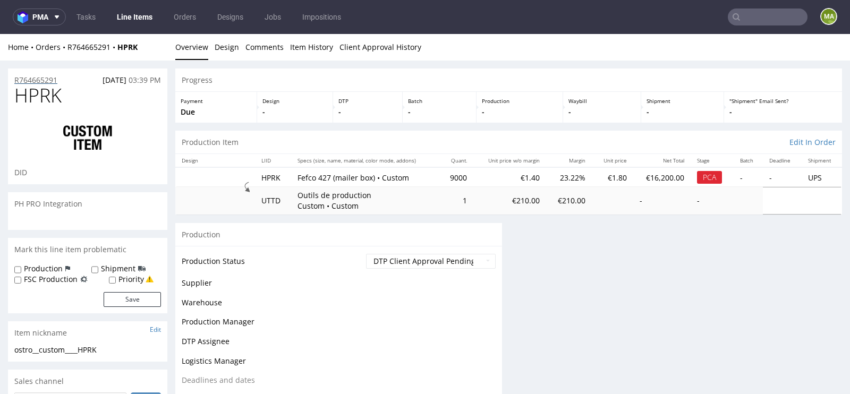
click at [43, 81] on p "R764665291" at bounding box center [35, 80] width 43 height 11
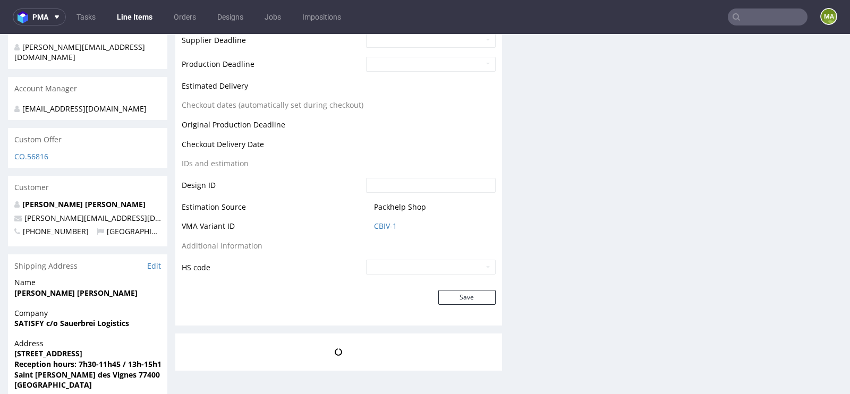
scroll to position [479, 0]
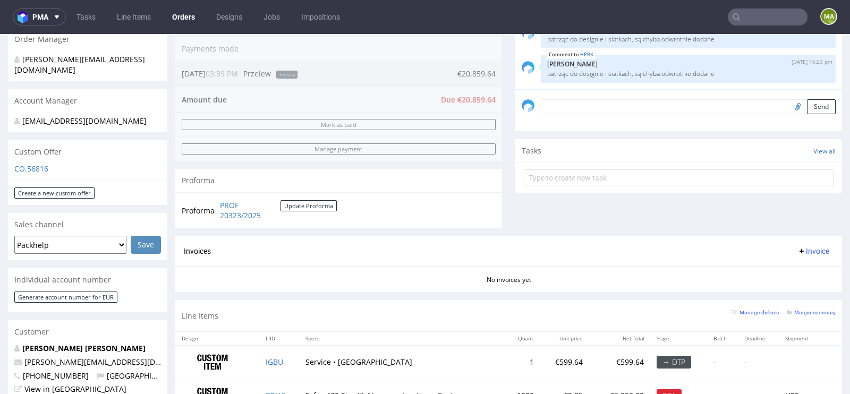
scroll to position [412, 0]
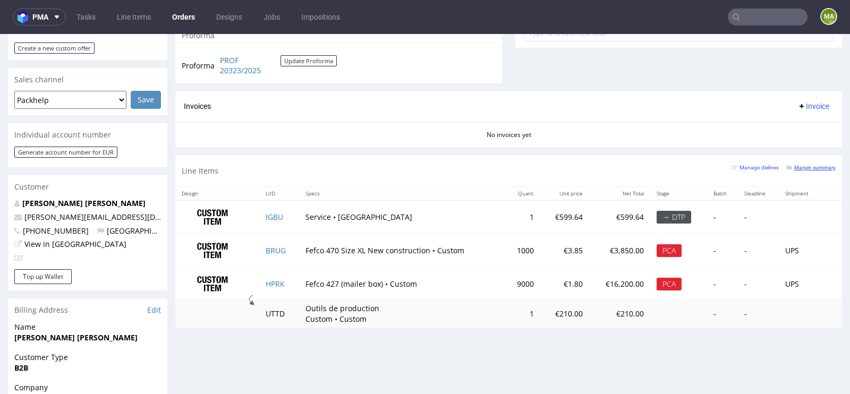
click at [814, 168] on small "Margin summary" at bounding box center [811, 168] width 49 height 6
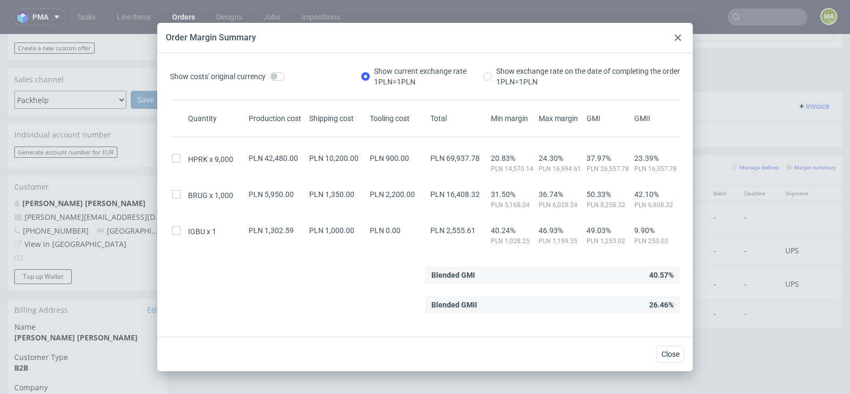
click at [670, 40] on div "Order Margin Summary" at bounding box center [425, 38] width 536 height 30
click at [672, 39] on div at bounding box center [678, 37] width 13 height 13
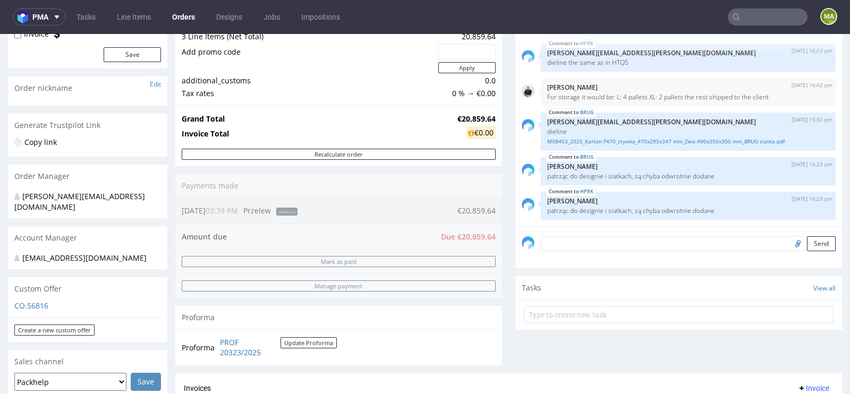
scroll to position [0, 0]
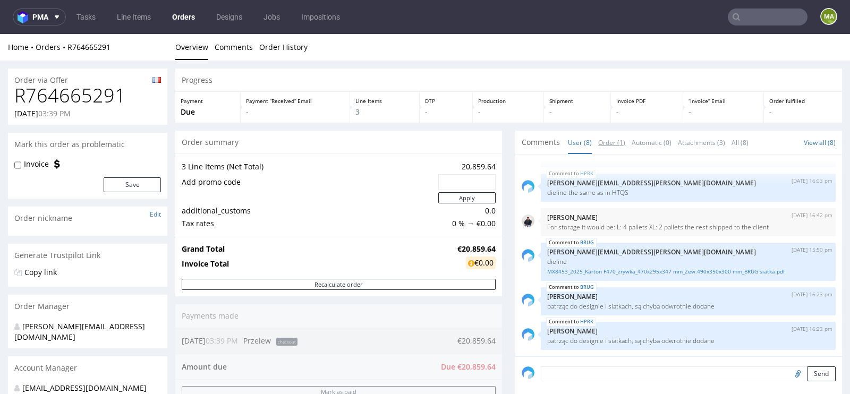
drag, startPoint x: 608, startPoint y: 139, endPoint x: 488, endPoint y: 184, distance: 127.3
click at [608, 139] on link "Order (1)" at bounding box center [612, 142] width 27 height 23
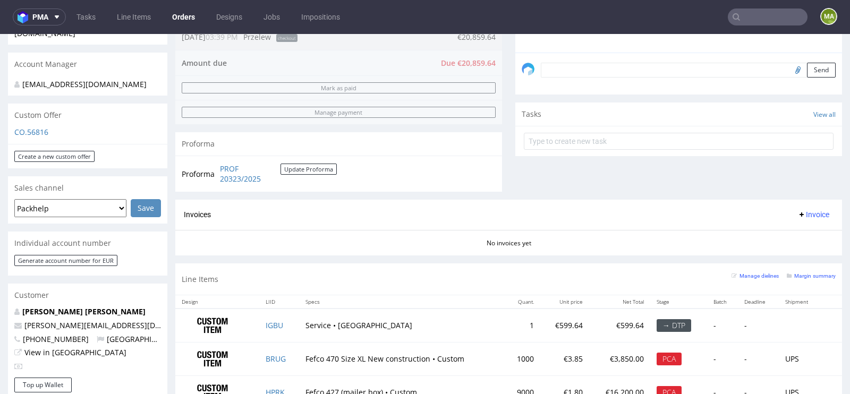
scroll to position [412, 0]
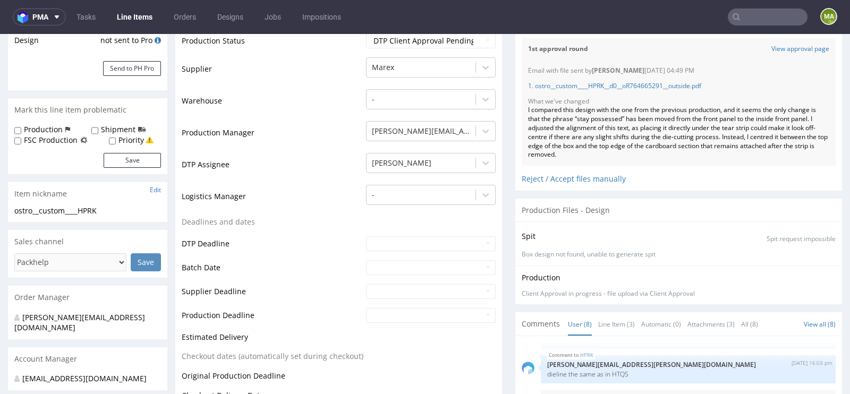
scroll to position [299, 0]
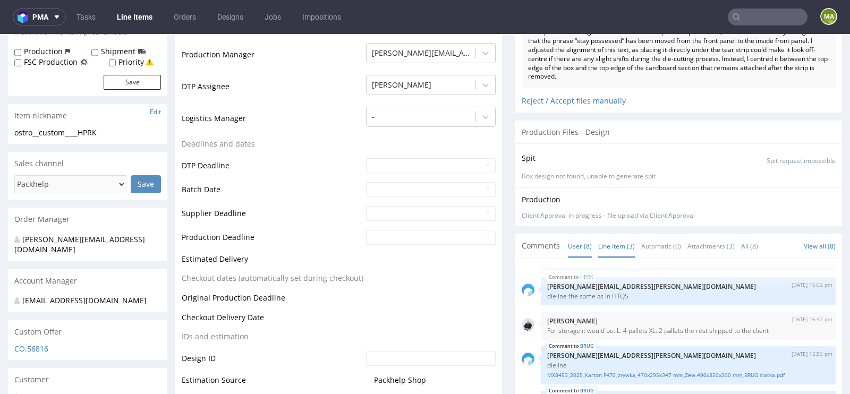
click at [599, 247] on link "Line Item (3)" at bounding box center [617, 246] width 37 height 23
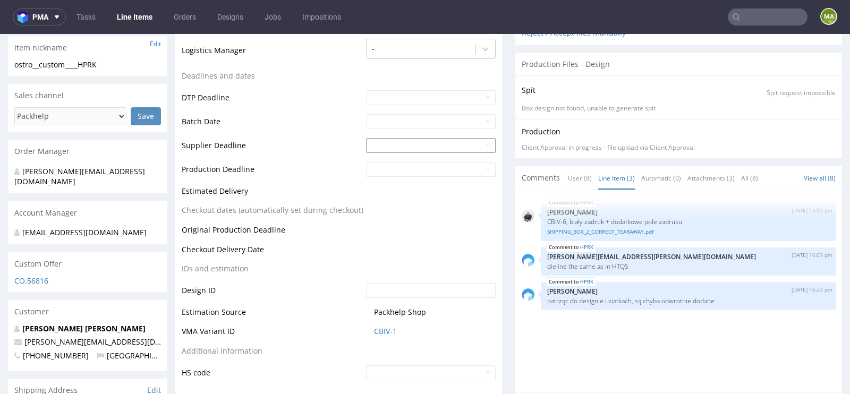
scroll to position [398, 0]
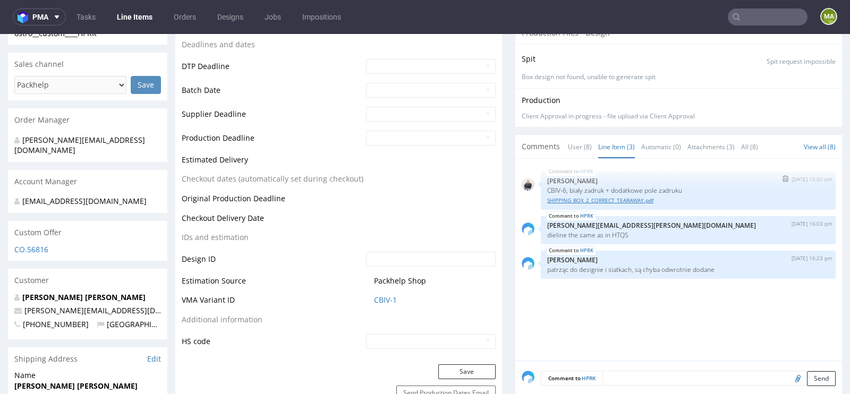
click at [612, 200] on link "SHIPPING_BOX_2_CORRECT_TEARAWAY.pdf" at bounding box center [688, 201] width 282 height 8
click at [749, 6] on nav "pma Tasks Line Items Orders Designs Jobs Impositions ma" at bounding box center [425, 17] width 850 height 34
click at [751, 10] on input "text" at bounding box center [768, 17] width 80 height 17
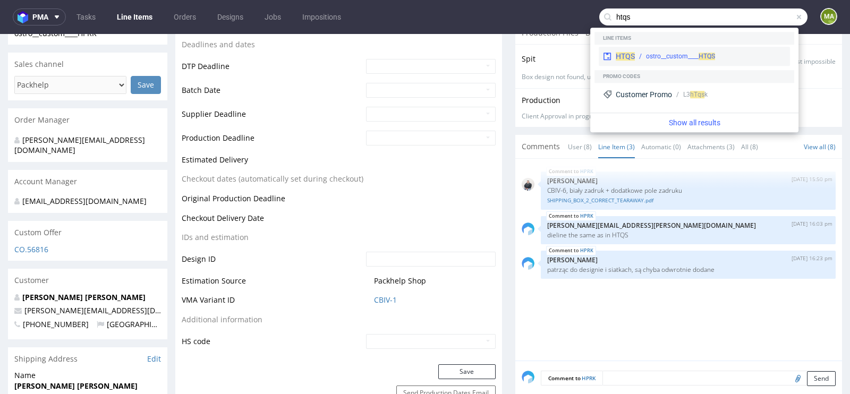
type input "htqs"
click at [680, 48] on div "HTQS ostro__custom____ HTQS" at bounding box center [694, 56] width 191 height 19
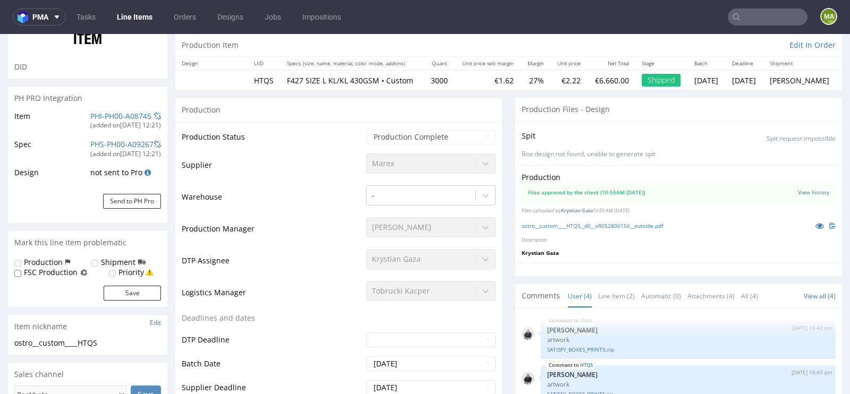
scroll to position [122, 0]
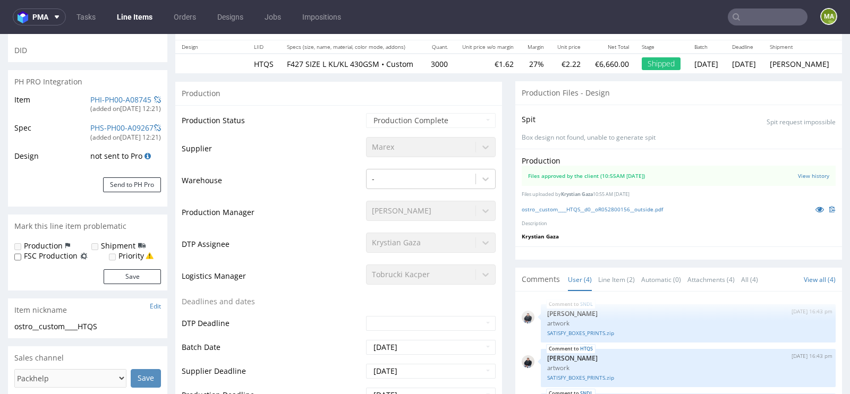
select select "in_progress"
click at [816, 213] on icon at bounding box center [820, 209] width 9 height 7
click at [643, 213] on link "ostro__custom____HTQS__d0__oR052800156__outside.pdf" at bounding box center [592, 209] width 141 height 7
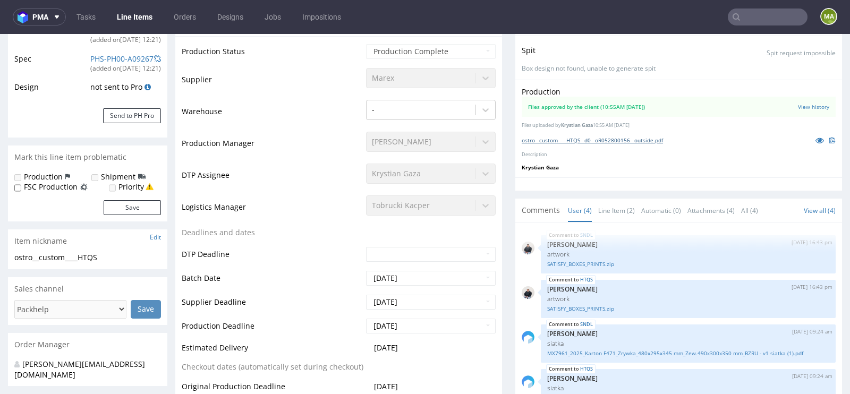
scroll to position [238, 0]
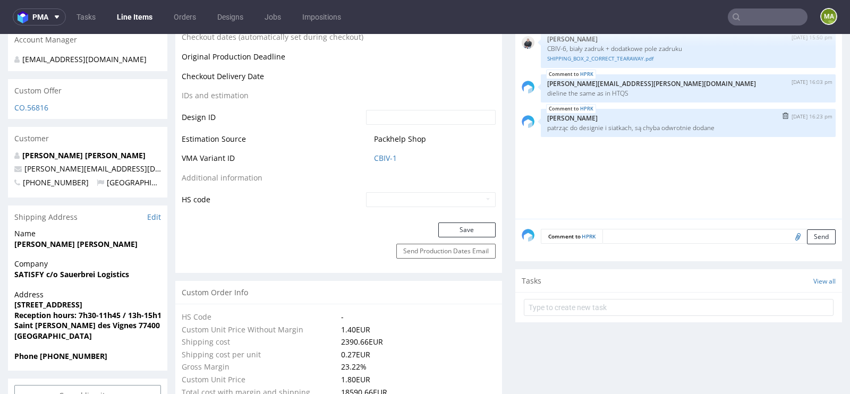
scroll to position [533, 0]
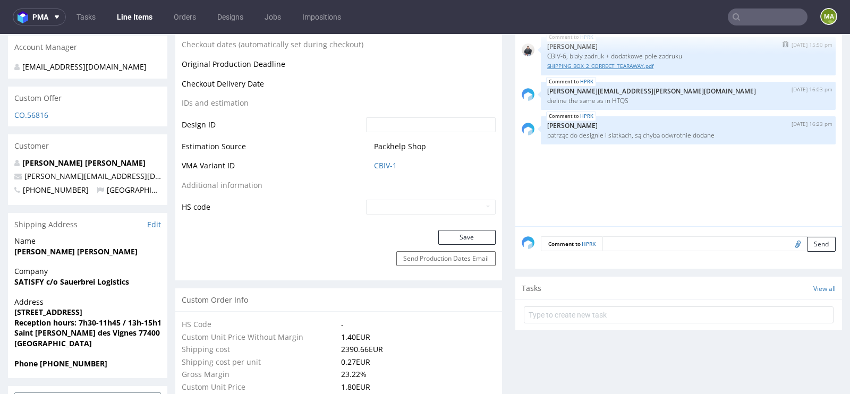
click at [613, 65] on link "SHIPPING_BOX_2_CORRECT_TEARAWAY.pdf" at bounding box center [688, 66] width 282 height 8
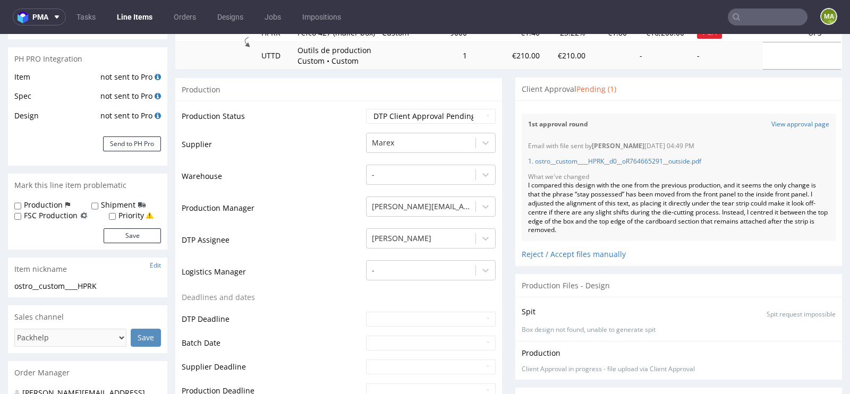
scroll to position [0, 0]
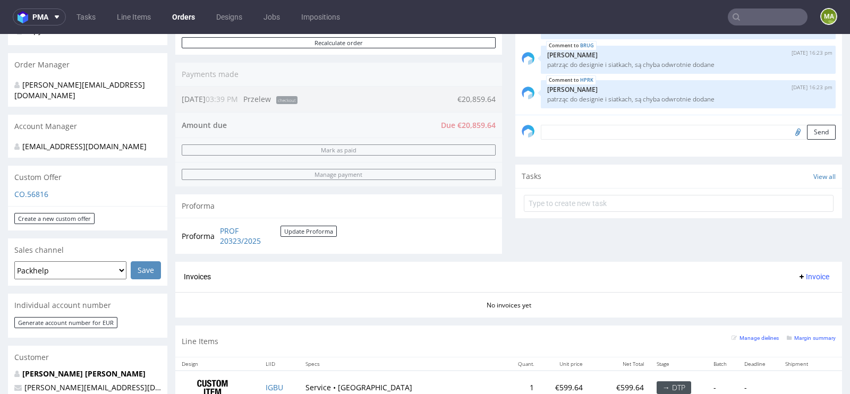
scroll to position [480, 0]
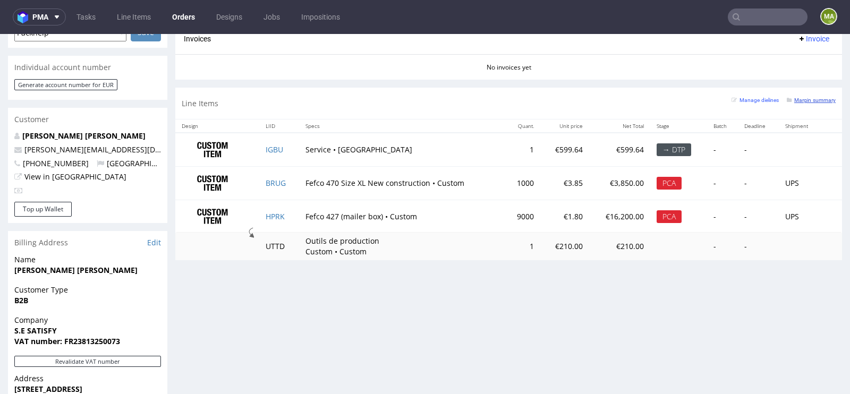
click at [797, 100] on small "Margin summary" at bounding box center [811, 100] width 49 height 6
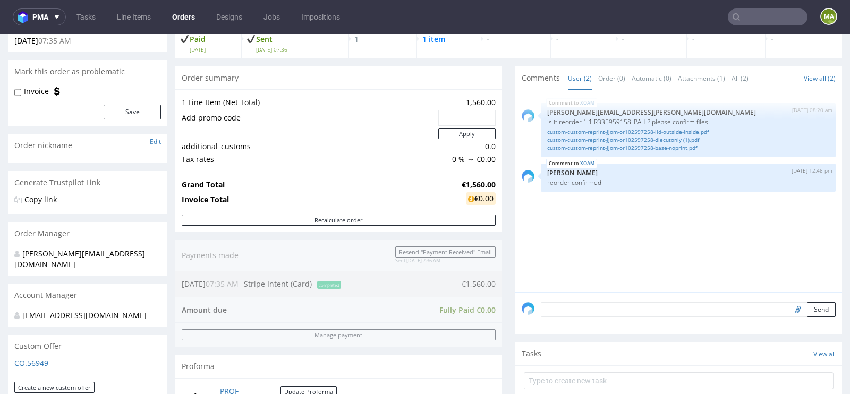
scroll to position [465, 0]
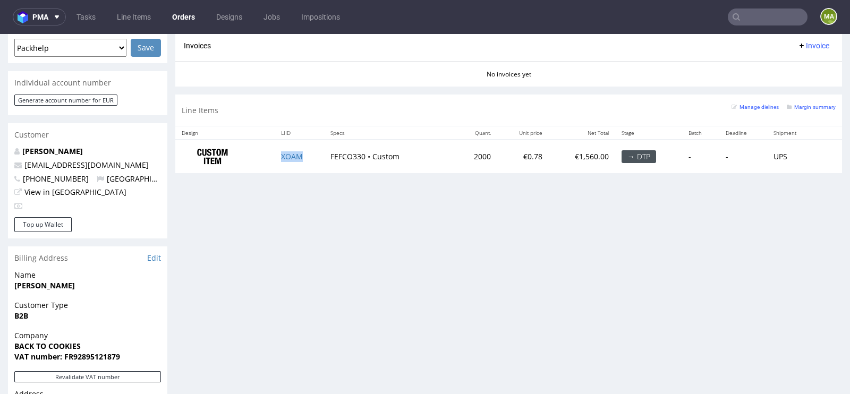
click at [291, 159] on td "XOAM" at bounding box center [299, 156] width 49 height 33
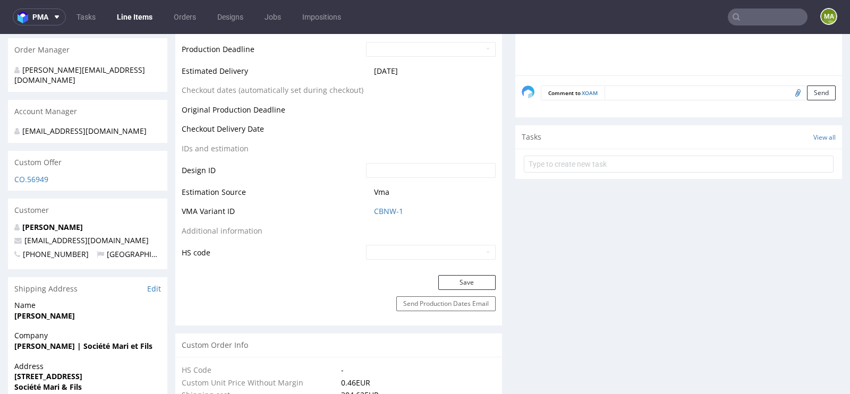
scroll to position [398, 0]
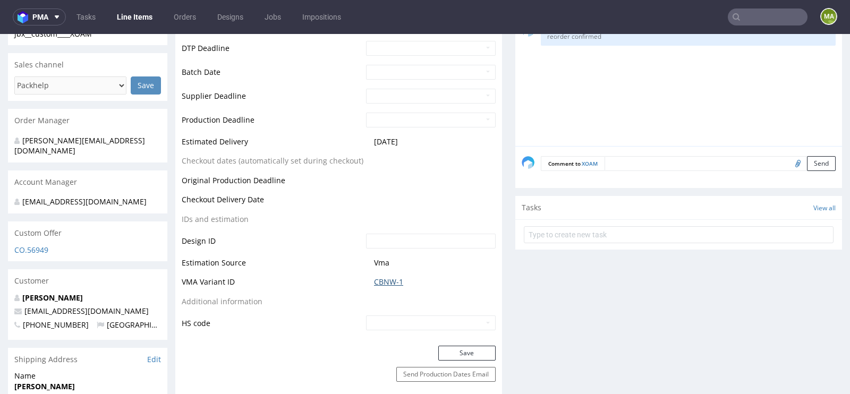
click at [386, 277] on link "CBNW-1" at bounding box center [388, 282] width 29 height 11
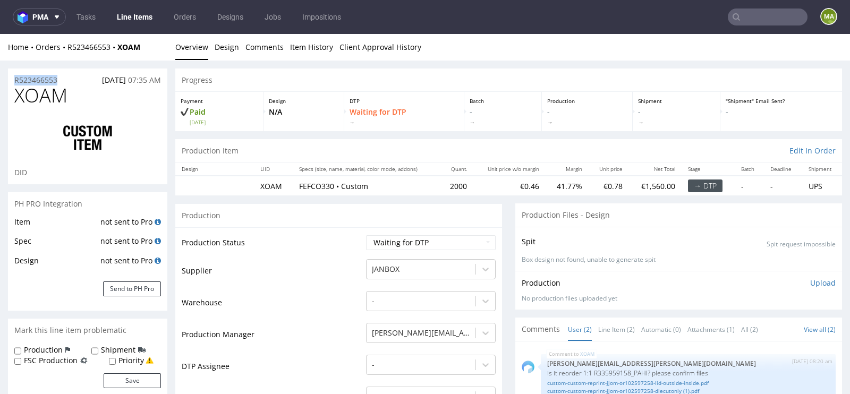
drag, startPoint x: 70, startPoint y: 79, endPoint x: 2, endPoint y: 67, distance: 69.6
copy p "R523466553"
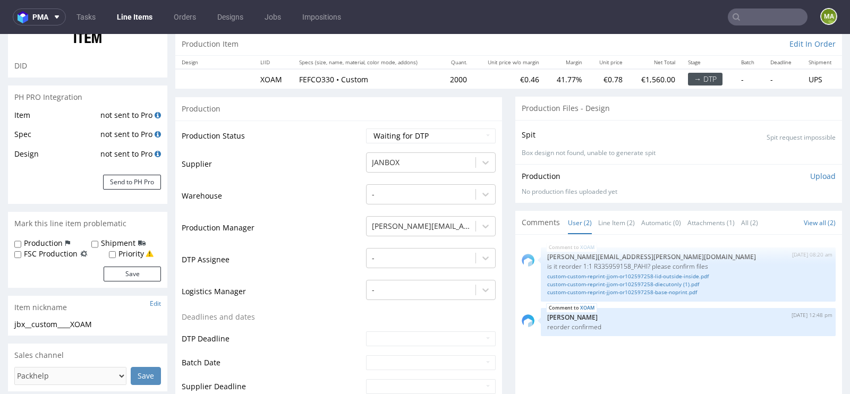
scroll to position [108, 0]
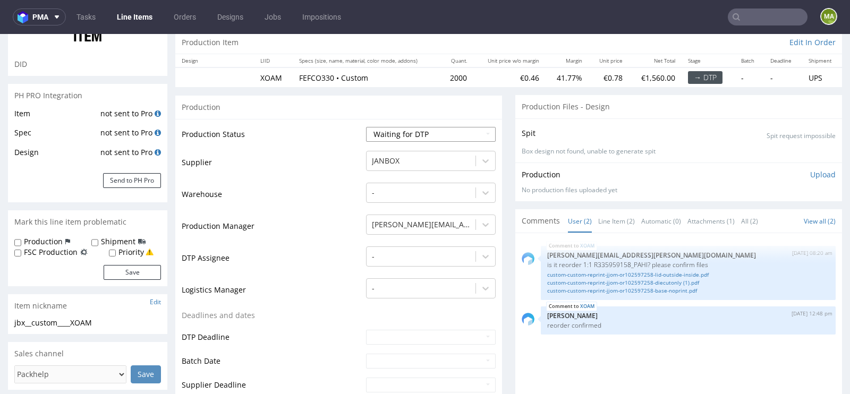
click at [400, 127] on select "Waiting for Artwork Waiting for Diecut Waiting for Mockup Waiting for DTP Waiti…" at bounding box center [431, 134] width 130 height 15
select select "production_in_process"
click at [366, 127] on select "Waiting for Artwork Waiting for Diecut Waiting for Mockup Waiting for DTP Waiti…" at bounding box center [431, 134] width 130 height 15
click at [281, 195] on td "Warehouse" at bounding box center [273, 198] width 182 height 32
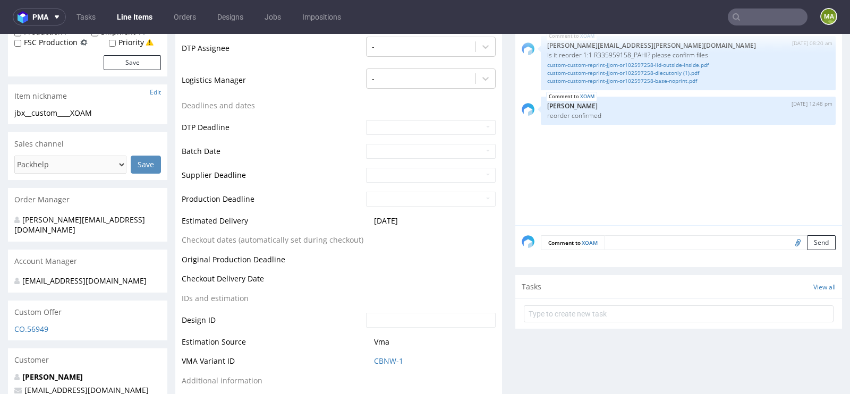
scroll to position [260, 0]
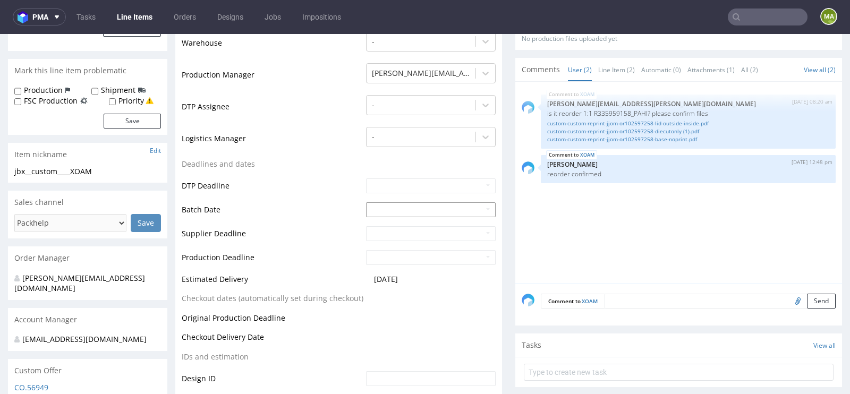
click at [390, 205] on input "text" at bounding box center [431, 210] width 130 height 15
click at [450, 161] on td "26" at bounding box center [454, 161] width 16 height 16
type input "2025-09-26"
click at [239, 166] on td "Deadlines and dates" at bounding box center [273, 168] width 182 height 20
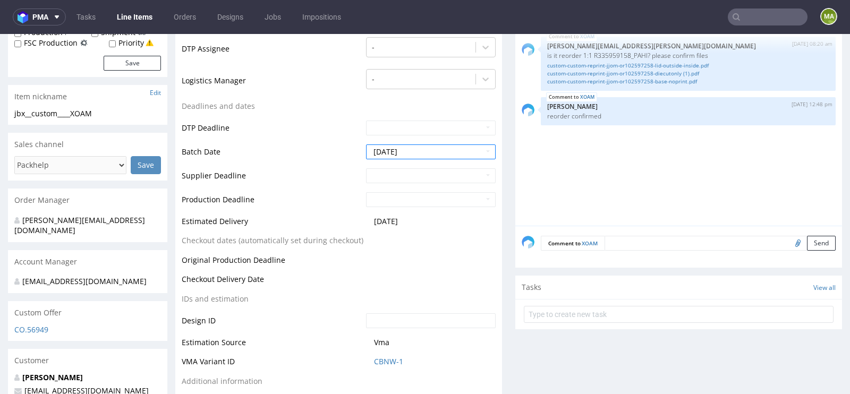
scroll to position [472, 0]
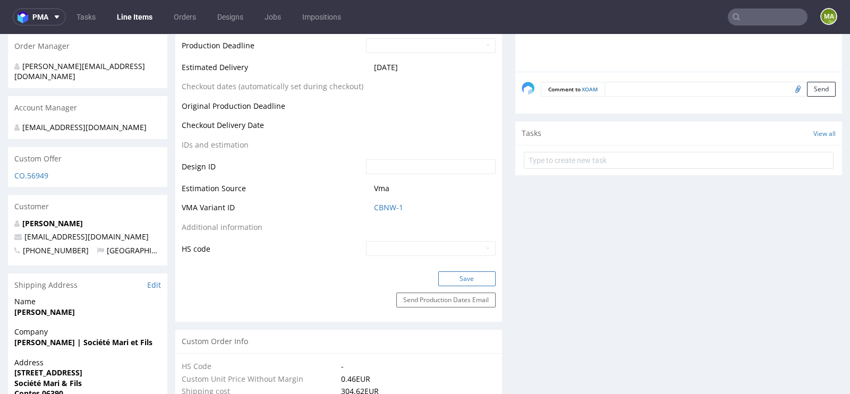
click at [473, 280] on button "Save" at bounding box center [467, 279] width 57 height 15
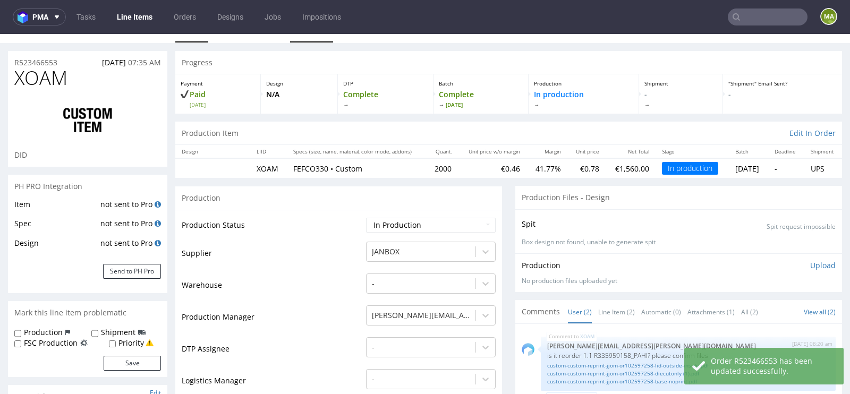
scroll to position [0, 0]
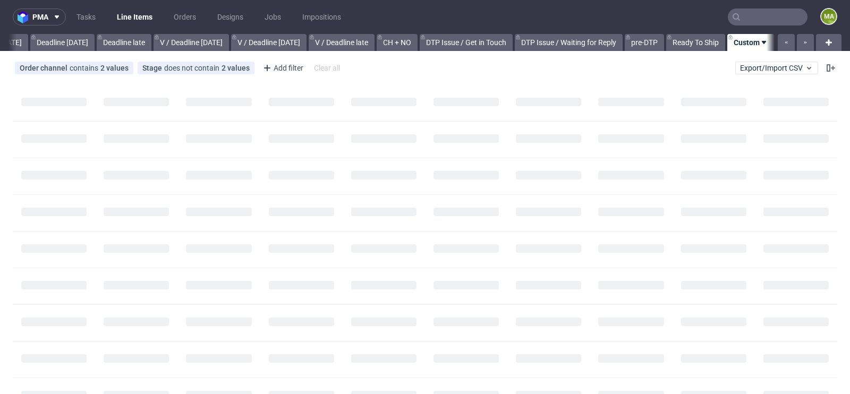
scroll to position [0, 1201]
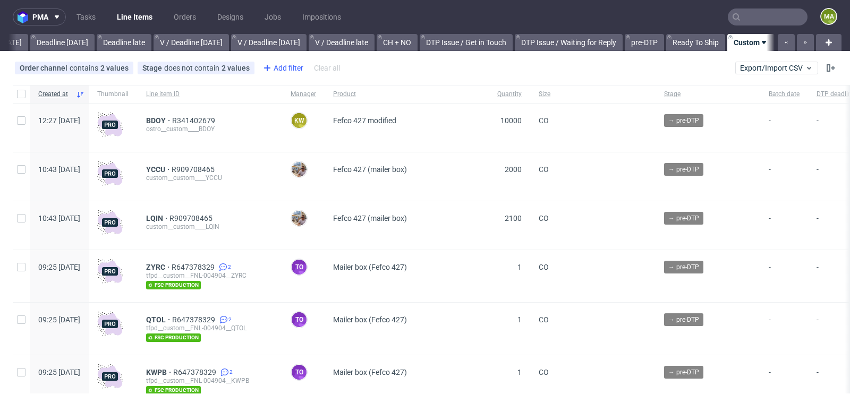
click at [293, 71] on div "Add filter" at bounding box center [282, 68] width 47 height 17
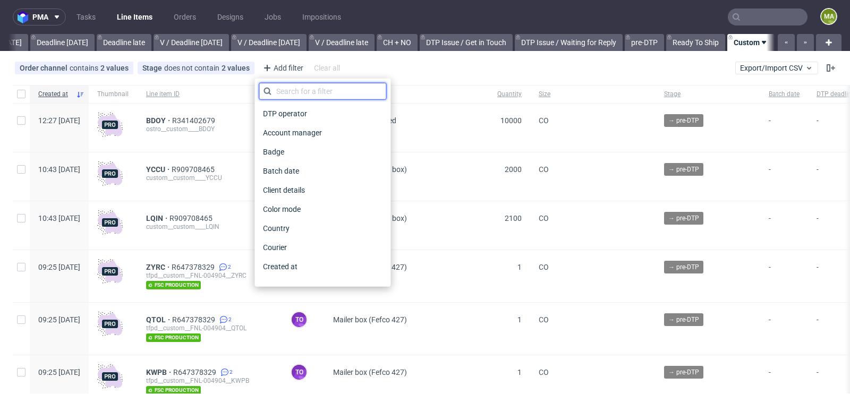
click at [309, 92] on input "text" at bounding box center [323, 91] width 128 height 17
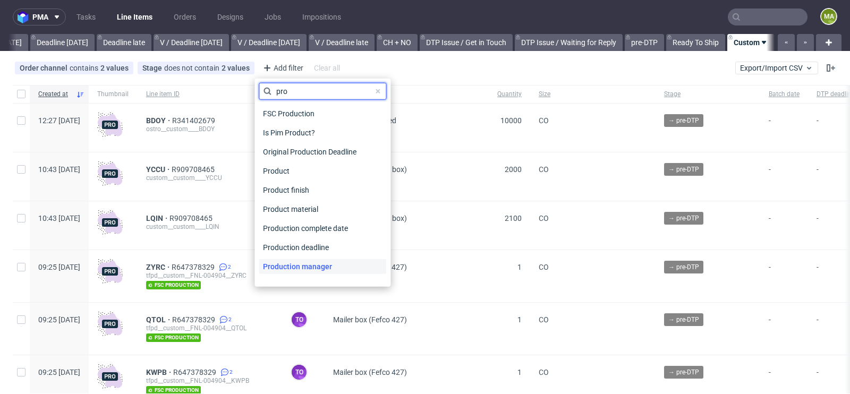
type input "pro"
click at [307, 266] on span "Production manager" at bounding box center [298, 266] width 78 height 15
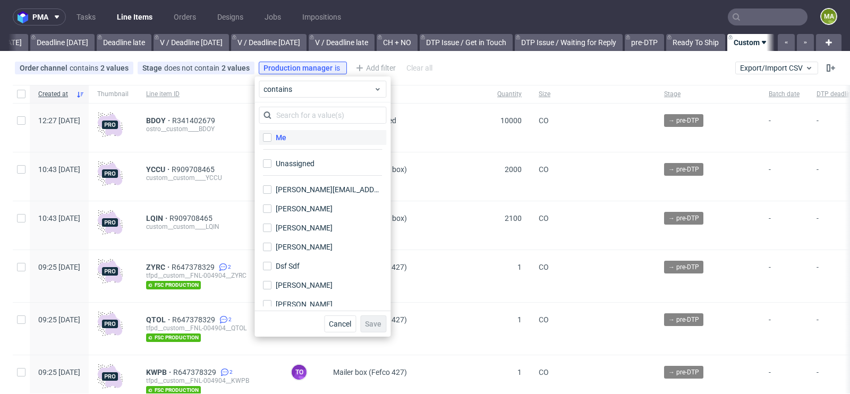
click at [294, 129] on div "Me" at bounding box center [323, 141] width 128 height 26
click at [292, 136] on label "Me" at bounding box center [323, 137] width 128 height 15
click at [272, 136] on input "Me" at bounding box center [267, 137] width 9 height 9
checkbox input "true"
click at [373, 321] on span "Save" at bounding box center [373, 324] width 16 height 7
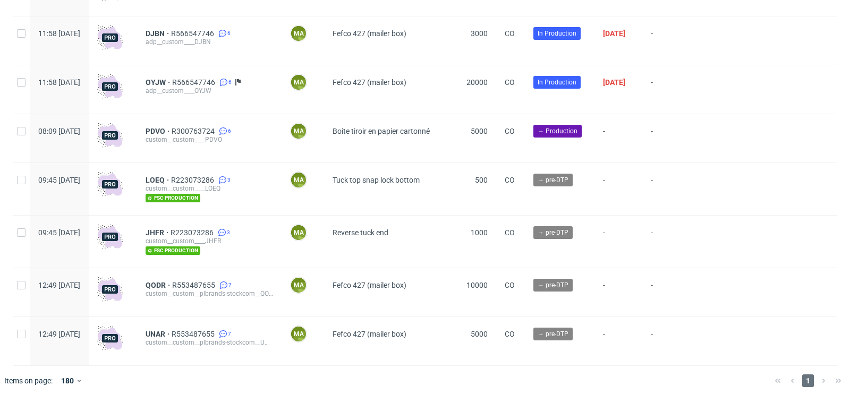
scroll to position [2959, 0]
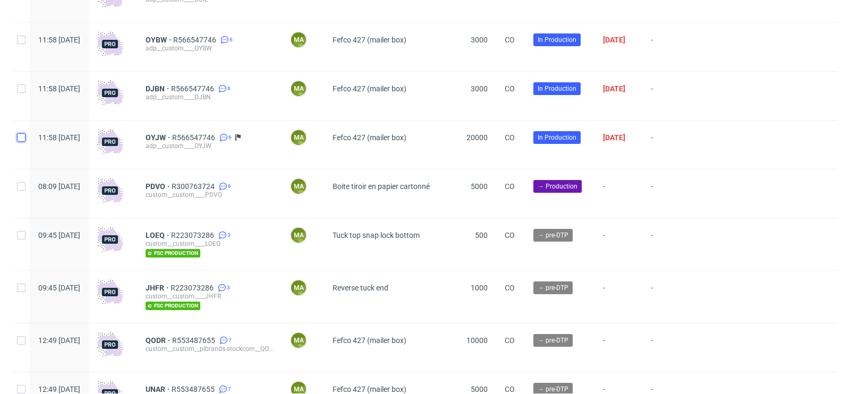
click at [18, 142] on input "checkbox" at bounding box center [21, 137] width 9 height 9
checkbox input "true"
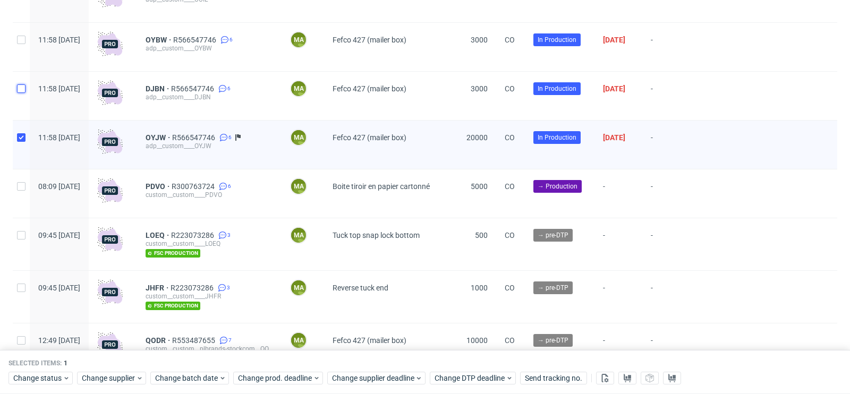
click at [22, 93] on input "checkbox" at bounding box center [21, 89] width 9 height 9
checkbox input "true"
click at [21, 44] on input "checkbox" at bounding box center [21, 40] width 9 height 9
checkbox input "true"
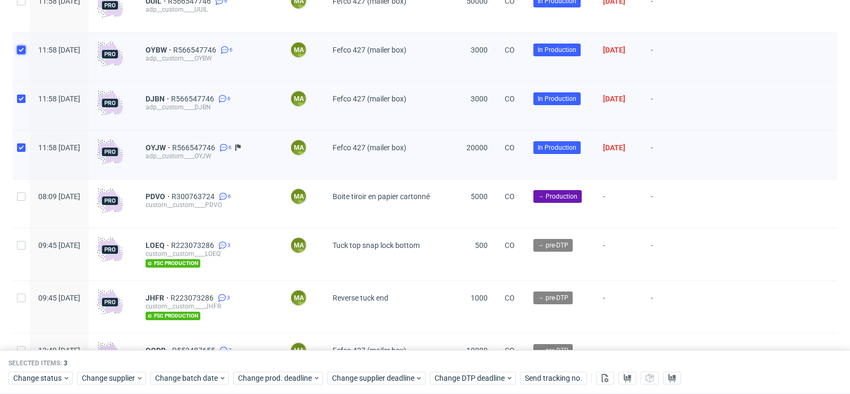
scroll to position [2889, 0]
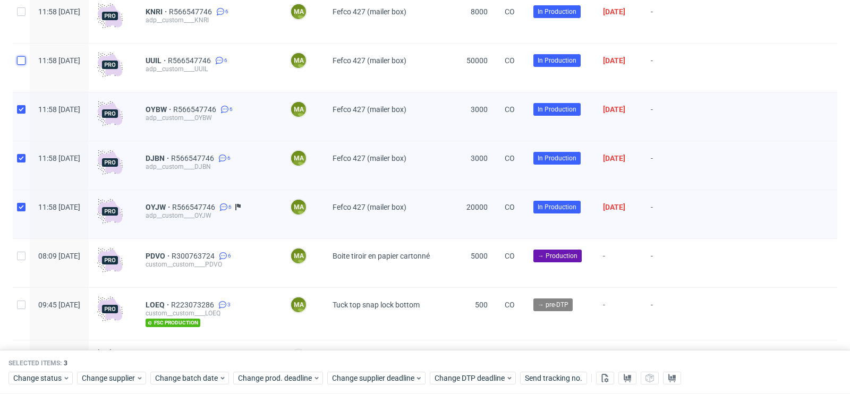
click at [22, 65] on input "checkbox" at bounding box center [21, 60] width 9 height 9
checkbox input "true"
click at [23, 16] on input "checkbox" at bounding box center [21, 11] width 9 height 9
checkbox input "true"
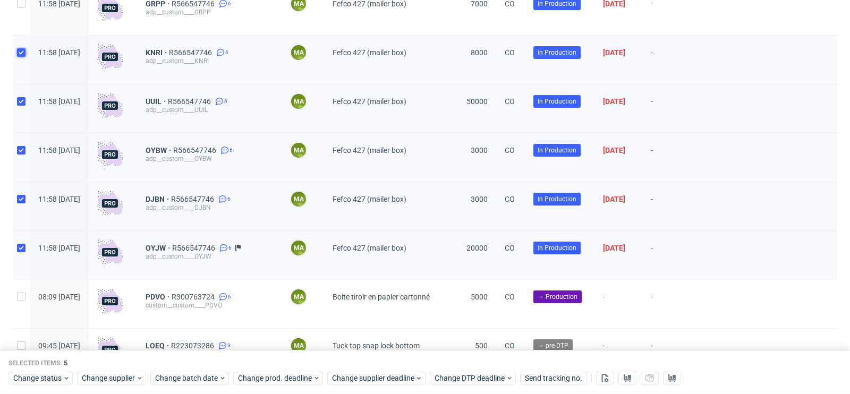
scroll to position [2828, 0]
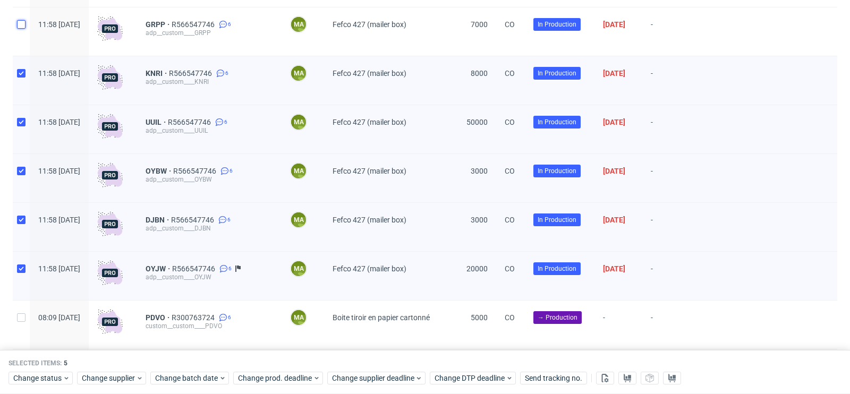
click at [19, 29] on input "checkbox" at bounding box center [21, 24] width 9 height 9
checkbox input "true"
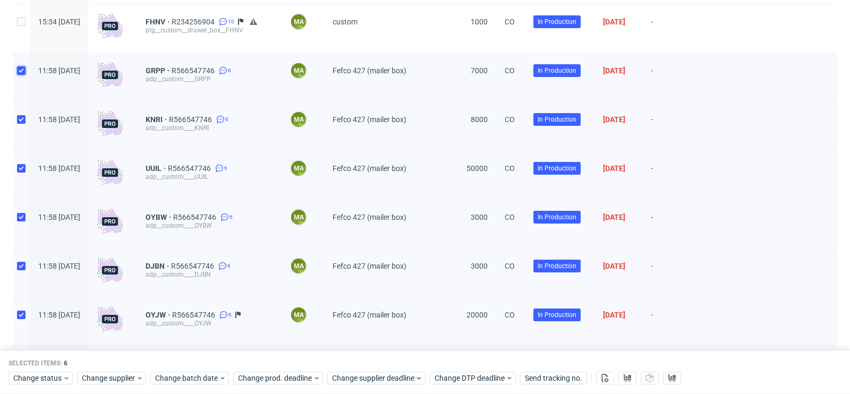
scroll to position [2904, 0]
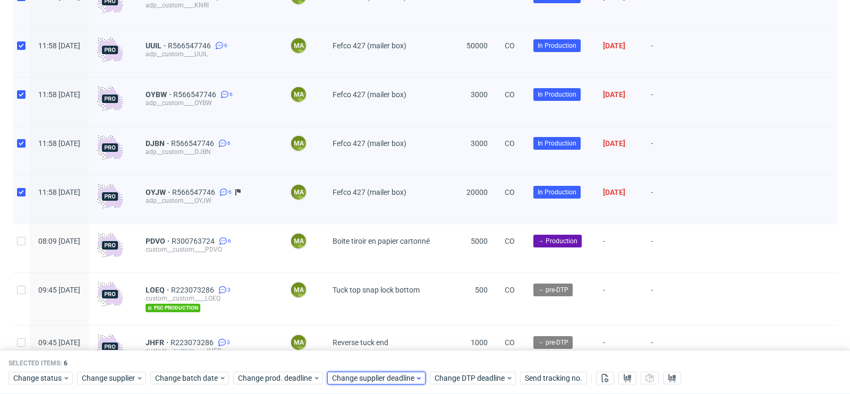
click at [389, 381] on span "Change supplier deadline" at bounding box center [373, 379] width 83 height 11
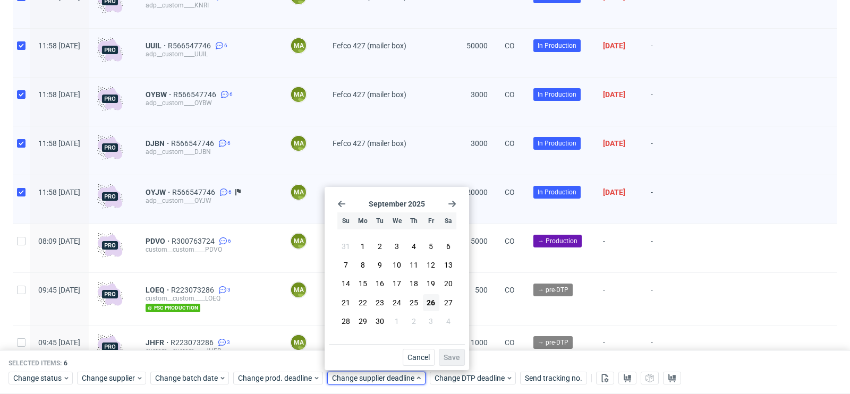
click at [454, 206] on icon "Go forward 1 month" at bounding box center [452, 204] width 9 height 9
click at [380, 267] on span "7" at bounding box center [380, 265] width 4 height 11
click at [459, 361] on span "Save" at bounding box center [452, 357] width 16 height 7
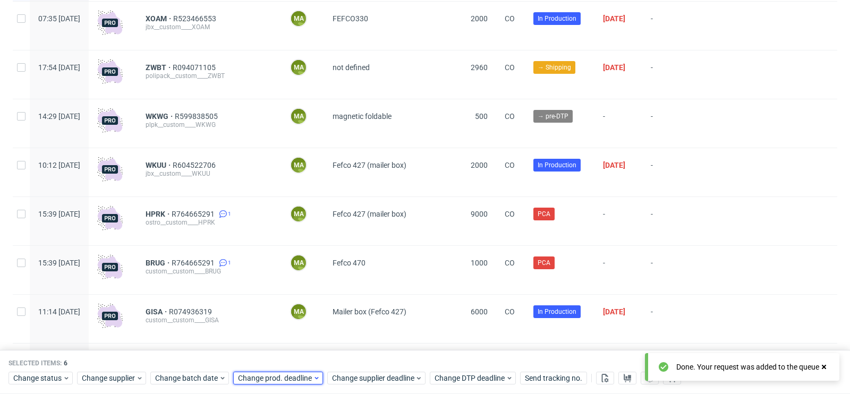
click at [309, 379] on span "Change prod. deadline" at bounding box center [275, 379] width 75 height 11
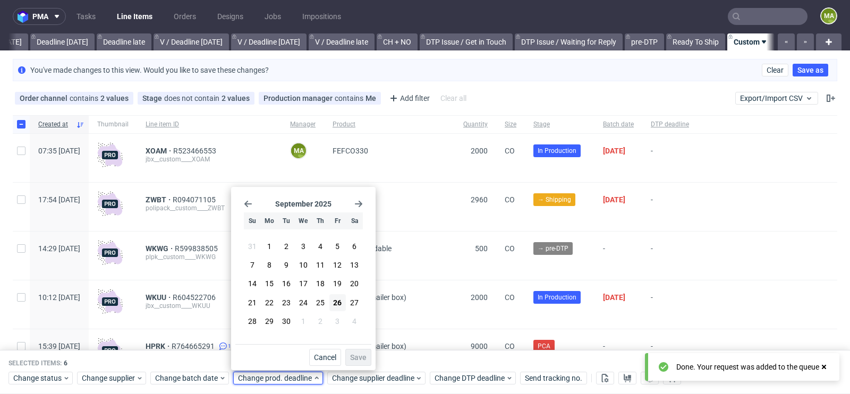
scroll to position [0, 0]
click at [360, 206] on use "Go forward 1 month" at bounding box center [358, 204] width 7 height 6
click at [325, 263] on button "9" at bounding box center [321, 265] width 16 height 17
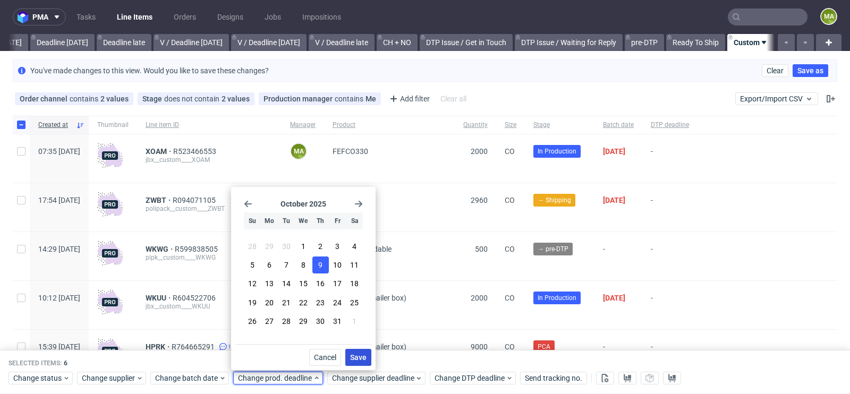
click at [364, 359] on span "Save" at bounding box center [358, 357] width 16 height 7
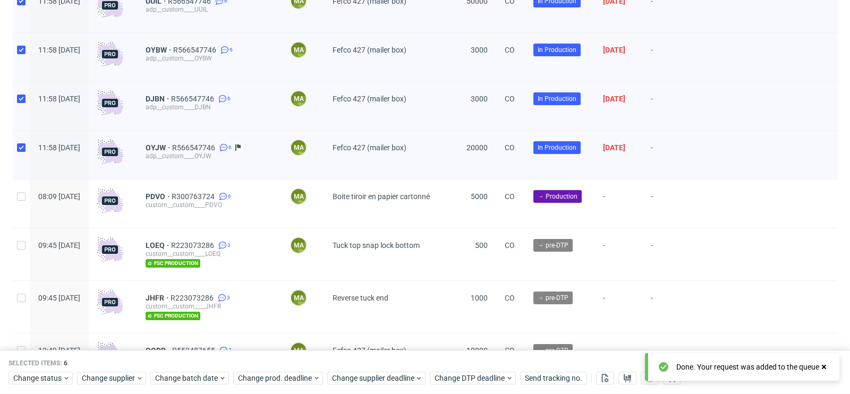
scroll to position [2646, 0]
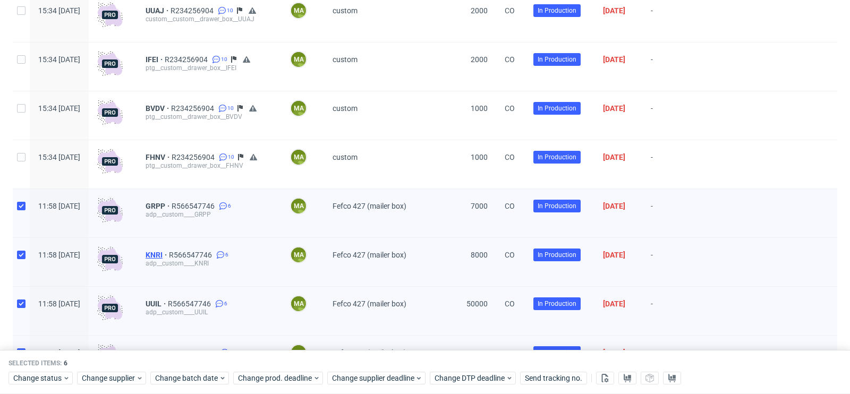
click at [169, 259] on span "KNRI" at bounding box center [157, 255] width 23 height 9
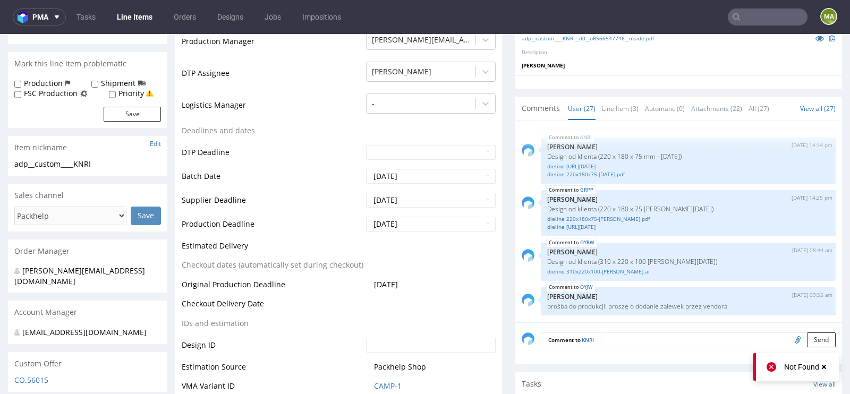
scroll to position [289, 0]
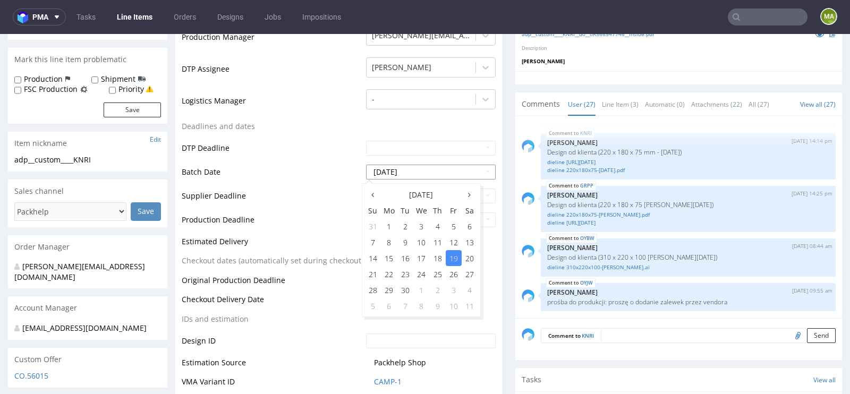
click at [409, 170] on input "2025-09-19" at bounding box center [431, 172] width 130 height 15
click at [194, 141] on td "DTP Deadline" at bounding box center [273, 152] width 182 height 24
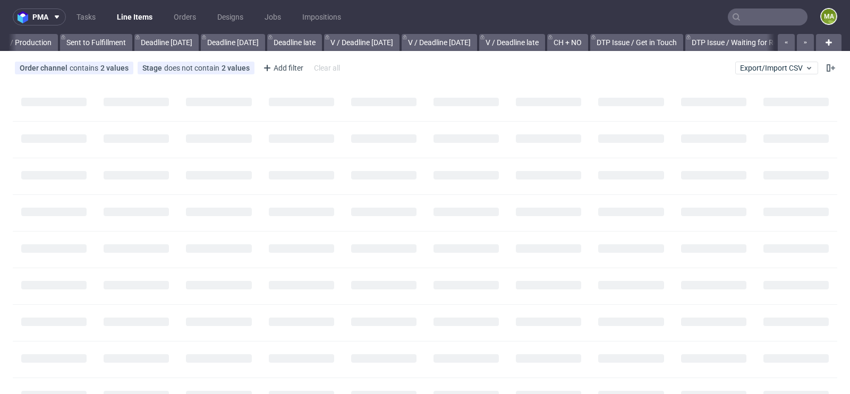
click at [745, 20] on input "text" at bounding box center [768, 17] width 80 height 17
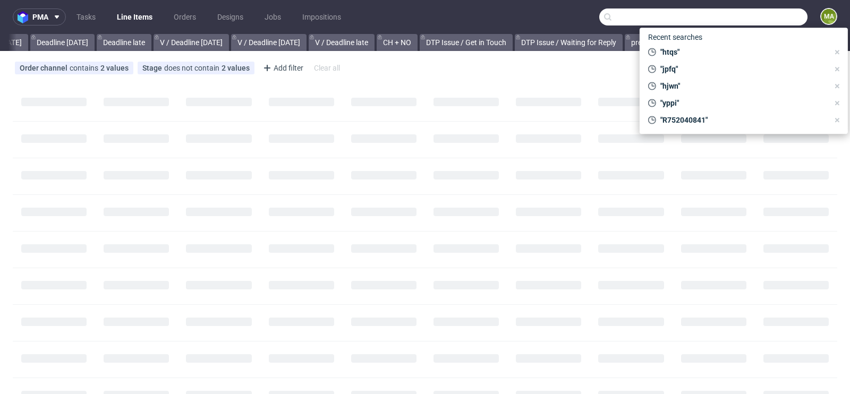
scroll to position [0, 1201]
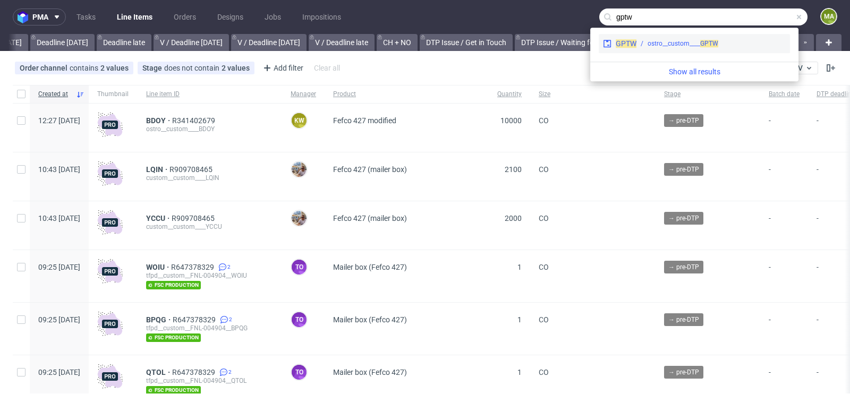
type input "gptw"
click at [684, 44] on div "ostro__custom____ GPTW" at bounding box center [683, 44] width 71 height 10
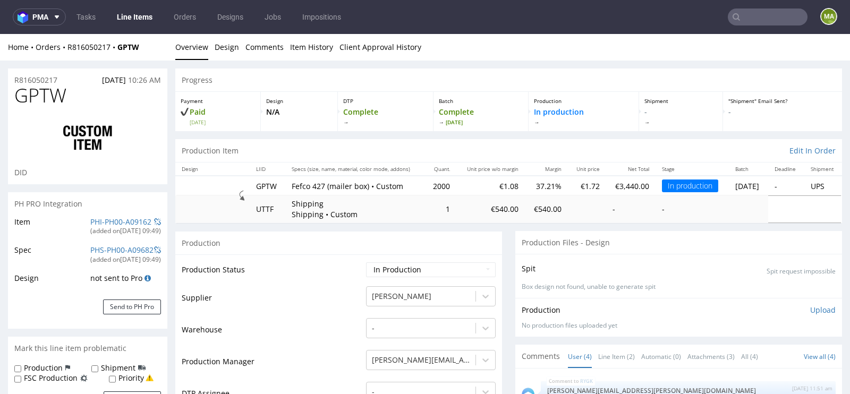
scroll to position [376, 0]
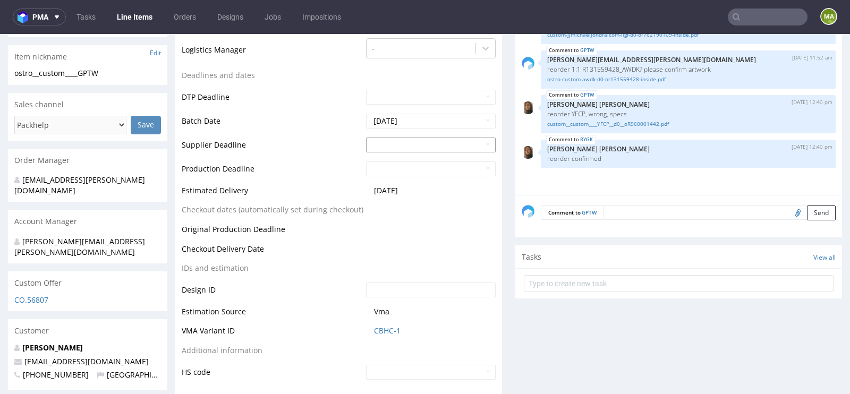
click at [399, 140] on input "text" at bounding box center [431, 145] width 130 height 15
click at [400, 274] on td "7" at bounding box center [406, 280] width 16 height 16
click at [407, 148] on input "2025-10-07" at bounding box center [431, 145] width 130 height 15
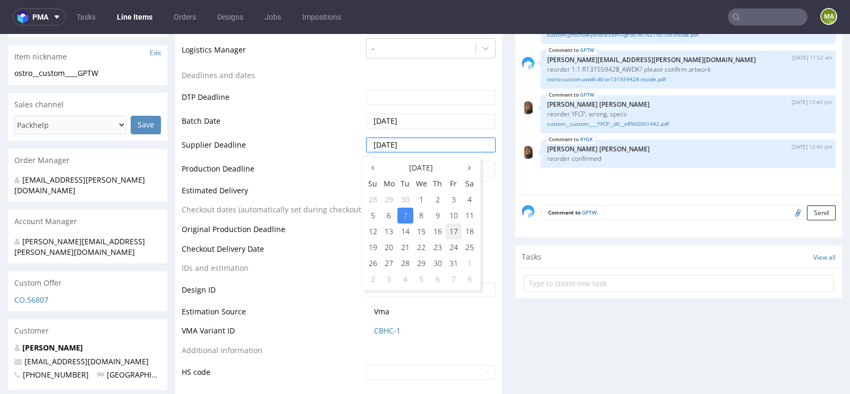
click at [449, 232] on td "17" at bounding box center [454, 232] width 16 height 16
type input "2025-10-17"
click at [422, 165] on input "text" at bounding box center [431, 169] width 130 height 15
click at [390, 297] on td "6" at bounding box center [389, 304] width 16 height 16
click at [412, 172] on input "2025-10-06" at bounding box center [431, 169] width 130 height 15
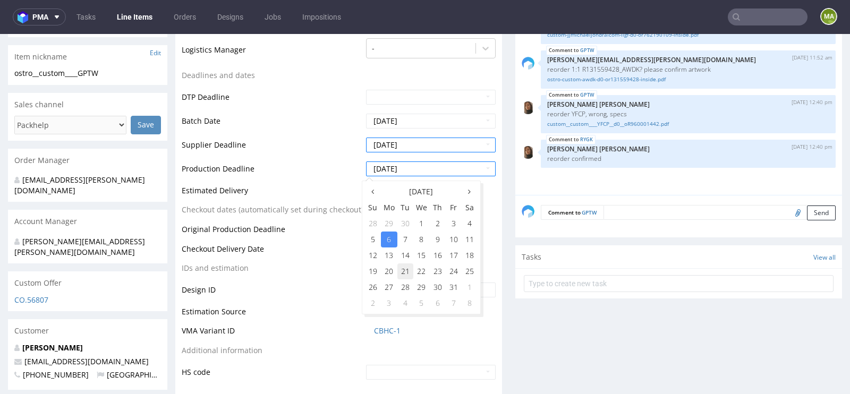
click at [403, 272] on td "21" at bounding box center [406, 272] width 16 height 16
type input "2025-10-21"
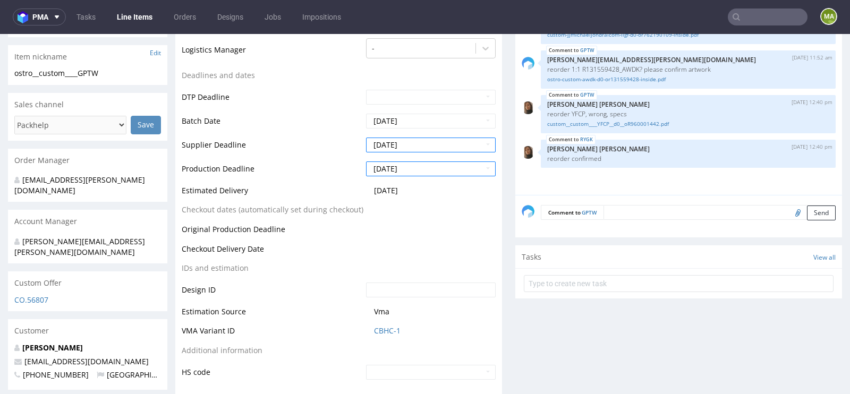
click at [263, 212] on td "Checkout dates (automatically set during checkout)" at bounding box center [273, 214] width 182 height 20
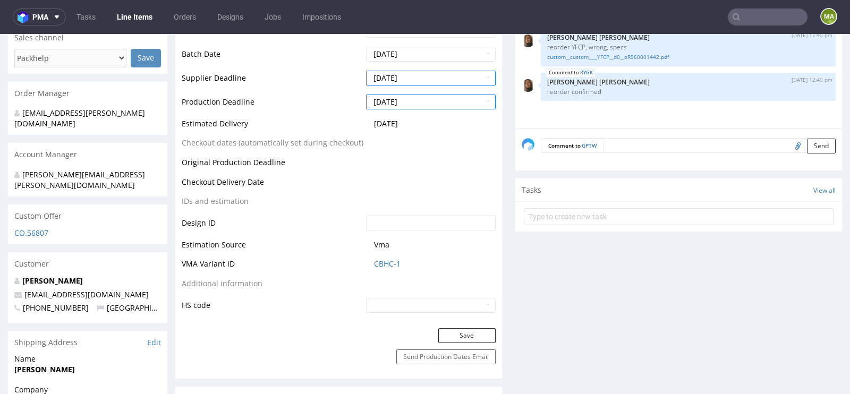
scroll to position [473, 0]
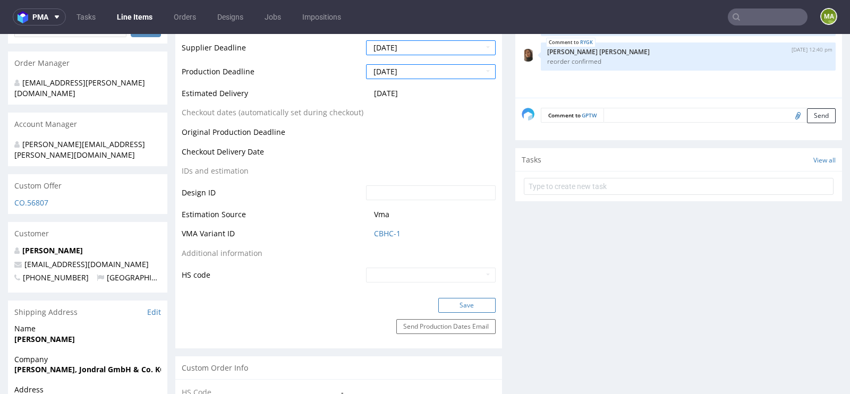
click at [468, 307] on button "Save" at bounding box center [467, 305] width 57 height 15
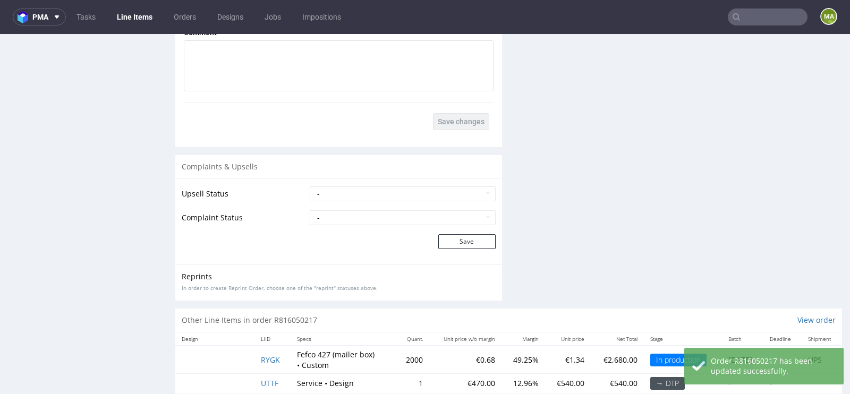
scroll to position [1932, 0]
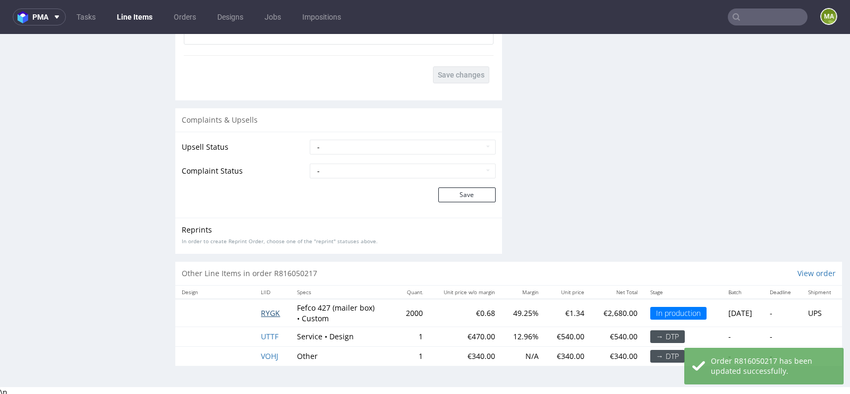
click at [274, 311] on span "RYGK" at bounding box center [270, 313] width 19 height 10
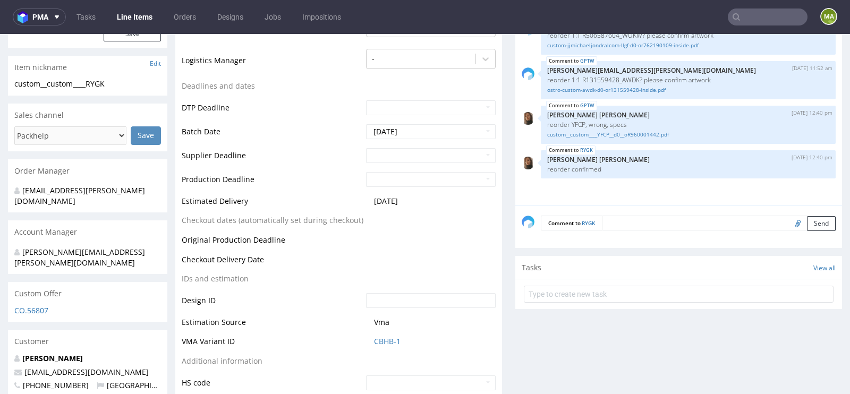
scroll to position [413, 0]
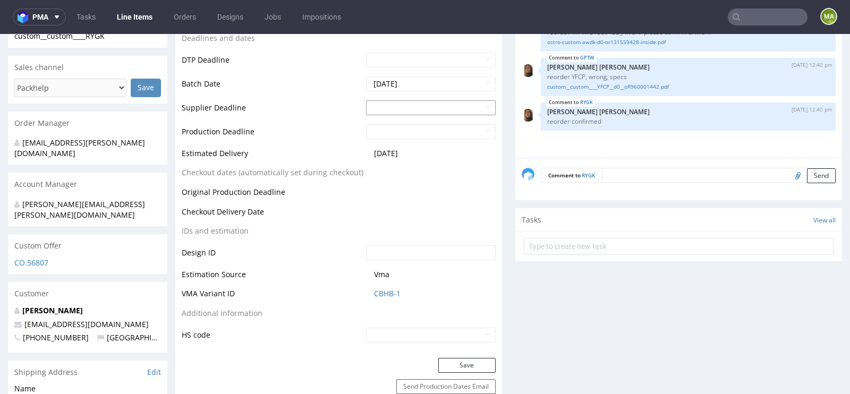
click at [382, 106] on input "text" at bounding box center [431, 107] width 130 height 15
click at [395, 245] on td "6" at bounding box center [389, 242] width 16 height 16
click at [410, 110] on input "2025-10-06" at bounding box center [431, 107] width 130 height 15
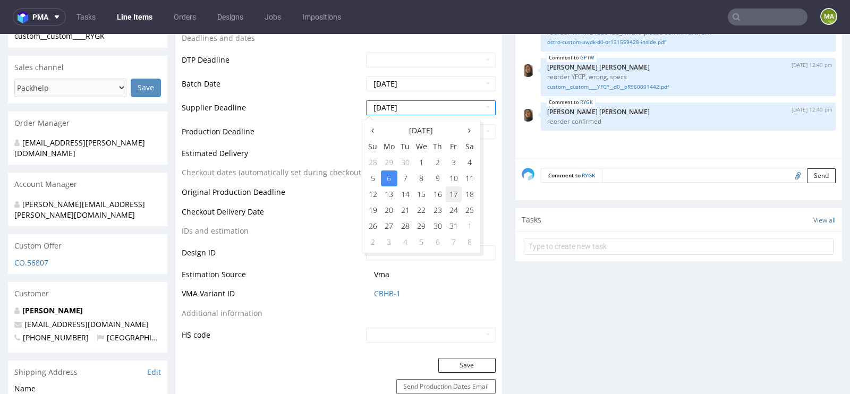
click at [448, 198] on td "17" at bounding box center [454, 195] width 16 height 16
type input "2025-10-17"
click at [401, 133] on input "text" at bounding box center [431, 131] width 130 height 15
click at [398, 263] on td "7" at bounding box center [406, 266] width 16 height 16
click at [404, 136] on input "2025-10-07" at bounding box center [431, 131] width 130 height 15
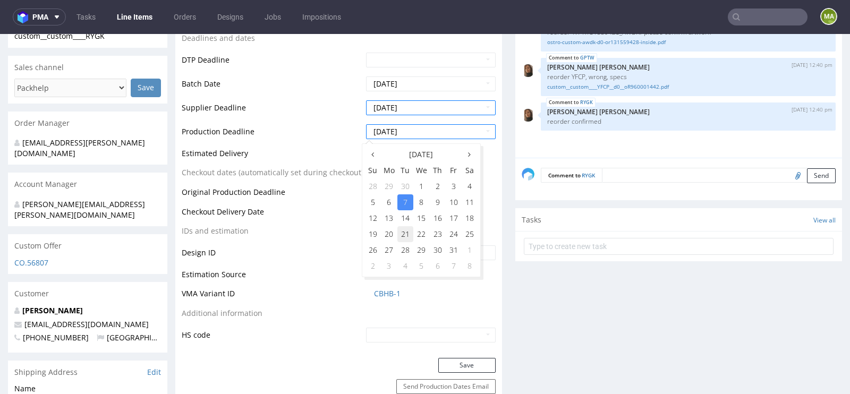
click at [398, 234] on td "21" at bounding box center [406, 234] width 16 height 16
type input "2025-10-21"
click at [297, 183] on td "Checkout dates (automatically set during checkout)" at bounding box center [273, 176] width 182 height 20
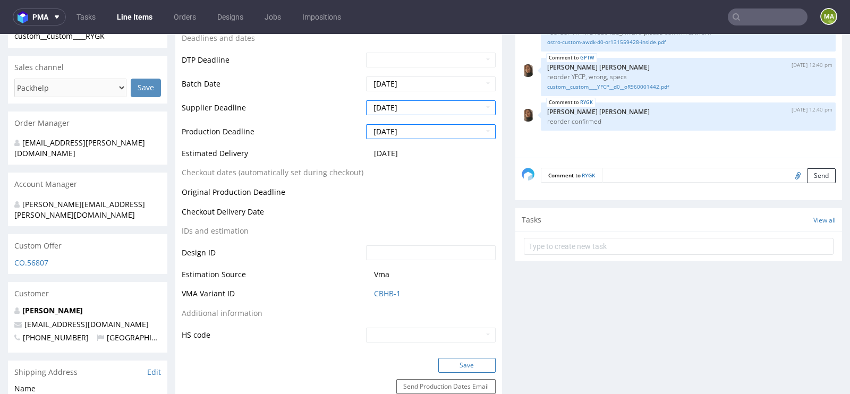
click at [456, 365] on button "Save" at bounding box center [467, 365] width 57 height 15
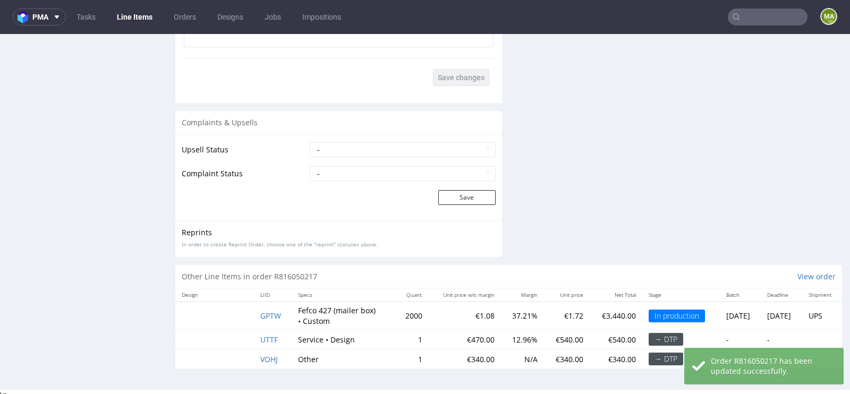
scroll to position [1957, 0]
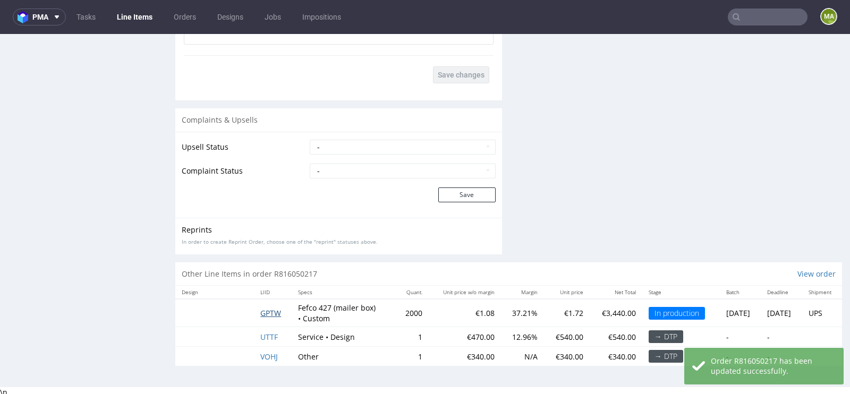
click at [260, 308] on span "GPTW" at bounding box center [270, 313] width 21 height 10
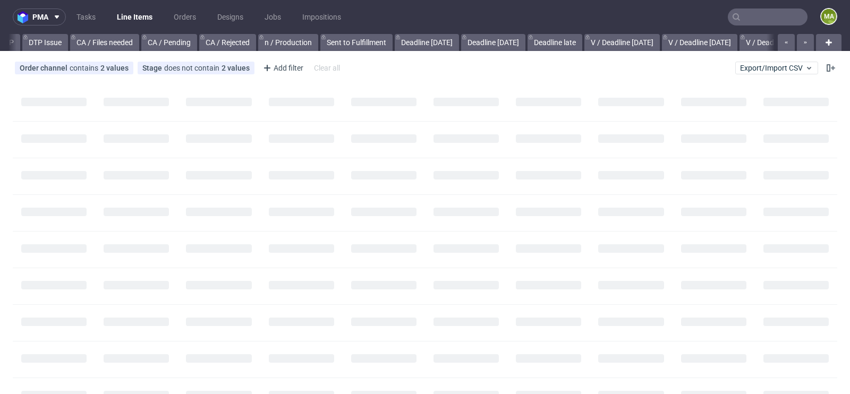
click at [757, 17] on input "text" at bounding box center [768, 17] width 80 height 17
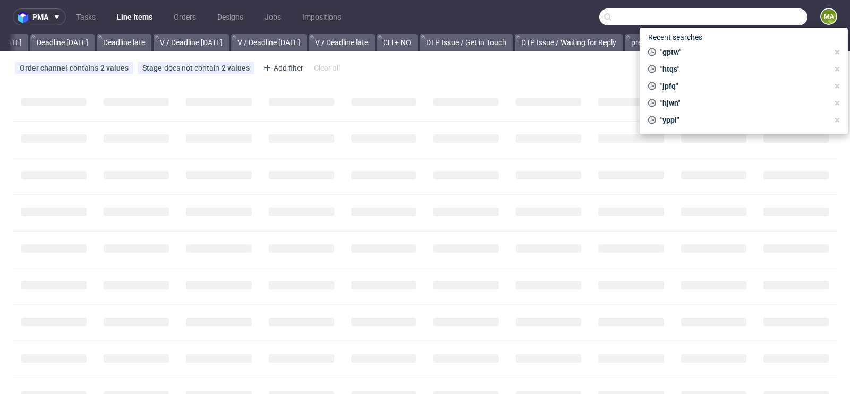
scroll to position [0, 1201]
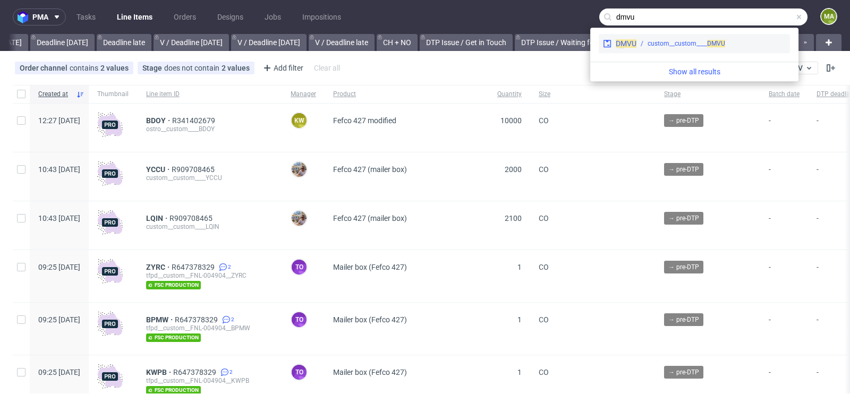
type input "dmvu"
click at [626, 39] on span "DMVU" at bounding box center [626, 43] width 21 height 9
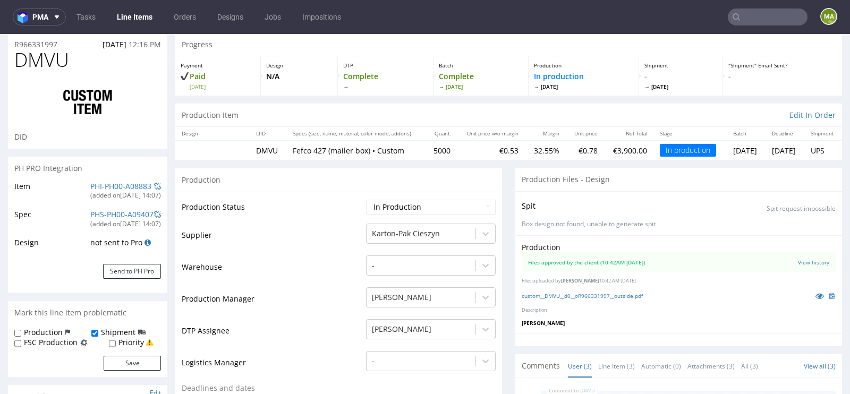
scroll to position [106, 0]
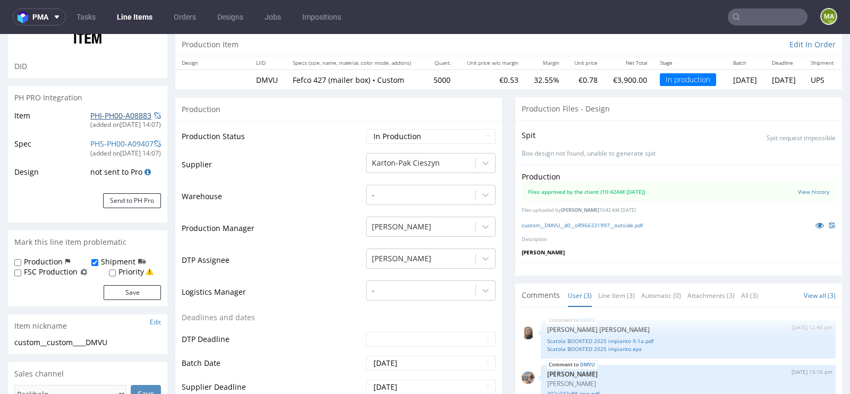
click at [122, 111] on link "PHI-PH00-A08883" at bounding box center [120, 116] width 61 height 10
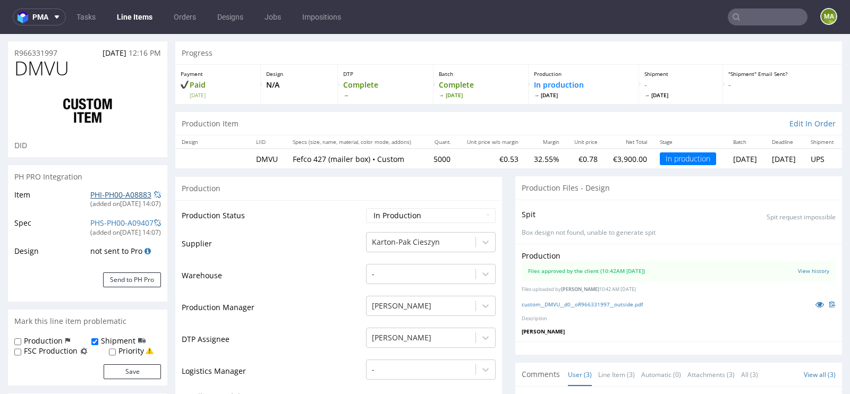
scroll to position [0, 0]
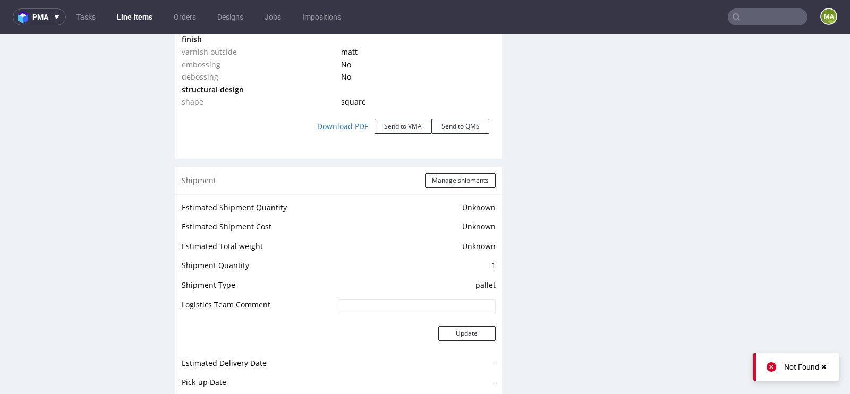
scroll to position [1204, 0]
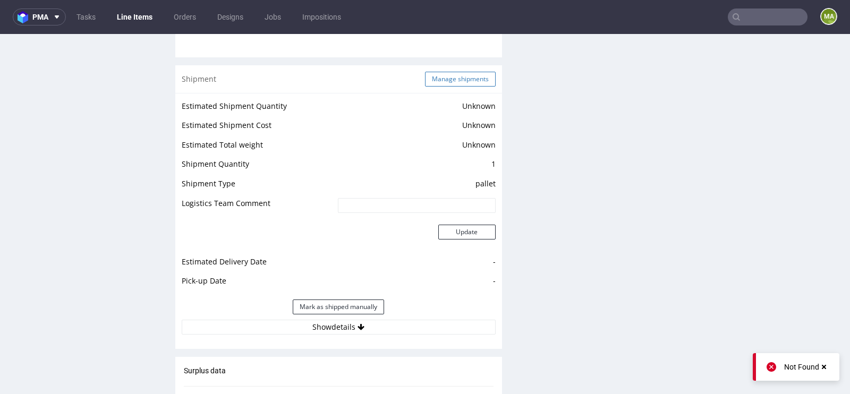
click at [438, 76] on button "Manage shipments" at bounding box center [460, 79] width 71 height 15
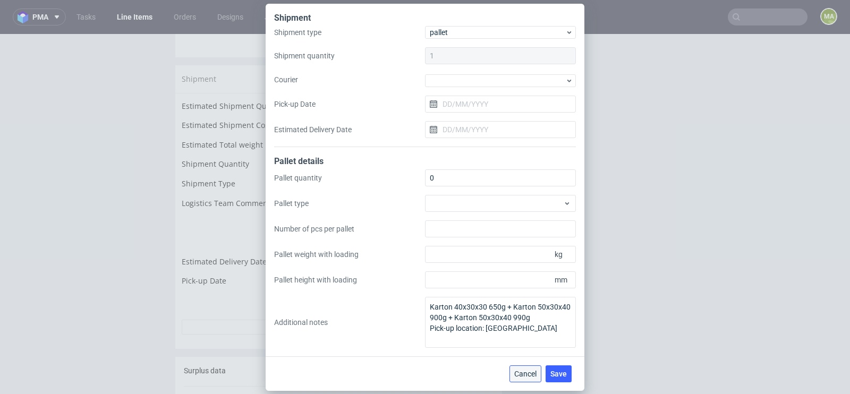
click at [522, 368] on button "Cancel" at bounding box center [526, 374] width 32 height 17
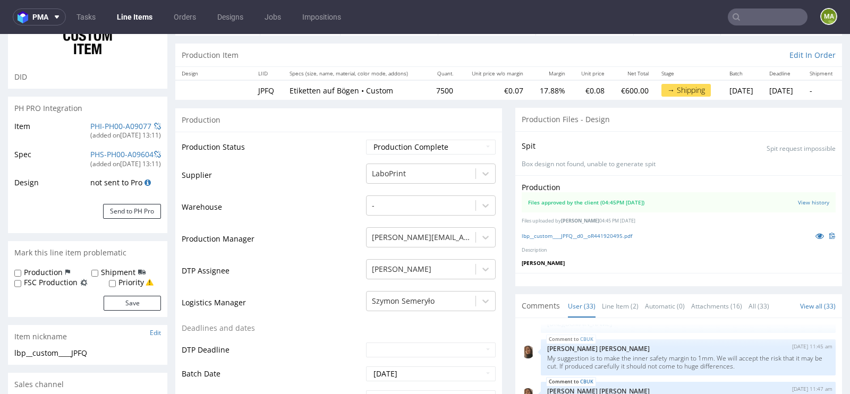
scroll to position [82, 0]
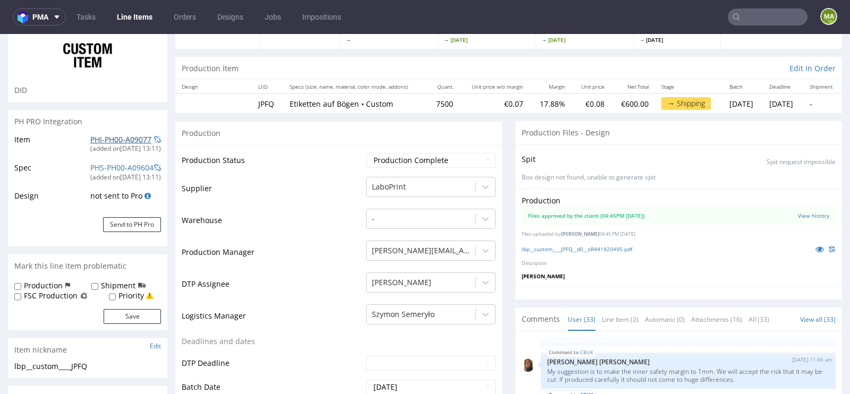
click at [115, 140] on link "PHI-PH00-A09077" at bounding box center [120, 139] width 61 height 10
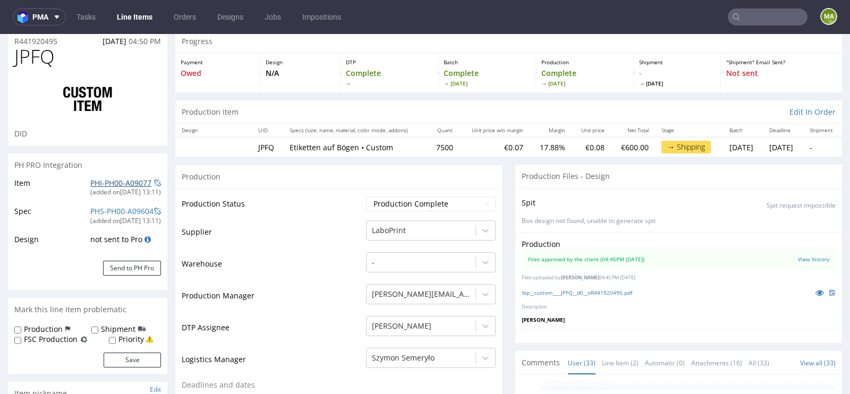
scroll to position [0, 0]
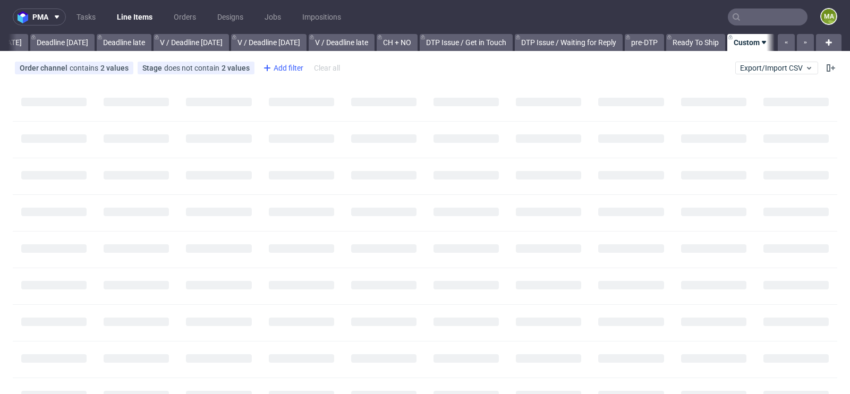
scroll to position [0, 1201]
click at [271, 68] on div "Add filter" at bounding box center [282, 68] width 47 height 17
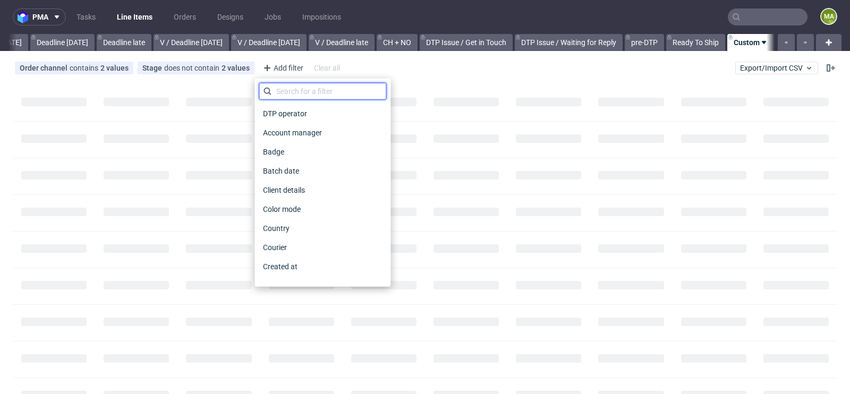
click at [313, 87] on input "text" at bounding box center [323, 91] width 128 height 17
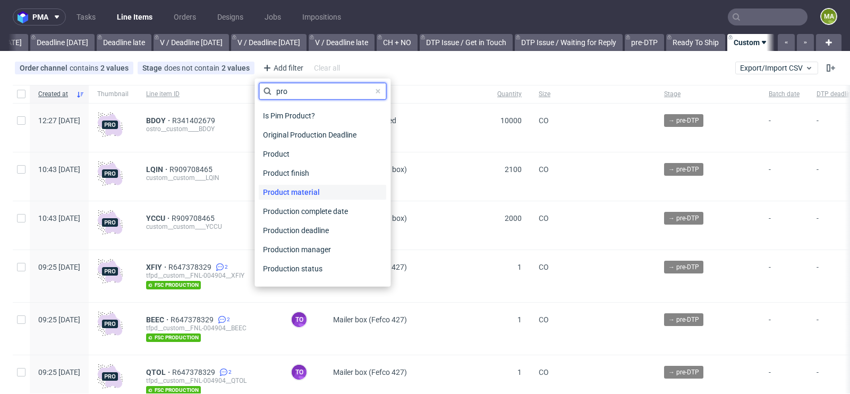
scroll to position [31, 0]
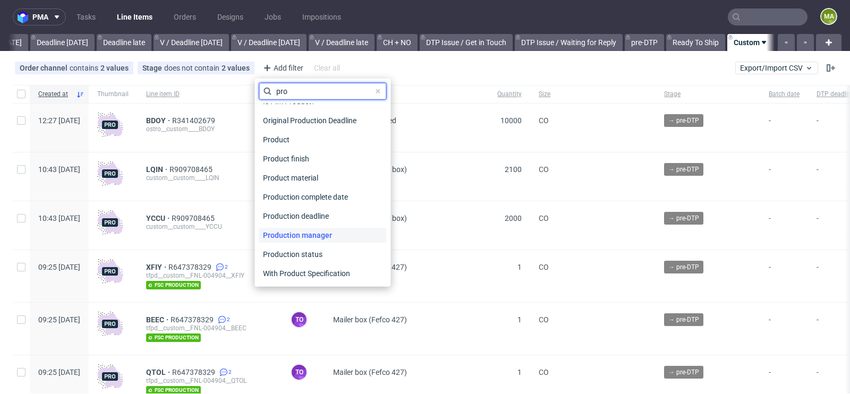
type input "pro"
click at [322, 232] on span "Production manager" at bounding box center [298, 235] width 78 height 15
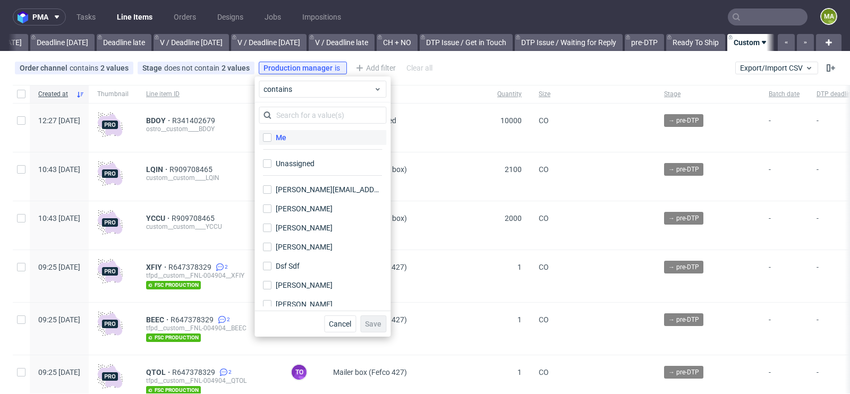
click at [284, 140] on div "Me" at bounding box center [281, 137] width 11 height 11
click at [272, 140] on input "Me" at bounding box center [267, 137] width 9 height 9
checkbox input "true"
click at [374, 321] on span "Save" at bounding box center [373, 324] width 16 height 7
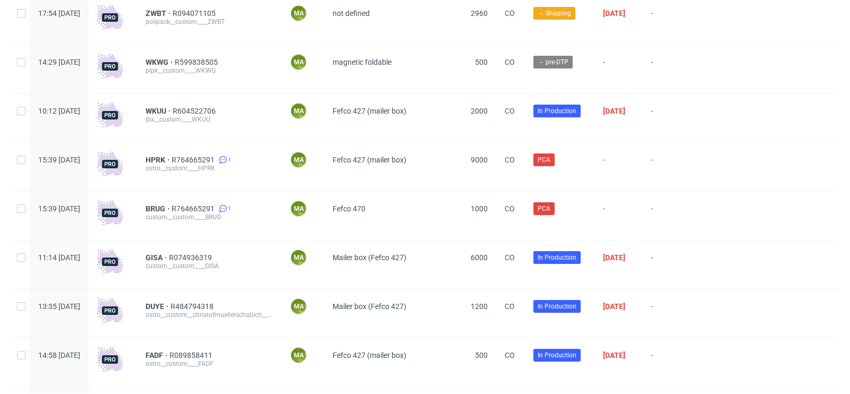
scroll to position [208, 0]
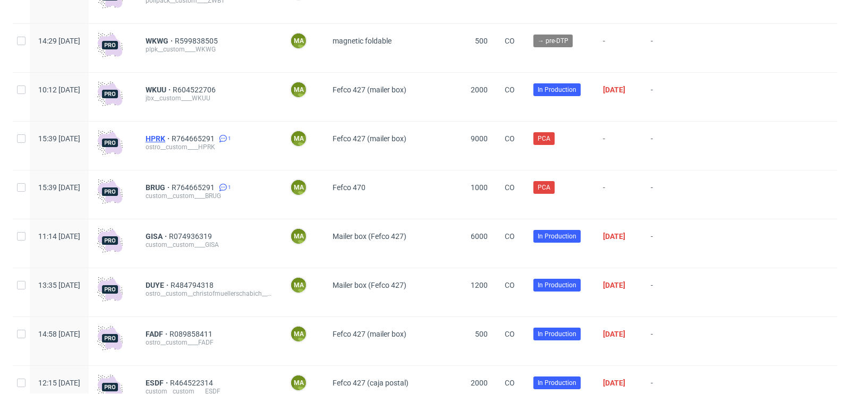
click at [172, 137] on span "HPRK" at bounding box center [159, 138] width 26 height 9
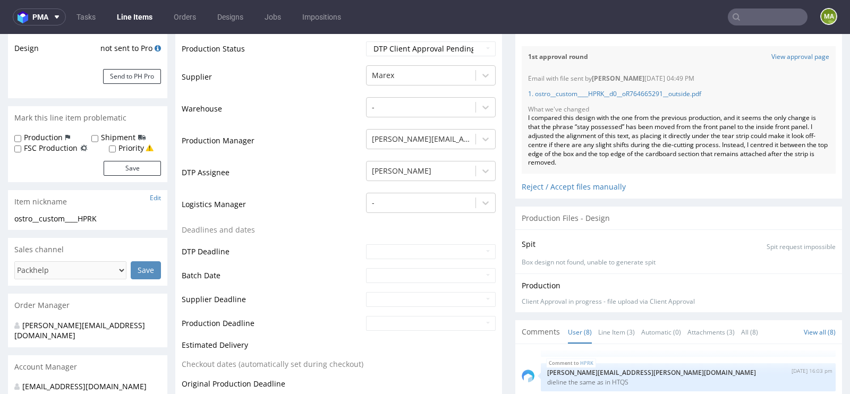
scroll to position [276, 0]
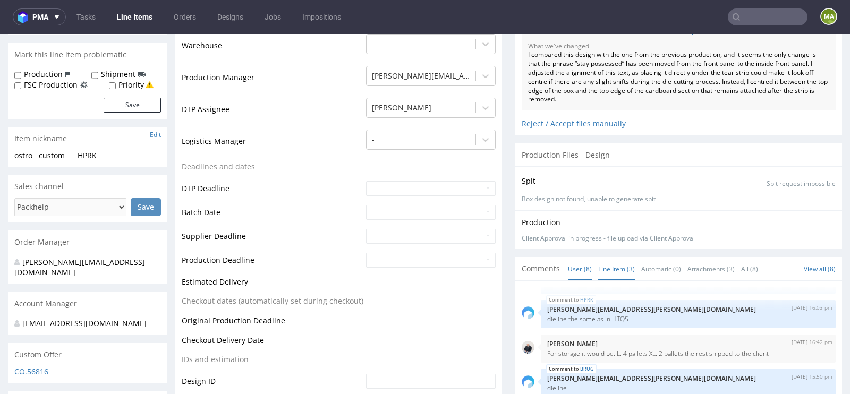
click at [617, 266] on link "Line Item (3)" at bounding box center [617, 269] width 37 height 23
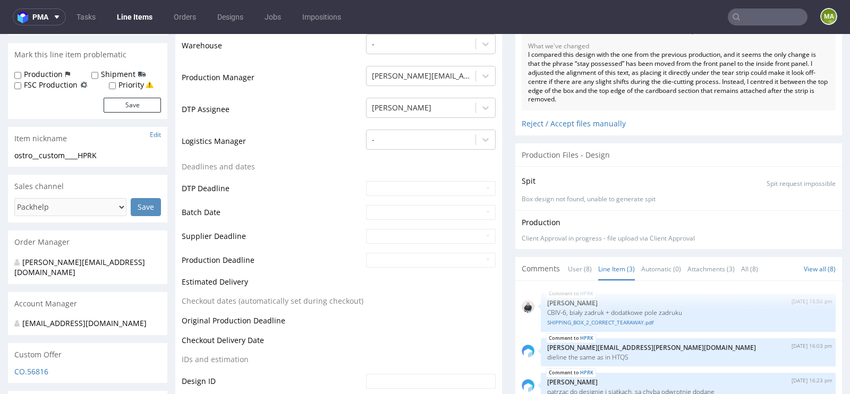
scroll to position [371, 0]
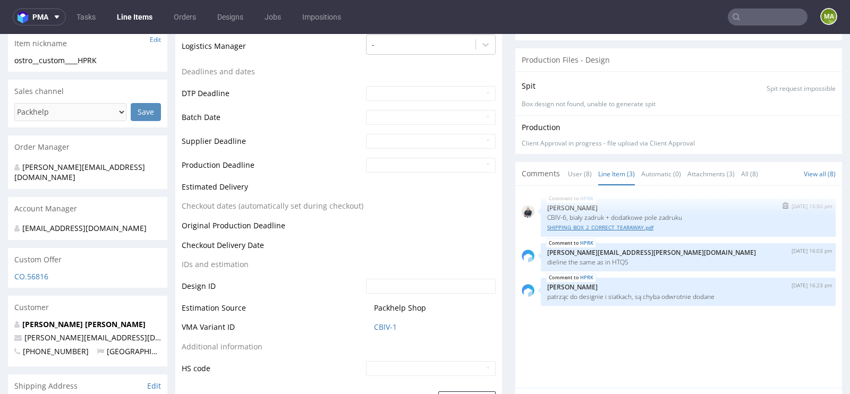
click at [621, 226] on link "SHIPPING_BOX_2_CORRECT_TEARAWAY.pdf" at bounding box center [688, 228] width 282 height 8
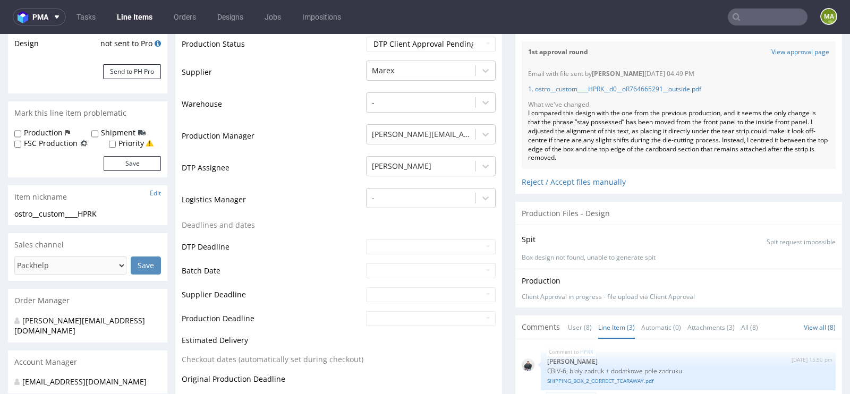
scroll to position [195, 0]
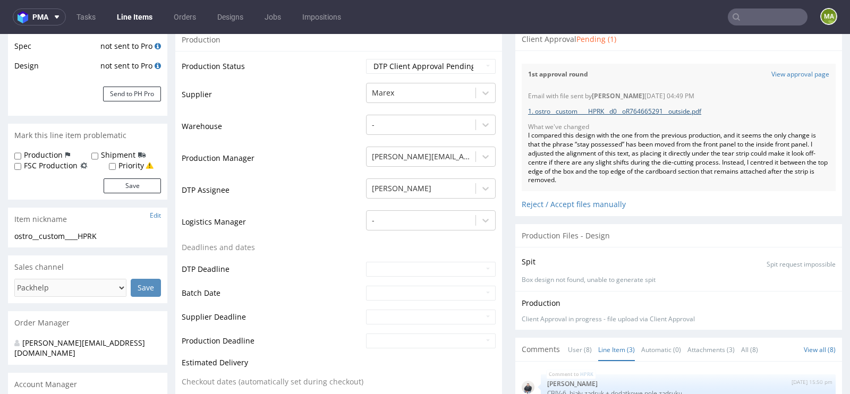
click at [575, 108] on link "1. ostro__custom____HPRK__d0__oR764665291__outside.pdf" at bounding box center [614, 111] width 173 height 9
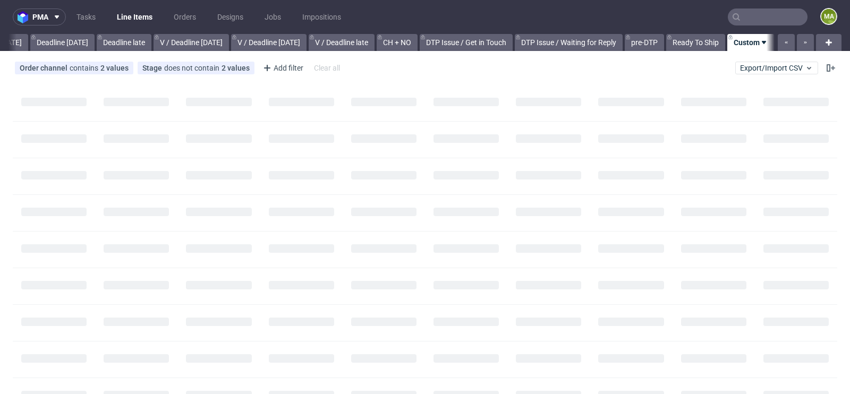
scroll to position [0, 1201]
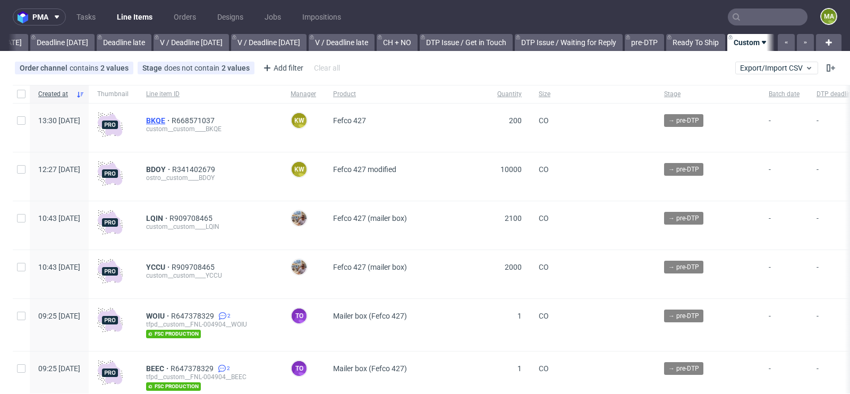
click at [172, 120] on span "BKQE" at bounding box center [159, 120] width 26 height 9
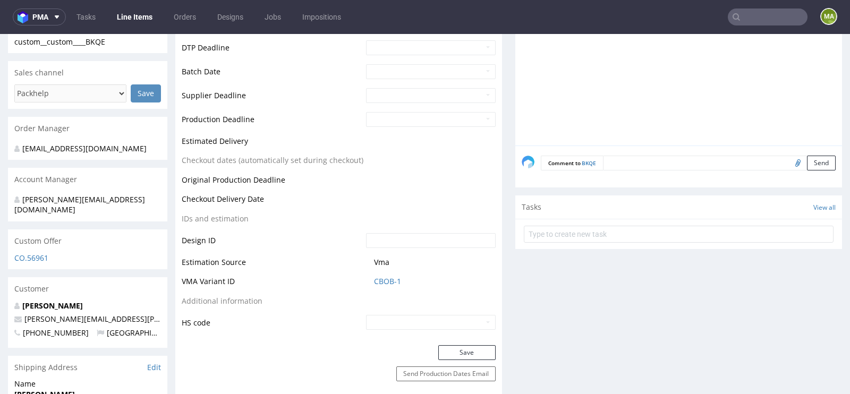
scroll to position [449, 0]
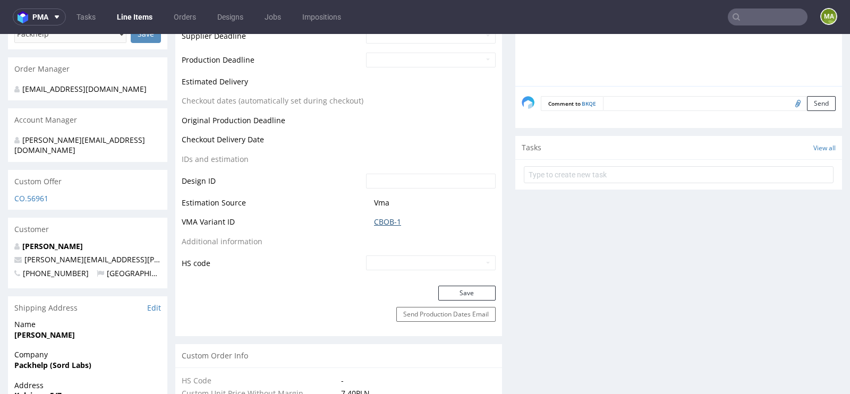
click at [379, 221] on link "CBOB-1" at bounding box center [387, 222] width 27 height 11
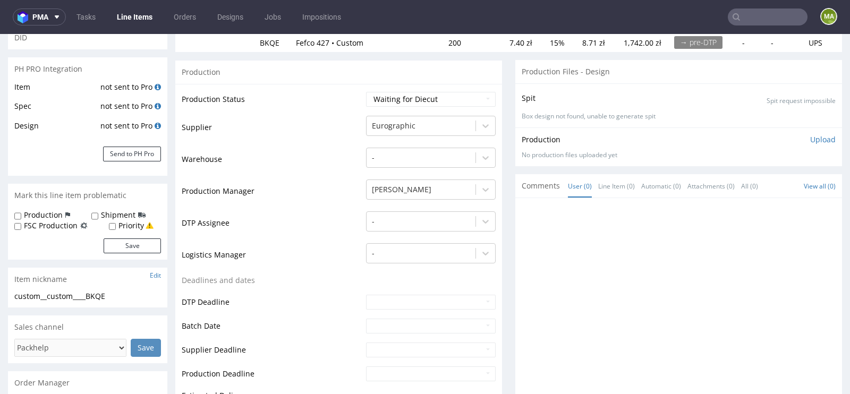
scroll to position [0, 0]
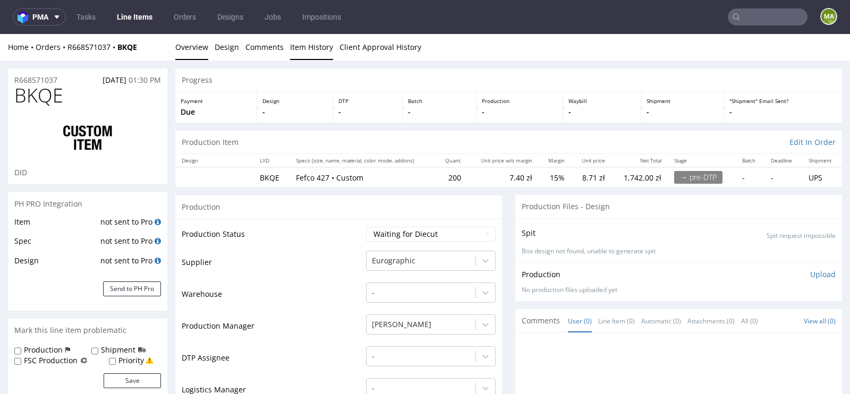
click at [294, 45] on link "Item History" at bounding box center [311, 47] width 43 height 26
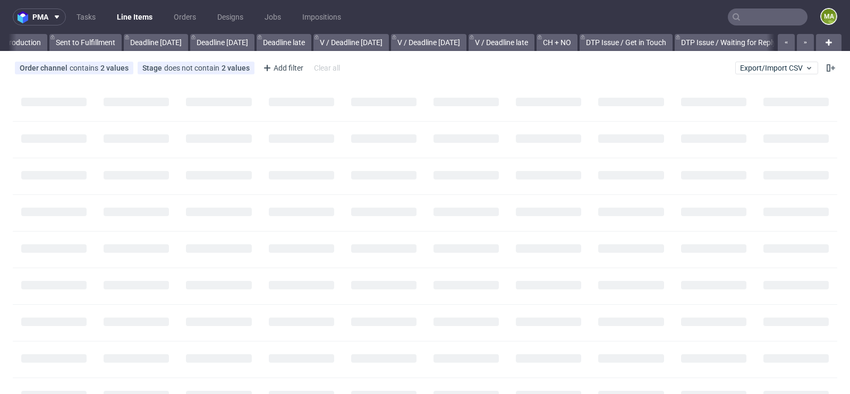
click at [743, 13] on input "text" at bounding box center [768, 17] width 80 height 17
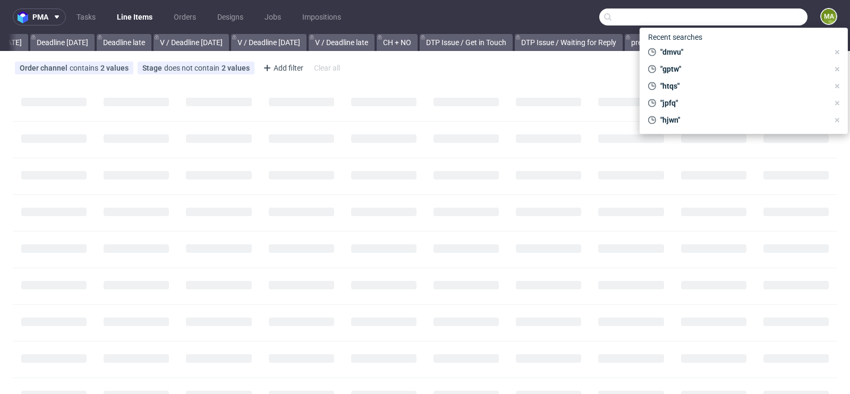
scroll to position [0, 1201]
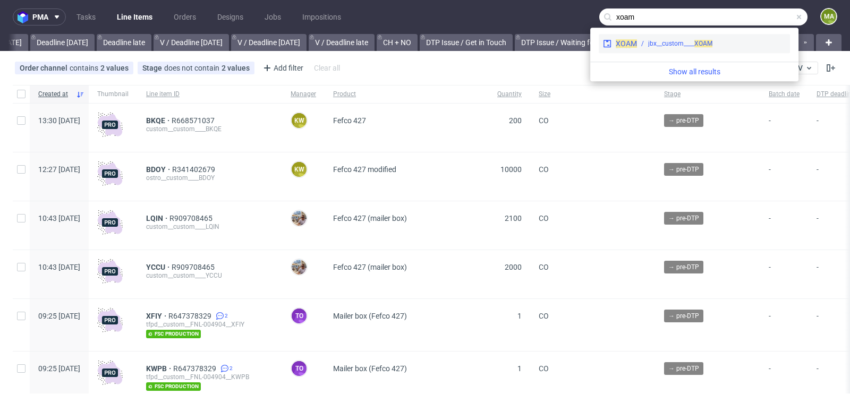
type input "xoam"
click at [706, 50] on div "XOAM jbx__custom____ XOAM" at bounding box center [694, 43] width 191 height 19
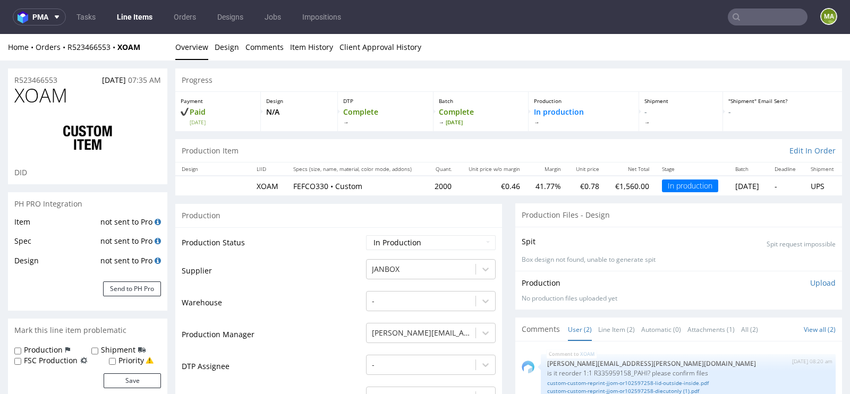
scroll to position [235, 0]
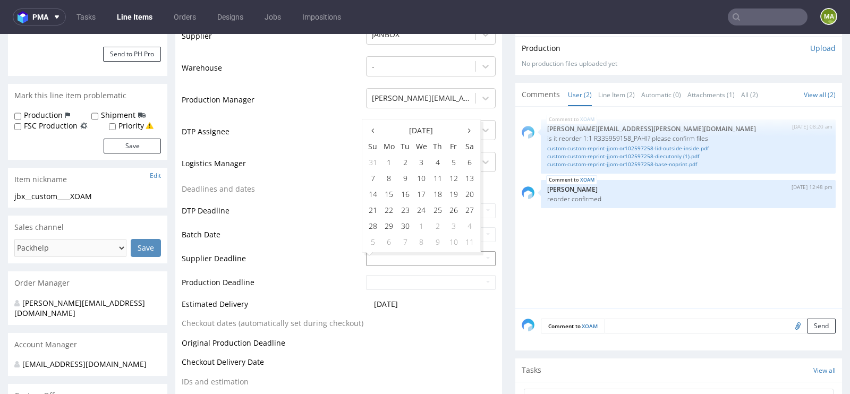
click at [400, 256] on input "text" at bounding box center [431, 258] width 130 height 15
click at [403, 245] on td "7" at bounding box center [406, 242] width 16 height 16
click at [402, 260] on input "2025-10-07" at bounding box center [431, 258] width 130 height 15
click at [448, 192] on td "17" at bounding box center [454, 194] width 16 height 16
type input "2025-10-17"
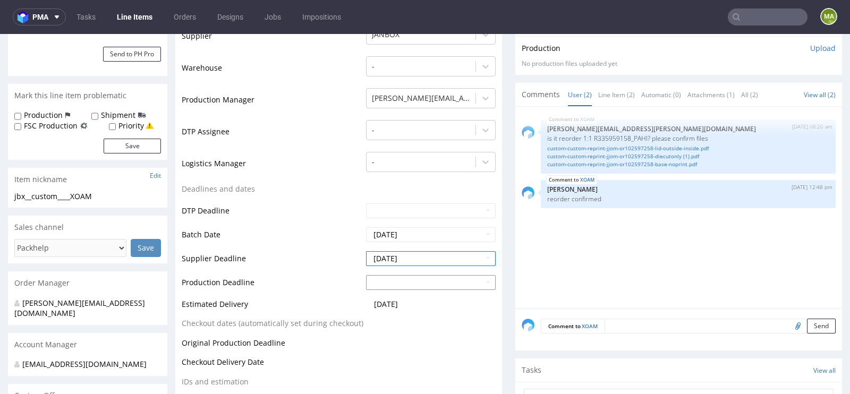
click at [400, 286] on input "text" at bounding box center [431, 282] width 130 height 15
click at [401, 269] on td "7" at bounding box center [406, 266] width 16 height 16
click at [400, 279] on input "2025-10-07" at bounding box center [431, 282] width 130 height 15
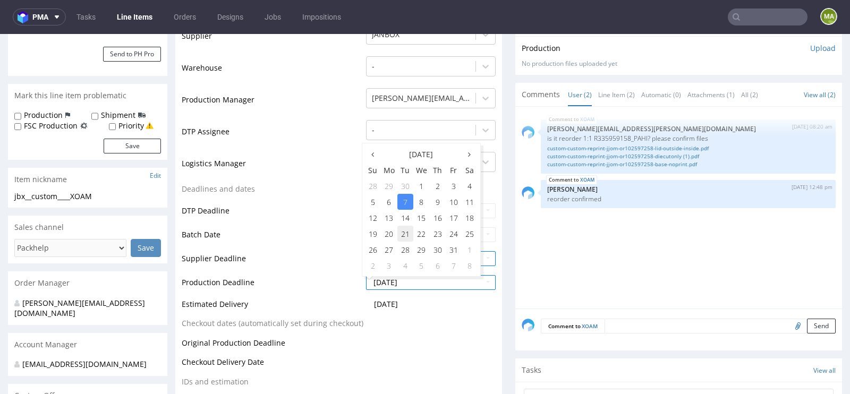
click at [404, 235] on td "21" at bounding box center [406, 234] width 16 height 16
type input "2025-10-21"
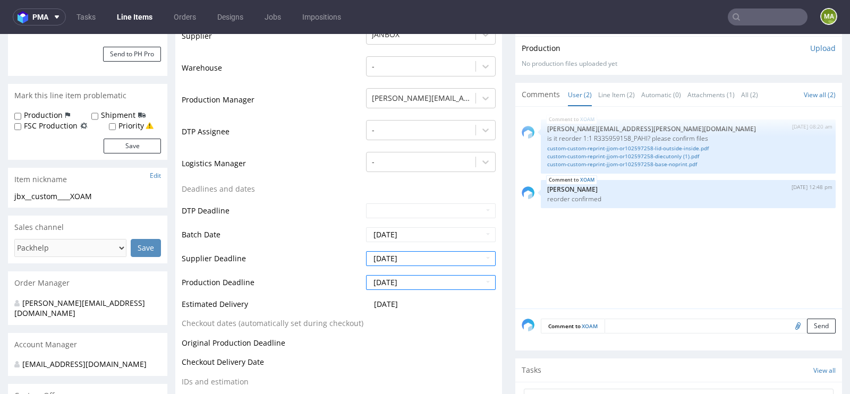
click at [342, 230] on td "Batch Date" at bounding box center [273, 238] width 182 height 24
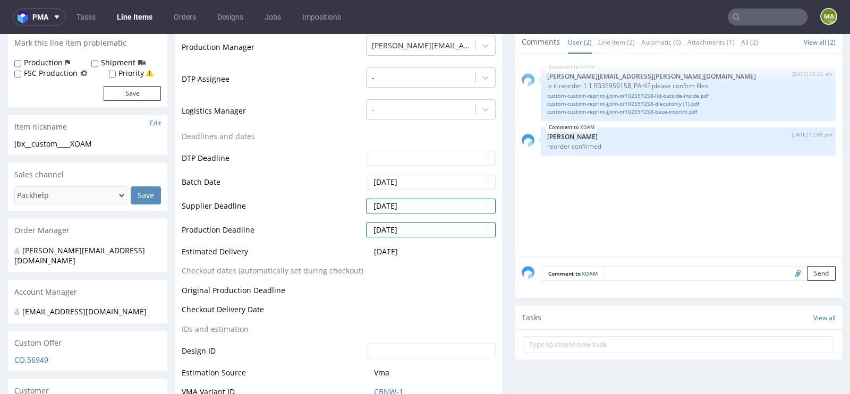
scroll to position [451, 0]
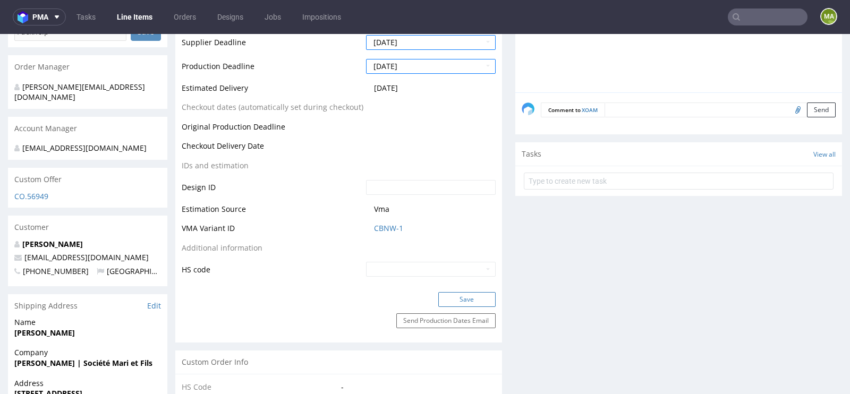
click at [459, 303] on button "Save" at bounding box center [467, 299] width 57 height 15
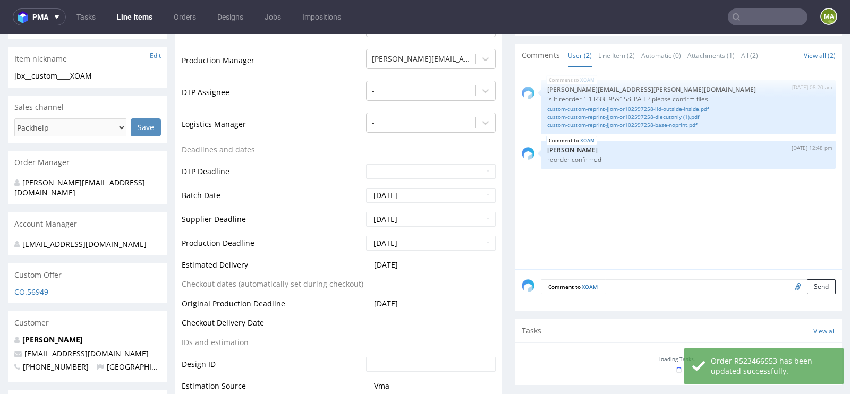
scroll to position [355, 0]
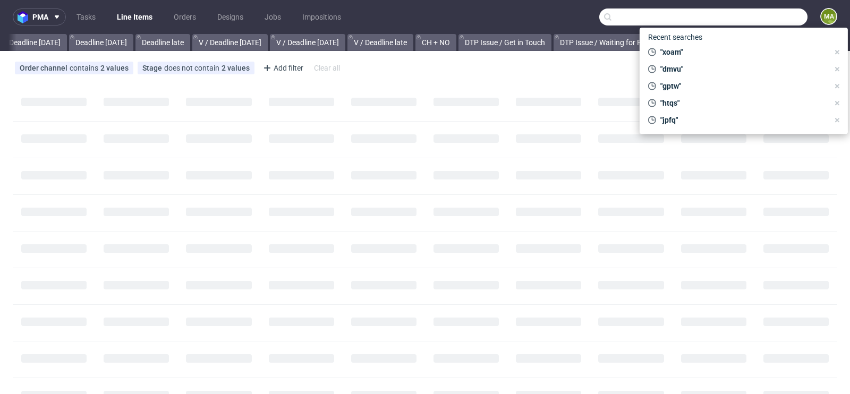
click at [789, 19] on input "text" at bounding box center [704, 17] width 208 height 17
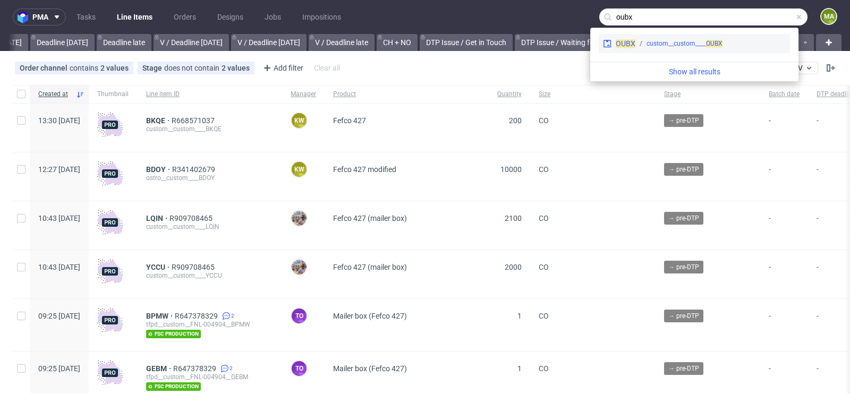
type input "oubx"
click at [654, 40] on div "custom__custom____ OUBX" at bounding box center [685, 44] width 76 height 10
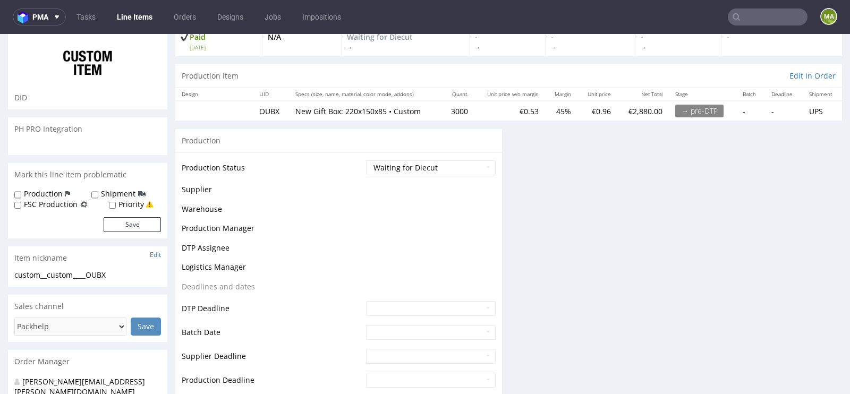
scroll to position [113, 0]
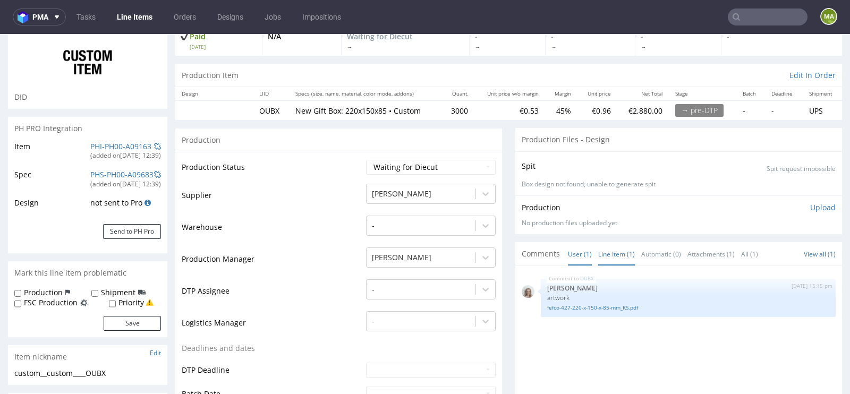
click at [614, 247] on link "Line Item (1)" at bounding box center [617, 254] width 37 height 23
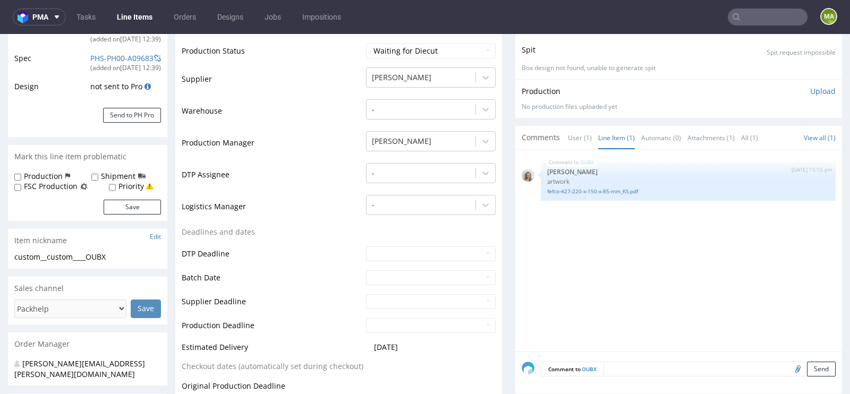
scroll to position [292, 0]
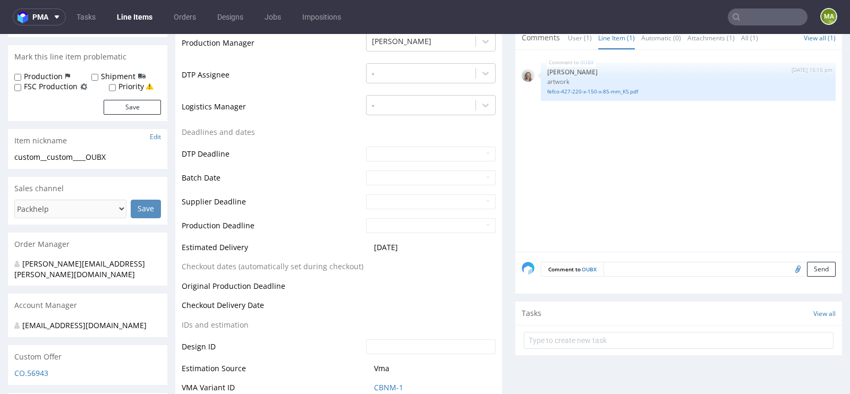
click at [626, 262] on textarea at bounding box center [720, 269] width 232 height 15
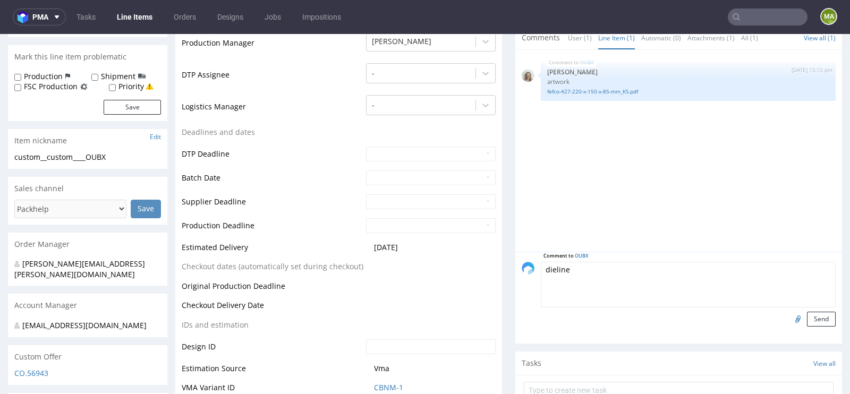
type textarea "dieline"
click at [789, 316] on input "file" at bounding box center [796, 319] width 15 height 14
type input "C:\fakepath\a44280-oubx-204x144x81xe.pdf"
click at [808, 324] on button "Send" at bounding box center [821, 319] width 29 height 15
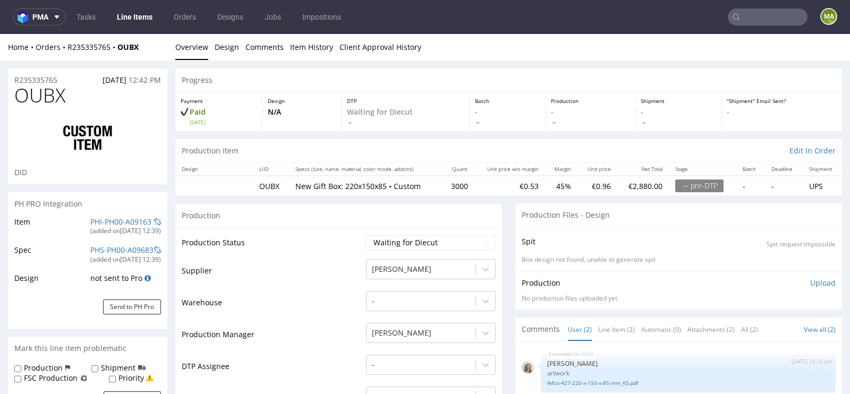
scroll to position [111, 0]
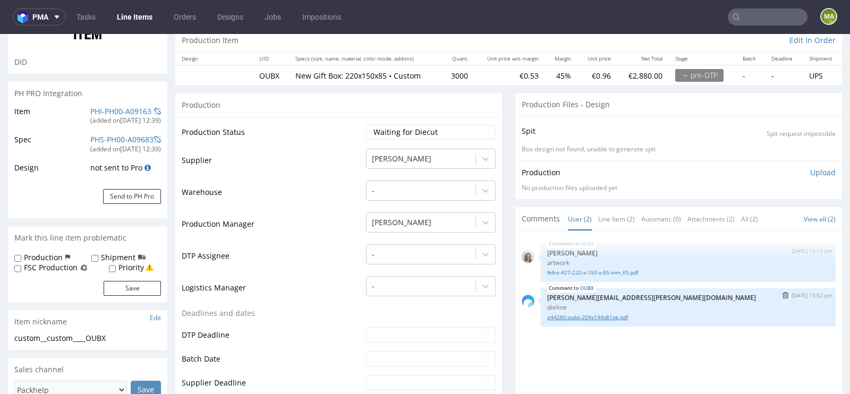
click at [592, 314] on link "a44280-oubx-204x144x81xe.pdf" at bounding box center [688, 318] width 282 height 8
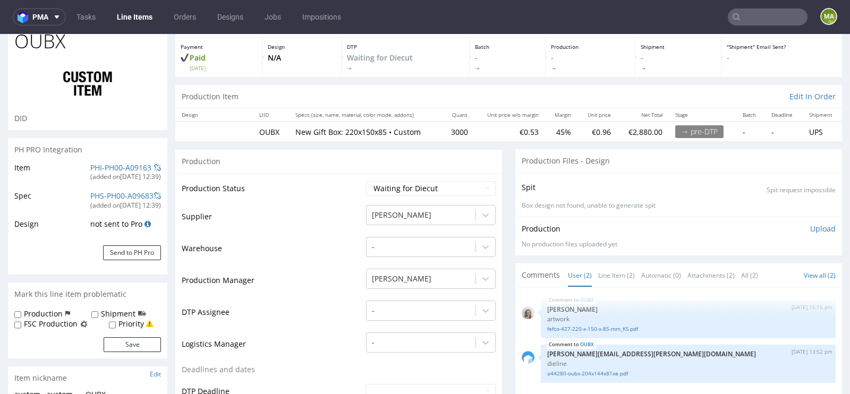
scroll to position [143, 0]
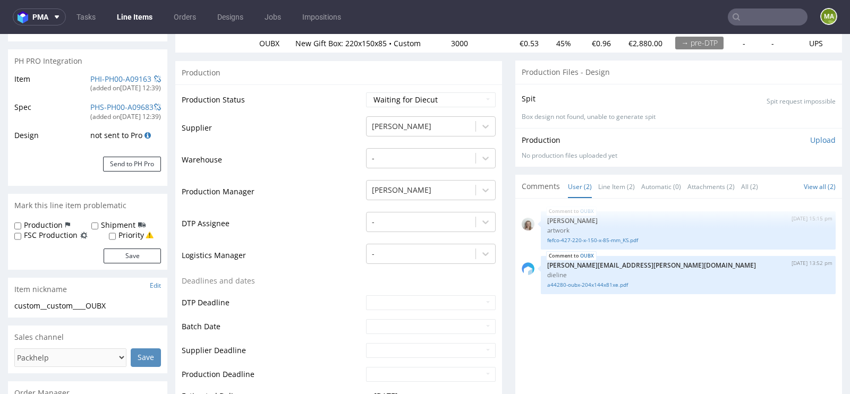
click at [382, 107] on td "Waiting for Artwork Waiting for Diecut Waiting for Mockup Waiting for DTP Waiti…" at bounding box center [430, 103] width 132 height 24
click at [384, 104] on select "Waiting for Artwork Waiting for Diecut Waiting for Mockup Waiting for DTP Waiti…" at bounding box center [431, 99] width 130 height 15
click at [366, 92] on select "Waiting for Artwork Waiting for Diecut Waiting for Mockup Waiting for DTP Waiti…" at bounding box center [431, 99] width 130 height 15
click at [394, 98] on select "Waiting for Artwork Waiting for Diecut Waiting for Mockup Waiting for DTP Waiti…" at bounding box center [431, 99] width 130 height 15
select select "dtp_waiting_for_check"
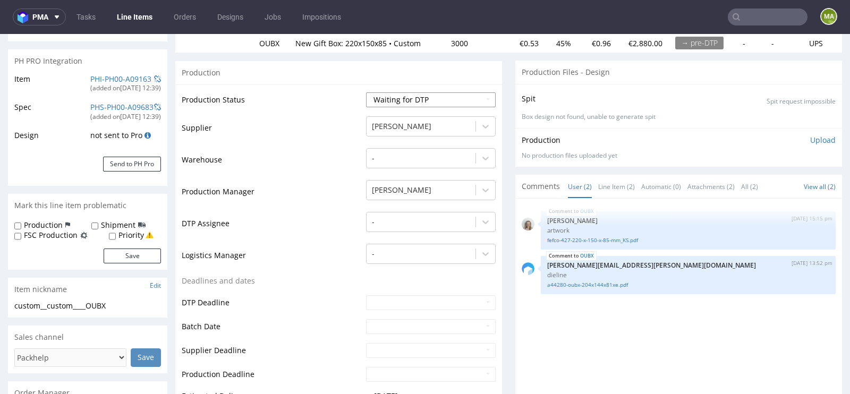
click at [366, 92] on select "Waiting for Artwork Waiting for Diecut Waiting for Mockup Waiting for DTP Waiti…" at bounding box center [431, 99] width 130 height 15
click at [289, 192] on td "Production Manager" at bounding box center [273, 195] width 182 height 32
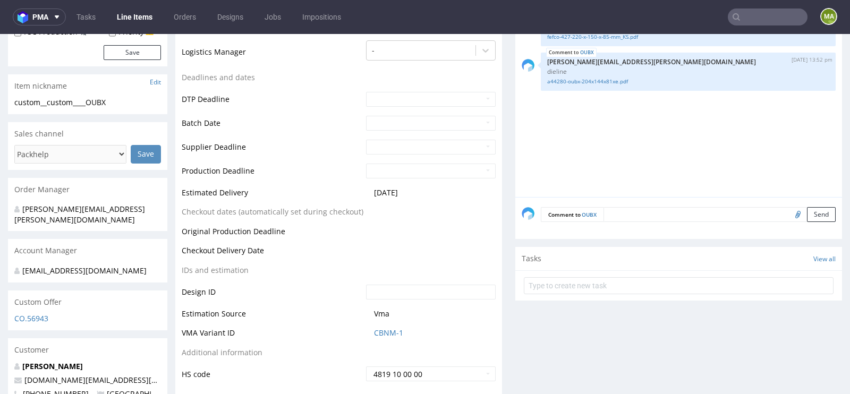
scroll to position [385, 0]
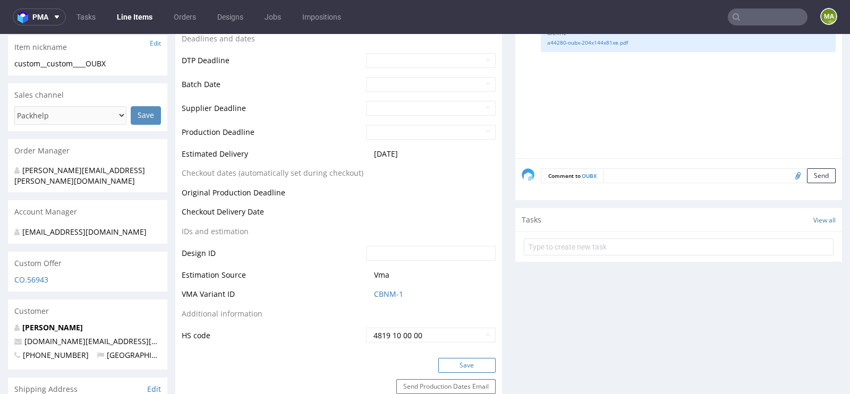
click at [468, 358] on button "Save" at bounding box center [467, 365] width 57 height 15
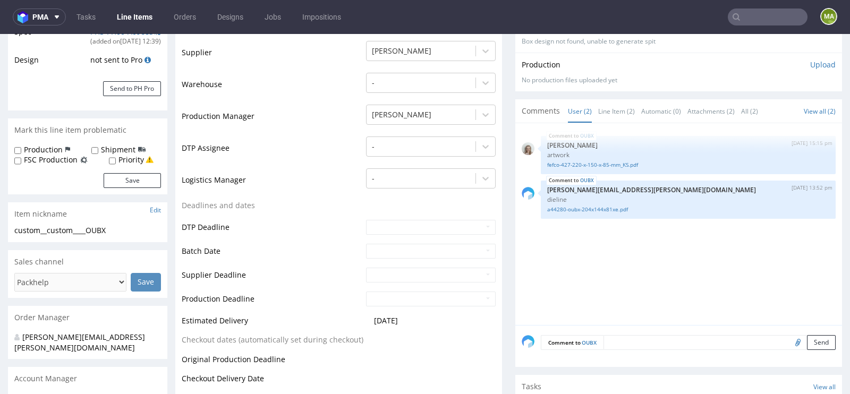
scroll to position [224, 0]
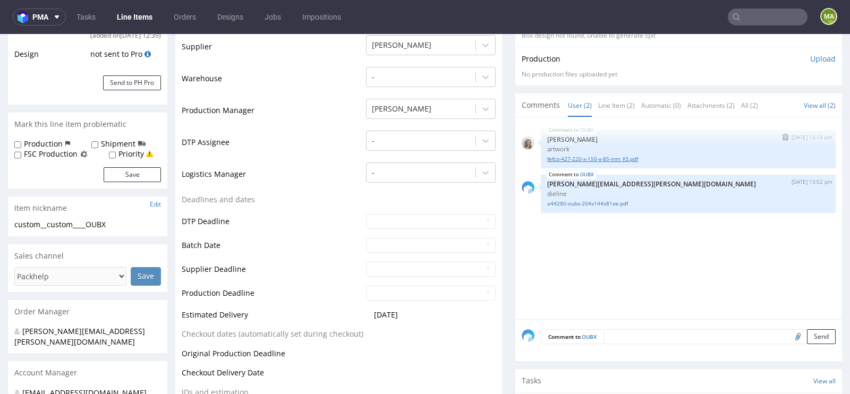
click at [590, 160] on link "fefco-427-220-x-150-x-85-mm_KS.pdf" at bounding box center [688, 159] width 282 height 8
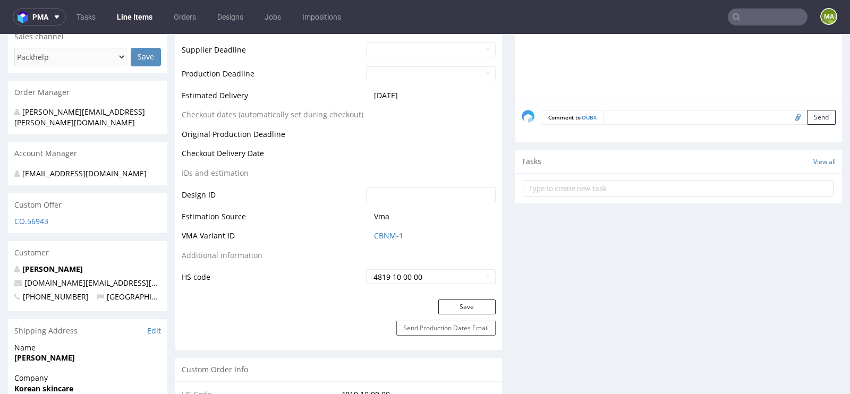
scroll to position [553, 0]
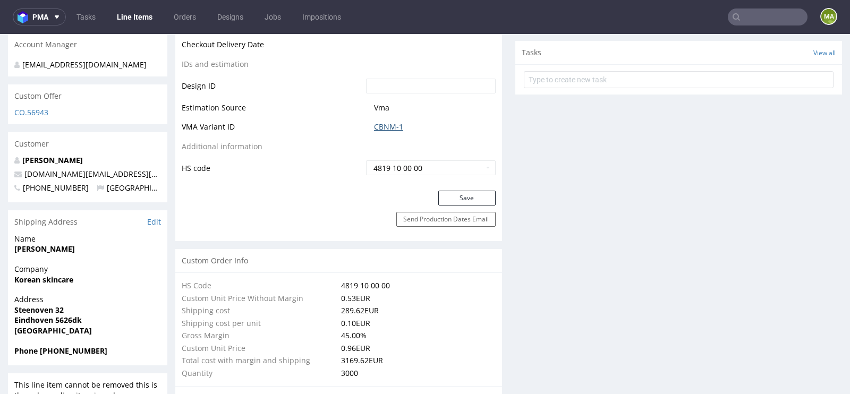
click at [382, 124] on link "CBNM-1" at bounding box center [388, 127] width 29 height 11
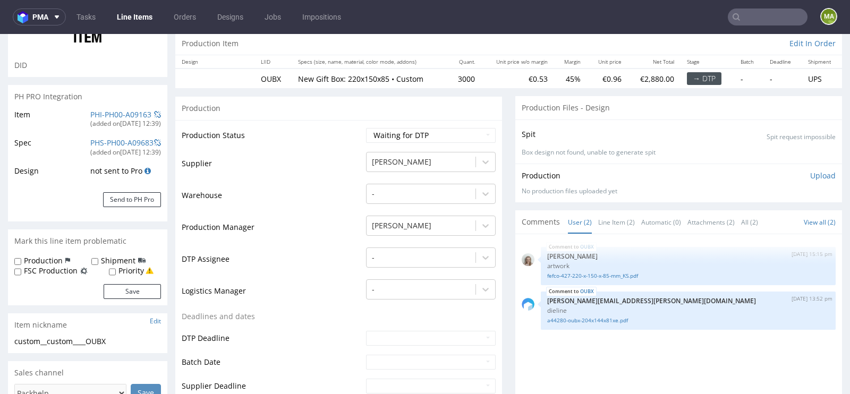
scroll to position [0, 0]
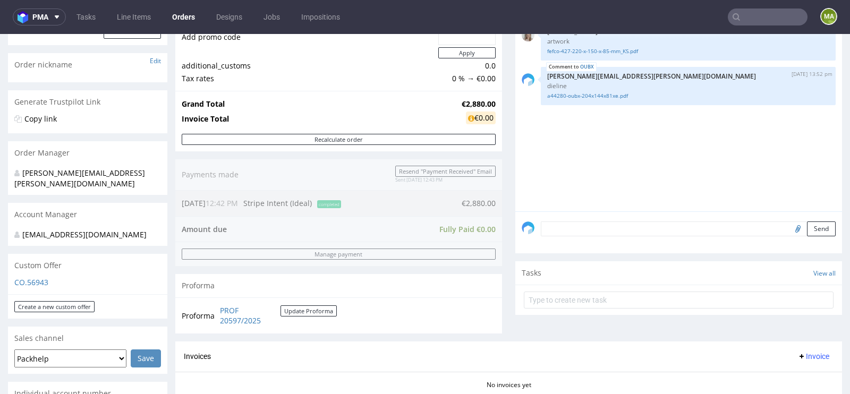
scroll to position [405, 0]
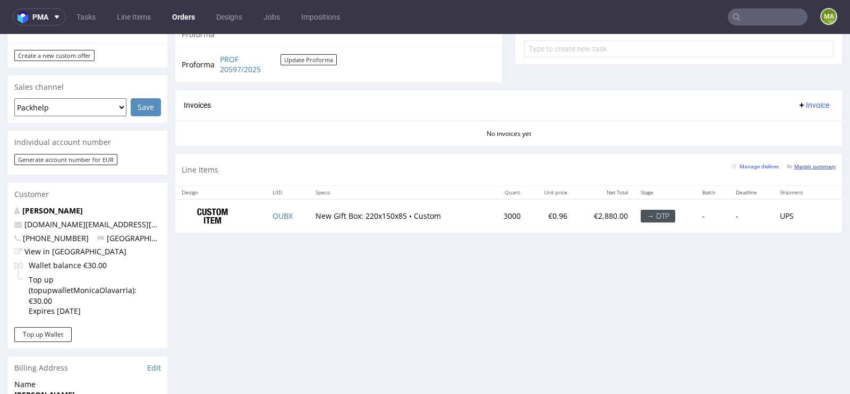
click at [798, 166] on small "Margin summary" at bounding box center [811, 167] width 49 height 6
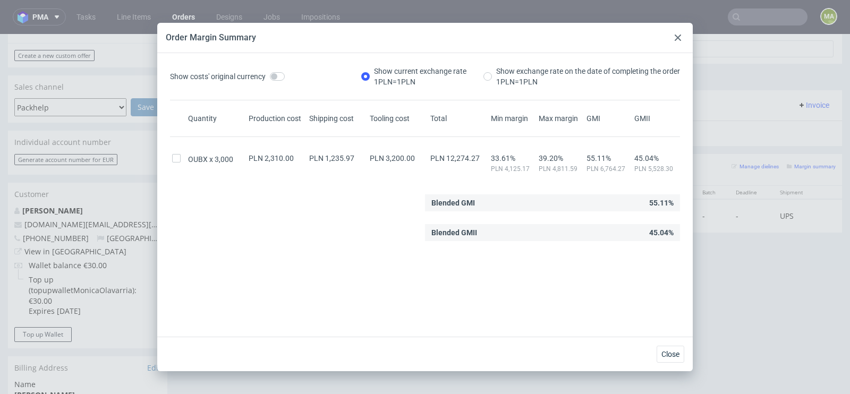
click at [676, 39] on icon at bounding box center [678, 38] width 6 height 6
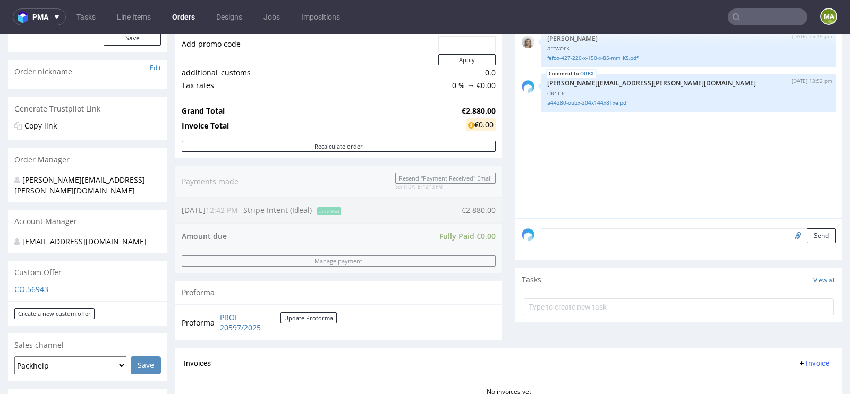
scroll to position [397, 0]
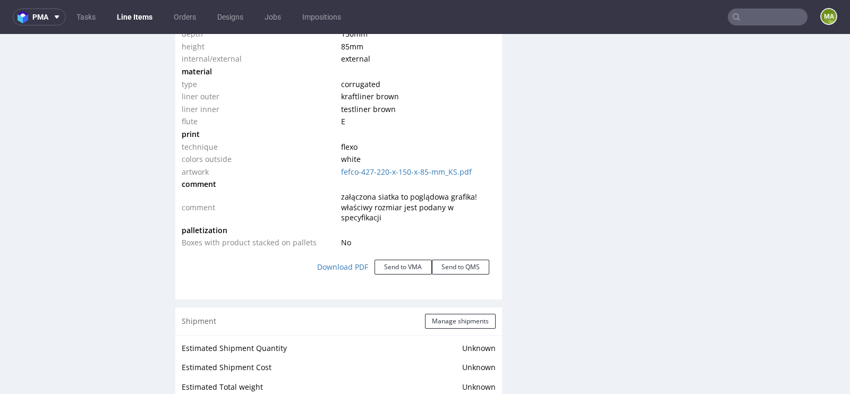
scroll to position [1117, 0]
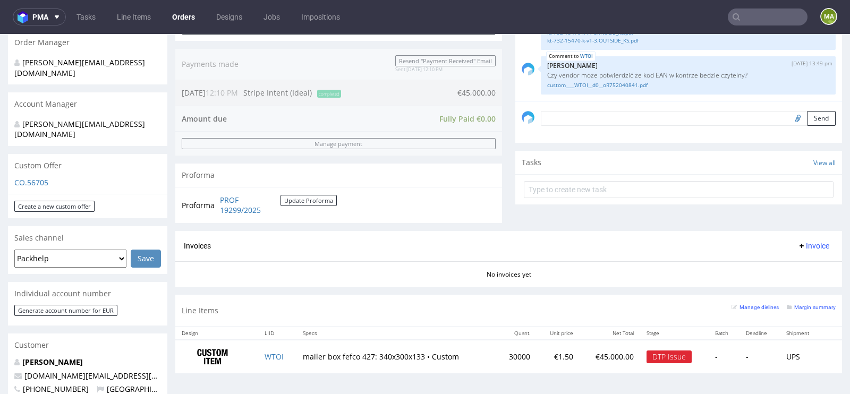
scroll to position [412, 0]
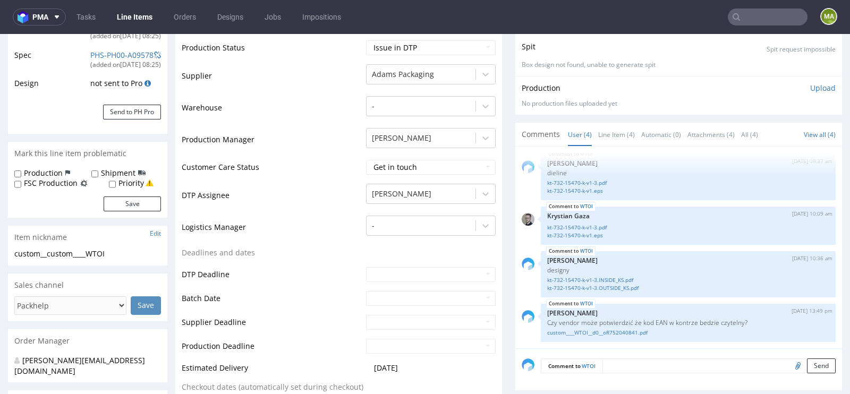
scroll to position [207, 0]
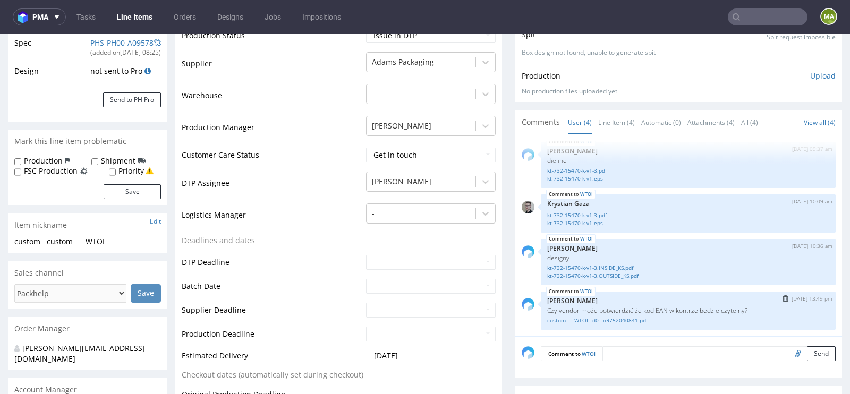
click at [593, 325] on link "custom____WTOI__d0__oR752040841.pdf" at bounding box center [688, 321] width 282 height 8
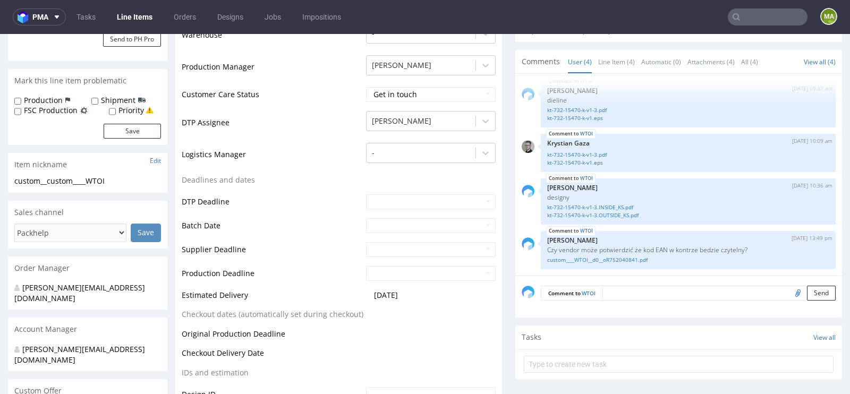
scroll to position [274, 0]
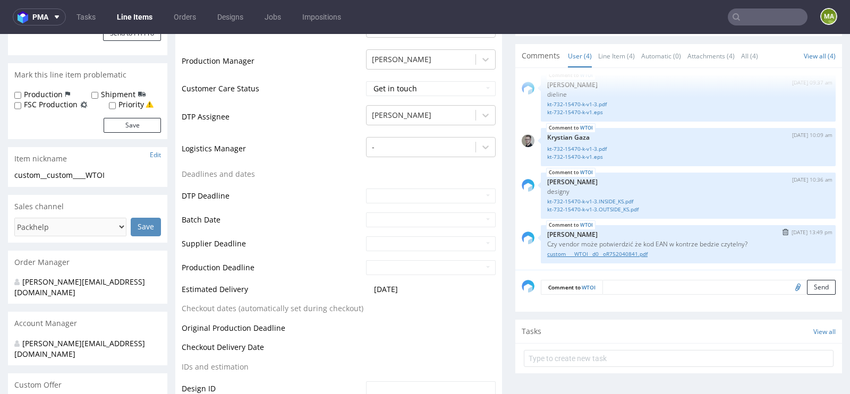
click at [633, 258] on link "custom____WTOI__d0__oR752040841.pdf" at bounding box center [688, 254] width 282 height 8
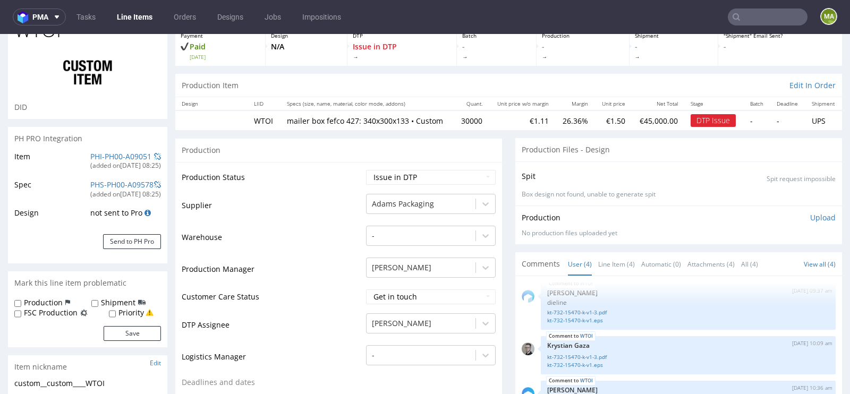
scroll to position [0, 0]
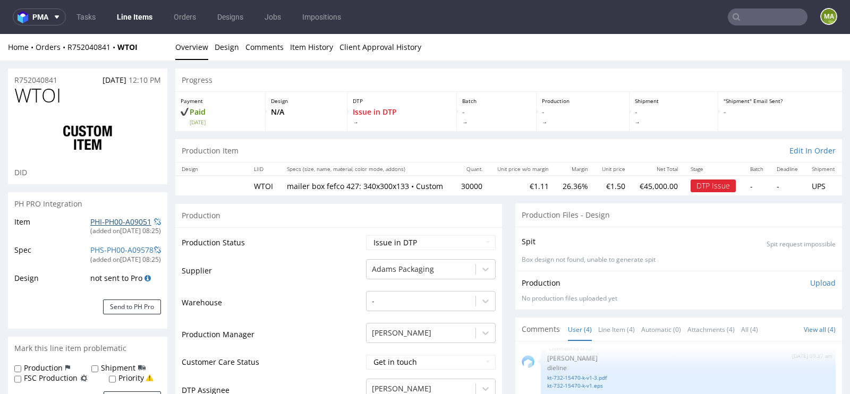
click at [106, 222] on link "PHI-PH00-A09051" at bounding box center [120, 222] width 61 height 10
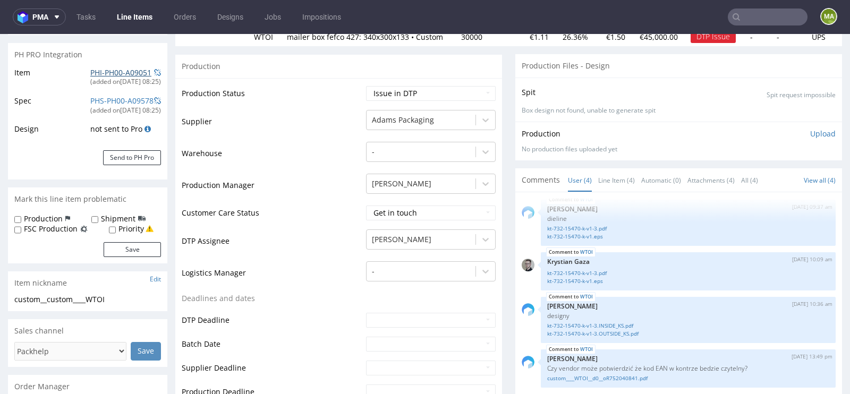
scroll to position [389, 0]
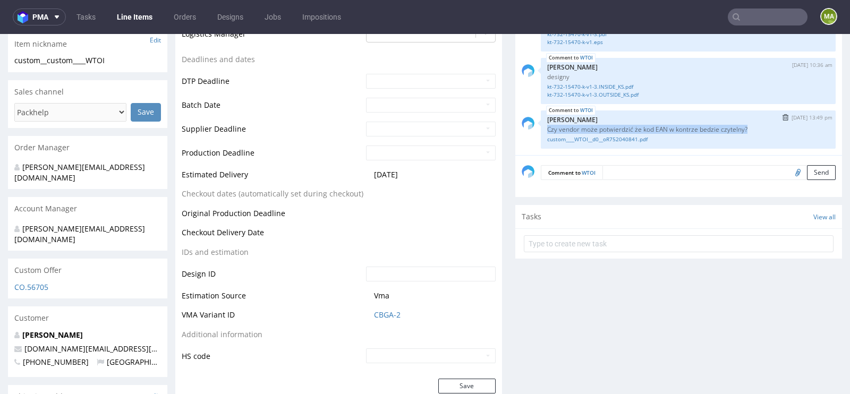
drag, startPoint x: 747, startPoint y: 137, endPoint x: 540, endPoint y: 137, distance: 207.3
click at [547, 133] on p "Czy vendor może potwierdzić że kod EAN w kontrze bedzie czytelny?" at bounding box center [688, 129] width 282 height 8
copy p "Czy vendor może potwierdzić że kod EAN w kontrze bedzie czytelny?"
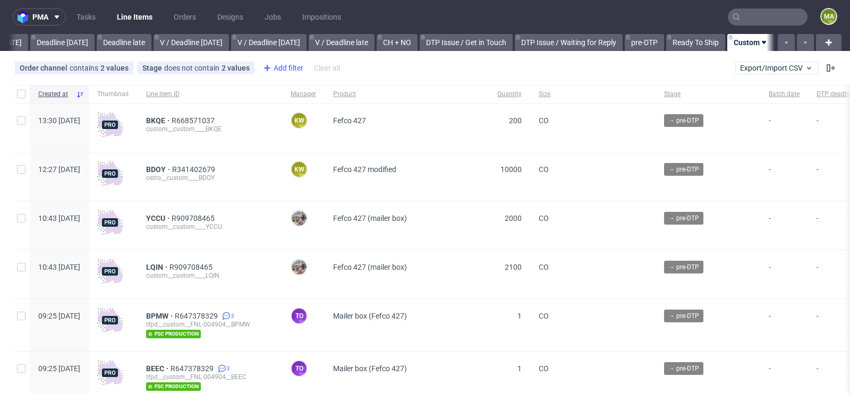
click at [267, 70] on icon at bounding box center [267, 68] width 13 height 13
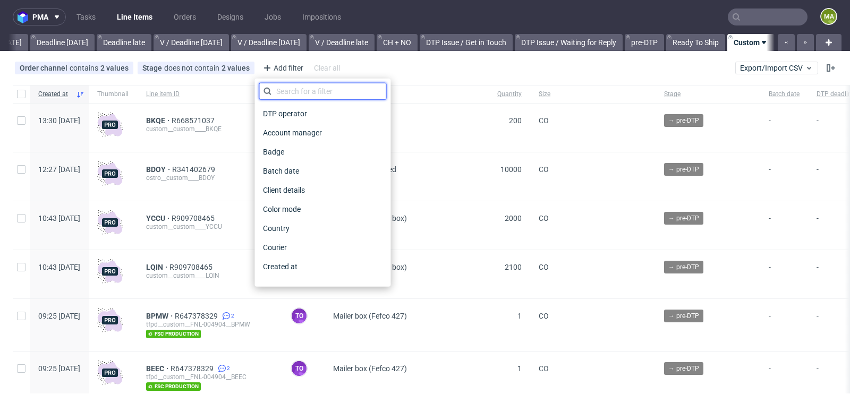
click at [291, 85] on input "text" at bounding box center [323, 91] width 128 height 17
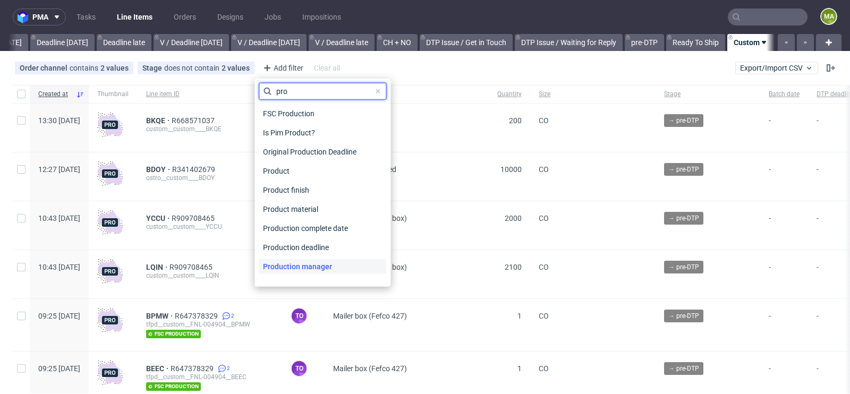
type input "pro"
click at [327, 273] on span "Production manager" at bounding box center [298, 266] width 78 height 15
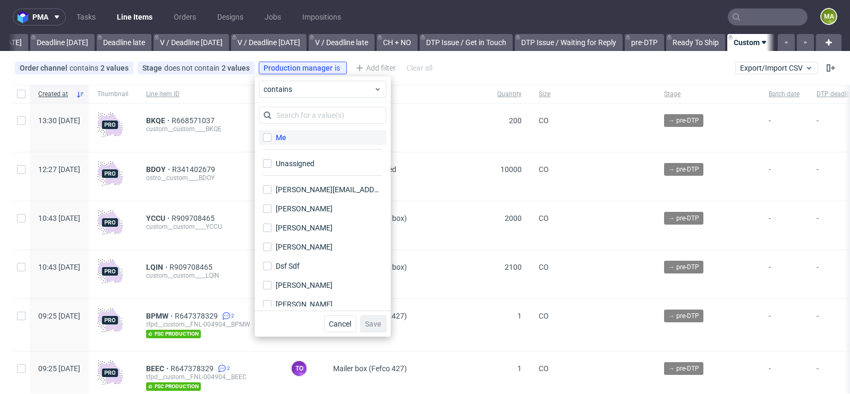
click at [283, 142] on div "Me" at bounding box center [281, 137] width 11 height 11
click at [272, 142] on input "Me" at bounding box center [267, 137] width 9 height 9
checkbox input "true"
click at [376, 326] on span "Save" at bounding box center [373, 324] width 16 height 7
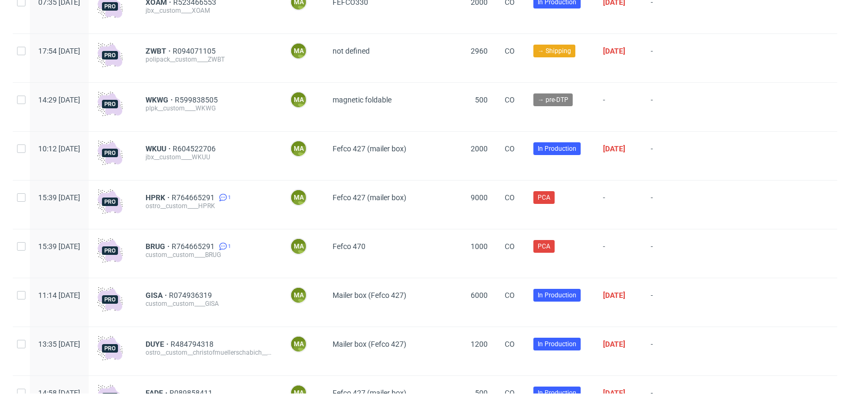
scroll to position [238, 0]
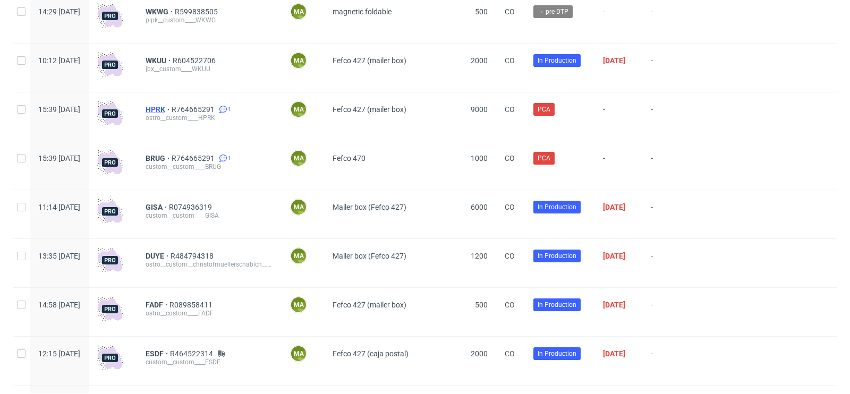
click at [172, 108] on span "HPRK" at bounding box center [159, 109] width 26 height 9
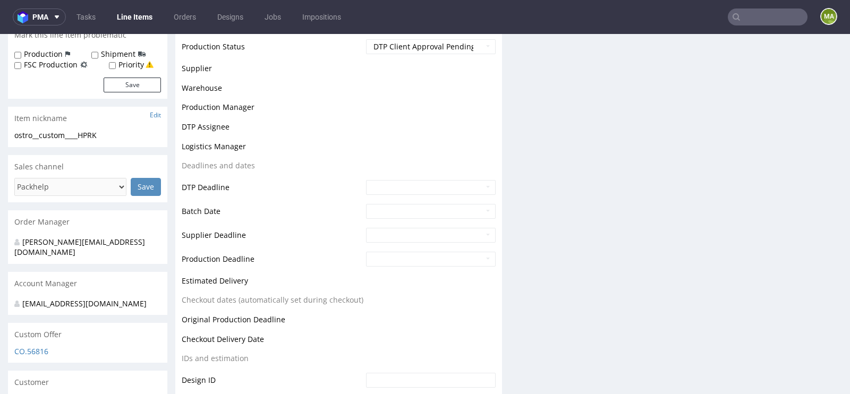
scroll to position [399, 0]
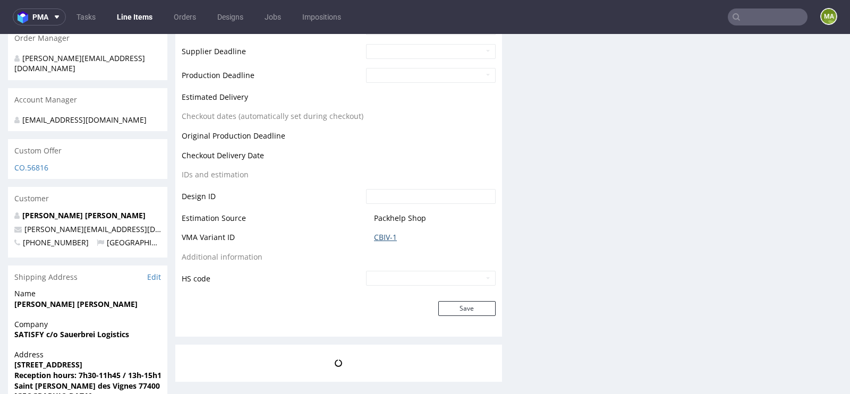
click at [384, 234] on link "CBIV-1" at bounding box center [385, 237] width 23 height 11
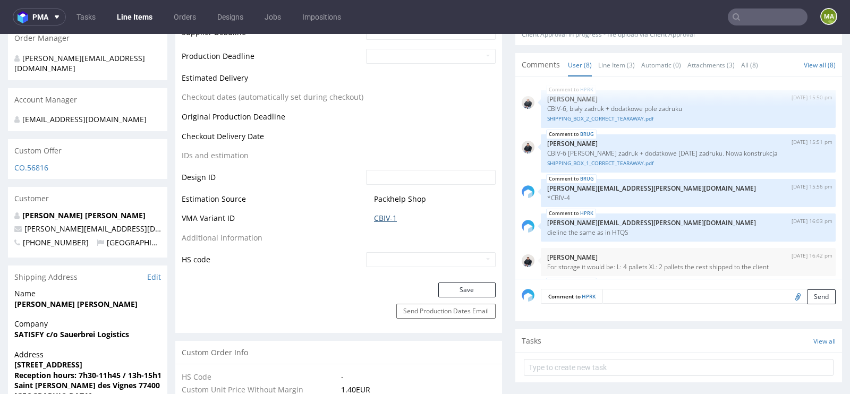
scroll to position [117, 0]
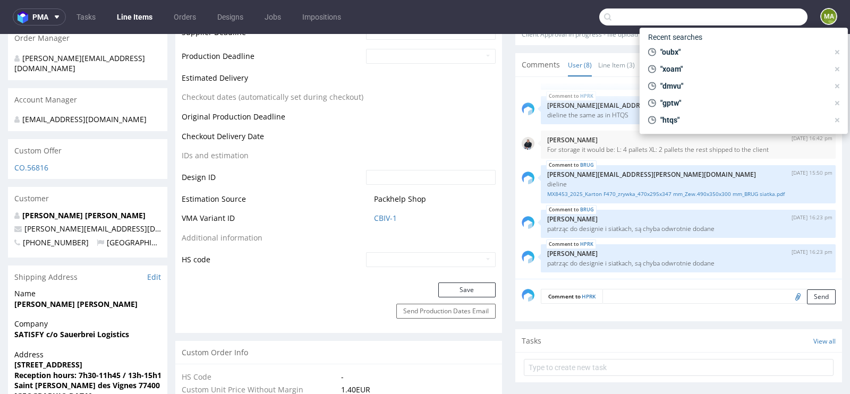
click at [766, 14] on input "text" at bounding box center [704, 17] width 208 height 17
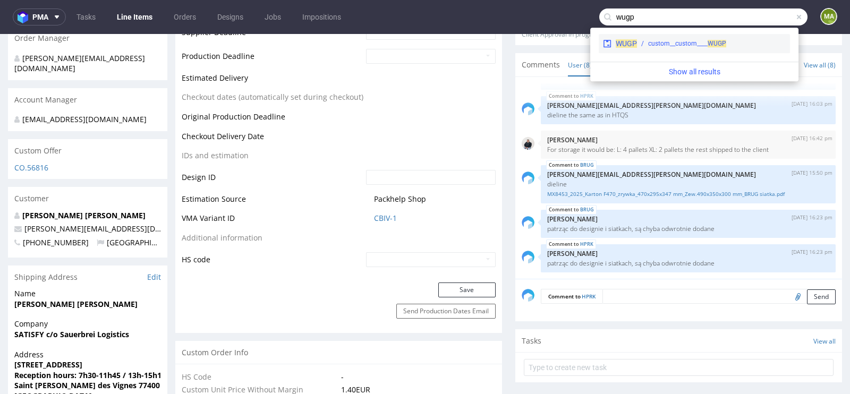
type input "wugp"
click at [725, 43] on span "WUGP" at bounding box center [717, 43] width 19 height 7
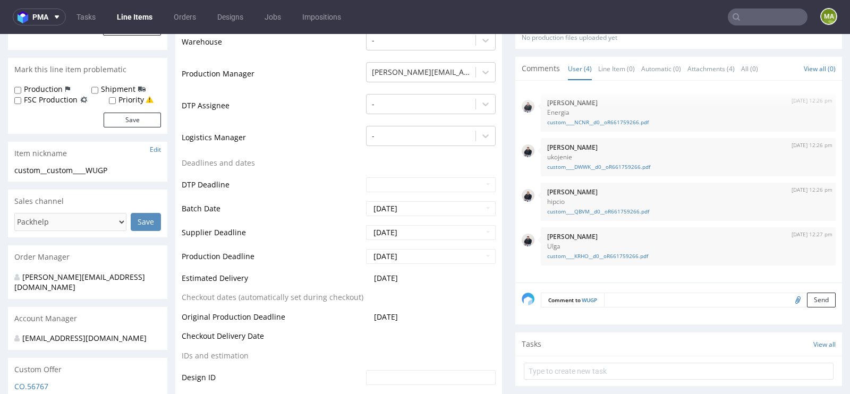
scroll to position [260, 0]
click at [593, 122] on link "custom____NCNR__d0__oR661759266.pdf" at bounding box center [688, 123] width 282 height 8
click at [614, 164] on link "custom____DWWK__d0__oR661759266.pdf" at bounding box center [688, 168] width 282 height 8
click at [607, 206] on div "custom____QBVM__d0__oR661759266.pdf" at bounding box center [688, 211] width 282 height 10
click at [605, 208] on link "custom____QBVM__d0__oR661759266.pdf" at bounding box center [688, 212] width 282 height 8
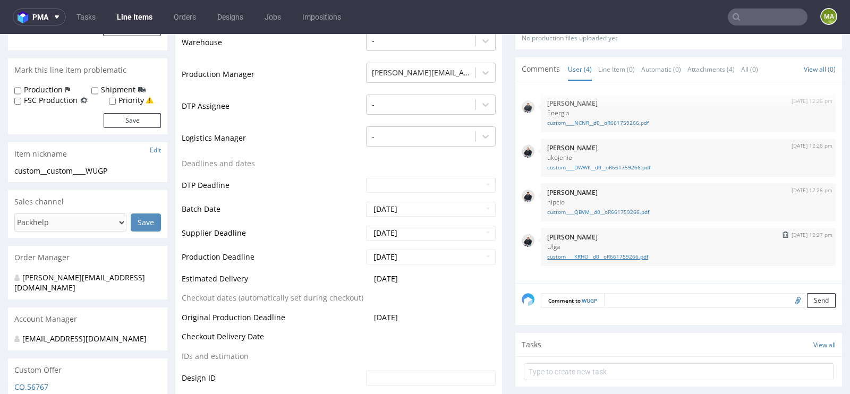
click at [593, 253] on link "custom____KRHO__d0__oR661759266.pdf" at bounding box center [688, 257] width 282 height 8
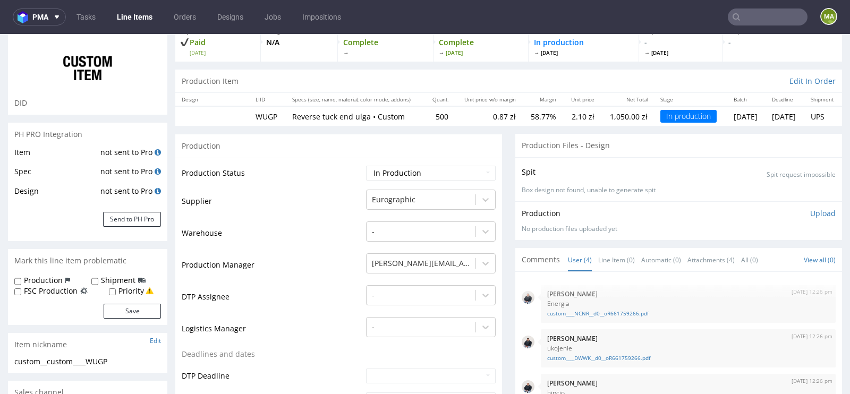
scroll to position [18, 0]
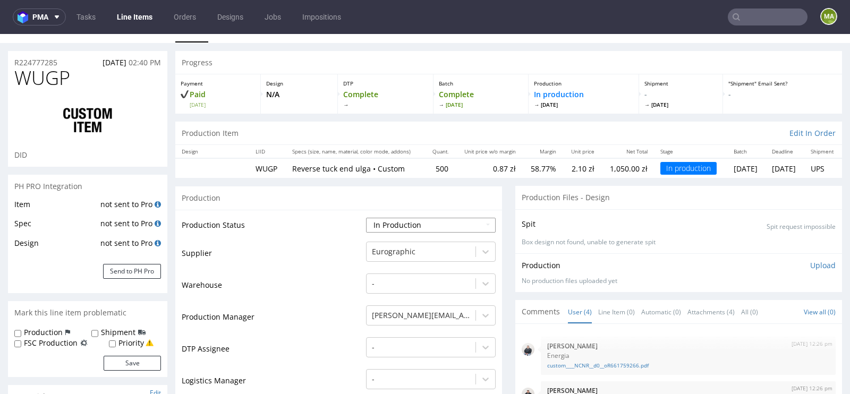
drag, startPoint x: 411, startPoint y: 214, endPoint x: 410, endPoint y: 219, distance: 5.3
click at [410, 219] on select "Waiting for Artwork Waiting for Diecut Waiting for Mockup Waiting for DTP Waiti…" at bounding box center [431, 225] width 130 height 15
select select "production_complete"
click at [366, 218] on select "Waiting for Artwork Waiting for Diecut Waiting for Mockup Waiting for DTP Waiti…" at bounding box center [431, 225] width 130 height 15
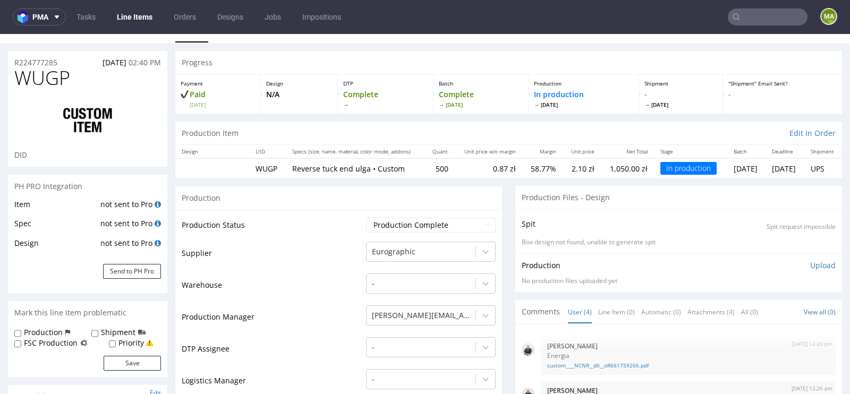
click at [279, 255] on td "Supplier" at bounding box center [273, 257] width 182 height 32
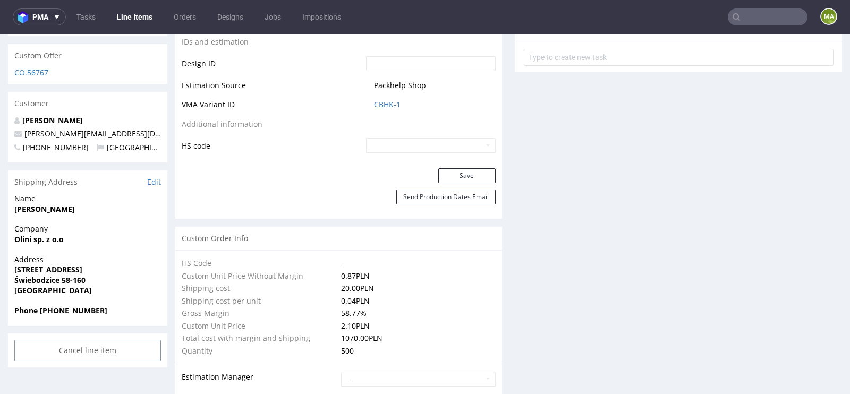
scroll to position [575, 0]
click at [460, 177] on button "Save" at bounding box center [467, 175] width 57 height 15
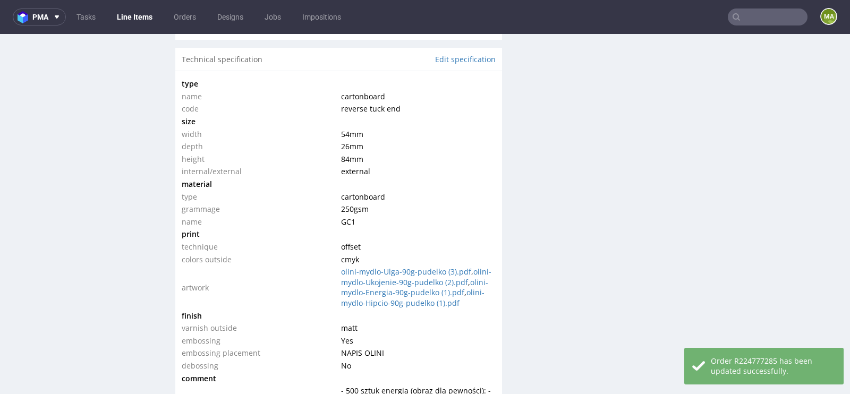
scroll to position [1376, 0]
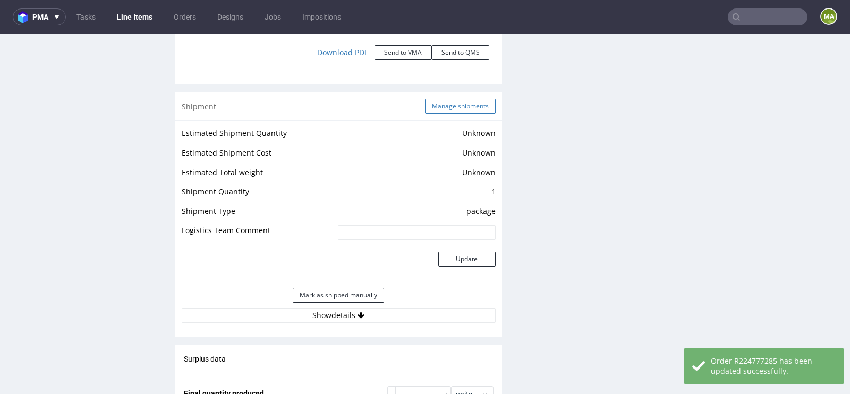
click at [446, 104] on button "Manage shipments" at bounding box center [460, 106] width 71 height 15
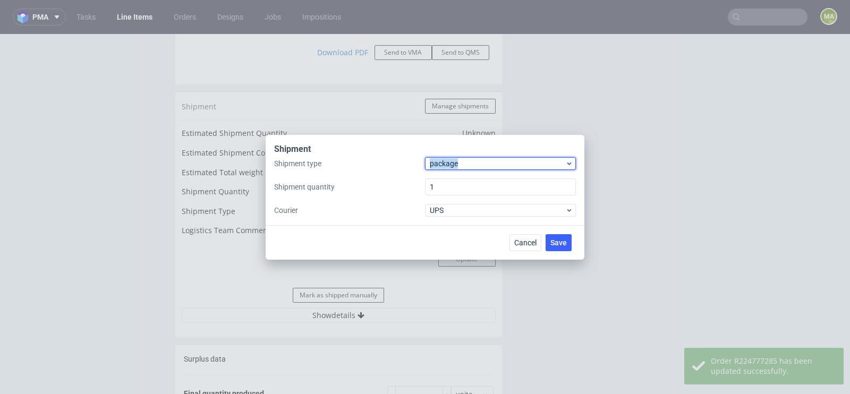
click at [459, 158] on div "package" at bounding box center [500, 163] width 151 height 13
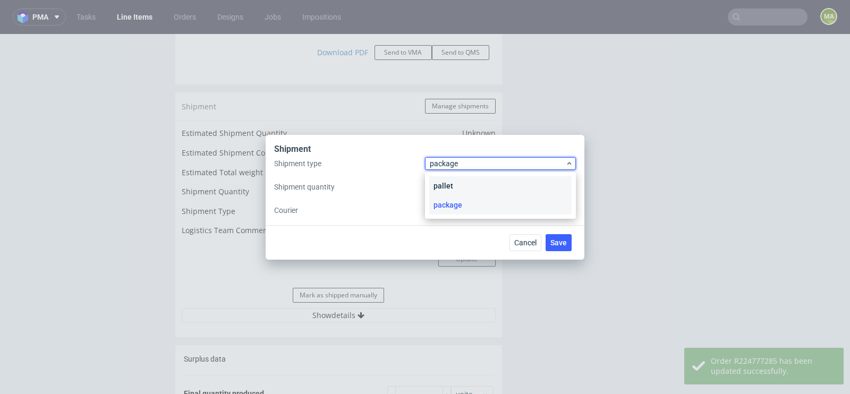
click at [457, 178] on div "pallet" at bounding box center [500, 185] width 142 height 19
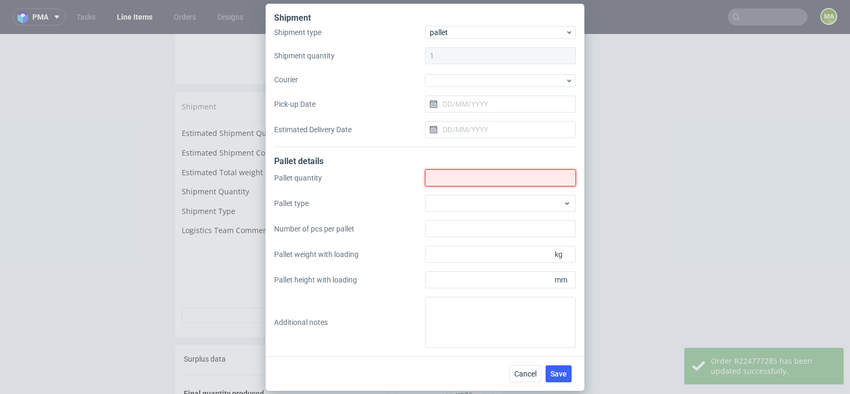
click at [458, 175] on input "Shipment type" at bounding box center [500, 178] width 151 height 17
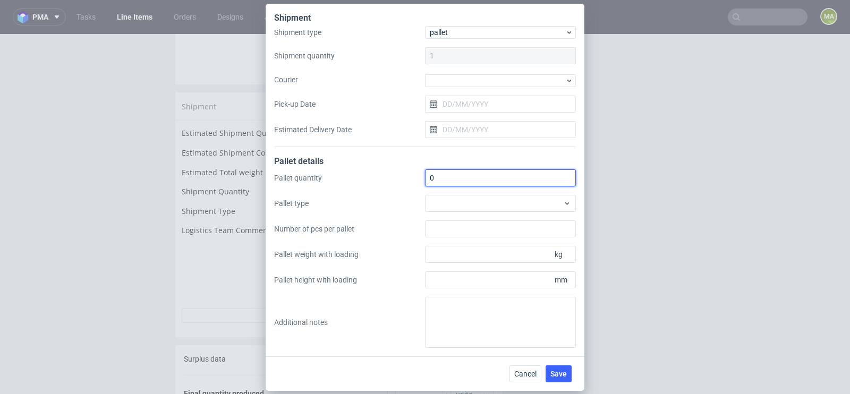
type input "0"
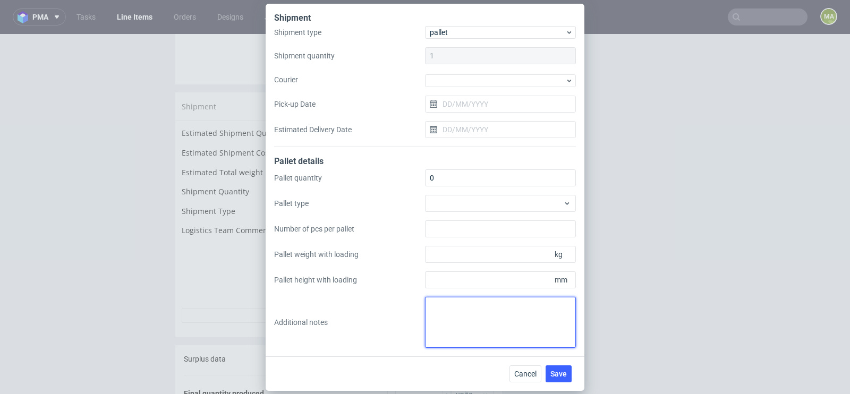
click at [447, 308] on textarea at bounding box center [500, 322] width 151 height 51
paste textarea "31x24cm"
click at [481, 302] on textarea "4 paczki 31x24cm" at bounding box center [500, 322] width 151 height 51
click at [529, 306] on textarea "4 paczki 31x24x19 cm" at bounding box center [500, 322] width 151 height 51
paste textarea "4x3kg"
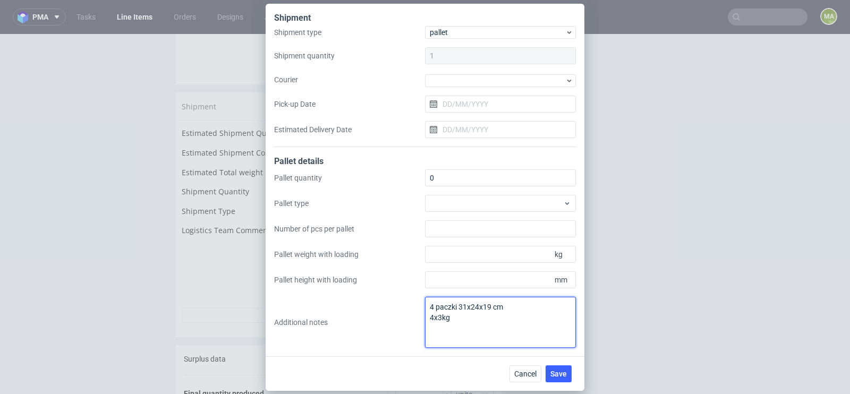
paste textarea "Pick-up location: Szymborskiej 18"
type textarea "4 paczki 31x24x19 cm 4x3kg Pick-up location: Szymborskiej 18"
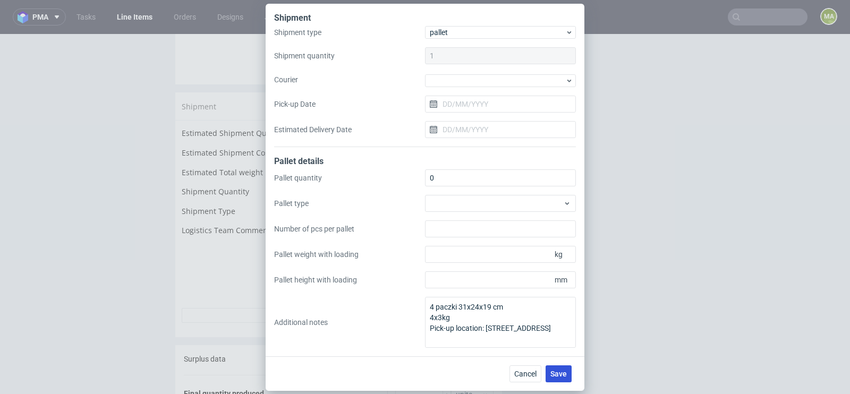
click at [565, 373] on span "Save" at bounding box center [559, 373] width 16 height 7
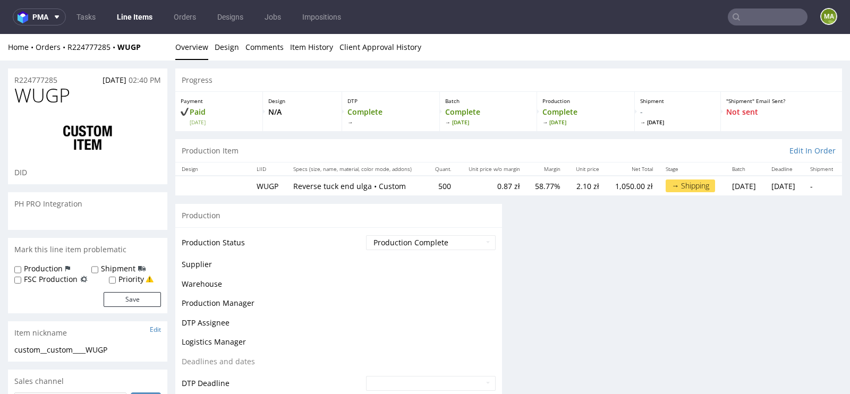
click at [94, 107] on div "WUGP DID" at bounding box center [87, 134] width 159 height 99
drag, startPoint x: 84, startPoint y: 99, endPoint x: 0, endPoint y: 97, distance: 84.0
copy span "WUGP"
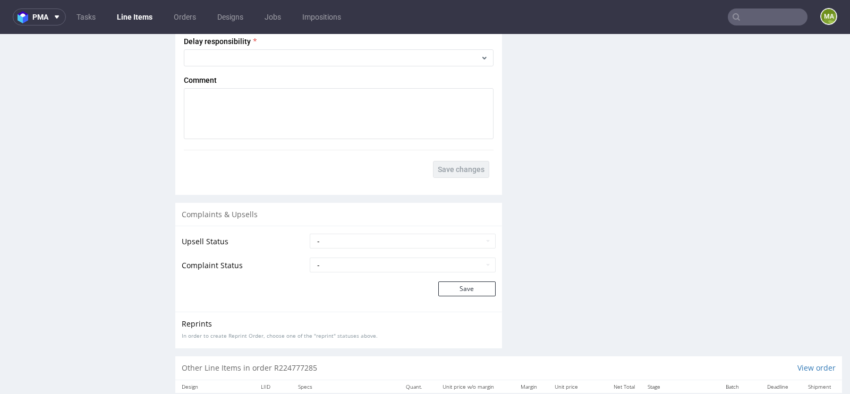
scroll to position [2039, 0]
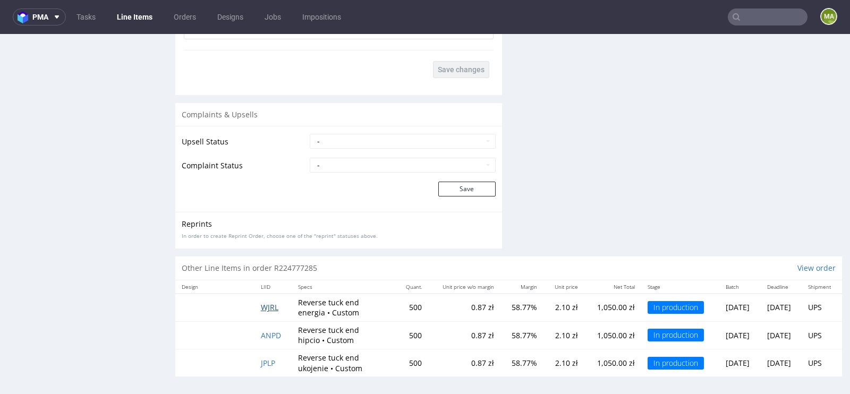
click at [267, 302] on span "WJRL" at bounding box center [270, 307] width 18 height 10
click at [264, 327] on td "ANPD" at bounding box center [273, 336] width 37 height 28
click at [265, 331] on span "ANPD" at bounding box center [271, 336] width 20 height 10
drag, startPoint x: 265, startPoint y: 358, endPoint x: 267, endPoint y: 351, distance: 7.4
click at [265, 359] on span "JPLP" at bounding box center [268, 363] width 14 height 10
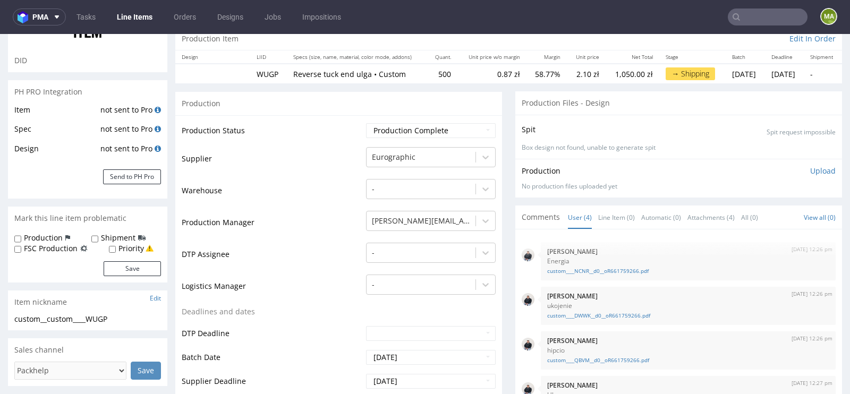
scroll to position [0, 0]
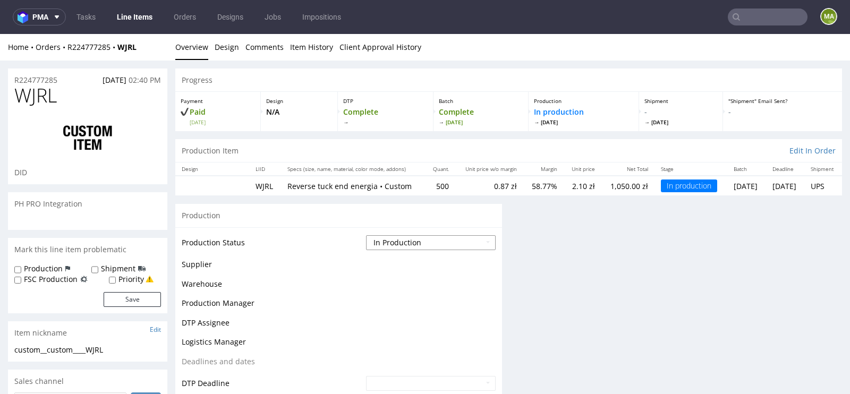
click at [397, 238] on select "Waiting for Artwork Waiting for Diecut Waiting for Mockup Waiting for DTP Waiti…" at bounding box center [431, 242] width 130 height 15
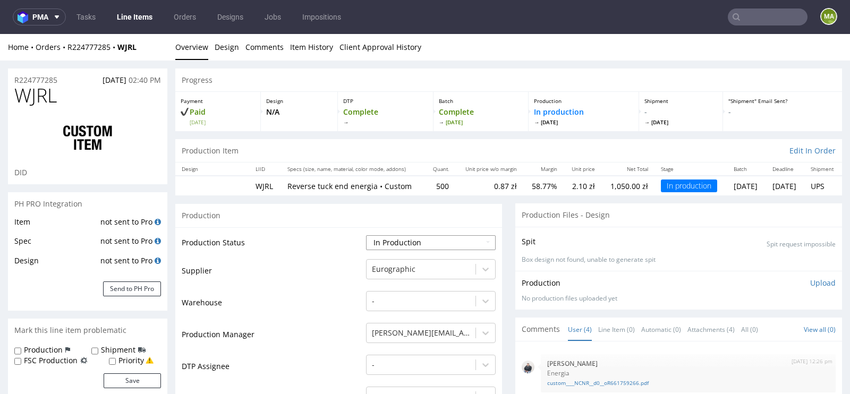
select select "production_complete"
click at [366, 235] on select "Waiting for Artwork Waiting for Diecut Waiting for Mockup Waiting for DTP Waiti…" at bounding box center [431, 242] width 130 height 15
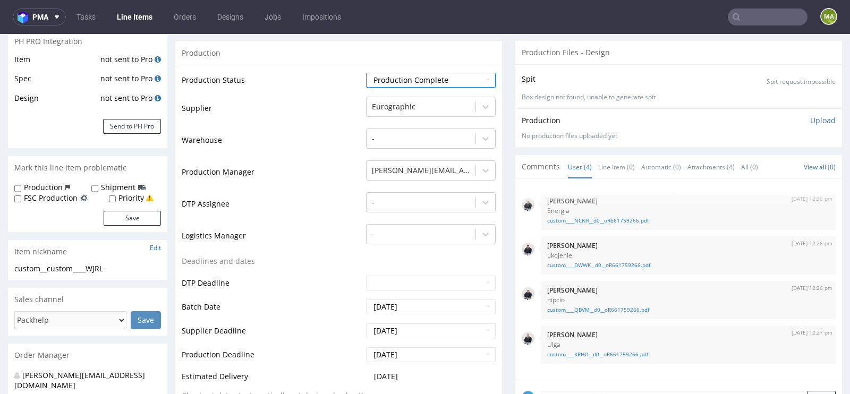
scroll to position [399, 0]
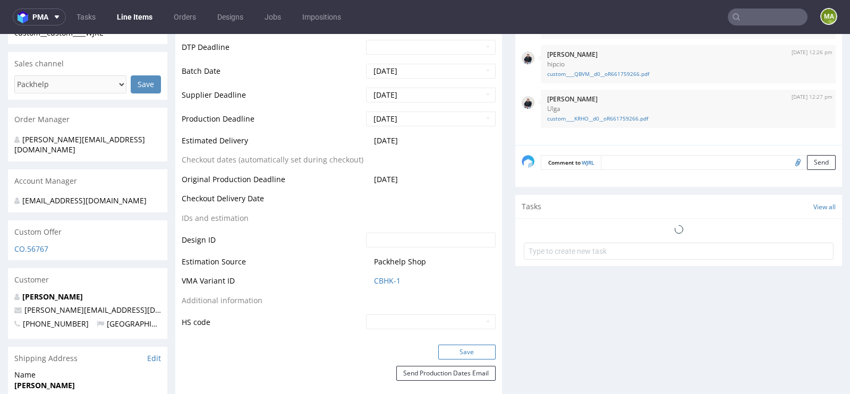
click at [451, 349] on button "Save" at bounding box center [467, 352] width 57 height 15
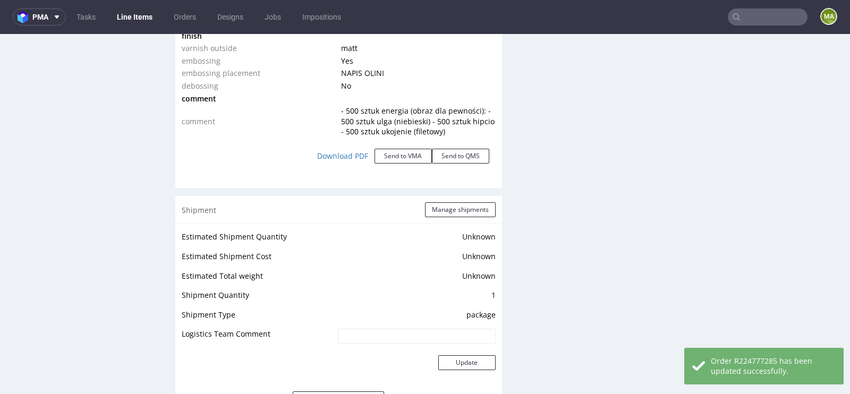
scroll to position [1274, 0]
click at [445, 205] on button "Manage shipments" at bounding box center [460, 208] width 71 height 15
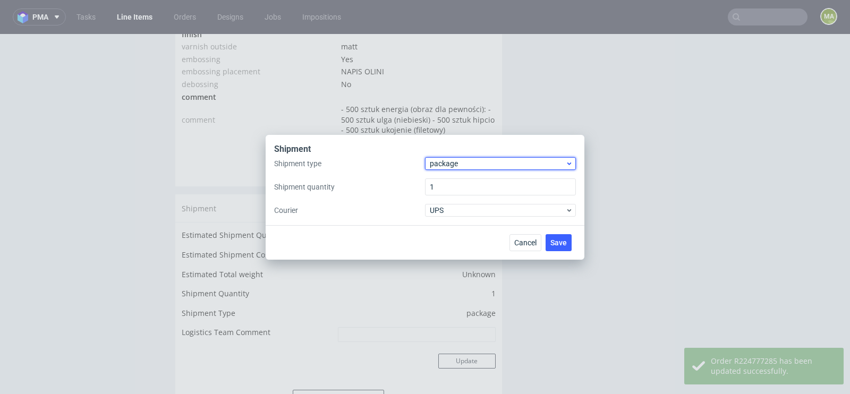
click at [454, 157] on div "package" at bounding box center [500, 163] width 151 height 13
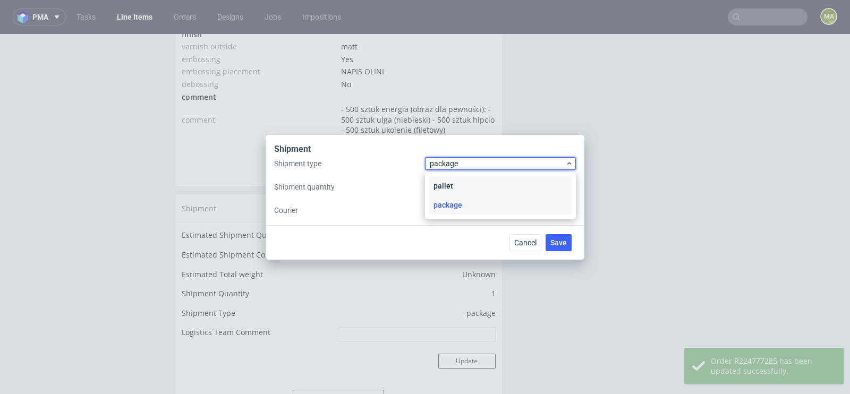
click at [454, 180] on div "pallet" at bounding box center [500, 185] width 142 height 19
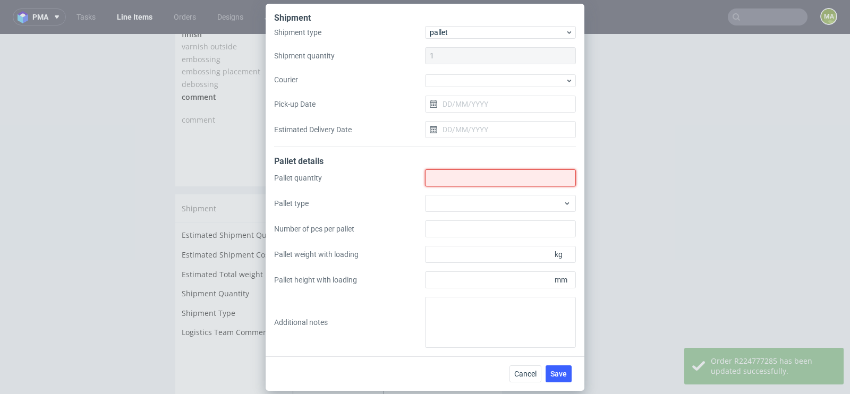
click at [454, 180] on input "Shipment type" at bounding box center [500, 178] width 151 height 17
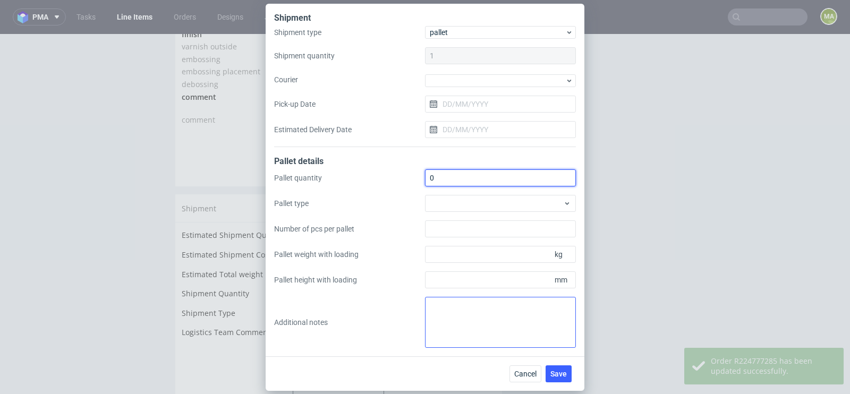
type input "0"
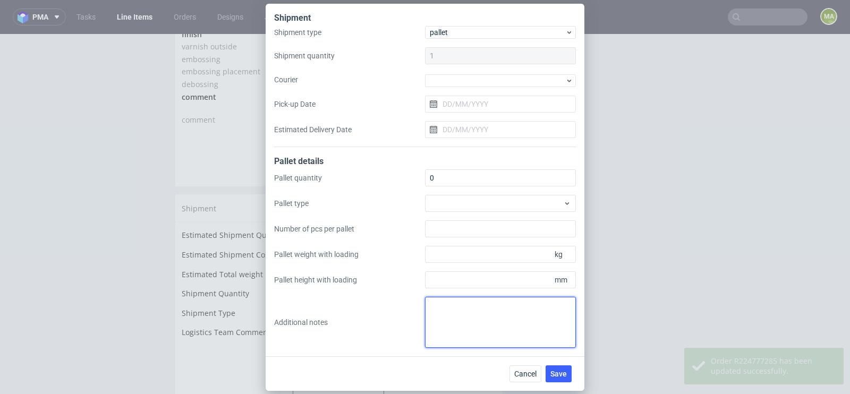
click at [462, 321] on textarea at bounding box center [500, 322] width 151 height 51
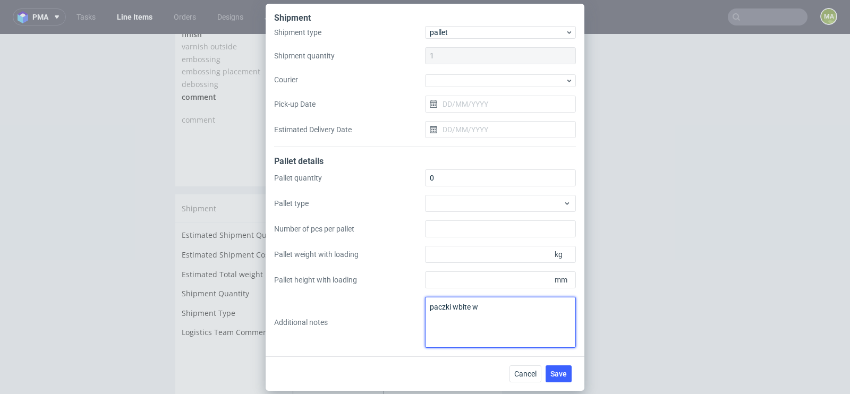
paste textarea "WUGP"
click at [493, 305] on textarea "paczki wbite w WUGP" at bounding box center [500, 322] width 151 height 51
click at [493, 304] on textarea "paczki wbite w WUGP" at bounding box center [500, 322] width 151 height 51
type textarea "paczki wbite w WUGP"
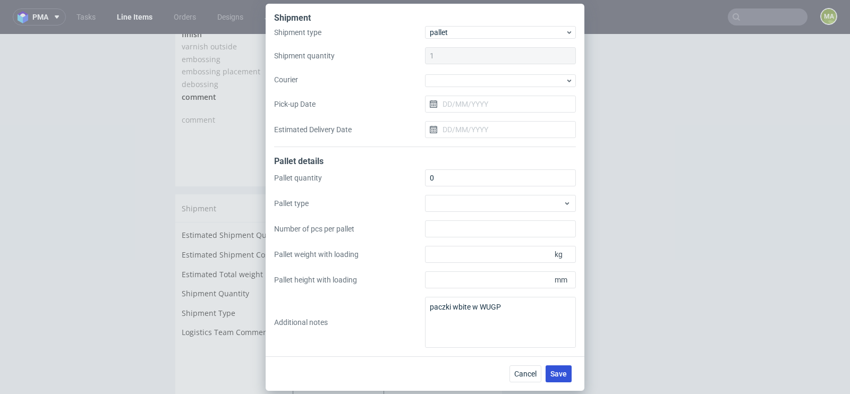
click at [561, 370] on span "Save" at bounding box center [559, 373] width 16 height 7
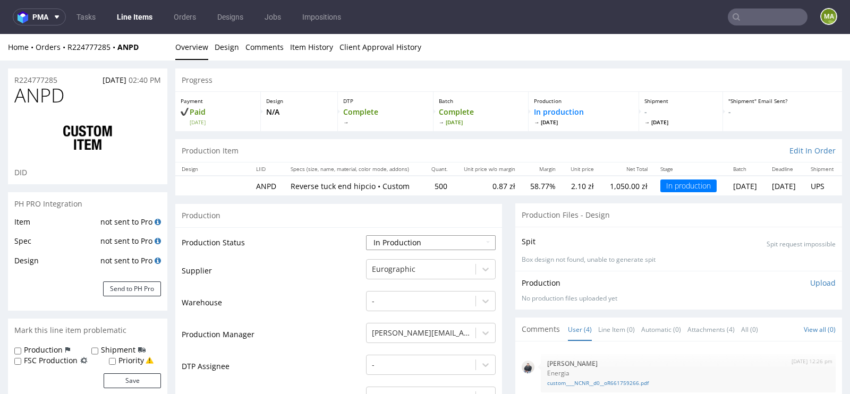
click at [415, 241] on select "Waiting for Artwork Waiting for Diecut Waiting for Mockup Waiting for DTP Waiti…" at bounding box center [431, 242] width 130 height 15
select select "production_complete"
click at [366, 235] on select "Waiting for Artwork Waiting for Diecut Waiting for Mockup Waiting for DTP Waiti…" at bounding box center [431, 242] width 130 height 15
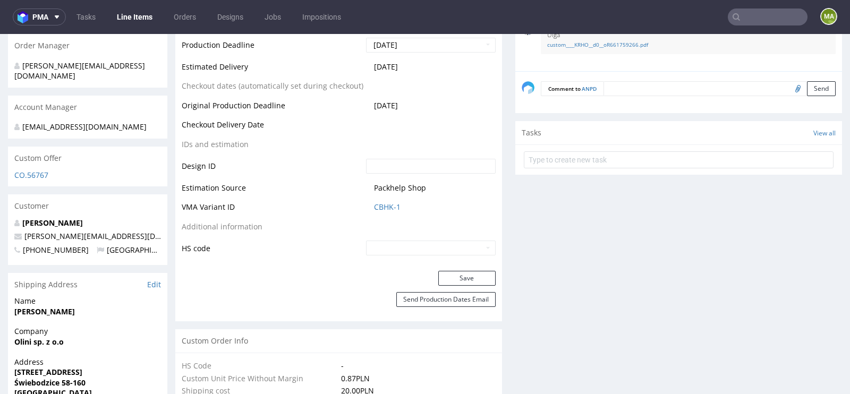
scroll to position [474, 0]
click at [459, 276] on button "Save" at bounding box center [467, 277] width 57 height 15
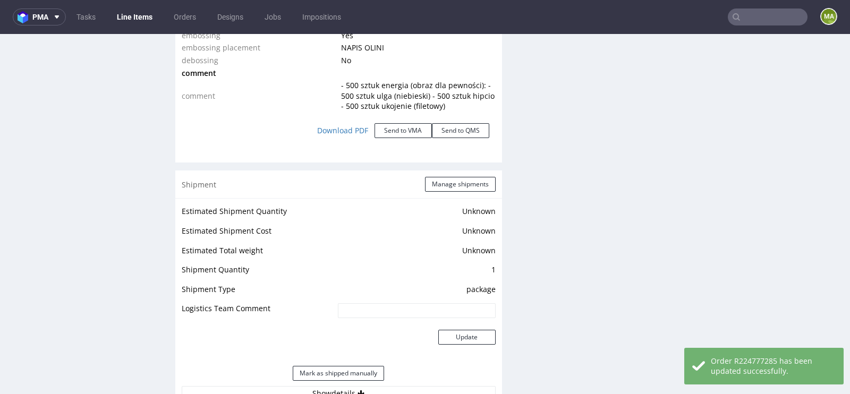
scroll to position [1341, 0]
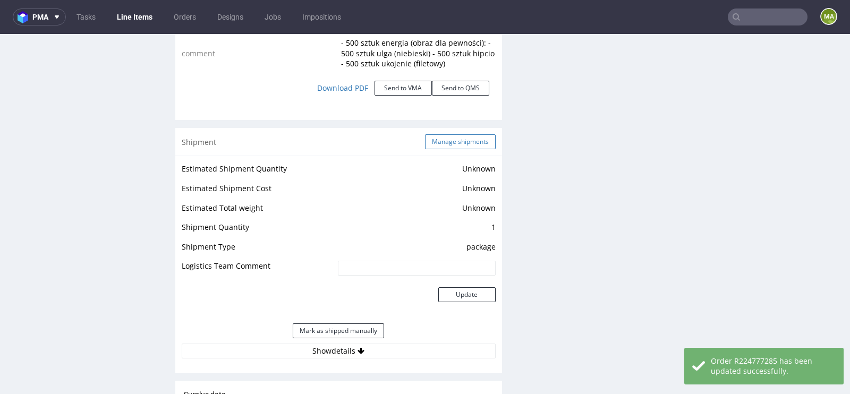
click at [450, 142] on button "Manage shipments" at bounding box center [460, 141] width 71 height 15
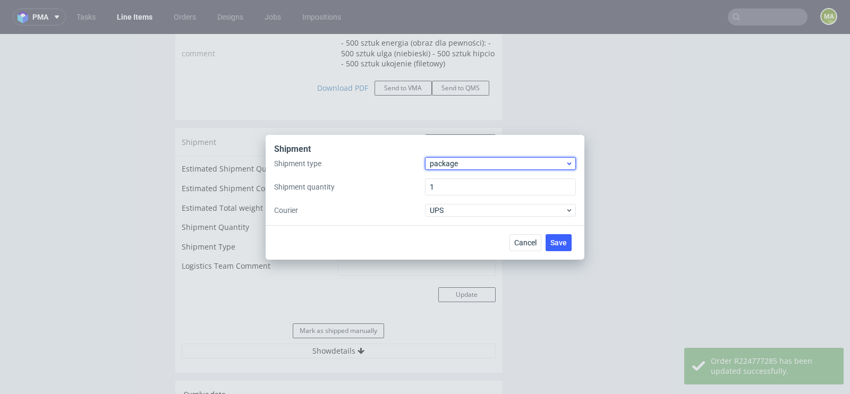
click at [440, 161] on span "package" at bounding box center [498, 163] width 136 height 11
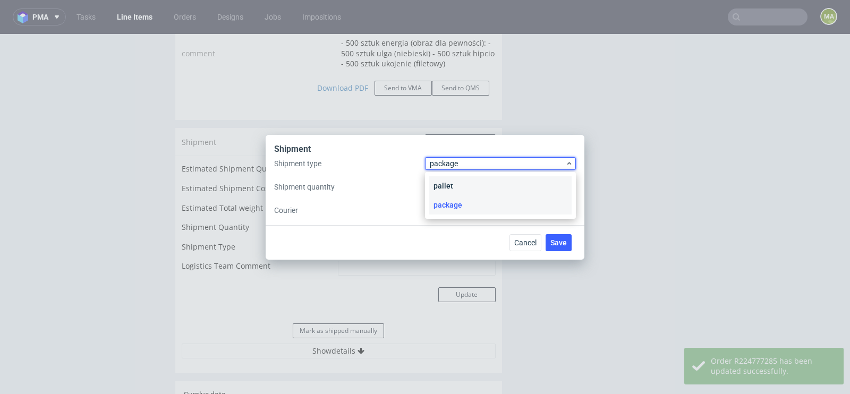
click at [456, 181] on div "pallet" at bounding box center [500, 185] width 142 height 19
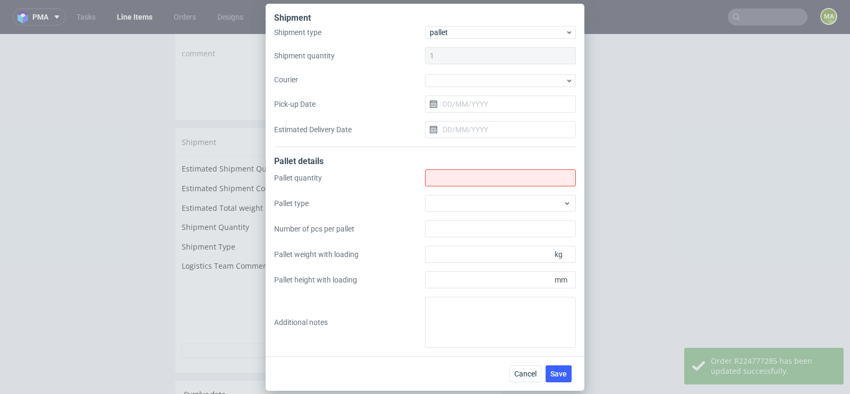
click at [451, 163] on div "Pallet details" at bounding box center [425, 163] width 302 height 14
click at [452, 176] on input "Shipment type" at bounding box center [500, 178] width 151 height 17
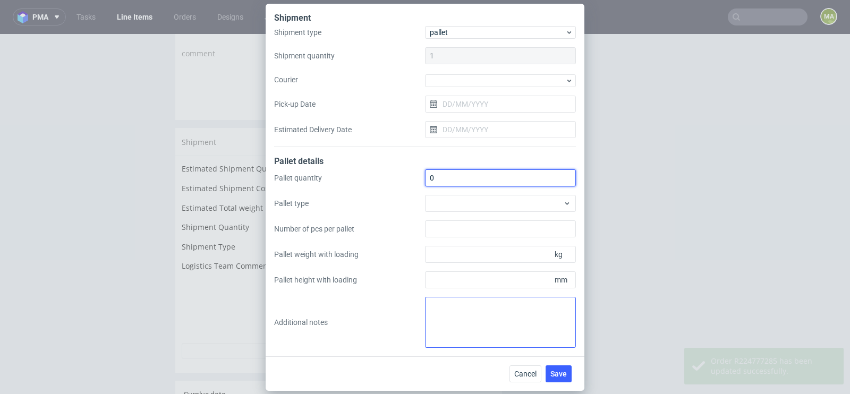
type input "0"
click at [463, 314] on textarea at bounding box center [500, 322] width 151 height 51
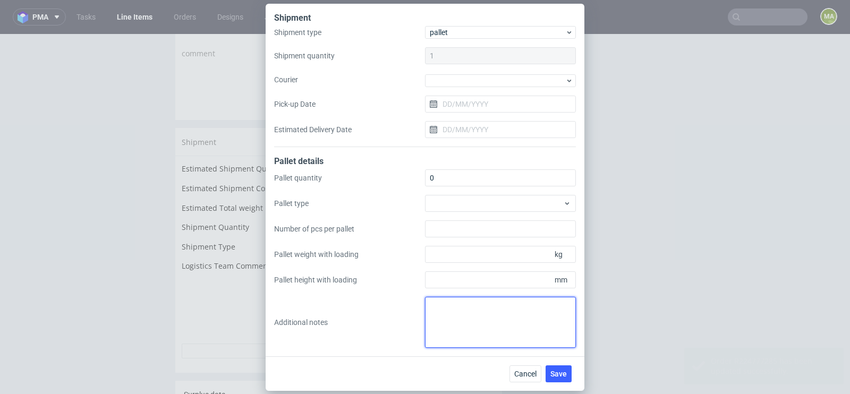
paste textarea "paczki wbite w WUGP"
type textarea "paczki wbite w WUGP"
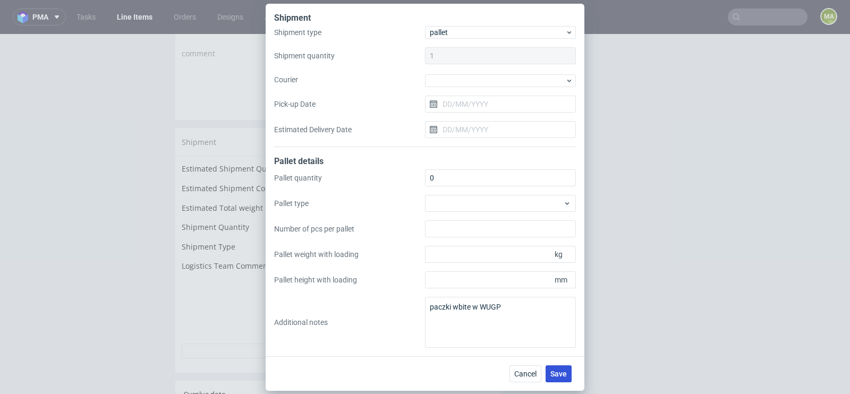
click at [560, 379] on button "Save" at bounding box center [559, 374] width 26 height 17
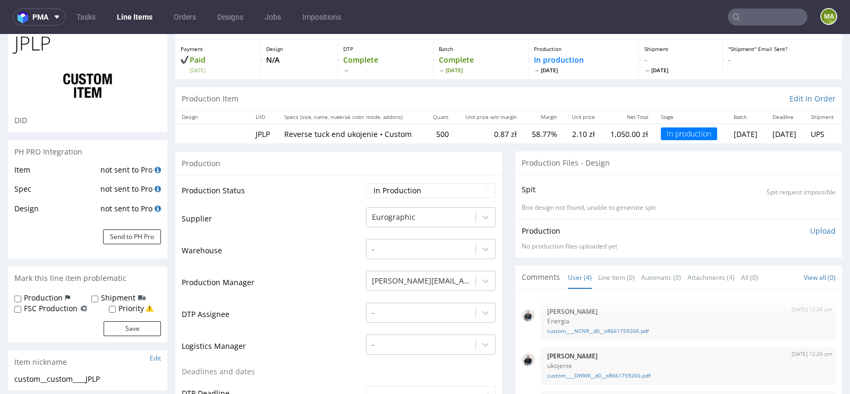
scroll to position [113, 0]
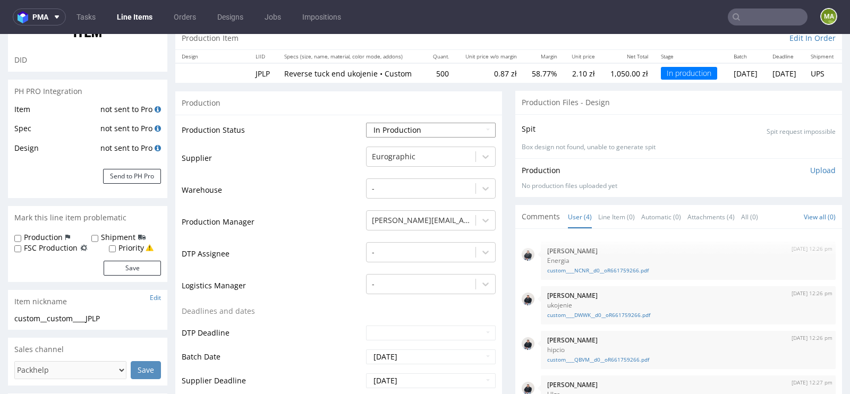
click at [398, 132] on select "Waiting for Artwork Waiting for Diecut Waiting for Mockup Waiting for DTP Waiti…" at bounding box center [431, 130] width 130 height 15
select select "production_complete"
click at [366, 123] on select "Waiting for Artwork Waiting for Diecut Waiting for Mockup Waiting for DTP Waiti…" at bounding box center [431, 130] width 130 height 15
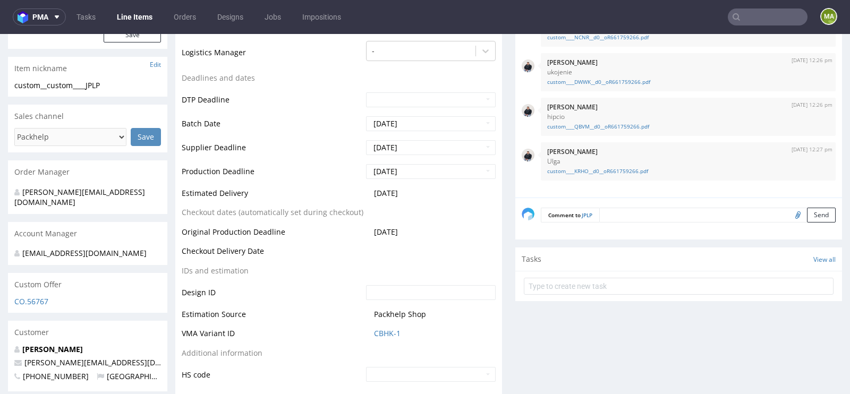
scroll to position [588, 0]
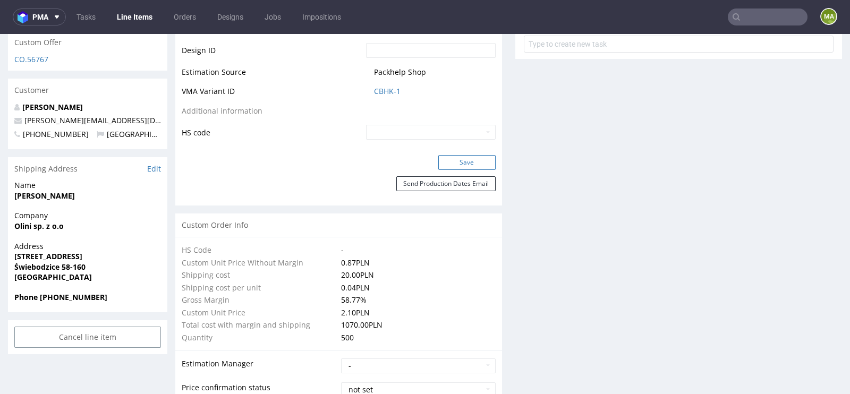
click at [471, 163] on button "Save" at bounding box center [467, 162] width 57 height 15
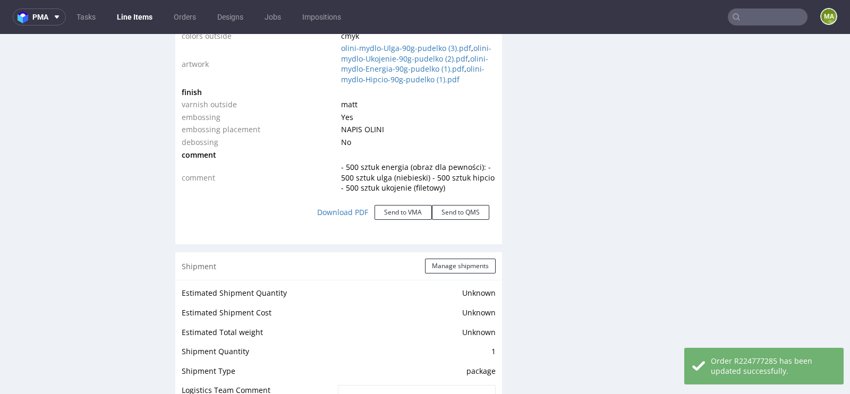
scroll to position [1365, 0]
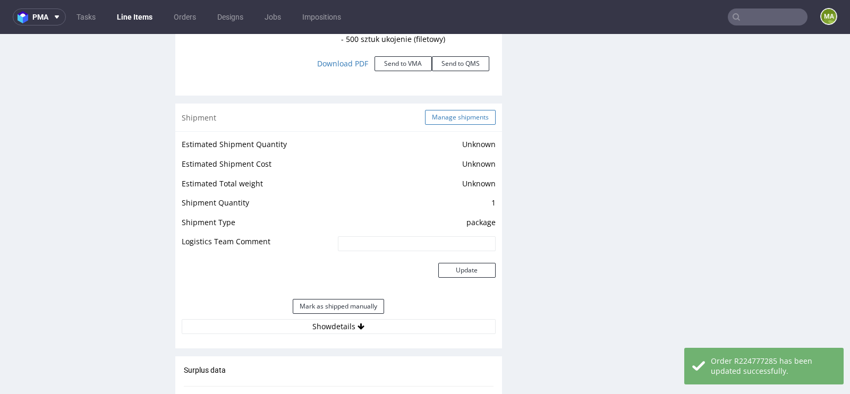
click at [451, 121] on button "Manage shipments" at bounding box center [460, 117] width 71 height 15
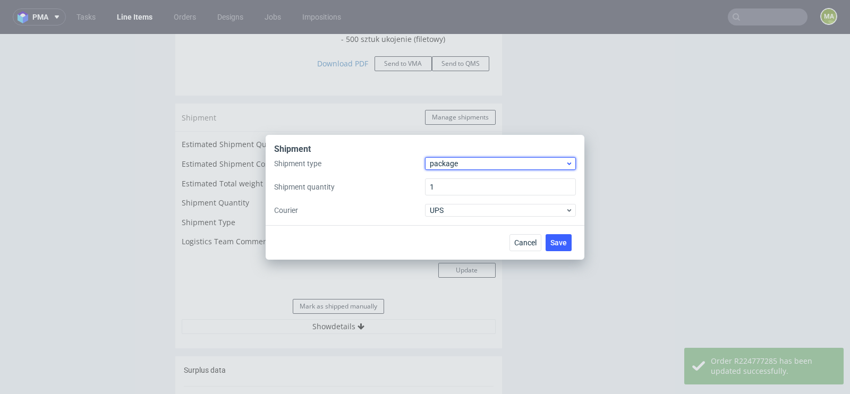
click at [455, 162] on span "package" at bounding box center [498, 163] width 136 height 11
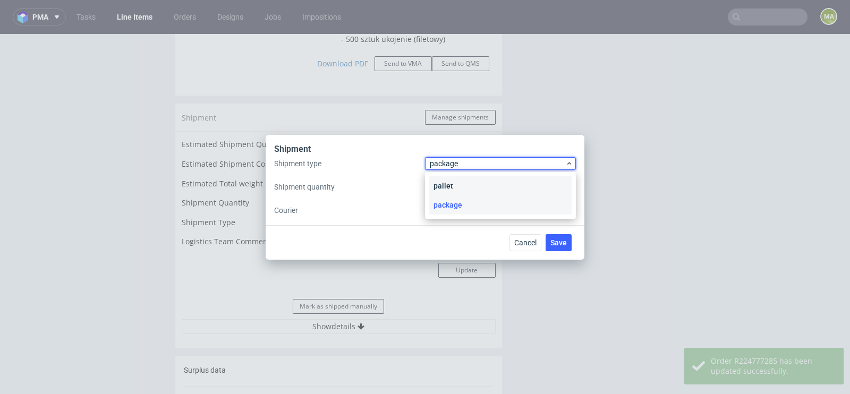
click at [456, 178] on div "pallet" at bounding box center [500, 185] width 142 height 19
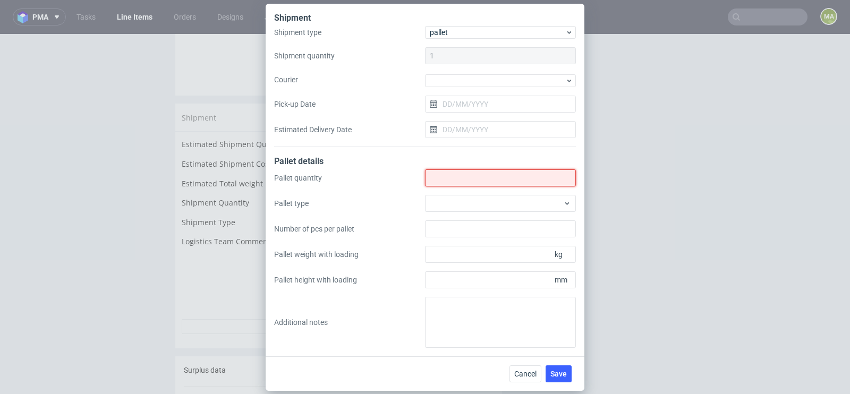
click at [457, 180] on input "Shipment type" at bounding box center [500, 178] width 151 height 17
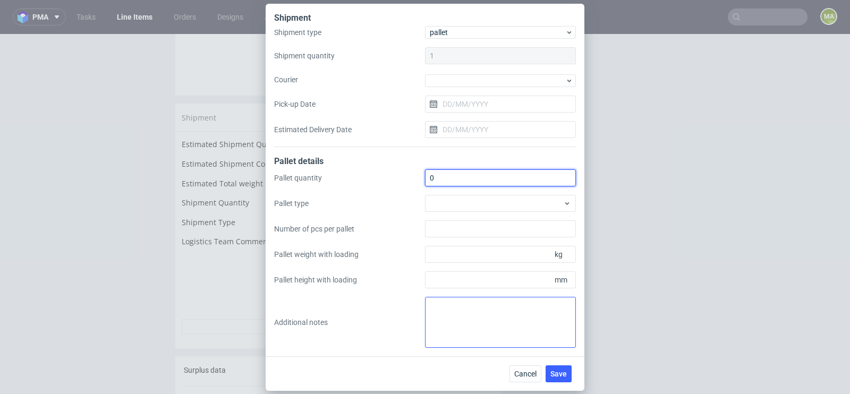
type input "0"
click at [442, 322] on textarea at bounding box center [500, 322] width 151 height 51
paste textarea "paczki wbite w WUGP"
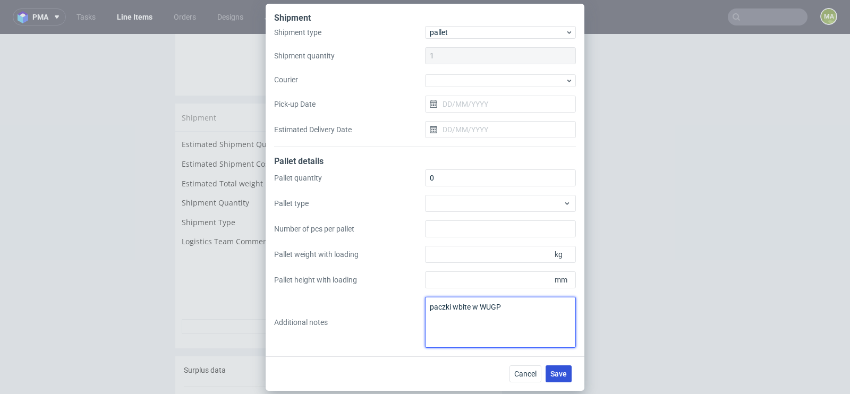
type textarea "paczki wbite w WUGP"
click at [564, 376] on span "Save" at bounding box center [559, 373] width 16 height 7
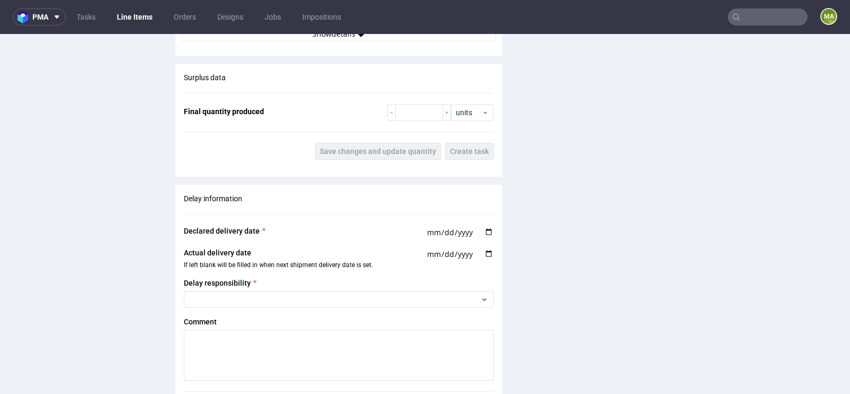
scroll to position [2039, 0]
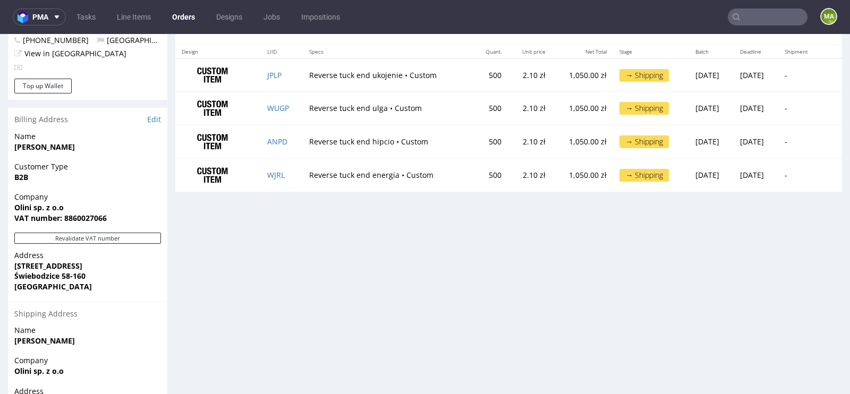
scroll to position [604, 0]
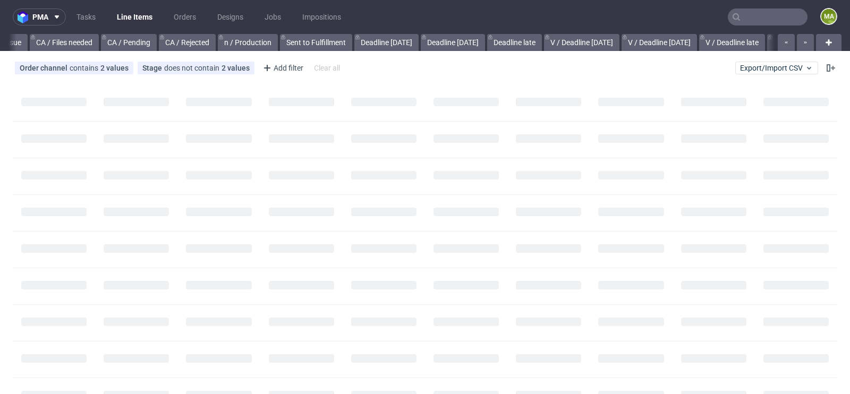
click at [753, 16] on input "text" at bounding box center [768, 17] width 80 height 17
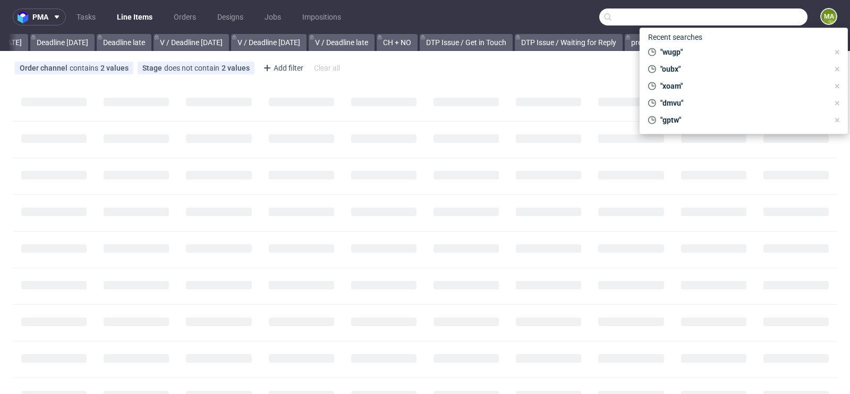
scroll to position [0, 1201]
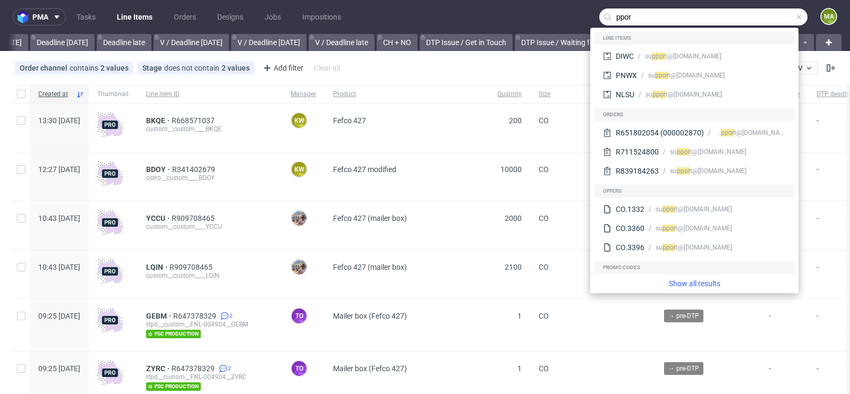
type input "ppor"
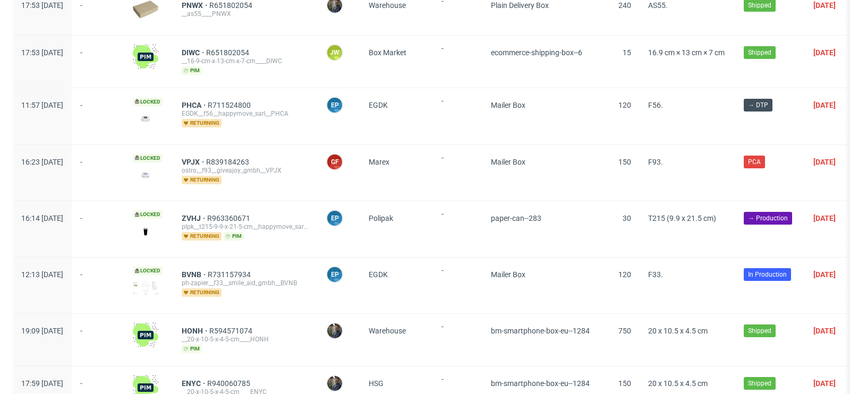
scroll to position [290, 0]
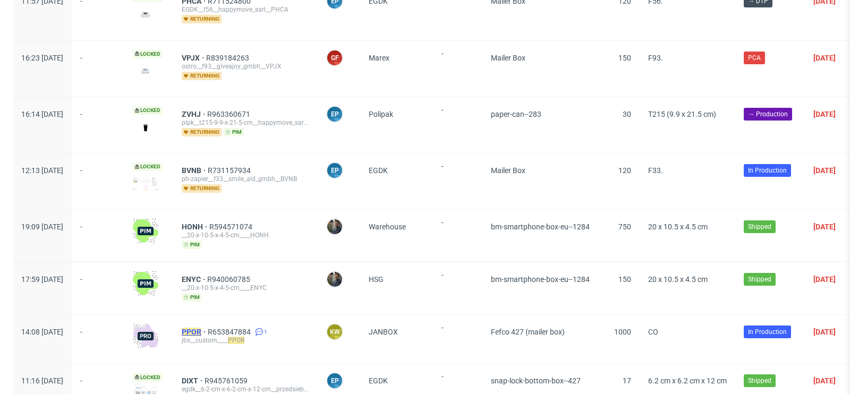
click at [201, 328] on mark "PPOR" at bounding box center [192, 332] width 20 height 9
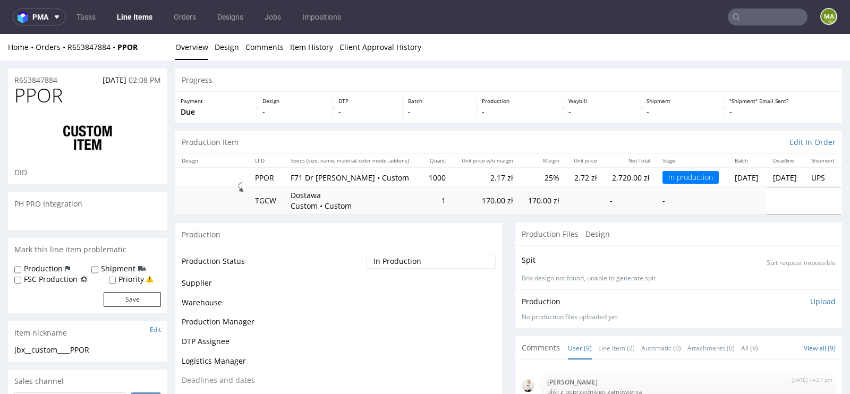
scroll to position [121, 0]
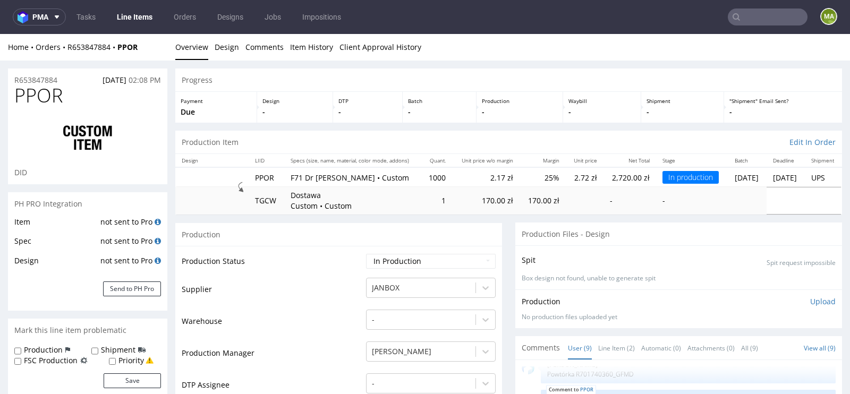
click at [760, 20] on input "text" at bounding box center [768, 17] width 80 height 17
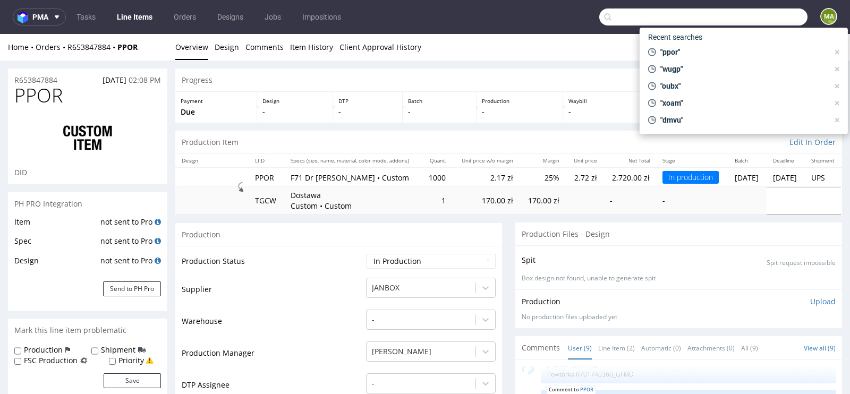
paste input "R766589641"
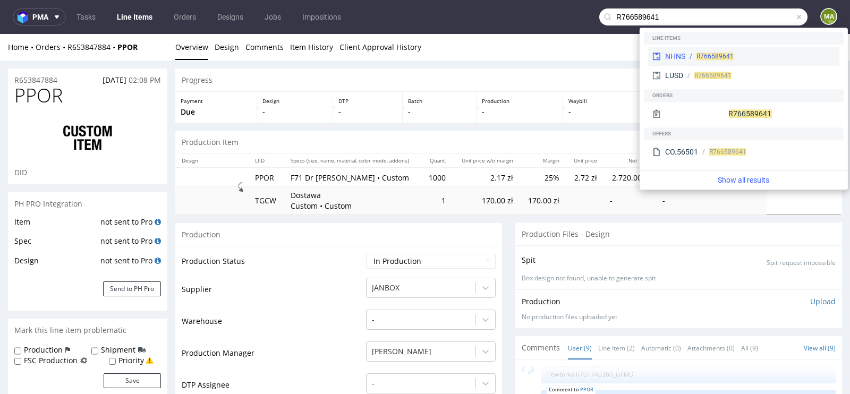
type input "R766589641"
drag, startPoint x: 682, startPoint y: 58, endPoint x: 681, endPoint y: 24, distance: 34.0
click at [682, 58] on div "NHNS" at bounding box center [675, 56] width 20 height 11
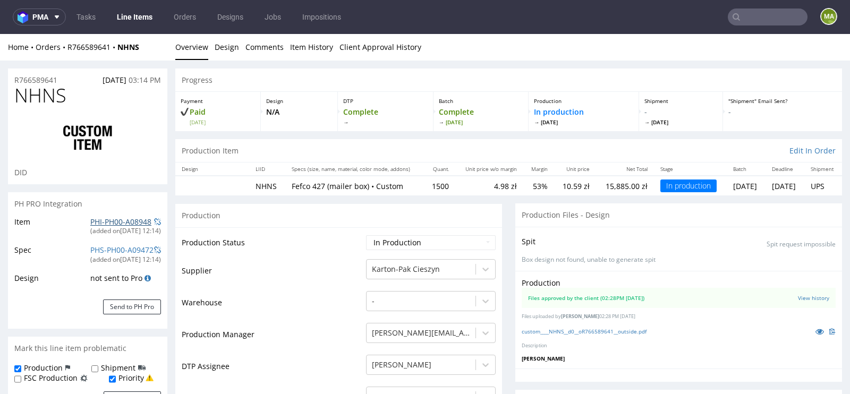
click at [112, 221] on link "PHI-PH00-A08948" at bounding box center [120, 222] width 61 height 10
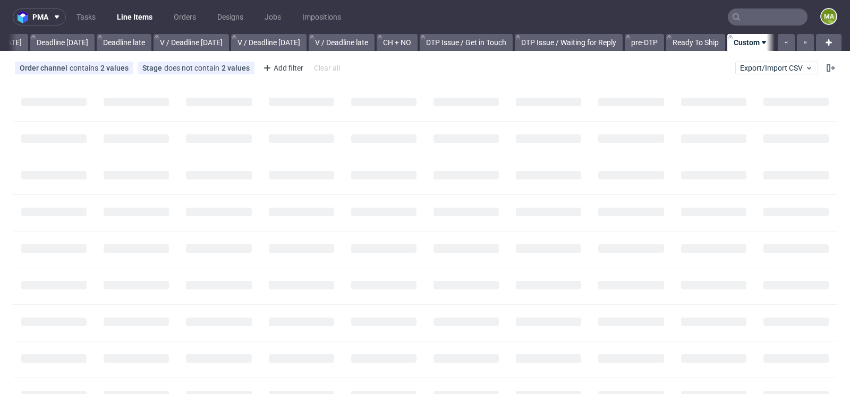
scroll to position [0, 1201]
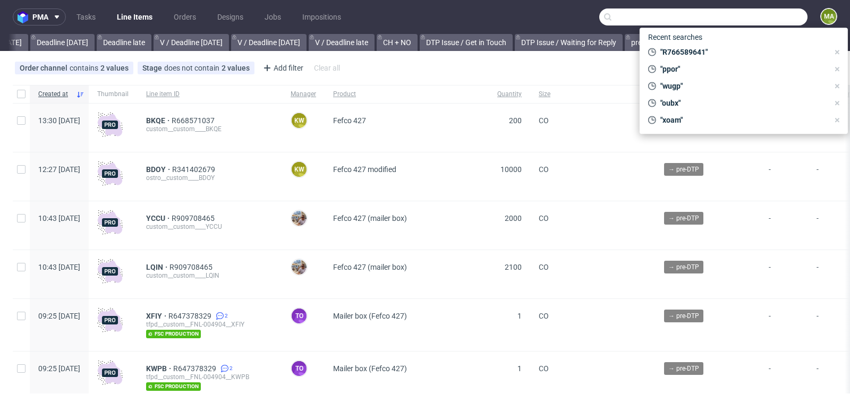
click at [745, 24] on input "text" at bounding box center [704, 17] width 208 height 17
paste input "chen@satisfyrunning.com"
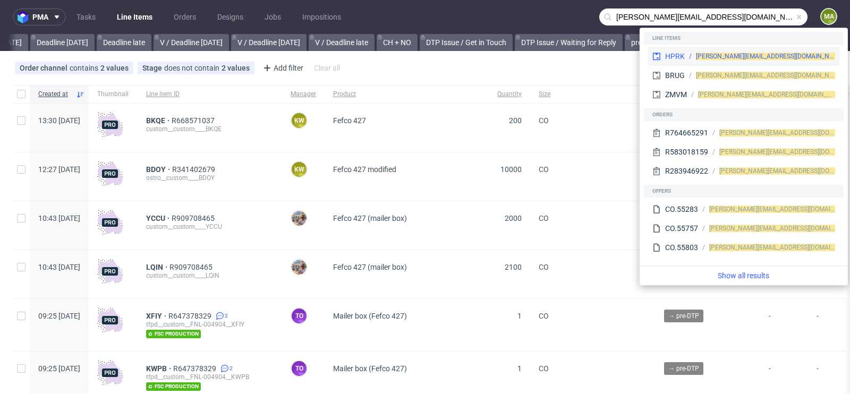
type input "chen@satisfyrunning.com"
click at [671, 60] on div "HPRK" at bounding box center [675, 56] width 20 height 11
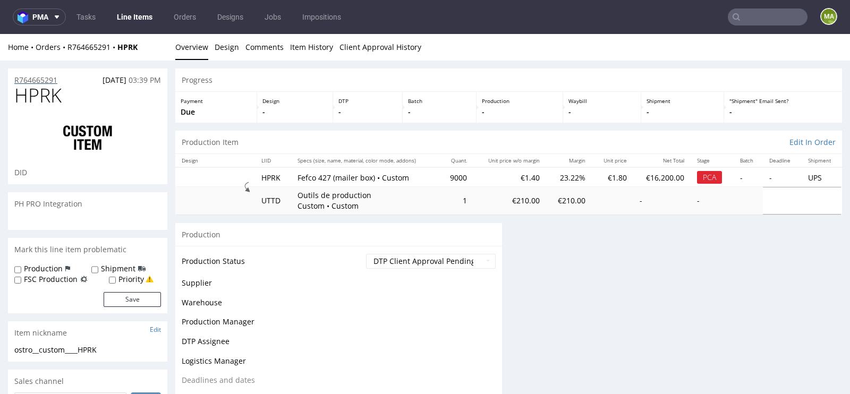
click at [40, 77] on p "R764665291" at bounding box center [35, 80] width 43 height 11
click at [39, 78] on p "R764665291" at bounding box center [35, 80] width 43 height 11
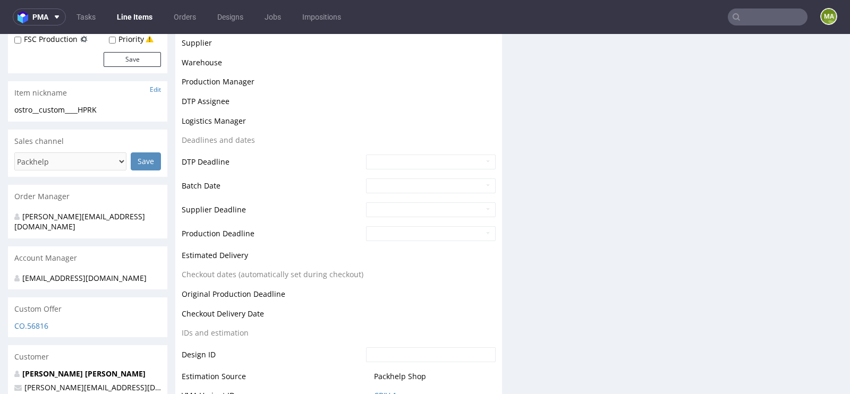
scroll to position [479, 0]
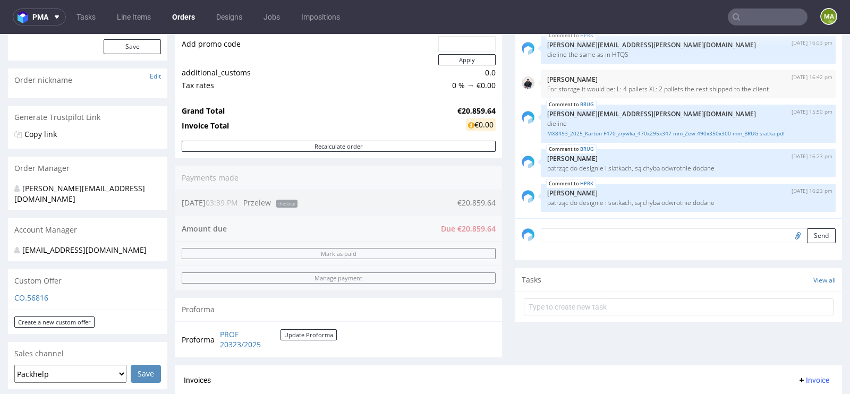
scroll to position [376, 0]
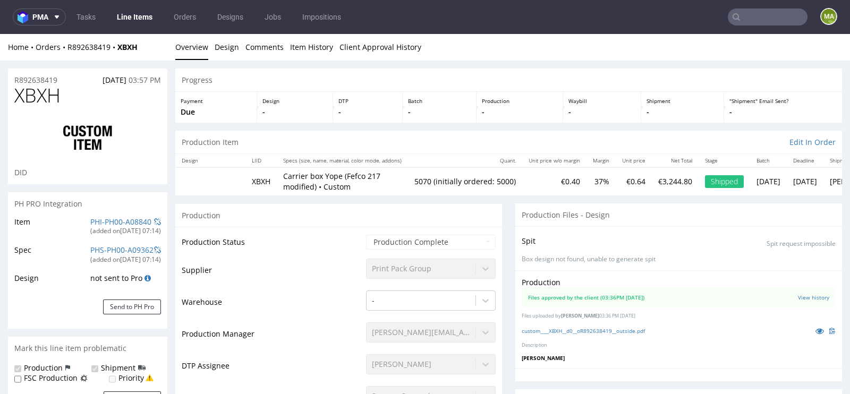
scroll to position [104, 0]
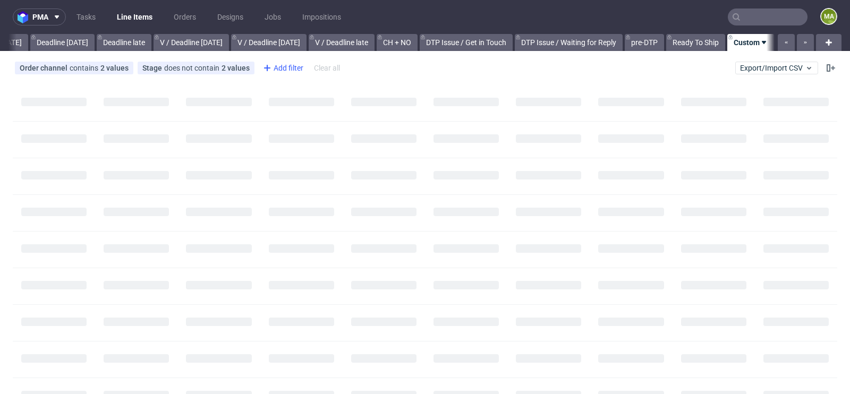
click at [282, 68] on div "Add filter" at bounding box center [282, 68] width 47 height 17
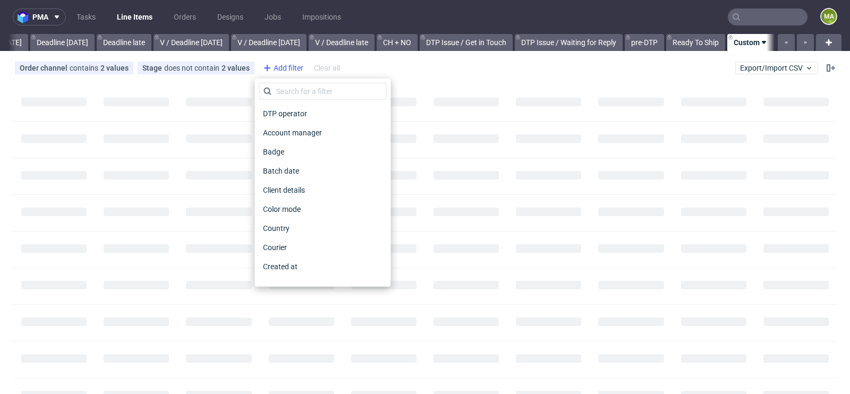
scroll to position [0, 1201]
click at [310, 87] on input "text" at bounding box center [323, 91] width 128 height 17
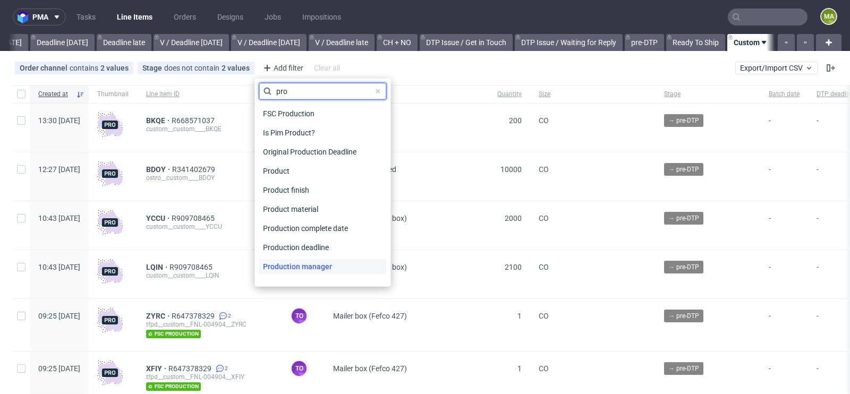
type input "pro"
click at [304, 264] on span "Production manager" at bounding box center [298, 266] width 78 height 15
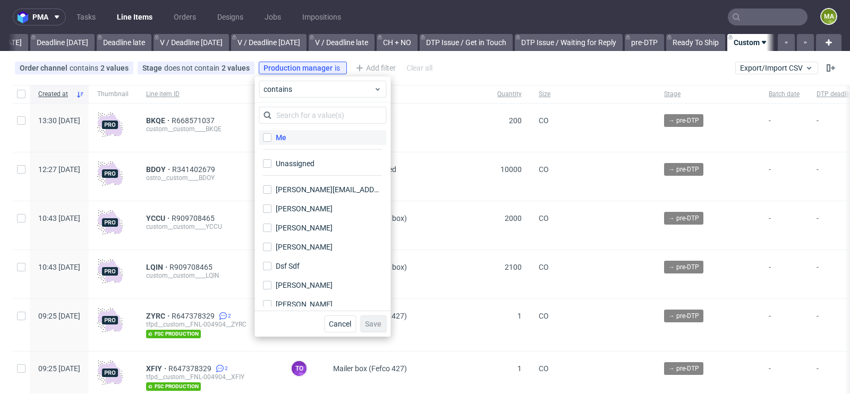
click at [293, 142] on label "Me" at bounding box center [323, 137] width 128 height 15
click at [272, 142] on input "Me" at bounding box center [267, 137] width 9 height 9
checkbox input "true"
click at [375, 324] on span "Save" at bounding box center [373, 324] width 16 height 7
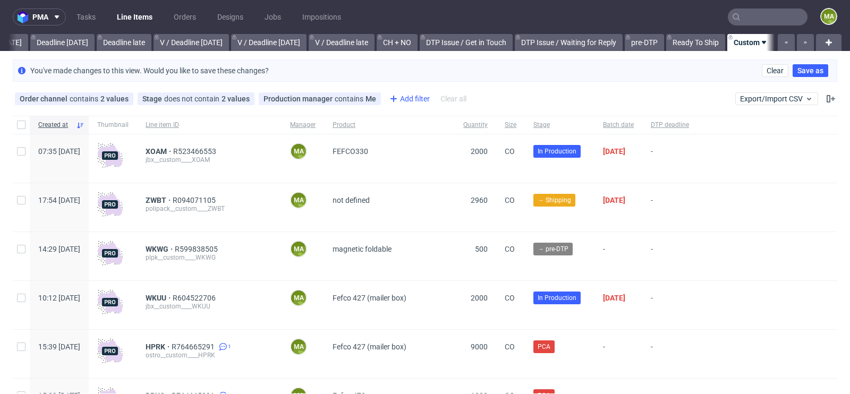
click at [409, 100] on div "Add filter" at bounding box center [408, 98] width 47 height 17
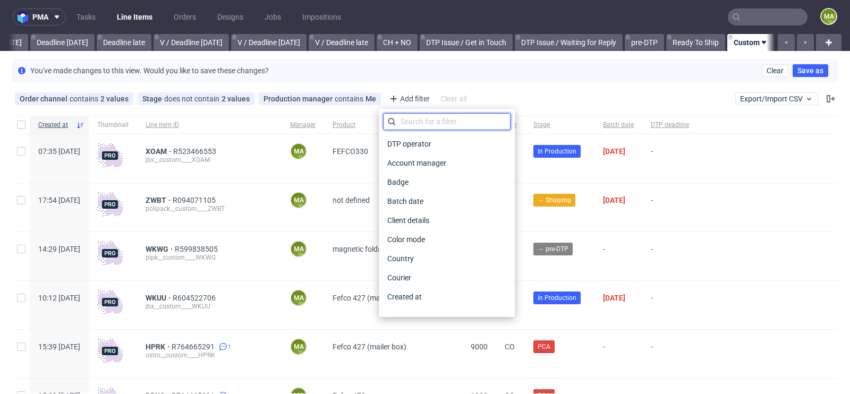
click at [426, 117] on input "text" at bounding box center [447, 121] width 128 height 17
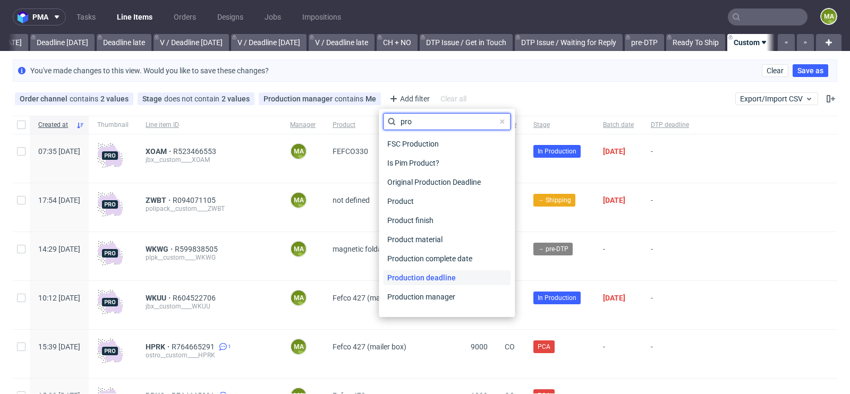
type input "pro"
click at [434, 274] on span "Production deadline" at bounding box center [421, 278] width 77 height 15
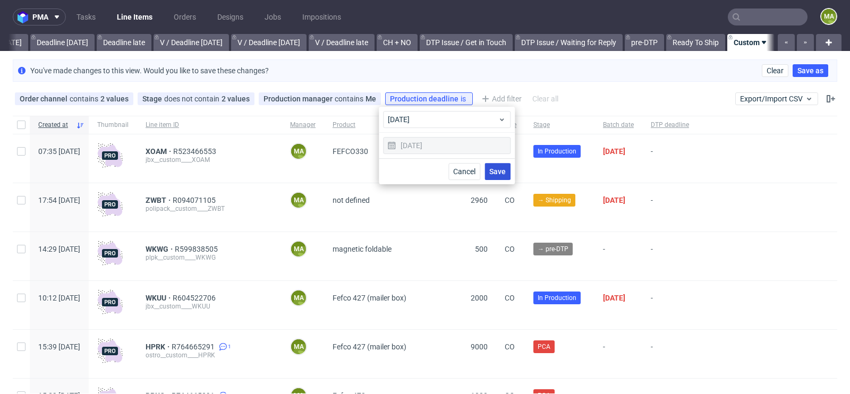
click at [500, 165] on button "Save" at bounding box center [498, 171] width 26 height 17
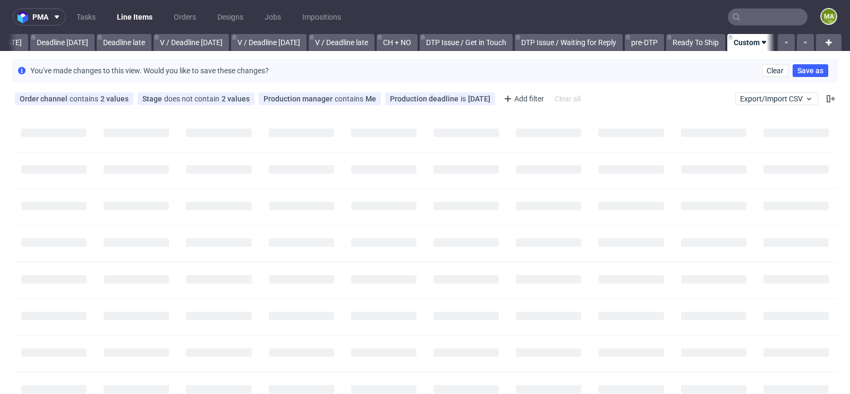
scroll to position [0, 1192]
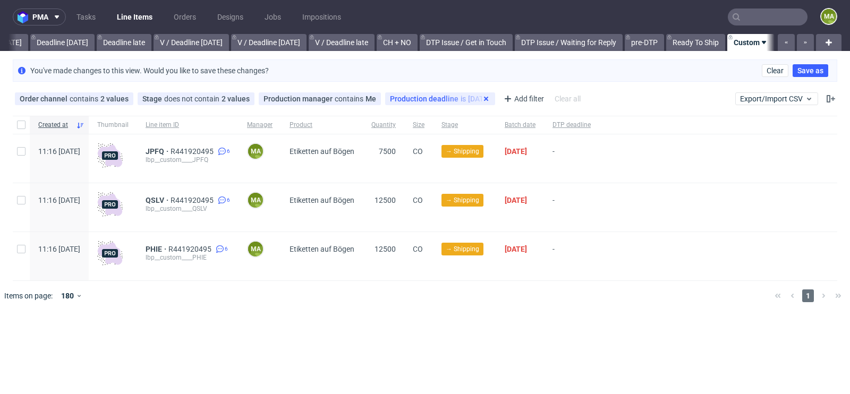
click at [484, 98] on use at bounding box center [486, 99] width 4 height 4
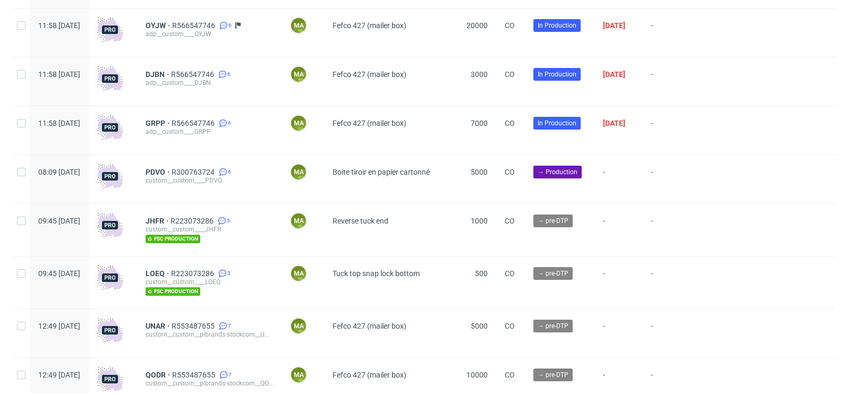
scroll to position [3026, 0]
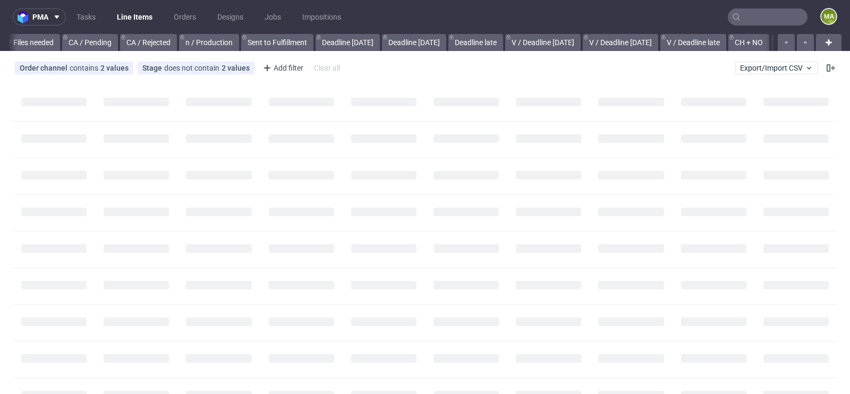
click at [761, 14] on input "text" at bounding box center [768, 17] width 80 height 17
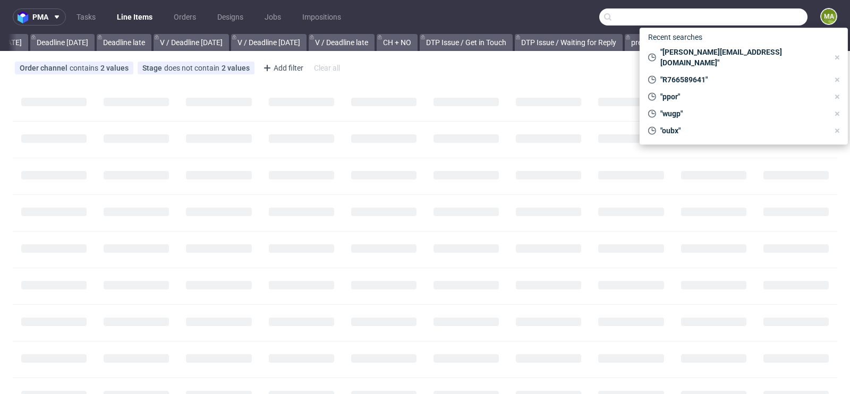
scroll to position [0, 1201]
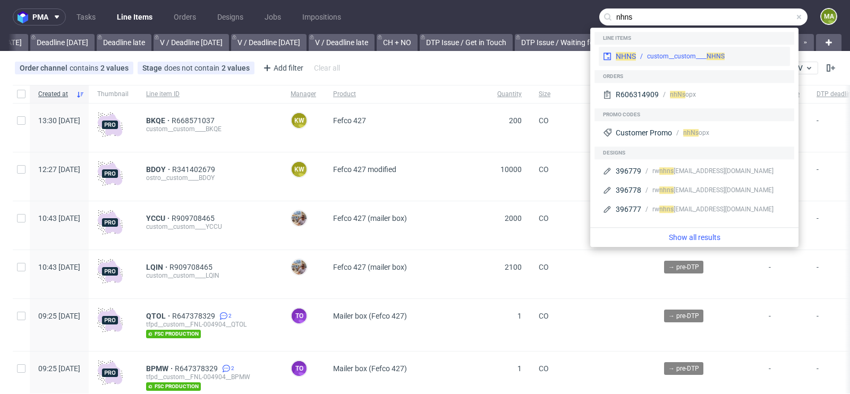
type input "nhns"
click at [703, 54] on div "custom__custom____ NHNS" at bounding box center [686, 57] width 78 height 10
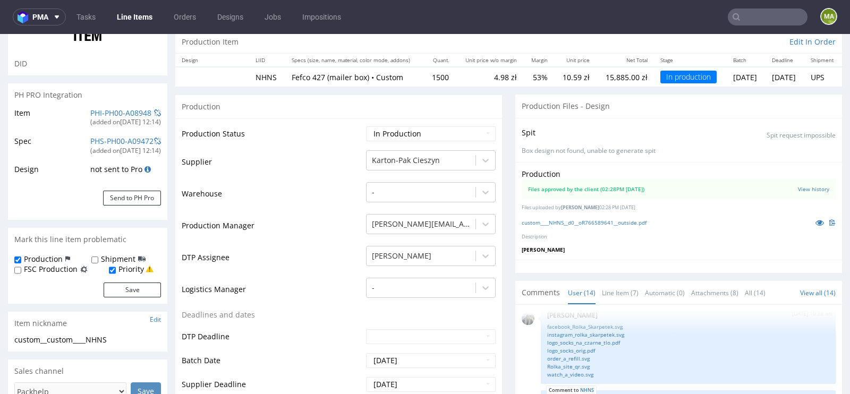
scroll to position [160, 0]
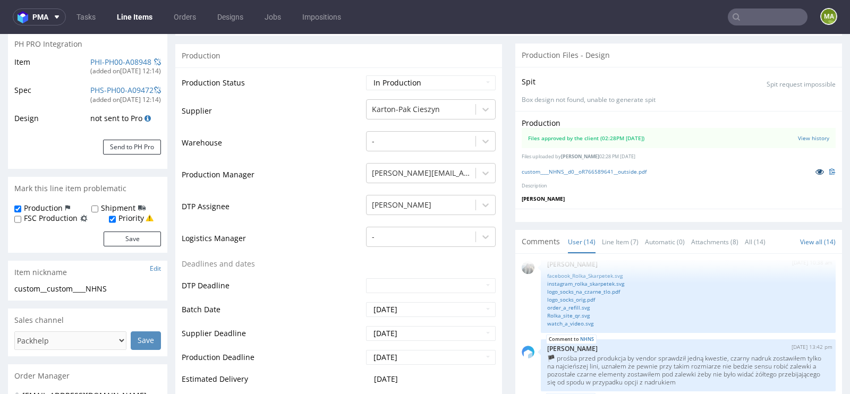
click at [811, 168] on link at bounding box center [820, 172] width 19 height 12
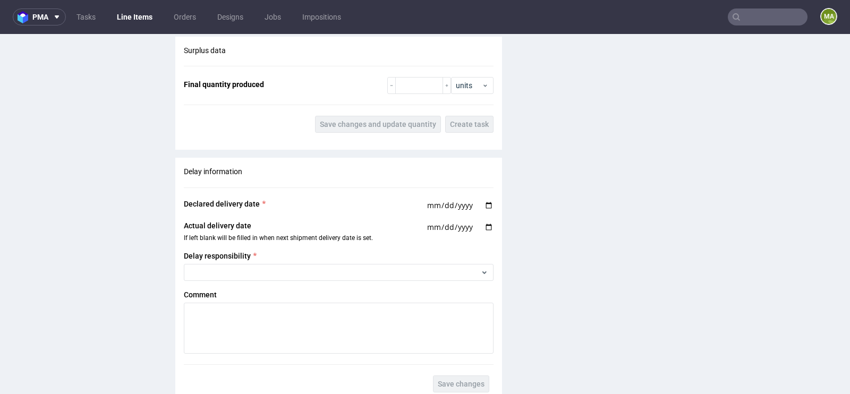
scroll to position [1974, 0]
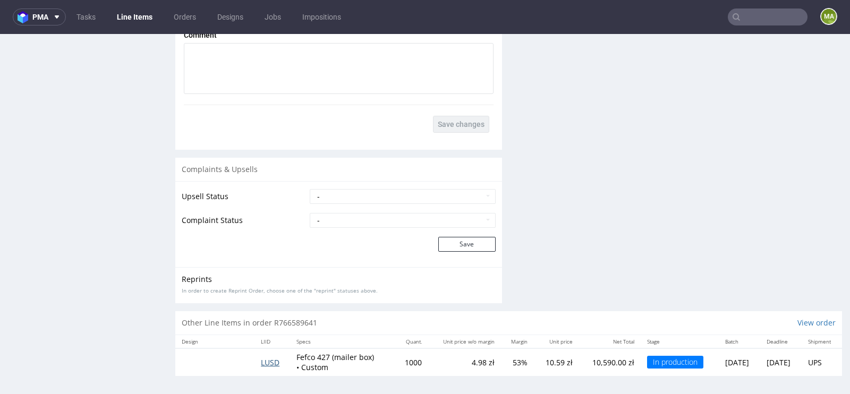
click at [266, 360] on span "LUSD" at bounding box center [270, 363] width 19 height 10
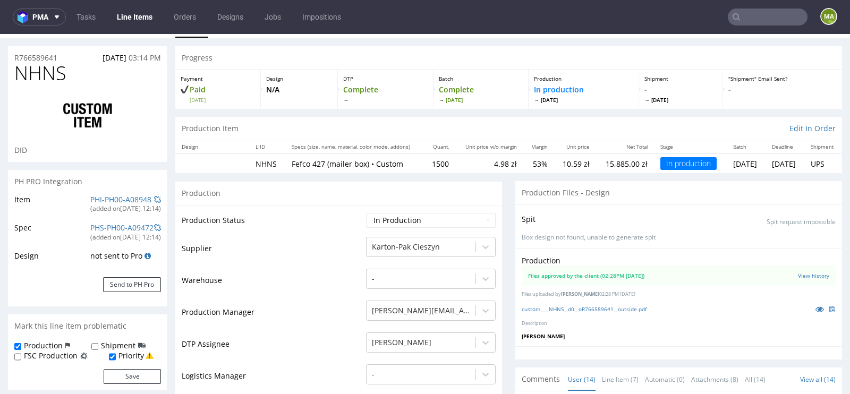
scroll to position [0, 0]
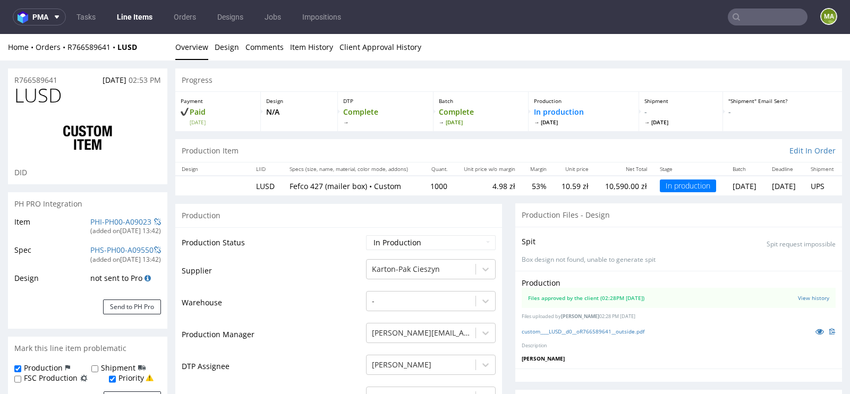
scroll to position [107, 0]
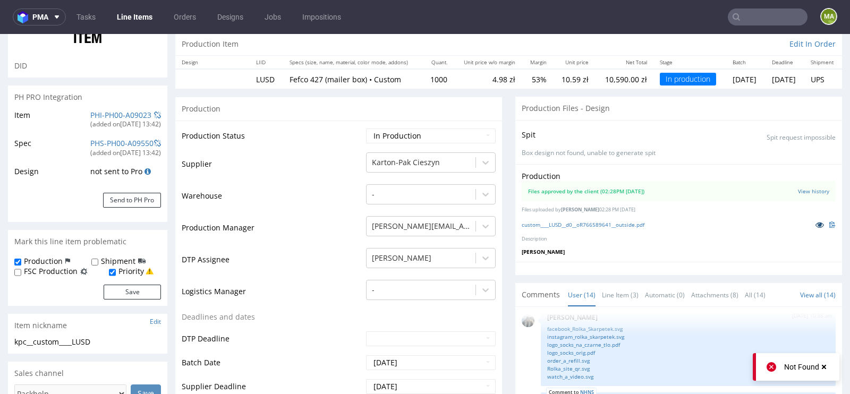
click at [811, 224] on link at bounding box center [820, 225] width 19 height 12
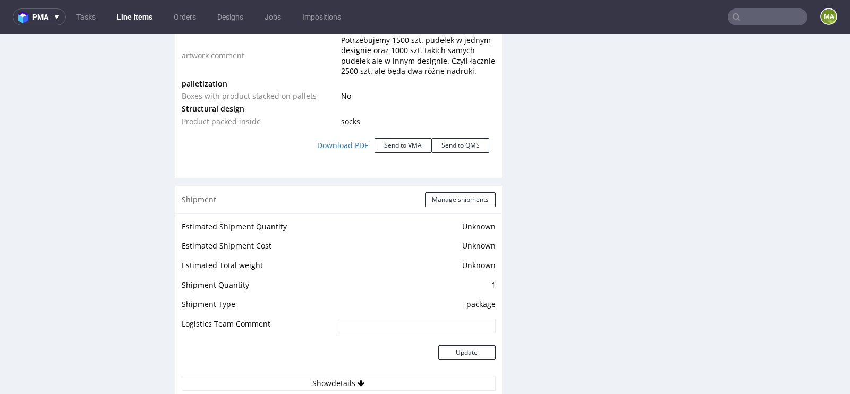
scroll to position [1368, 0]
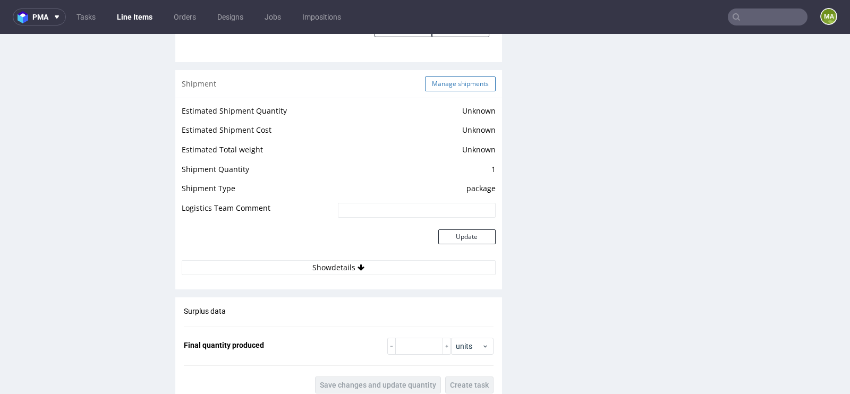
click at [438, 85] on button "Manage shipments" at bounding box center [460, 84] width 71 height 15
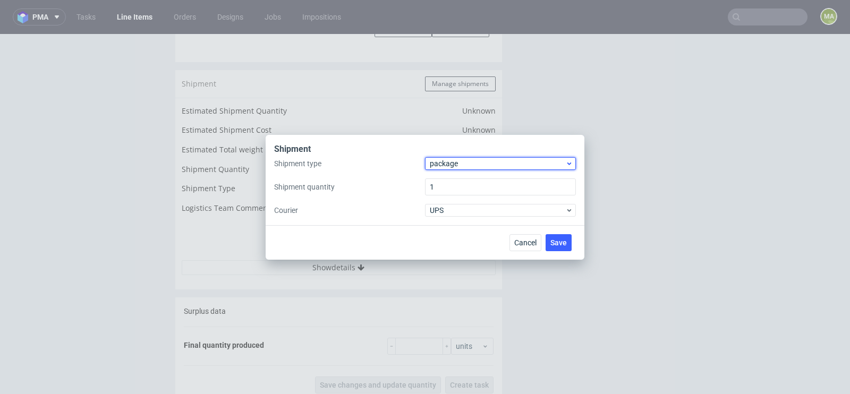
click at [456, 164] on span "package" at bounding box center [498, 163] width 136 height 11
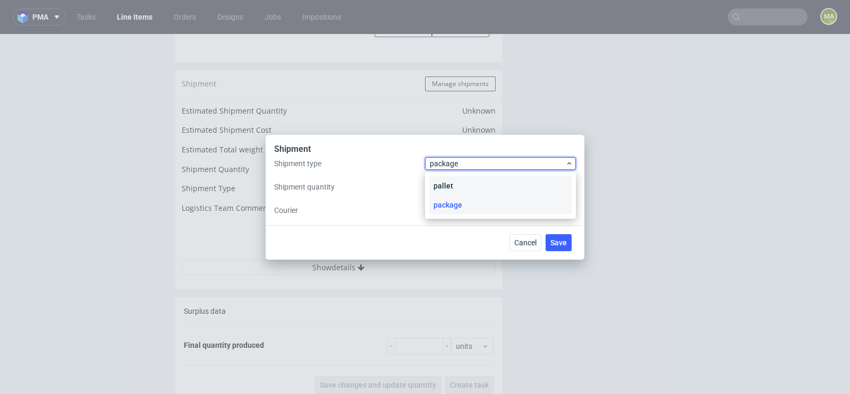
click at [457, 178] on div "pallet" at bounding box center [500, 185] width 142 height 19
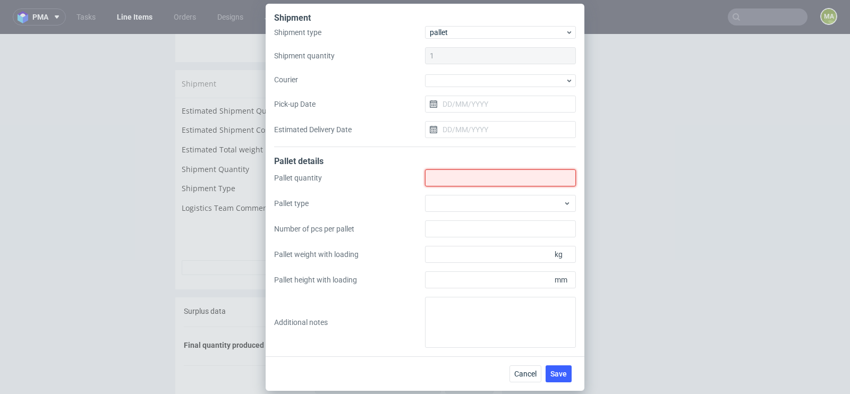
click at [457, 178] on input "Shipment type" at bounding box center [500, 178] width 151 height 17
type input "1"
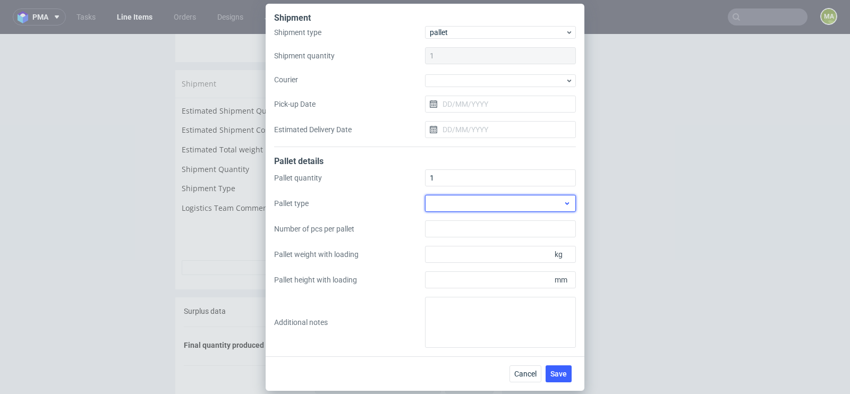
click at [462, 206] on div at bounding box center [500, 203] width 151 height 17
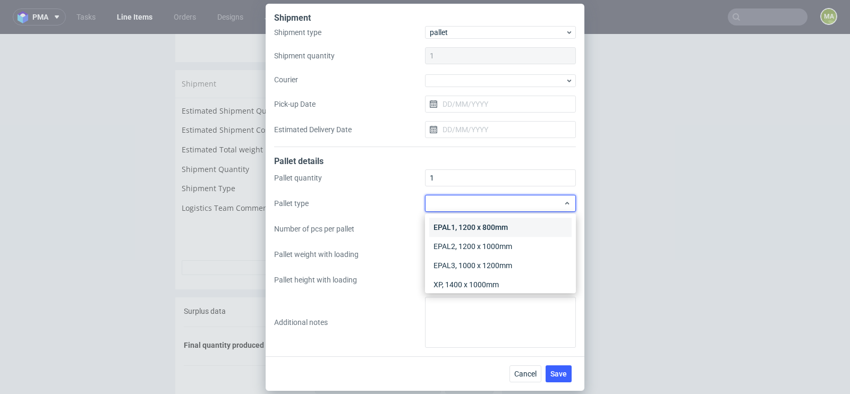
click at [460, 223] on div "EPAL1, 1200 x 800mm" at bounding box center [500, 227] width 142 height 19
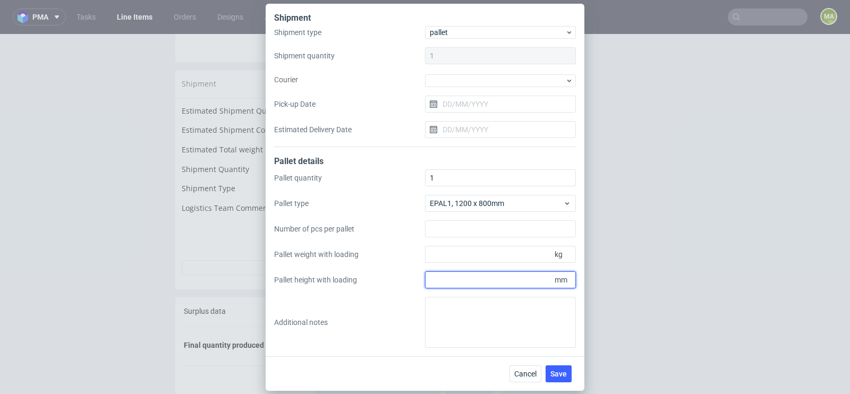
click at [492, 276] on input "Pallet height with loading" at bounding box center [500, 280] width 151 height 17
type input "1200"
click at [511, 248] on input "Pallet weight with loading" at bounding box center [500, 254] width 151 height 17
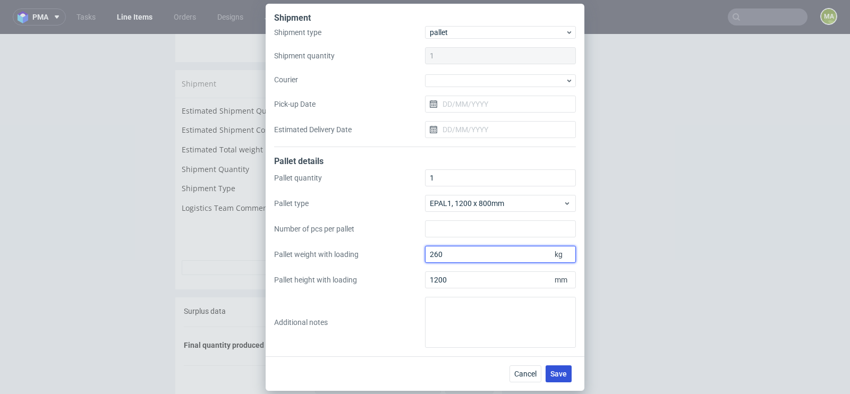
type input "260"
click at [550, 374] on button "Save" at bounding box center [559, 374] width 26 height 17
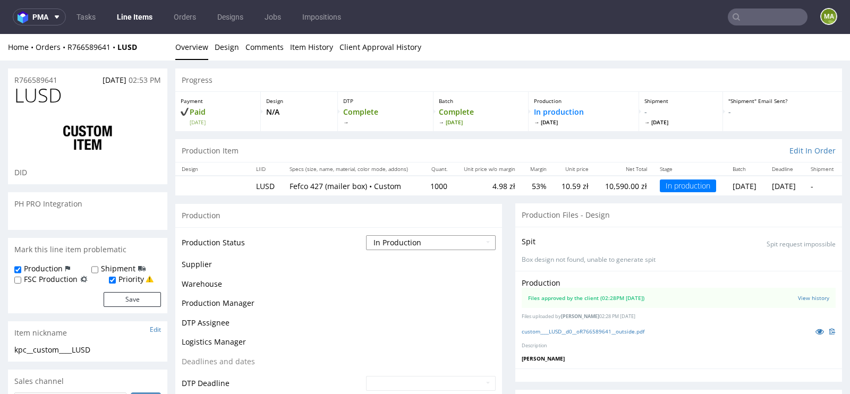
scroll to position [614, 0]
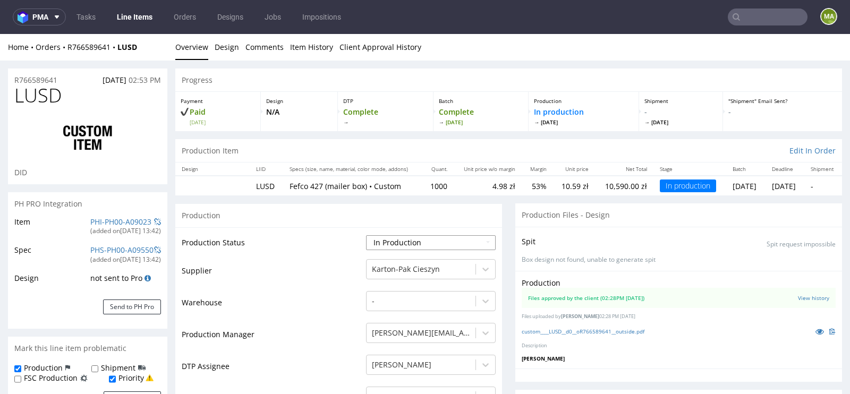
click at [431, 242] on select "Waiting for Artwork Waiting for Diecut Waiting for Mockup Waiting for DTP Waiti…" at bounding box center [431, 242] width 130 height 15
select select "production_complete"
click at [366, 235] on select "Waiting for Artwork Waiting for Diecut Waiting for Mockup Waiting for DTP Waiti…" at bounding box center [431, 242] width 130 height 15
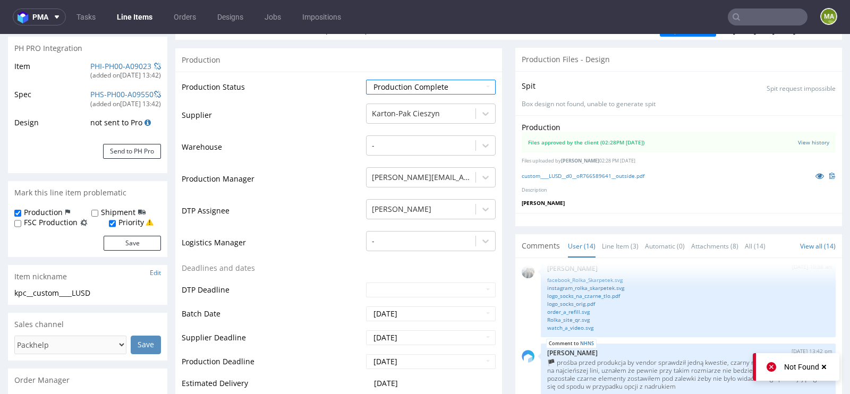
scroll to position [401, 0]
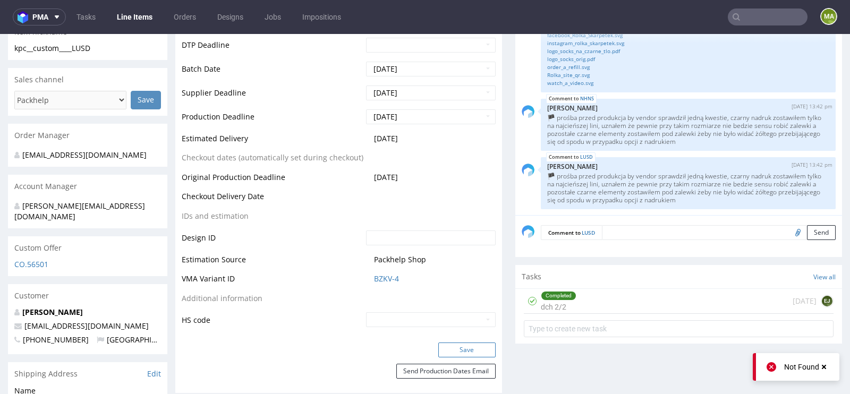
click at [454, 343] on button "Save" at bounding box center [467, 350] width 57 height 15
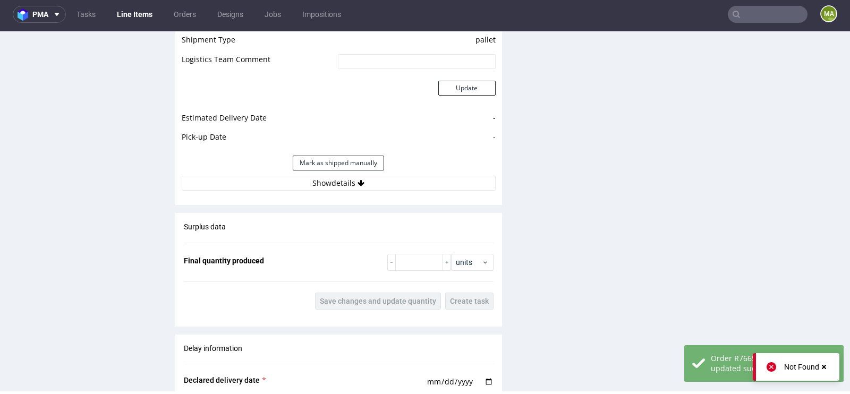
scroll to position [1652, 0]
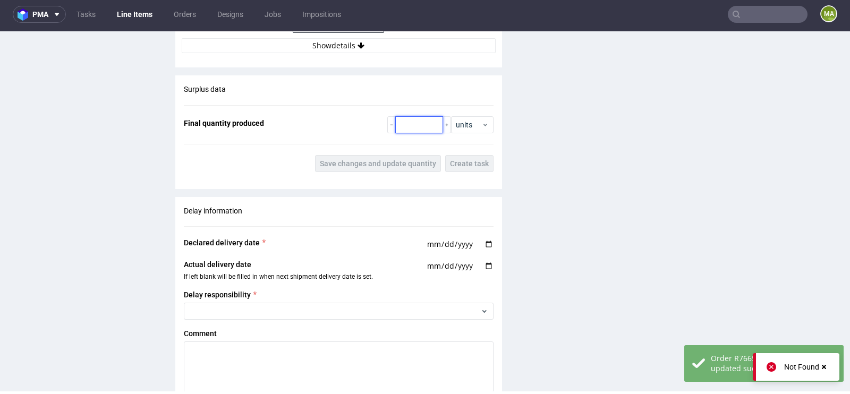
click at [415, 127] on input "number" at bounding box center [419, 124] width 48 height 17
type input "1050"
click at [388, 160] on span "Save changes and update quantity" at bounding box center [378, 163] width 116 height 7
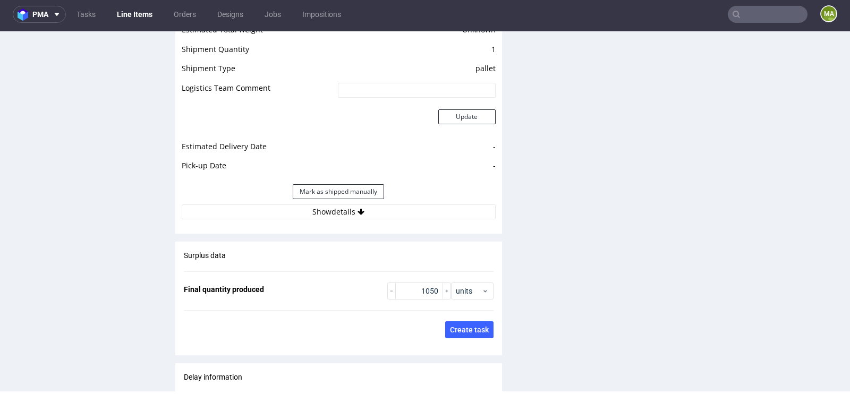
scroll to position [1964, 0]
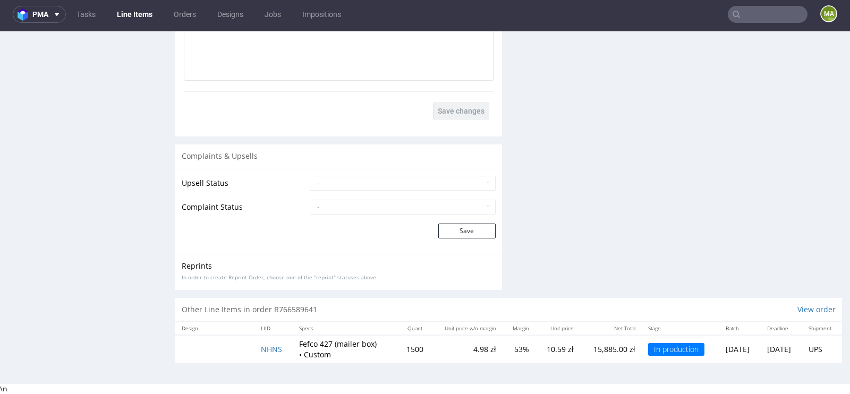
click at [262, 351] on td "NHNS" at bounding box center [274, 349] width 38 height 28
click at [263, 347] on span "NHNS" at bounding box center [271, 349] width 21 height 10
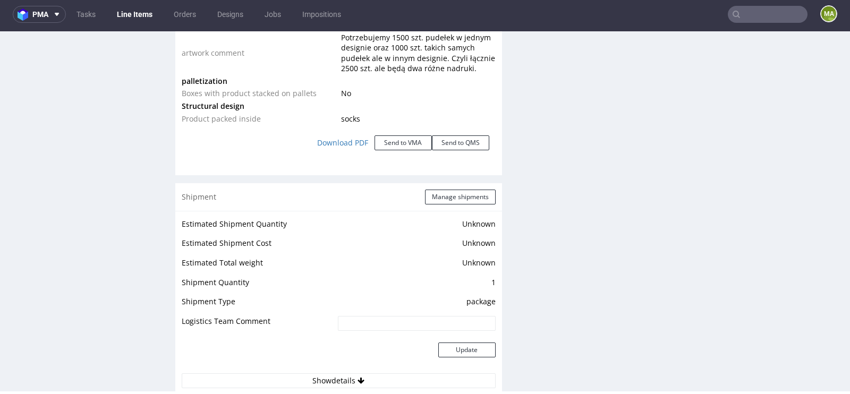
scroll to position [1322, 0]
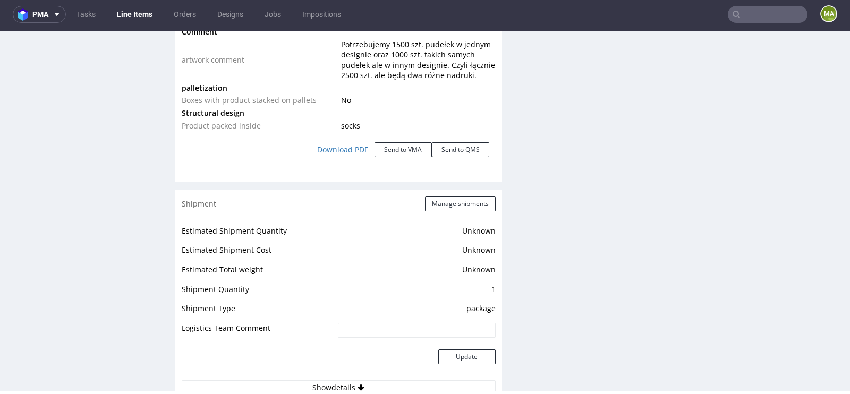
click at [441, 193] on div "Shipment Manage shipments" at bounding box center [338, 204] width 327 height 28
click at [439, 201] on button "Manage shipments" at bounding box center [460, 204] width 71 height 15
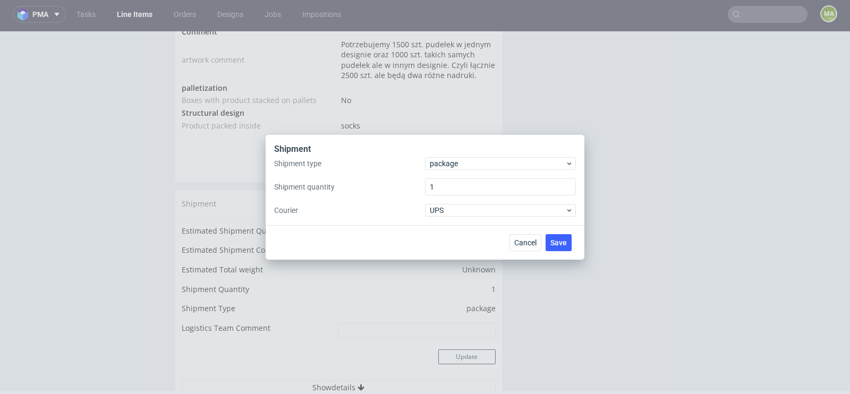
click at [453, 171] on div "Shipment type package Shipment quantity 1 Courier UPS" at bounding box center [425, 187] width 302 height 60
click at [453, 168] on span "package" at bounding box center [498, 163] width 136 height 11
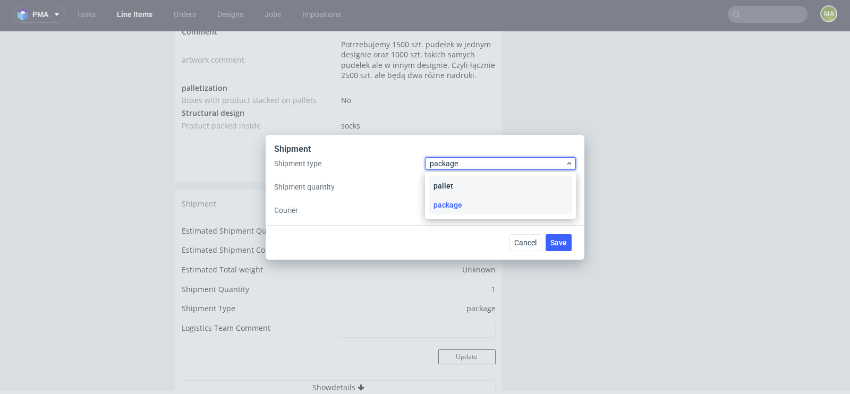
click at [455, 180] on div "pallet" at bounding box center [500, 185] width 142 height 19
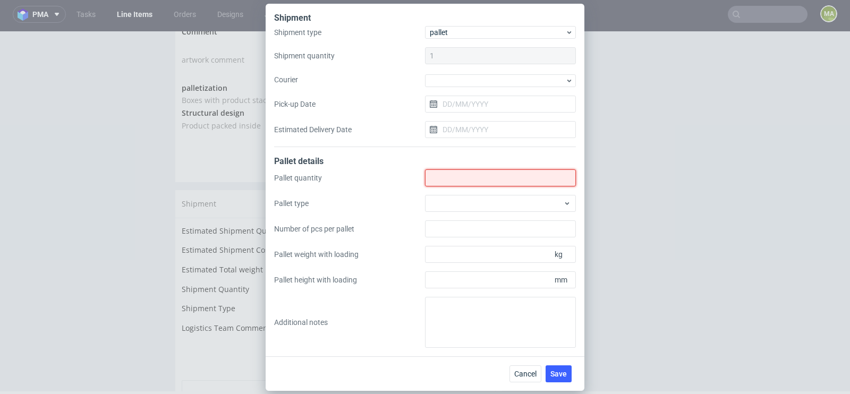
click at [455, 180] on input "Shipment type" at bounding box center [500, 178] width 151 height 17
type input "1"
click at [454, 190] on div "Pallet quantity 1 Pallet type Number of pcs per pallet Pallet weight with loadi…" at bounding box center [425, 259] width 302 height 179
click at [455, 194] on div "Pallet quantity 1 Pallet type Number of pcs per pallet Pallet weight with loadi…" at bounding box center [425, 259] width 302 height 179
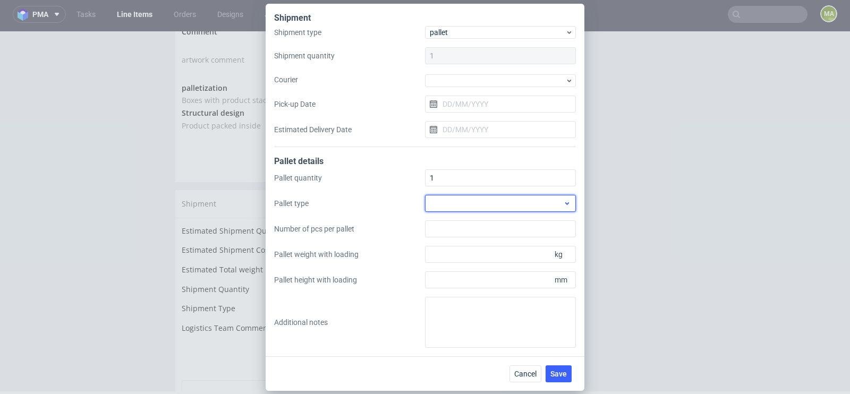
click at [465, 198] on div at bounding box center [500, 203] width 151 height 17
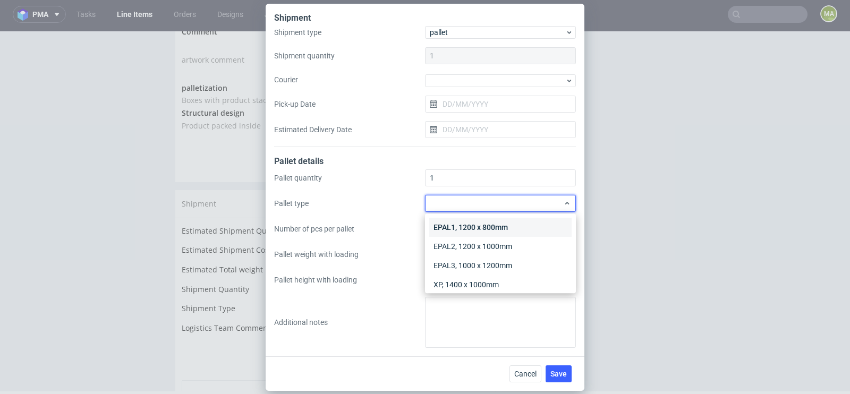
click at [466, 225] on div "EPAL1, 1200 x 800mm" at bounding box center [500, 227] width 142 height 19
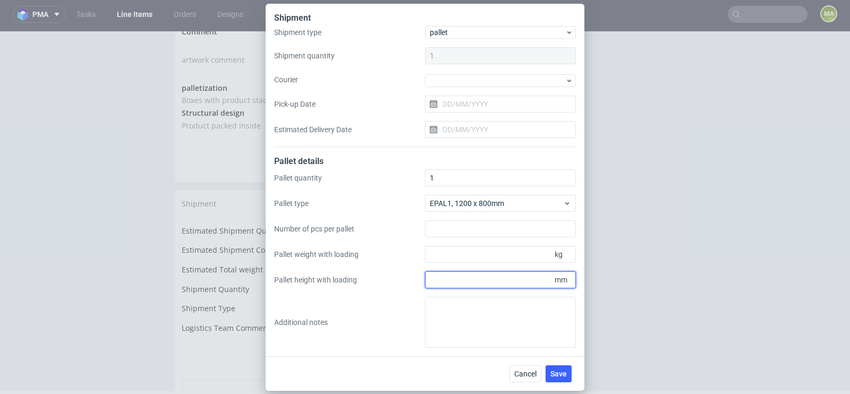
click at [474, 282] on input "Pallet height with loading" at bounding box center [500, 280] width 151 height 17
type input "1600"
click at [490, 265] on div "Pallet quantity 1 Pallet type EPAL1, 1200 x 800mm Number of pcs per pallet Pall…" at bounding box center [425, 259] width 302 height 179
click at [491, 264] on div "Pallet quantity 1 Pallet type EPAL1, 1200 x 800mm Number of pcs per pallet Pall…" at bounding box center [425, 259] width 302 height 179
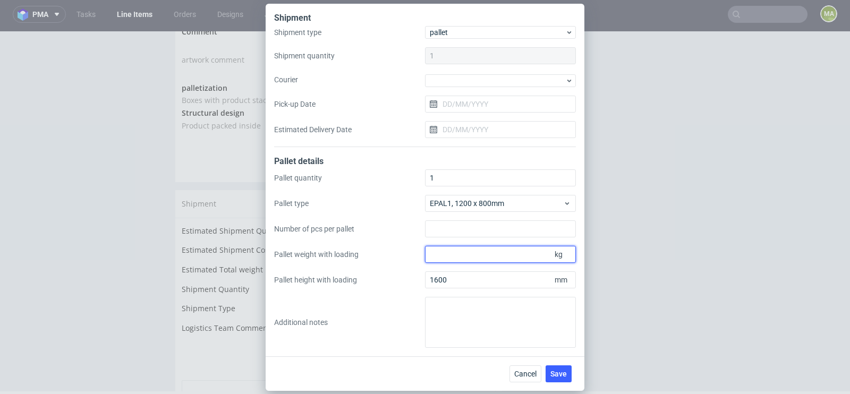
click at [492, 260] on input "Pallet weight with loading" at bounding box center [500, 254] width 151 height 17
type input "370"
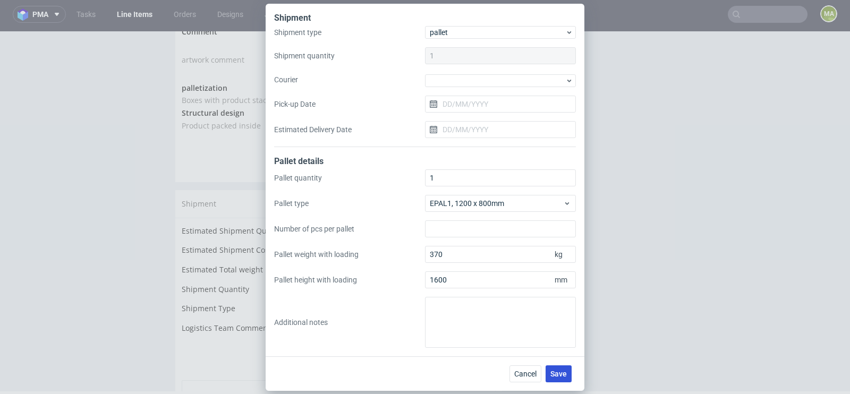
click at [551, 377] on button "Save" at bounding box center [559, 374] width 26 height 17
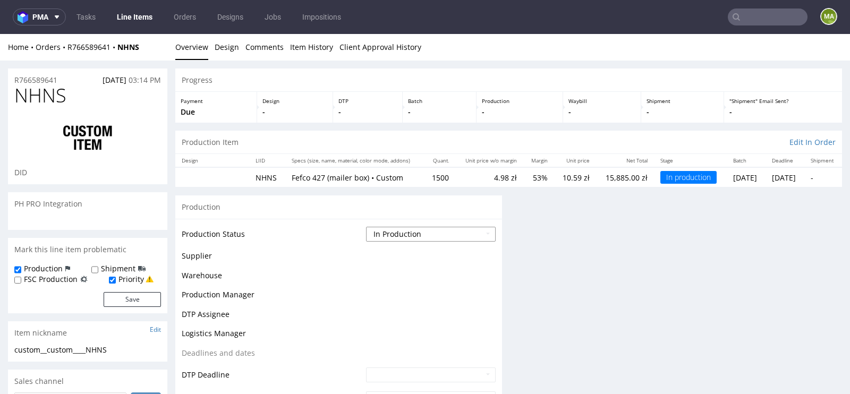
click at [410, 231] on select "Waiting for Artwork Waiting for Diecut Waiting for Mockup Waiting for DTP Waiti…" at bounding box center [431, 234] width 130 height 15
select select "production_complete"
click at [366, 227] on select "Waiting for Artwork Waiting for Diecut Waiting for Mockup Waiting for DTP Waiti…" at bounding box center [431, 234] width 130 height 15
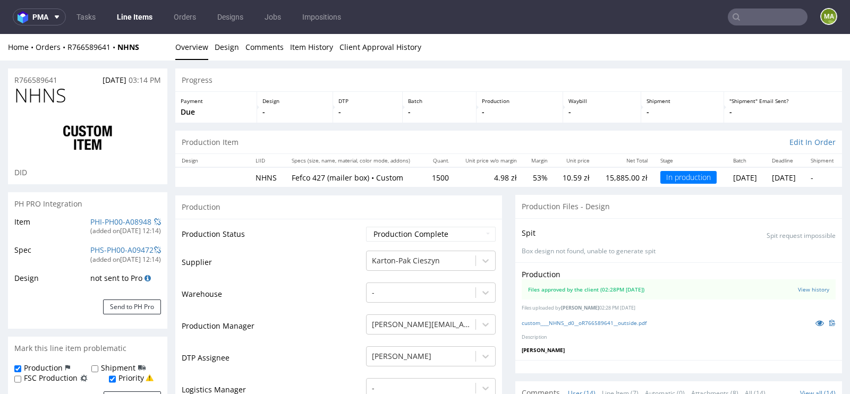
scroll to position [614, 0]
click at [256, 271] on td "Supplier" at bounding box center [273, 266] width 182 height 32
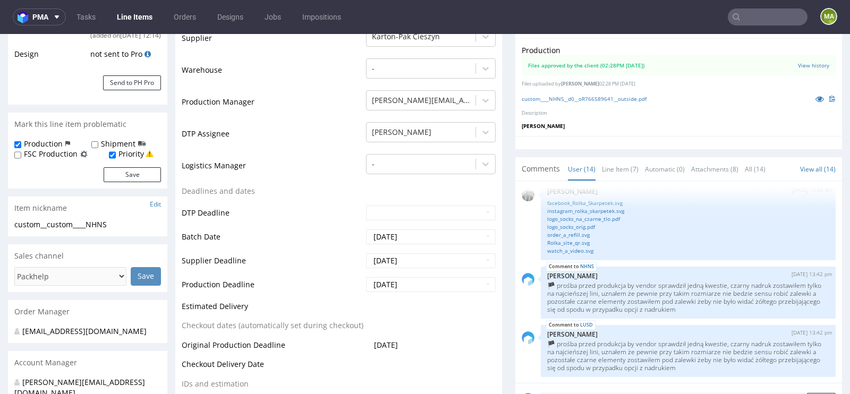
scroll to position [471, 0]
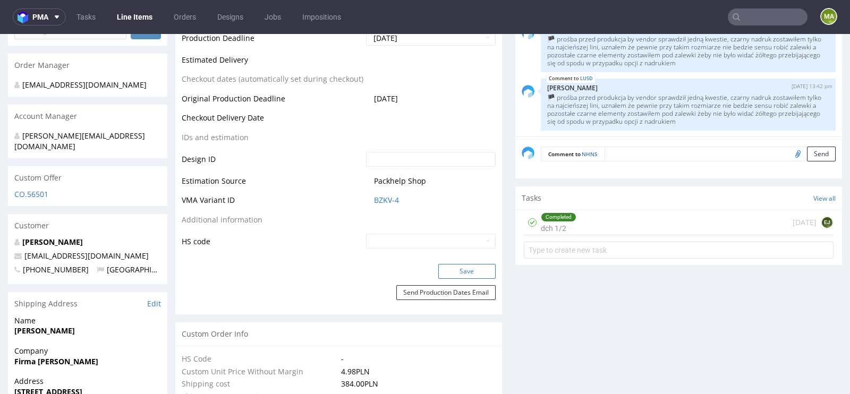
click at [453, 274] on button "Save" at bounding box center [467, 271] width 57 height 15
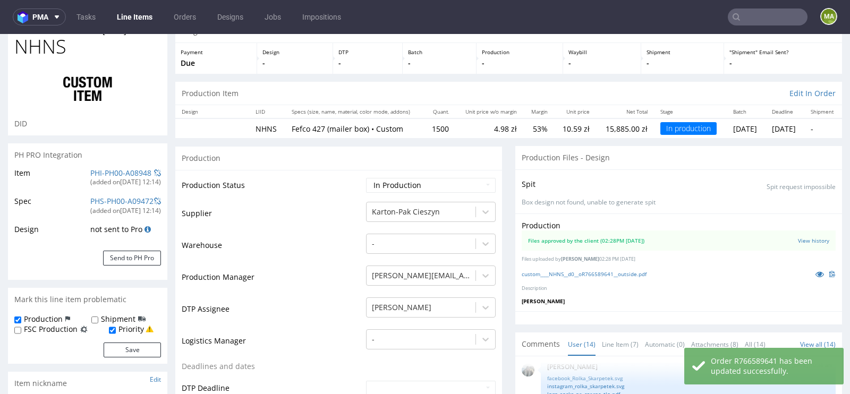
scroll to position [0, 0]
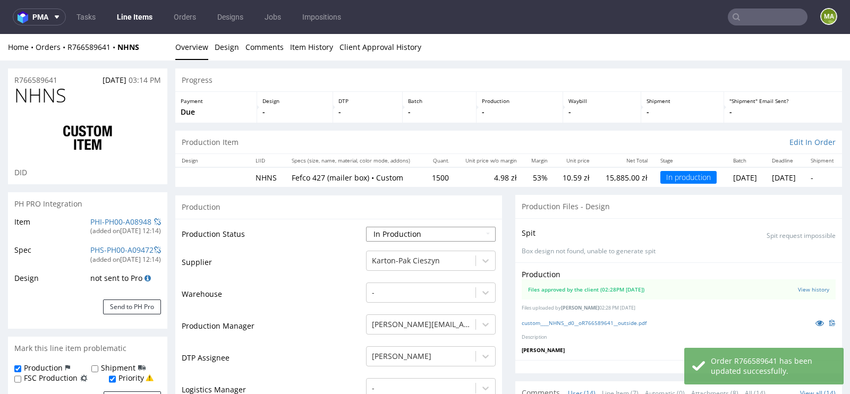
click at [407, 231] on select "Waiting for Artwork Waiting for Diecut Waiting for Mockup Waiting for DTP Waiti…" at bounding box center [431, 234] width 130 height 15
select select "production_complete"
click at [366, 227] on select "Waiting for Artwork Waiting for Diecut Waiting for Mockup Waiting for DTP Waiti…" at bounding box center [431, 234] width 130 height 15
click at [300, 283] on td "Warehouse" at bounding box center [273, 298] width 182 height 32
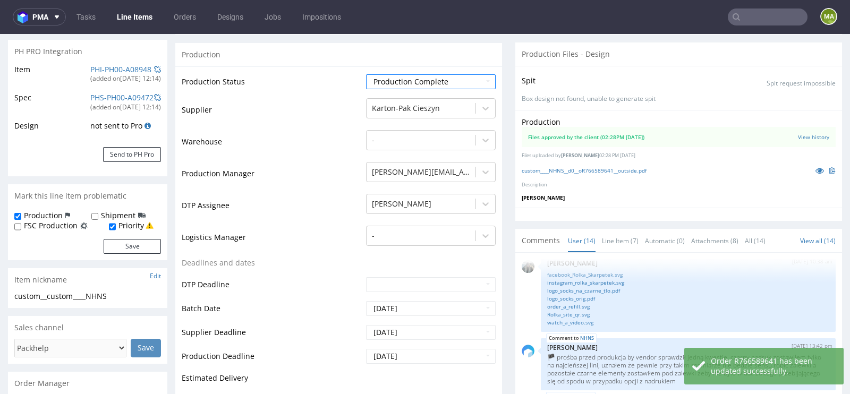
scroll to position [369, 0]
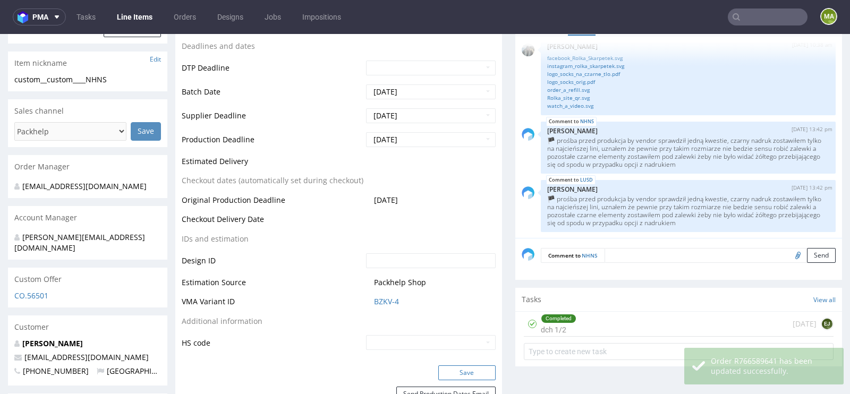
click at [455, 366] on button "Save" at bounding box center [467, 373] width 57 height 15
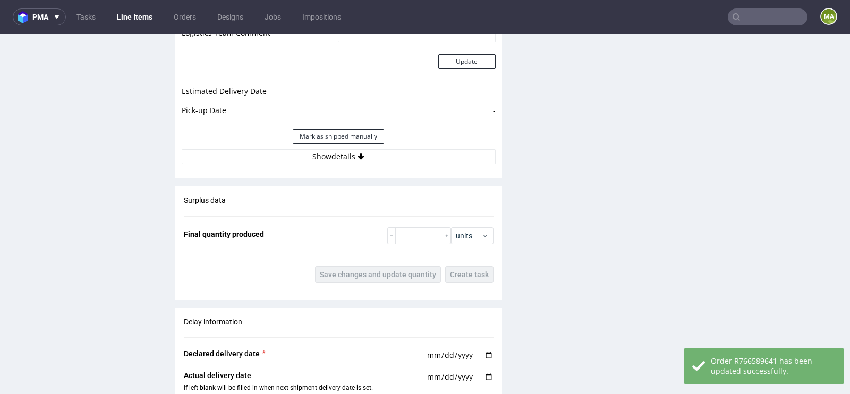
scroll to position [1714, 0]
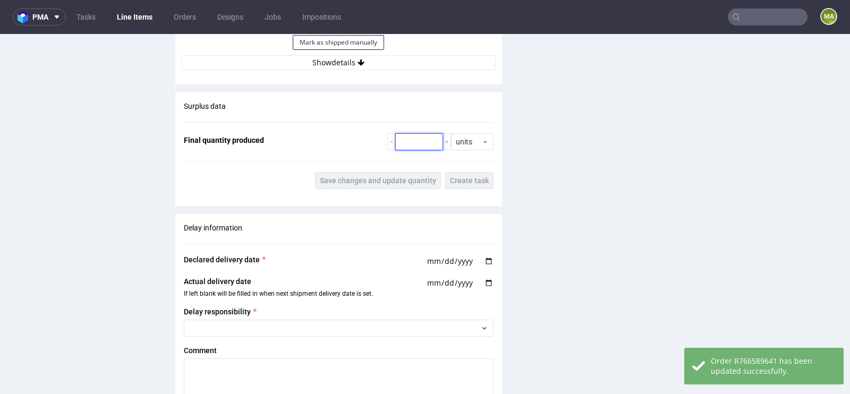
click at [420, 133] on input "number" at bounding box center [419, 141] width 48 height 17
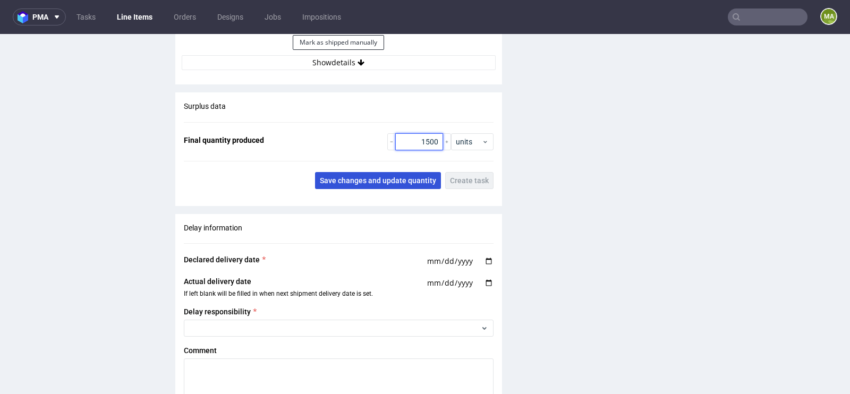
type input "1500"
click at [378, 172] on button "Save changes and update quantity" at bounding box center [378, 180] width 126 height 17
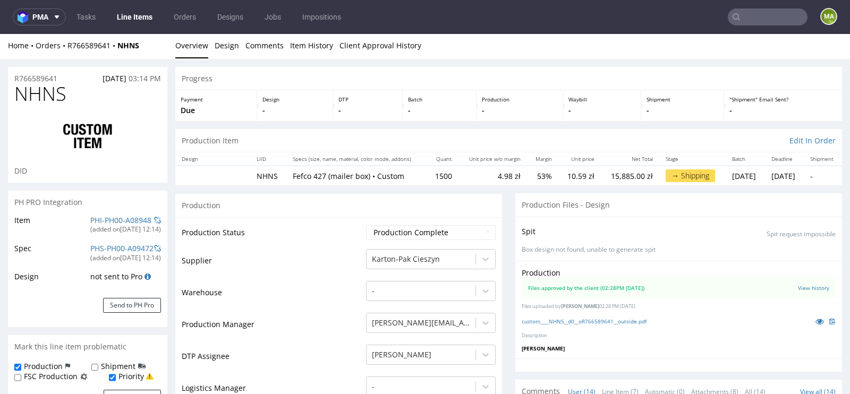
scroll to position [0, 0]
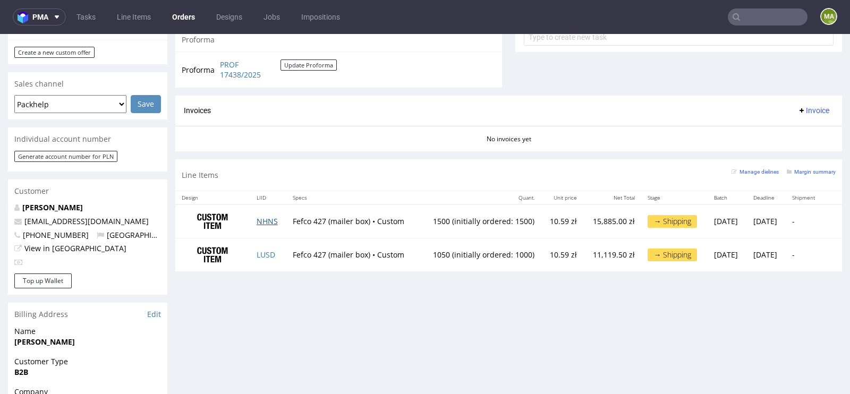
scroll to position [420, 0]
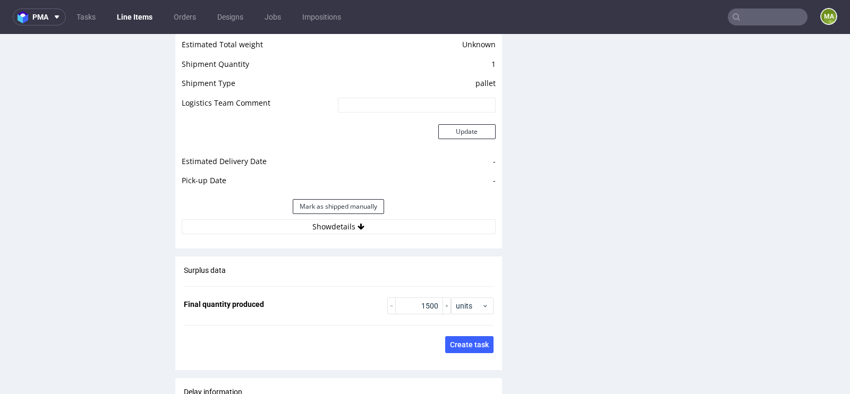
scroll to position [2039, 0]
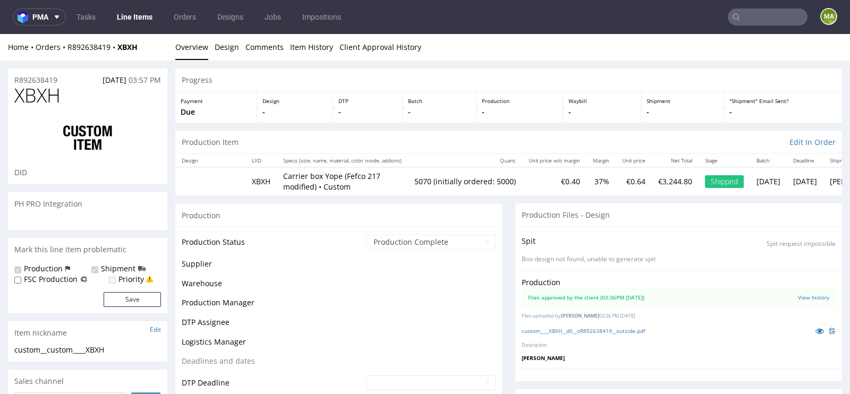
scroll to position [104, 0]
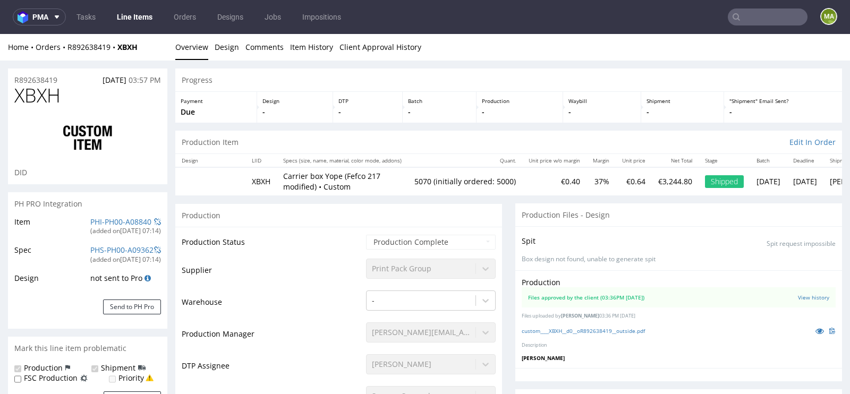
click at [93, 214] on div "PH PRO Integration" at bounding box center [87, 203] width 159 height 23
click at [93, 220] on link "PHI-PH00-A08840" at bounding box center [120, 222] width 61 height 10
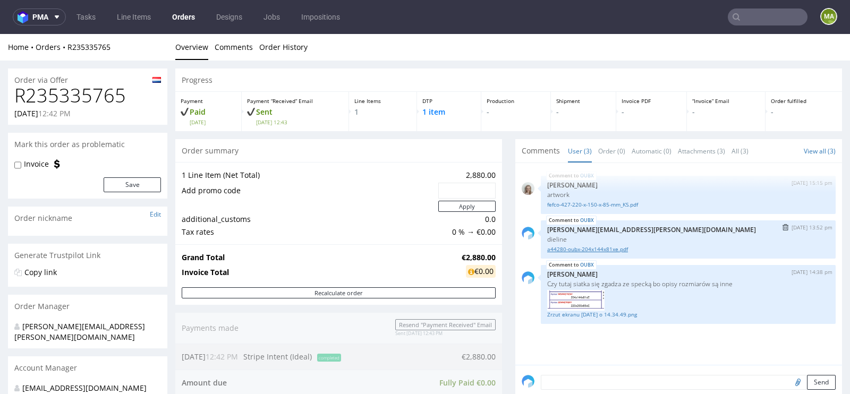
click at [614, 247] on link "a44280-oubx-204x144x81xe.pdf" at bounding box center [688, 250] width 282 height 8
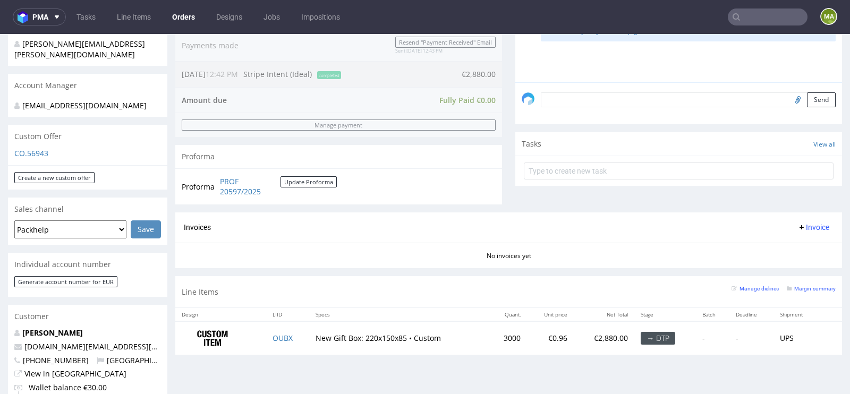
scroll to position [559, 0]
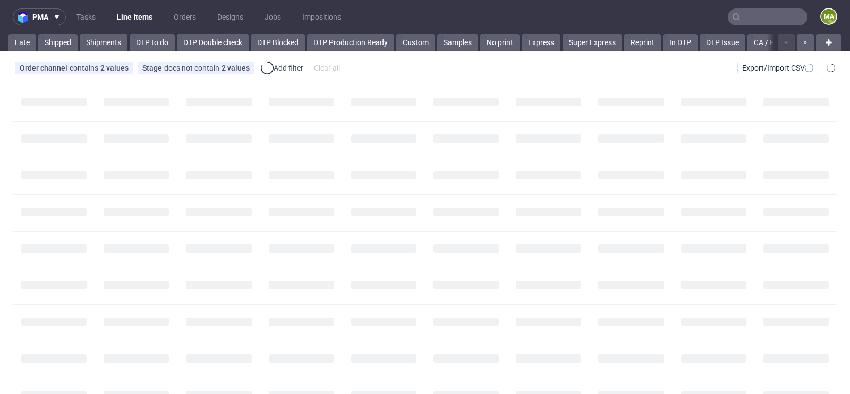
click at [757, 17] on input "text" at bounding box center [768, 17] width 80 height 17
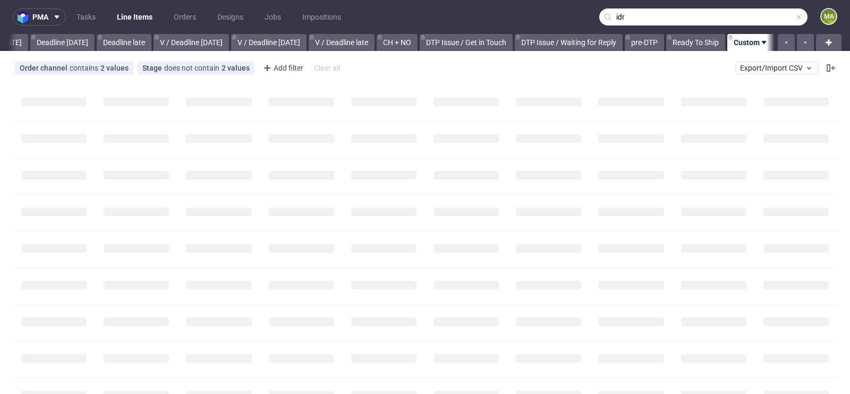
scroll to position [0, 1201]
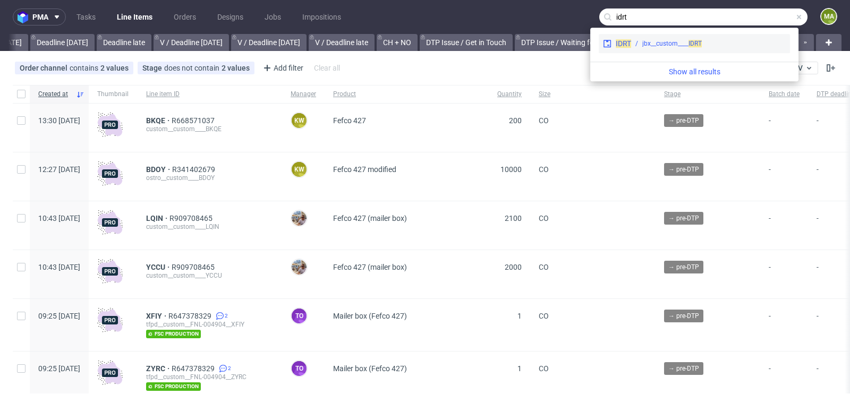
type input "idrt"
click at [671, 45] on div "jbx__custom____ IDRT" at bounding box center [673, 44] width 60 height 10
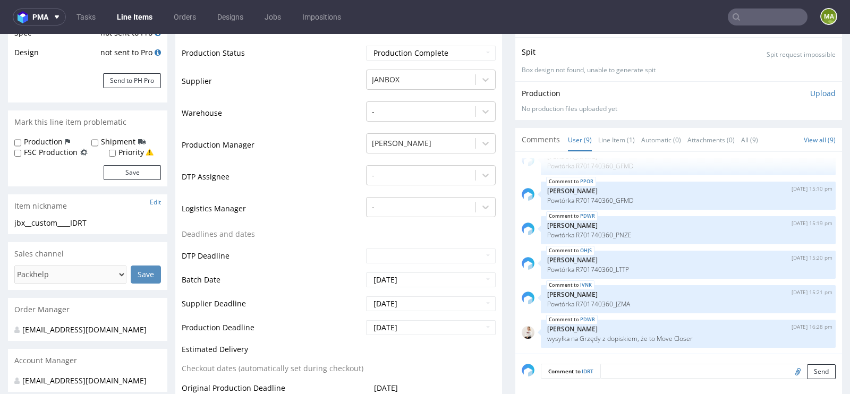
scroll to position [212, 0]
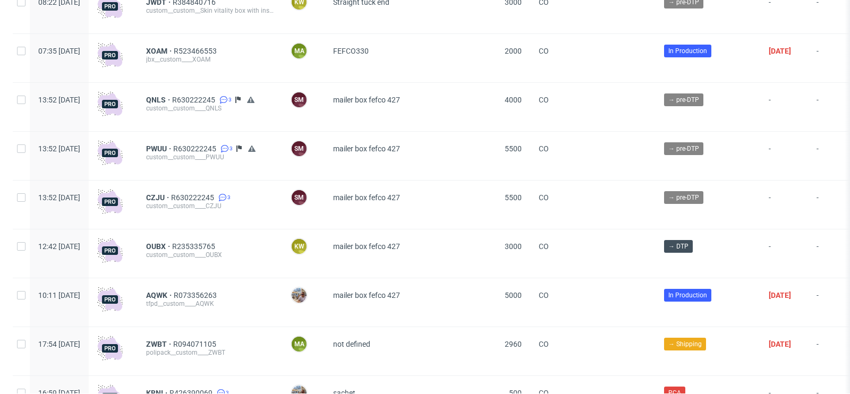
scroll to position [849, 0]
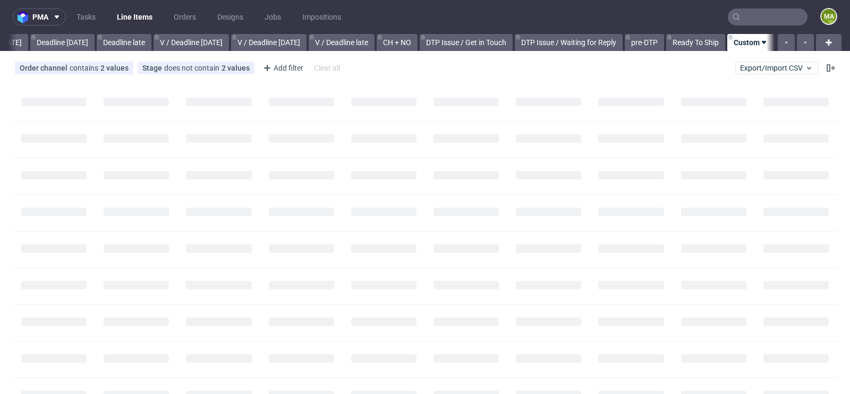
scroll to position [0, 1201]
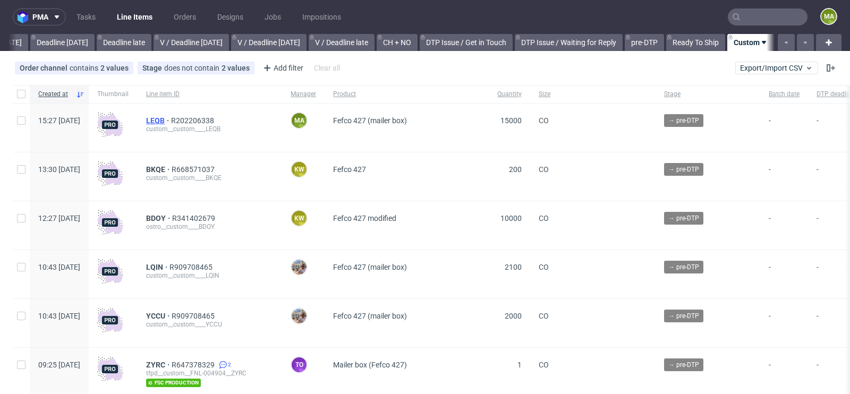
click at [171, 124] on span "LEQB" at bounding box center [158, 120] width 25 height 9
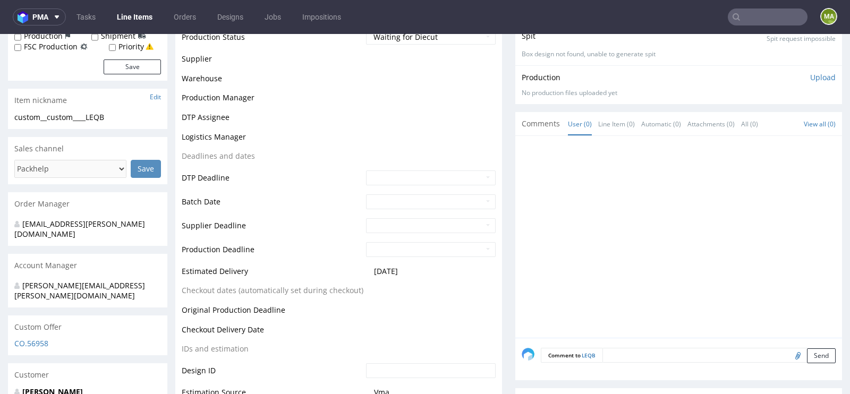
scroll to position [460, 0]
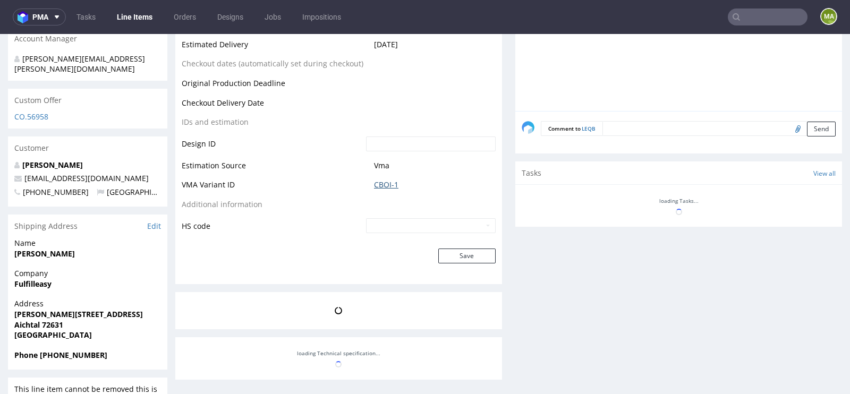
click at [377, 182] on link "CBOI-1" at bounding box center [386, 185] width 24 height 11
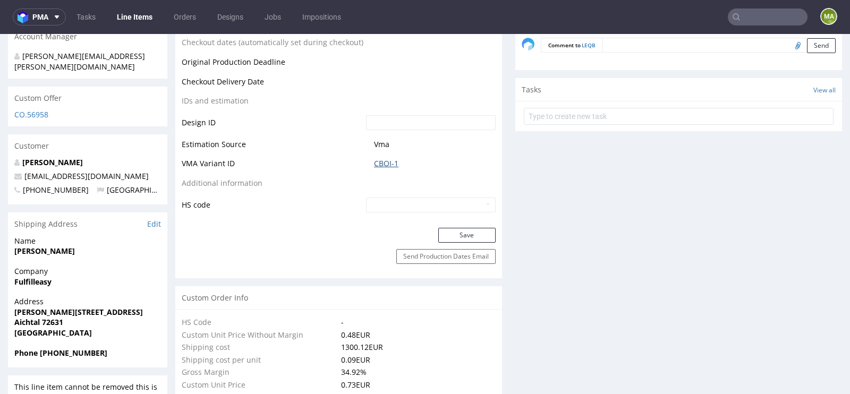
scroll to position [543, 0]
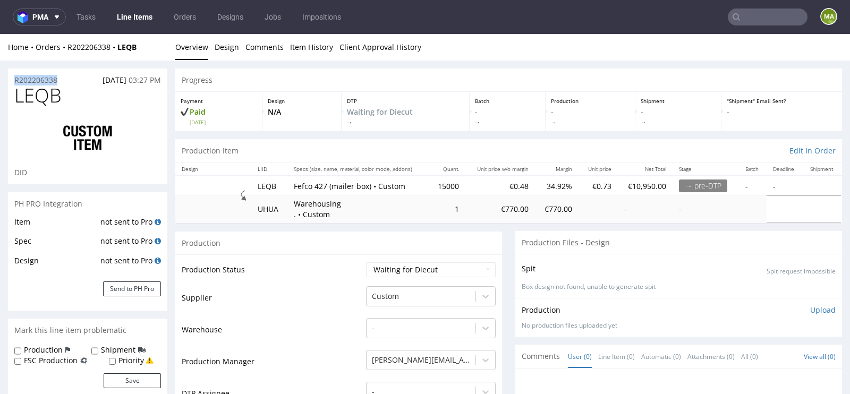
drag, startPoint x: 62, startPoint y: 80, endPoint x: 0, endPoint y: 75, distance: 61.9
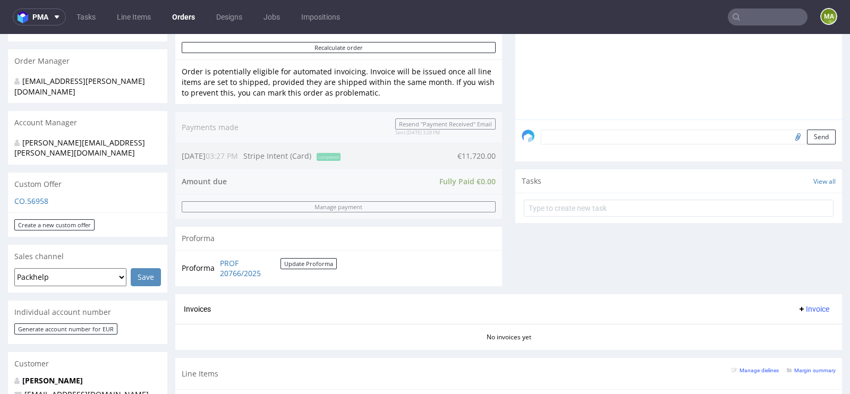
scroll to position [454, 0]
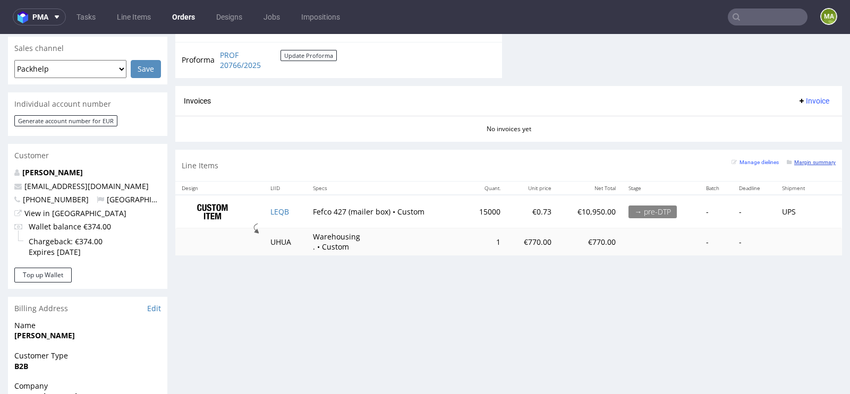
click at [797, 159] on small "Margin summary" at bounding box center [811, 162] width 49 height 6
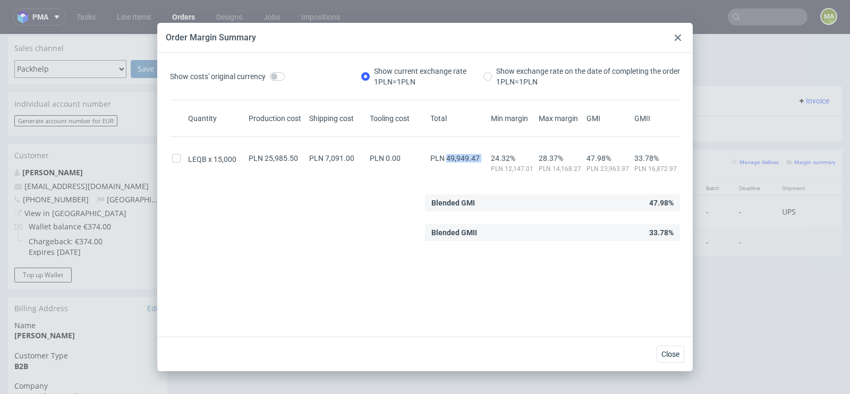
drag, startPoint x: 439, startPoint y: 156, endPoint x: 484, endPoint y: 156, distance: 44.6
click at [484, 157] on div "LEQB 15,000 PLN 25,985.50 PLN 7,091.00 PLN 0.00 PLN 49,949.47 24.32% PLN 12,147…" at bounding box center [425, 160] width 510 height 28
copy span "49,949.47"
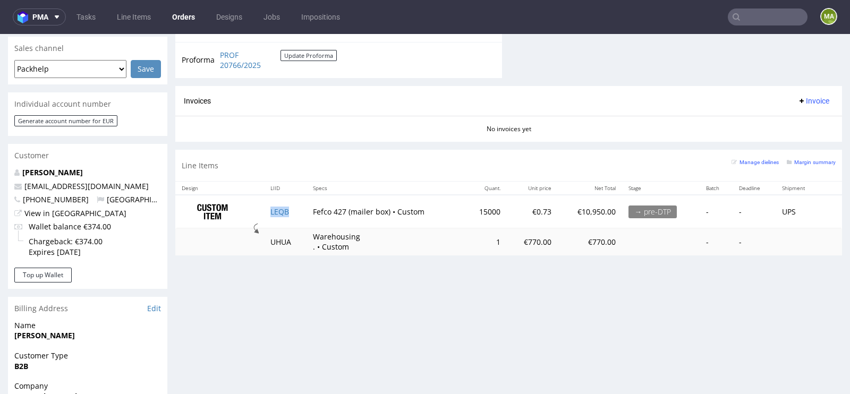
click at [285, 203] on td "LEQB" at bounding box center [285, 211] width 43 height 33
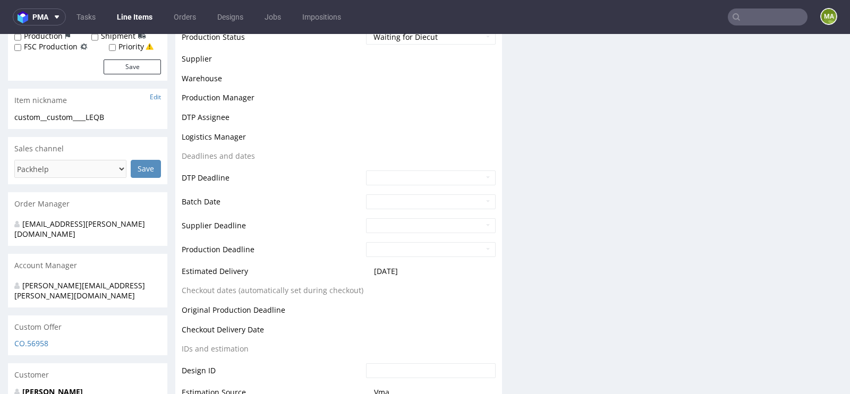
scroll to position [339, 0]
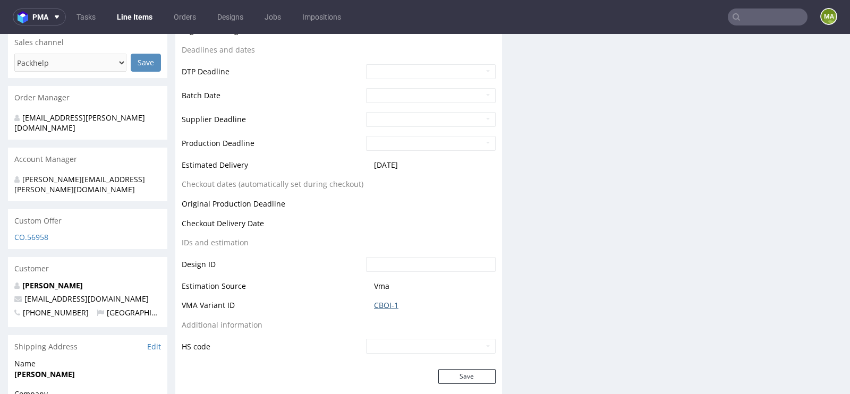
click at [380, 301] on link "CBOI-1" at bounding box center [386, 305] width 24 height 11
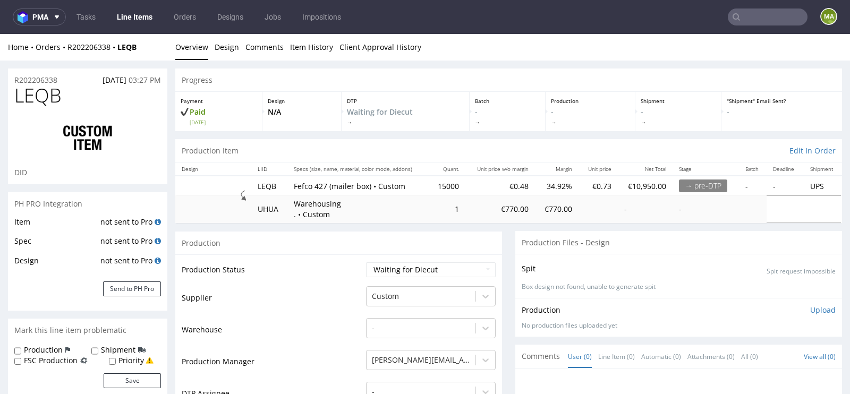
scroll to position [203, 0]
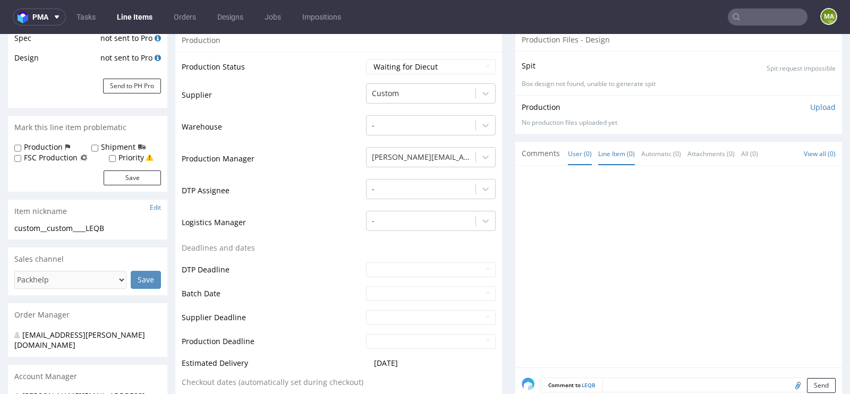
click at [609, 158] on link "Line Item (0)" at bounding box center [617, 153] width 37 height 23
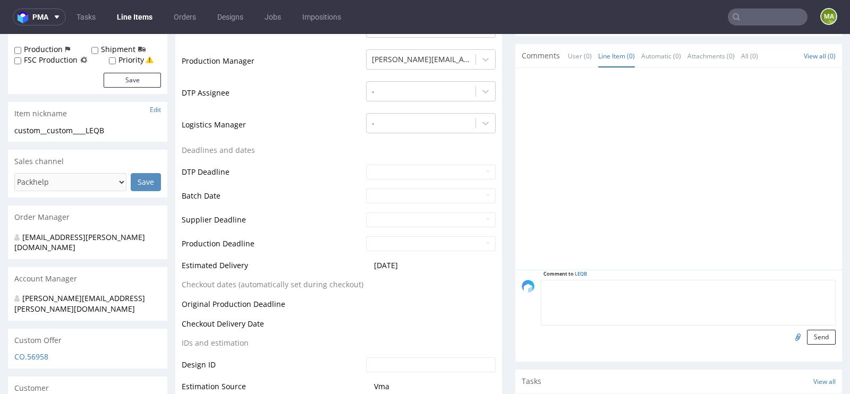
click at [628, 281] on textarea at bounding box center [688, 303] width 295 height 46
paste textarea "R216673584_PUHJ"
type textarea "reorder 1:1 R216673584_PUHJ? please confirm artworks"
click at [789, 334] on input "file" at bounding box center [796, 337] width 15 height 14
type input "C:\fakepath\custom-kywv-d0-or846786967-inside.pdf"
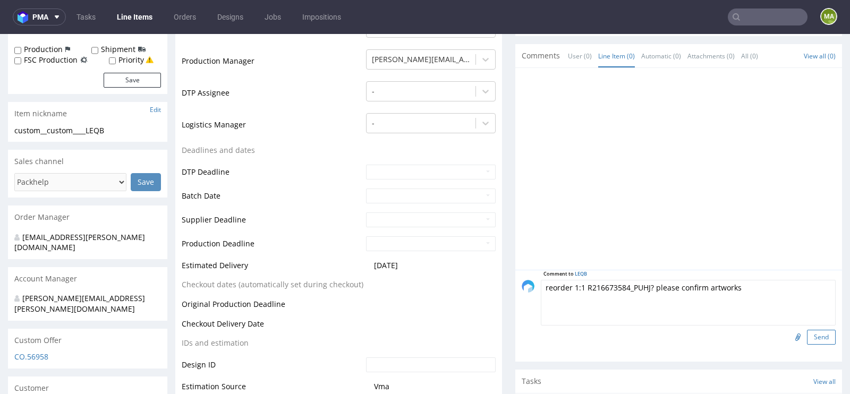
click at [814, 336] on button "Send" at bounding box center [821, 337] width 29 height 15
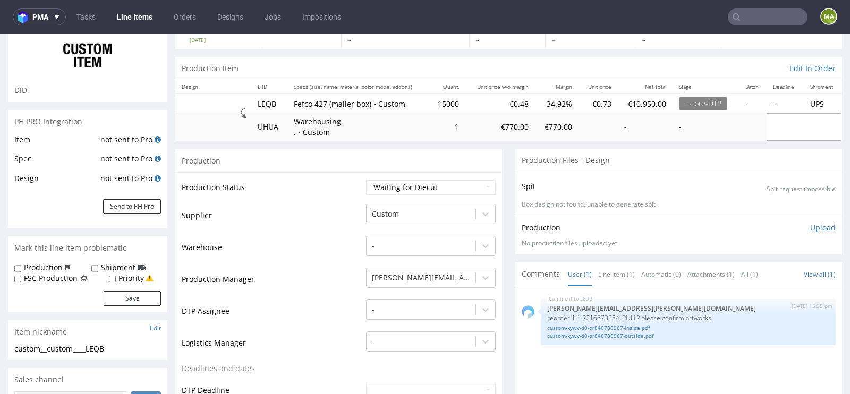
scroll to position [20, 0]
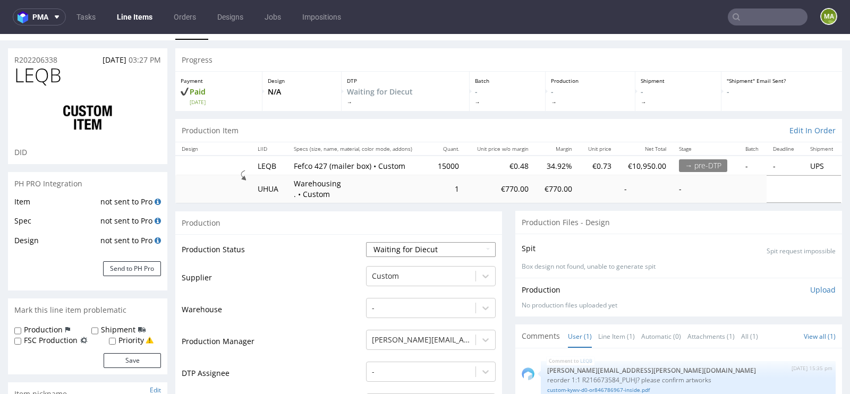
click at [403, 244] on select "Waiting for Artwork Waiting for Diecut Waiting for Mockup Waiting for DTP Waiti…" at bounding box center [431, 249] width 130 height 15
select select "pre_dtp_waiting_for_artwork"
click at [366, 242] on select "Waiting for Artwork Waiting for Diecut Waiting for Mockup Waiting for DTP Waiti…" at bounding box center [431, 249] width 130 height 15
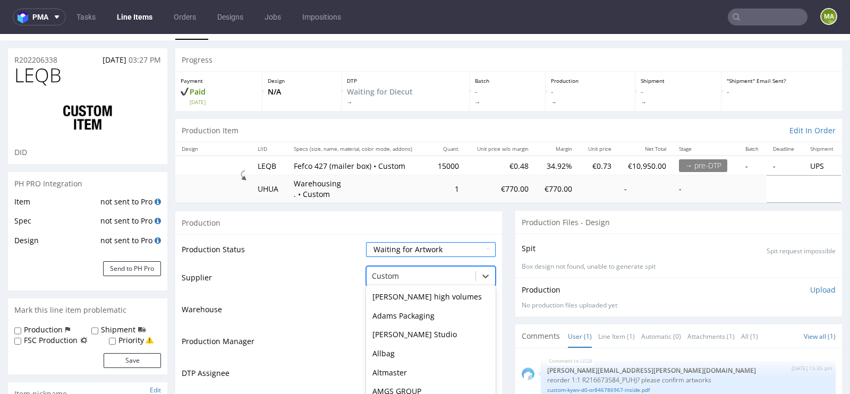
click at [394, 277] on div "Box Market, 17 of 172. 172 results available. Use Up and Down to choose options…" at bounding box center [431, 273] width 130 height 15
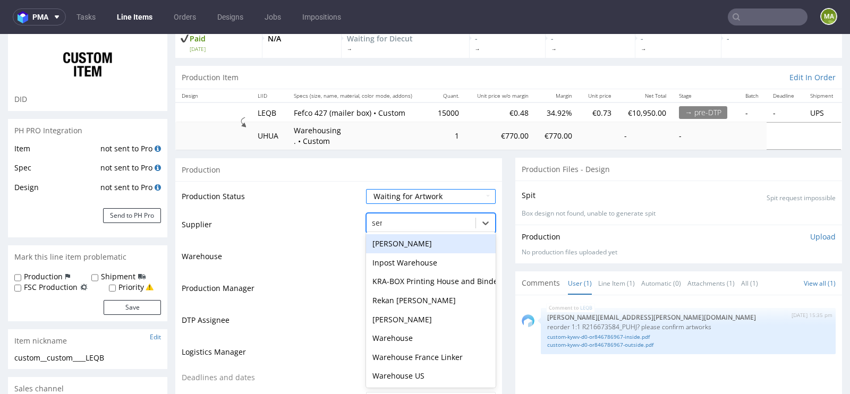
scroll to position [0, 0]
type input "serwa"
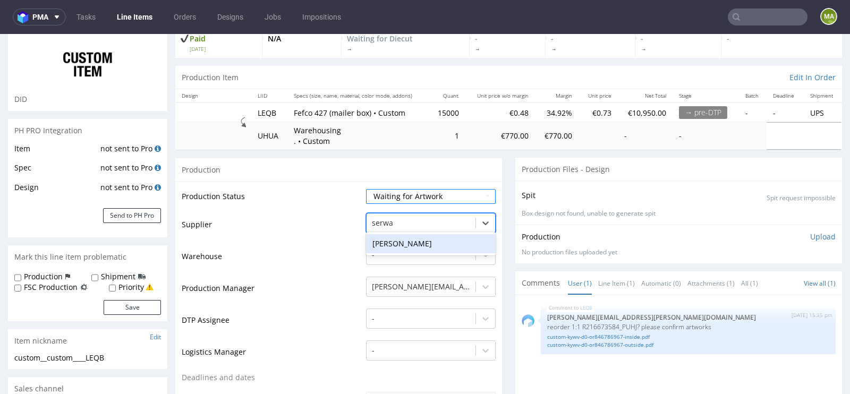
click at [391, 245] on div "[PERSON_NAME]" at bounding box center [431, 243] width 130 height 19
click at [304, 248] on td "Warehouse" at bounding box center [273, 260] width 182 height 32
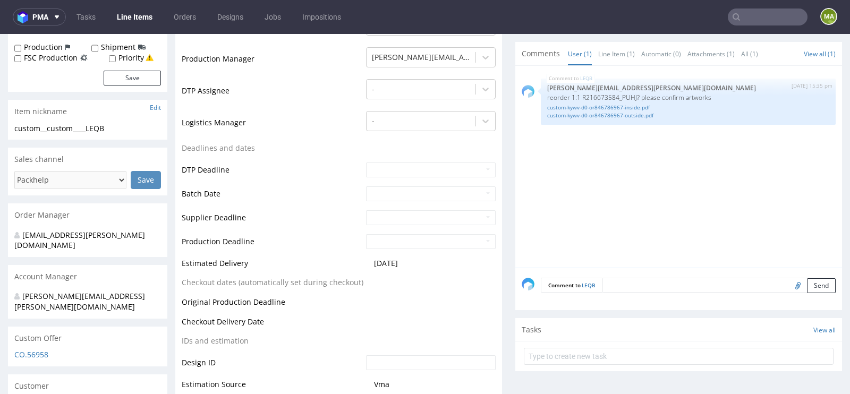
scroll to position [498, 0]
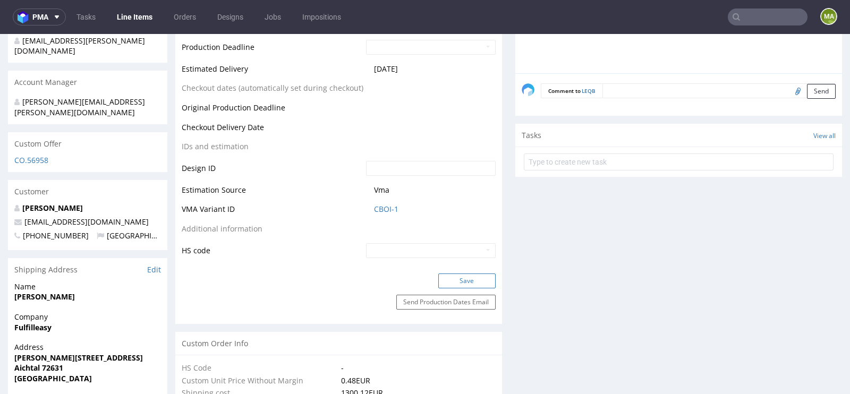
click at [463, 274] on button "Save" at bounding box center [467, 281] width 57 height 15
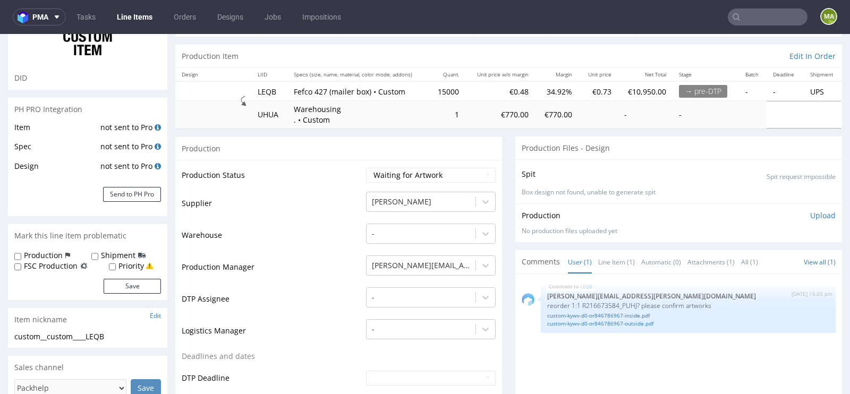
scroll to position [0, 0]
